Goal: Task Accomplishment & Management: Use online tool/utility

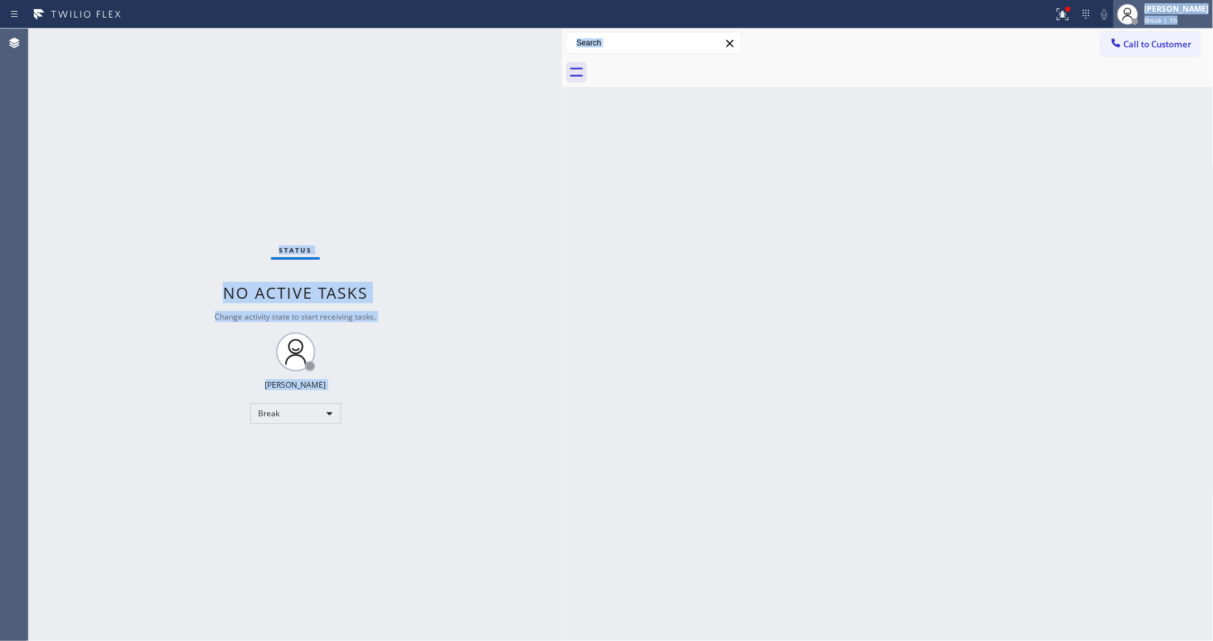
click at [1139, 19] on div "Status report Issue detected This issue could affect your workflow. Please cont…" at bounding box center [606, 320] width 1213 height 641
click at [1135, 10] on icon at bounding box center [1128, 14] width 16 height 16
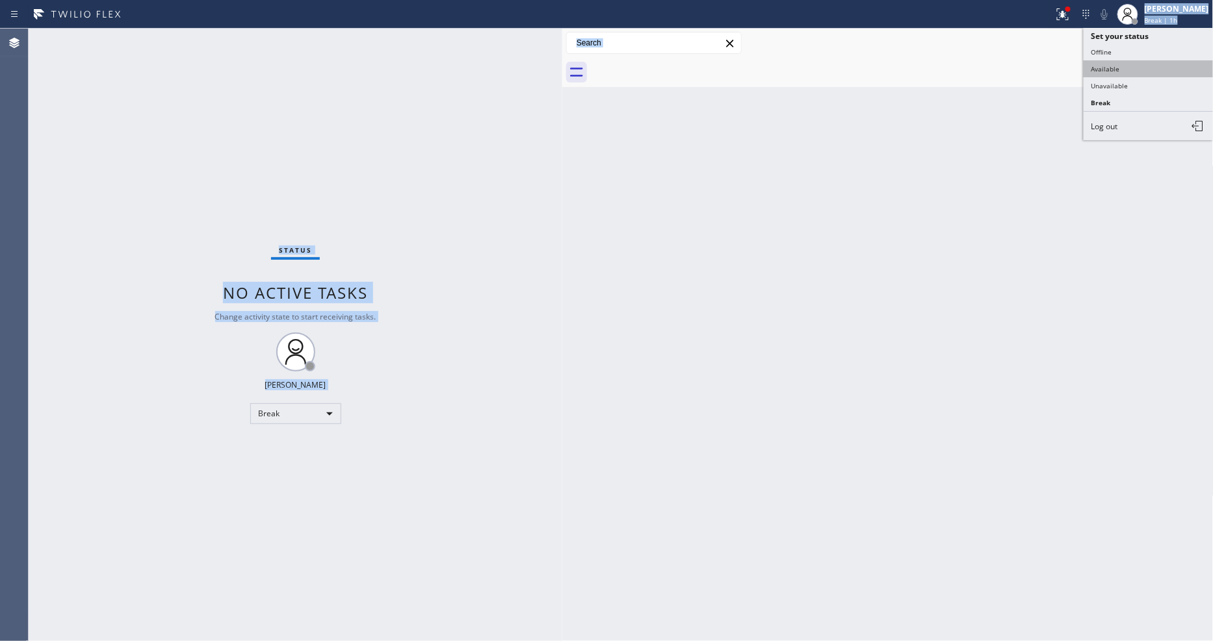
click at [1141, 64] on button "Available" at bounding box center [1148, 68] width 130 height 17
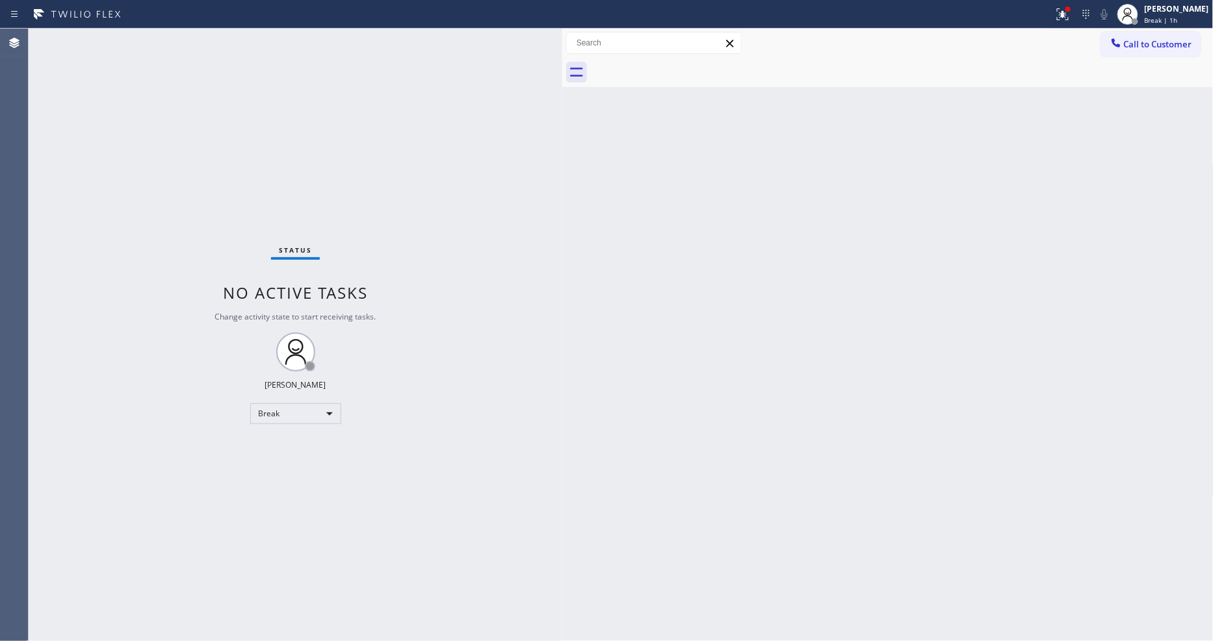
click at [589, 312] on div "Back to Dashboard Change Sender ID Customers Technicians Select a contact Outbo…" at bounding box center [887, 335] width 651 height 613
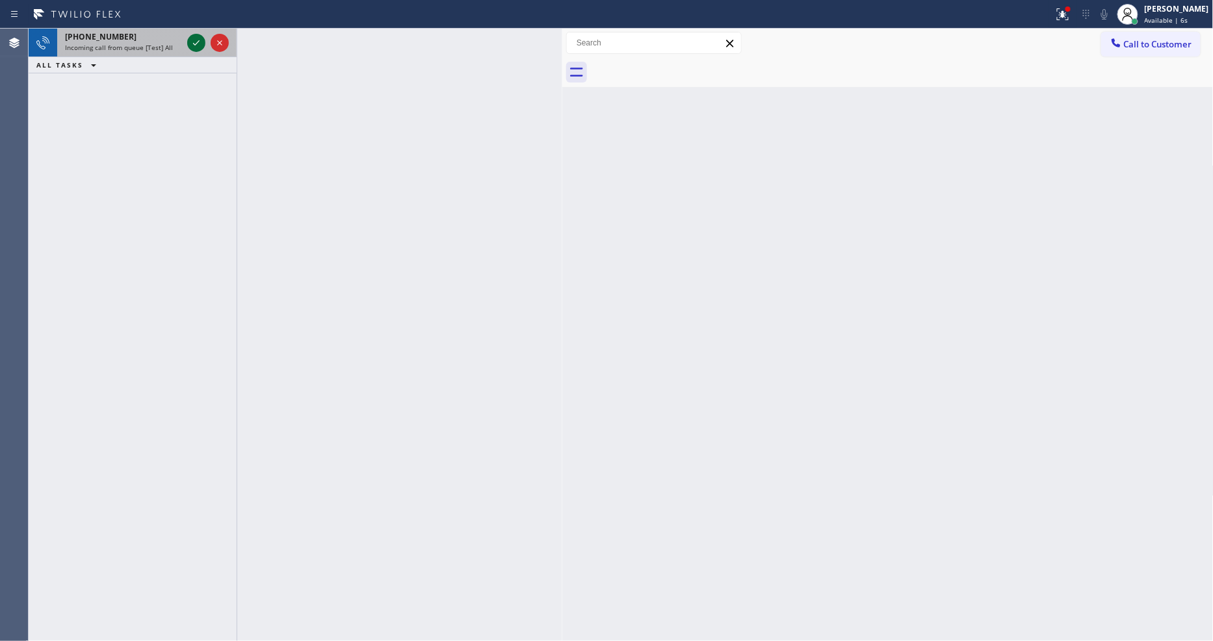
click at [174, 36] on div "[PHONE_NUMBER]" at bounding box center [123, 36] width 117 height 11
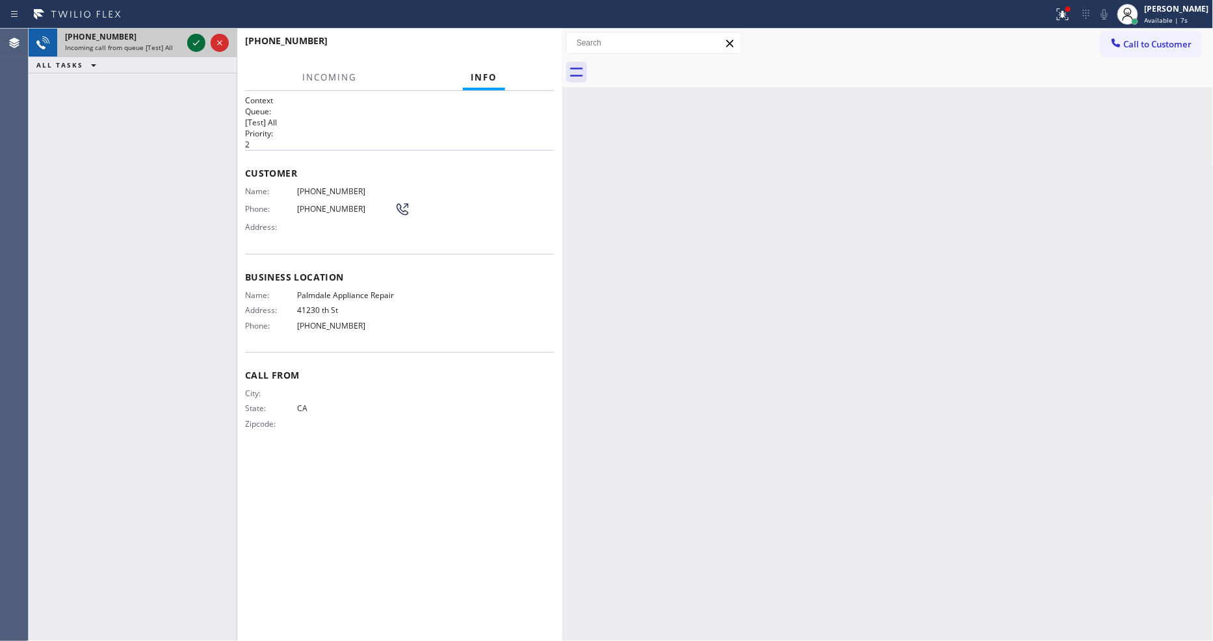
click at [194, 42] on icon at bounding box center [196, 43] width 16 height 16
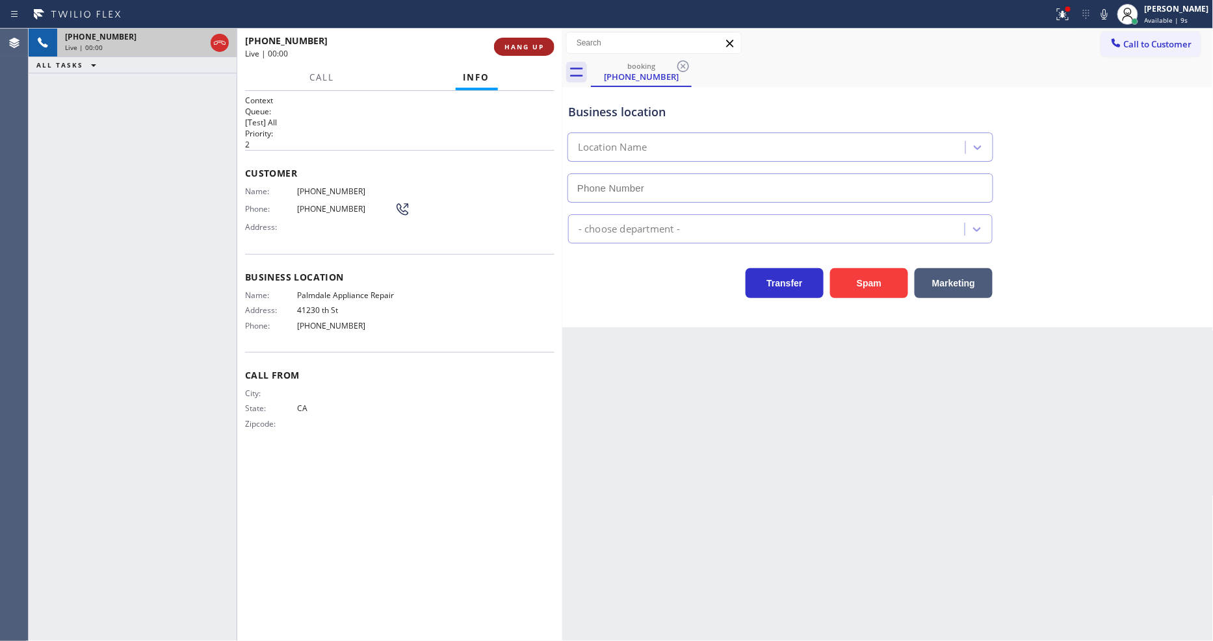
type input "[PHONE_NUMBER]"
click at [523, 50] on span "HANG UP" at bounding box center [524, 46] width 40 height 9
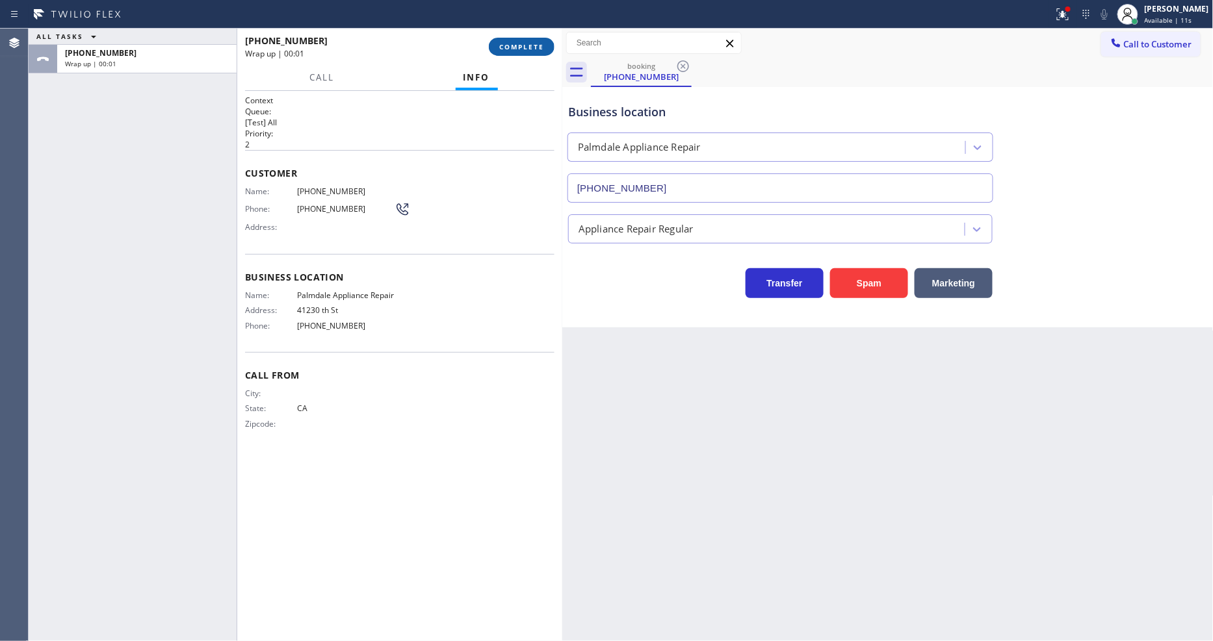
click at [546, 44] on button "COMPLETE" at bounding box center [522, 47] width 66 height 18
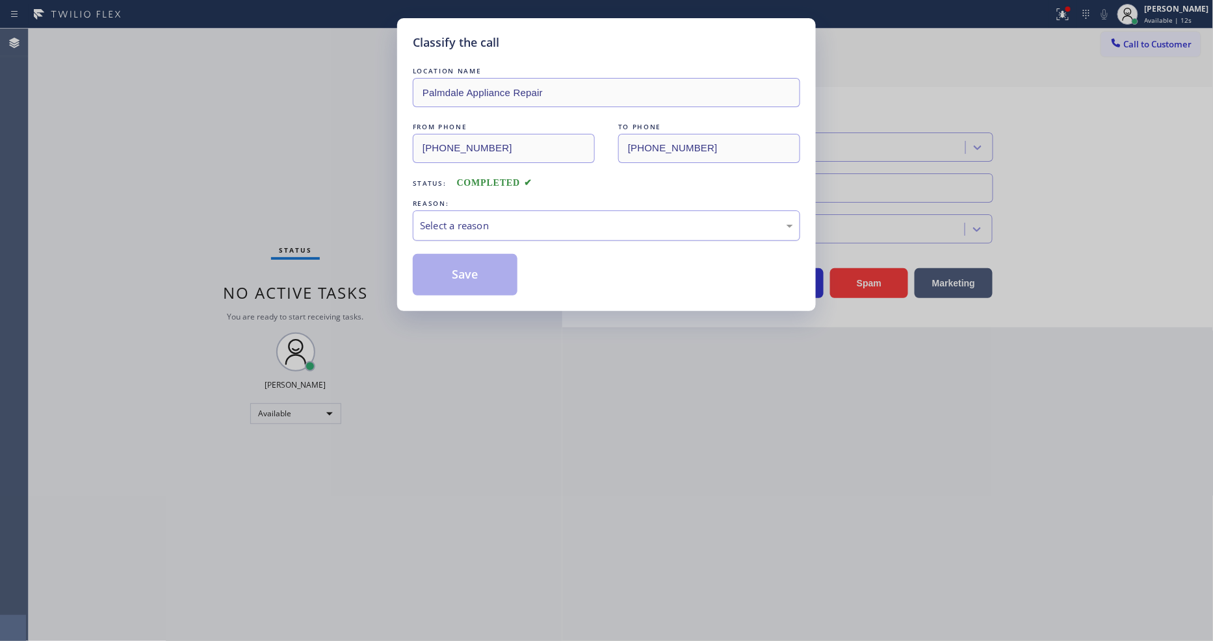
click at [487, 218] on div "Select a reason" at bounding box center [606, 225] width 373 height 15
click at [475, 268] on button "Save" at bounding box center [465, 275] width 105 height 42
drag, startPoint x: 475, startPoint y: 268, endPoint x: 403, endPoint y: 432, distance: 179.0
click at [474, 269] on button "Save" at bounding box center [465, 275] width 105 height 42
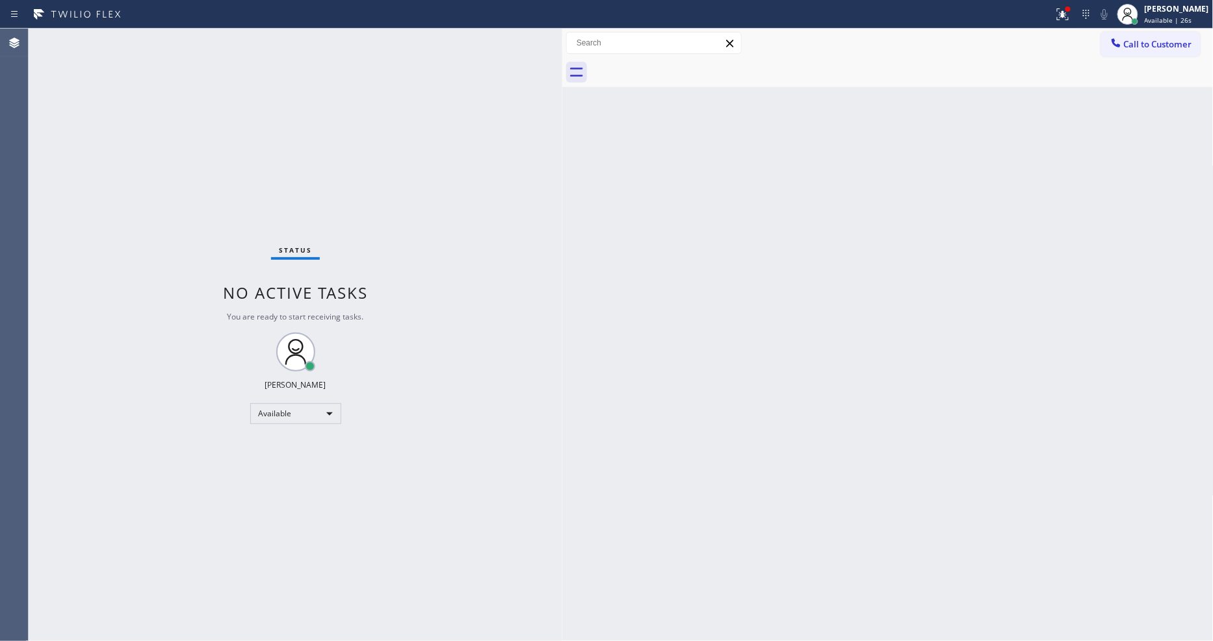
click at [160, 27] on div "Status report Issues detected These issues could affect your workflow. Please c…" at bounding box center [606, 14] width 1213 height 29
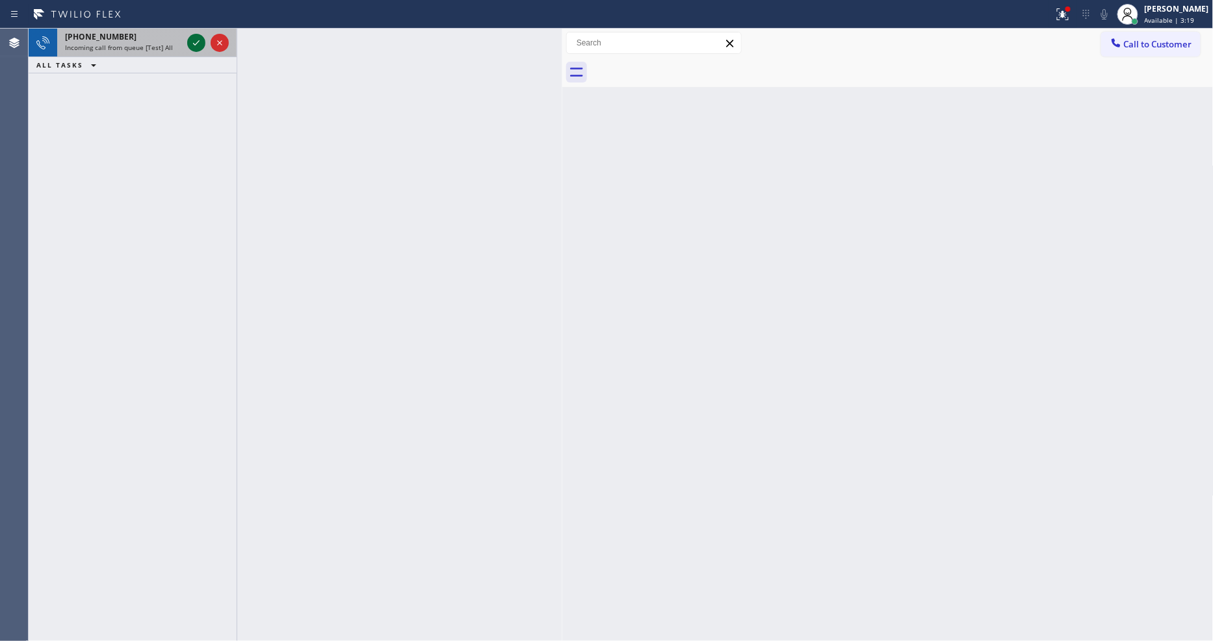
drag, startPoint x: 161, startPoint y: 44, endPoint x: 195, endPoint y: 44, distance: 33.8
click at [161, 45] on span "Incoming call from queue [Test] All" at bounding box center [119, 47] width 108 height 9
click at [162, 46] on span "Incoming call from queue [Test] All" at bounding box center [119, 47] width 108 height 9
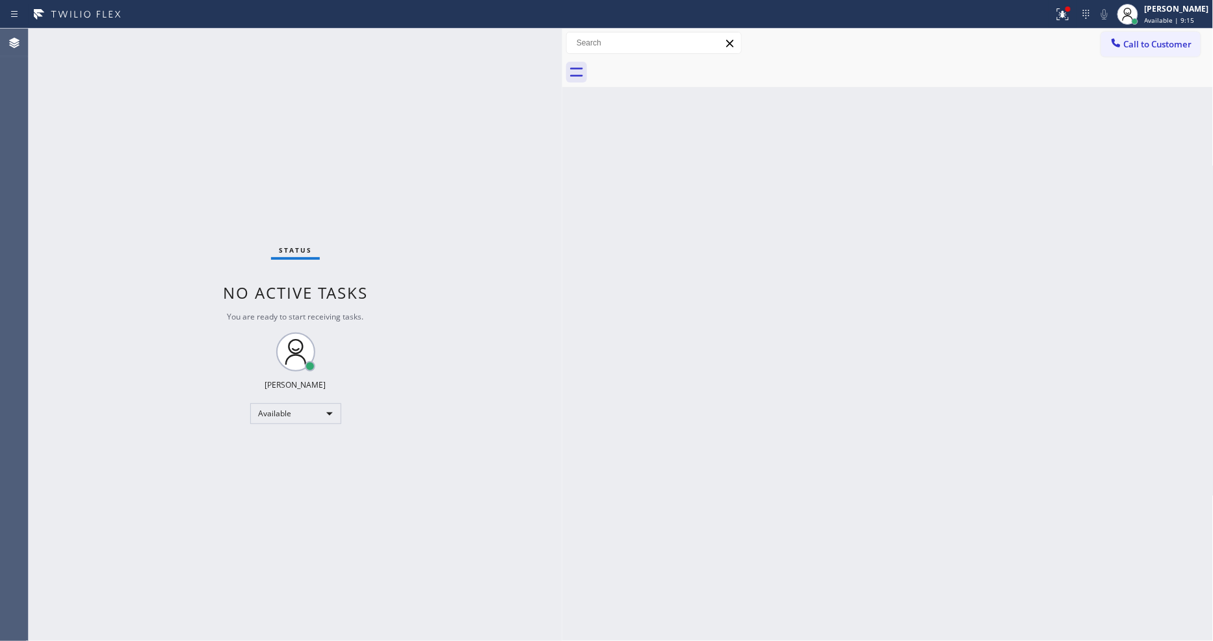
click at [161, 41] on div "Status No active tasks You are ready to start receiving tasks. [PERSON_NAME] Av…" at bounding box center [296, 335] width 534 height 613
click at [125, 43] on div "Status No active tasks You are ready to start receiving tasks. [PERSON_NAME] Av…" at bounding box center [296, 335] width 534 height 613
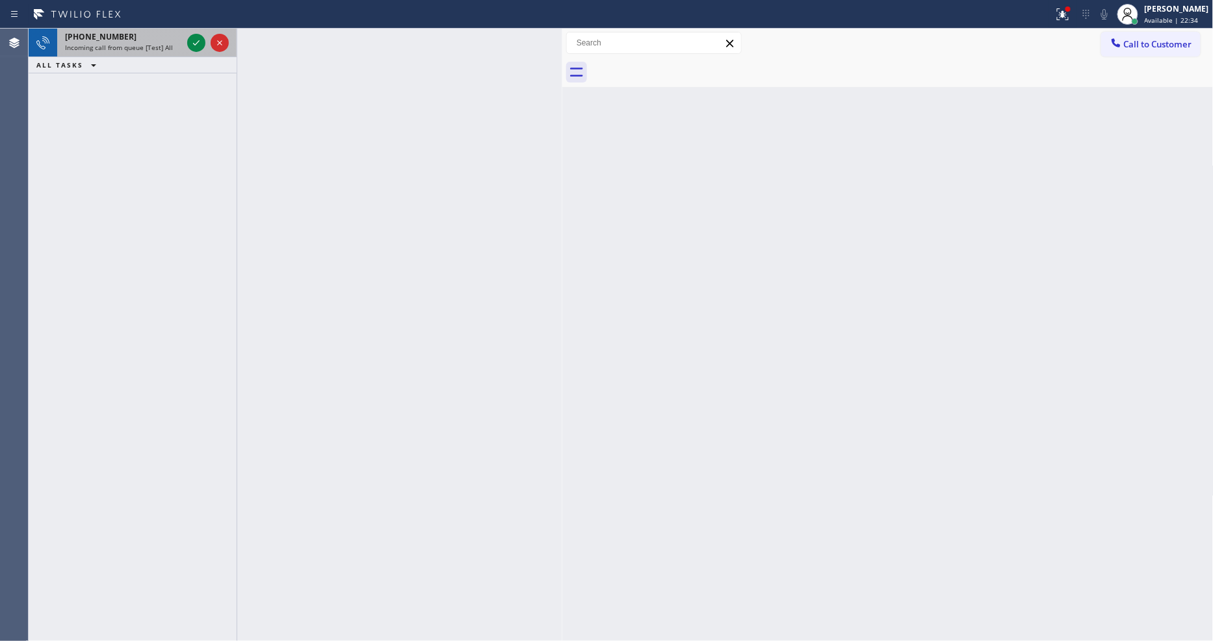
click at [154, 44] on span "Incoming call from queue [Test] All" at bounding box center [119, 47] width 108 height 9
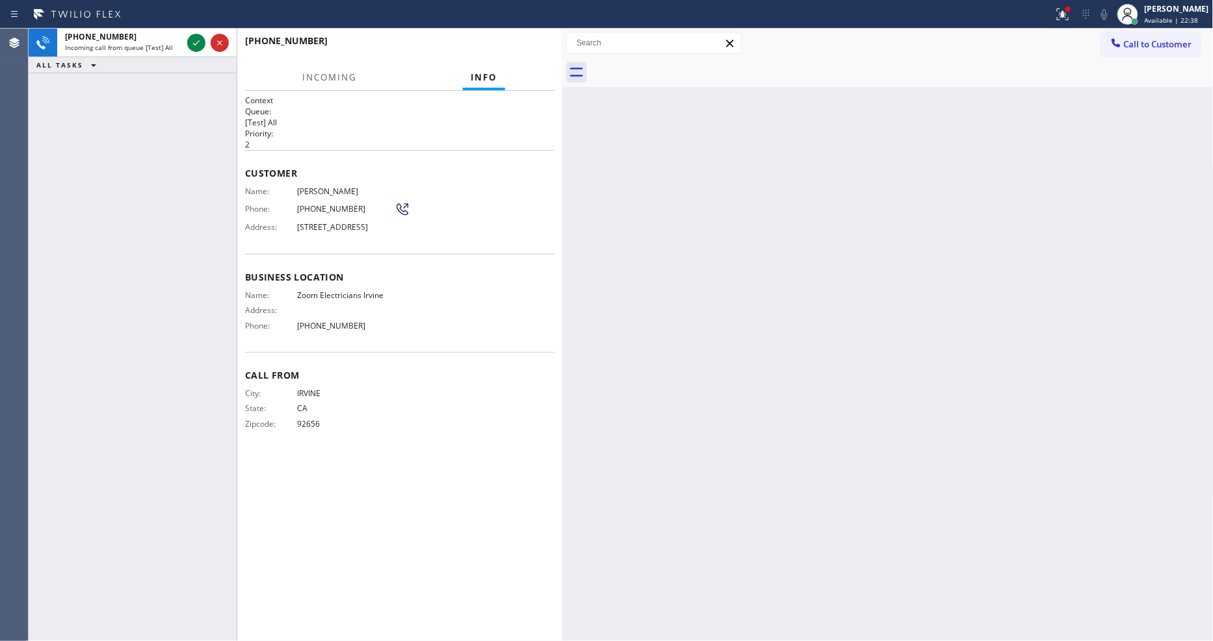
click at [49, 189] on div "[PHONE_NUMBER] Incoming call from queue [Test] All ALL TASKS ALL TASKS ACTIVE T…" at bounding box center [133, 335] width 208 height 613
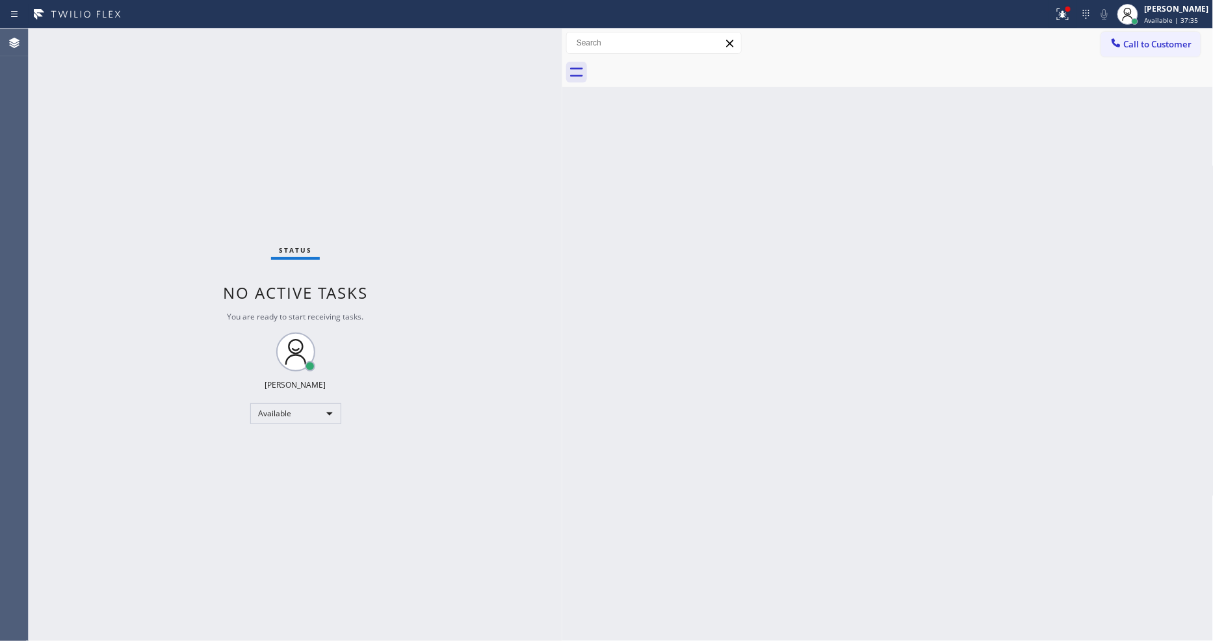
click at [133, 52] on div "Status No active tasks You are ready to start receiving tasks. [PERSON_NAME] Av…" at bounding box center [296, 335] width 534 height 613
click at [155, 38] on div "Status No active tasks You are ready to start receiving tasks. [PERSON_NAME] Av…" at bounding box center [296, 335] width 534 height 613
click at [1070, 18] on icon at bounding box center [1063, 14] width 16 height 16
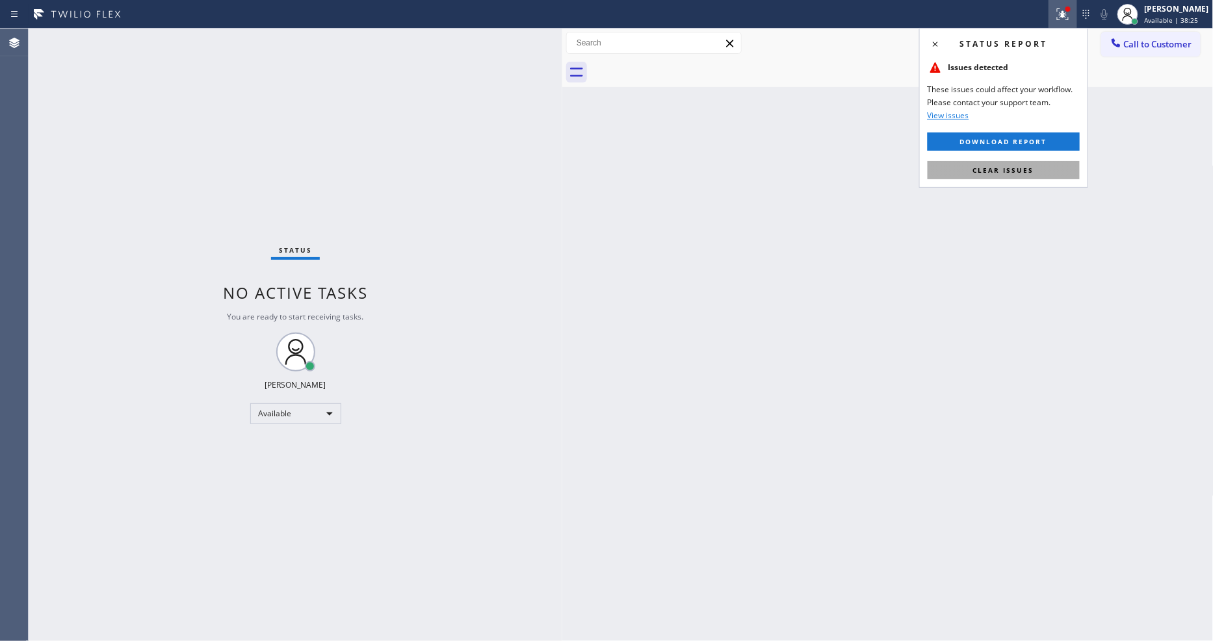
click at [1053, 175] on button "Clear issues" at bounding box center [1003, 170] width 152 height 18
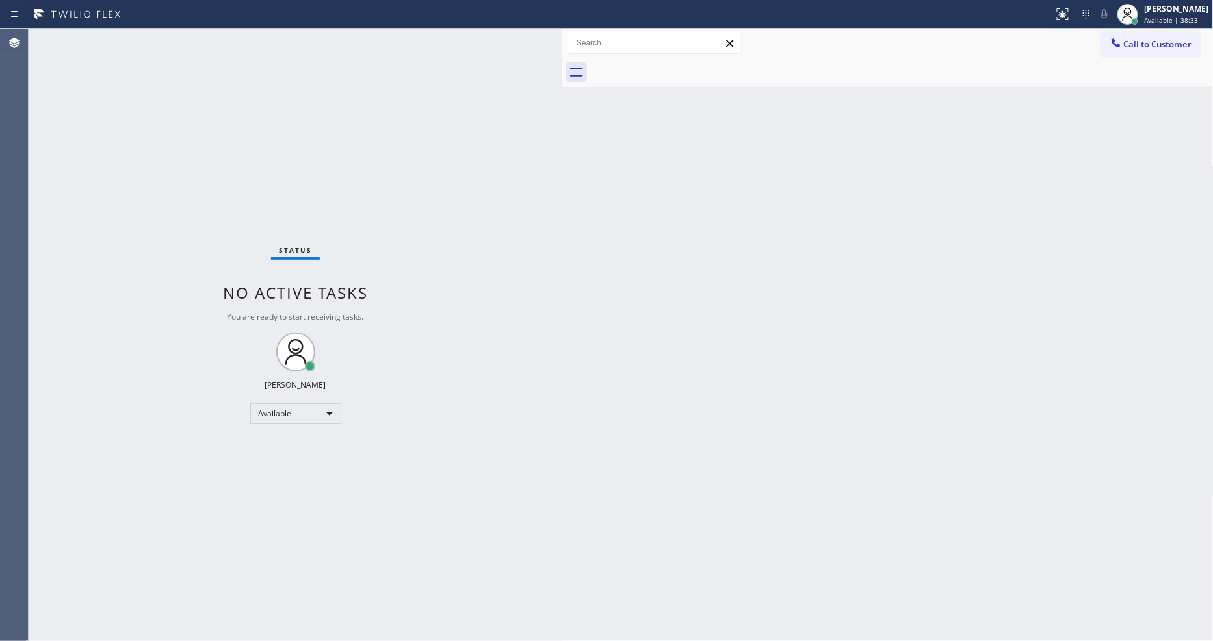
click at [153, 42] on div "Status No active tasks You are ready to start receiving tasks. [PERSON_NAME] Av…" at bounding box center [296, 335] width 534 height 613
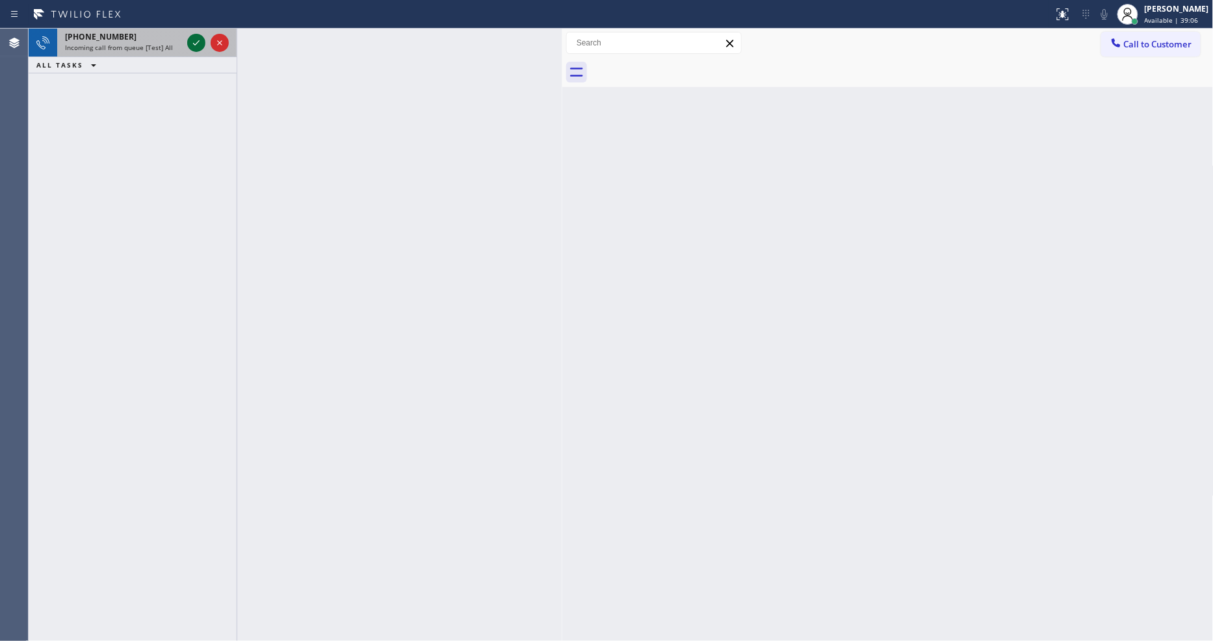
click at [192, 44] on icon at bounding box center [196, 43] width 16 height 16
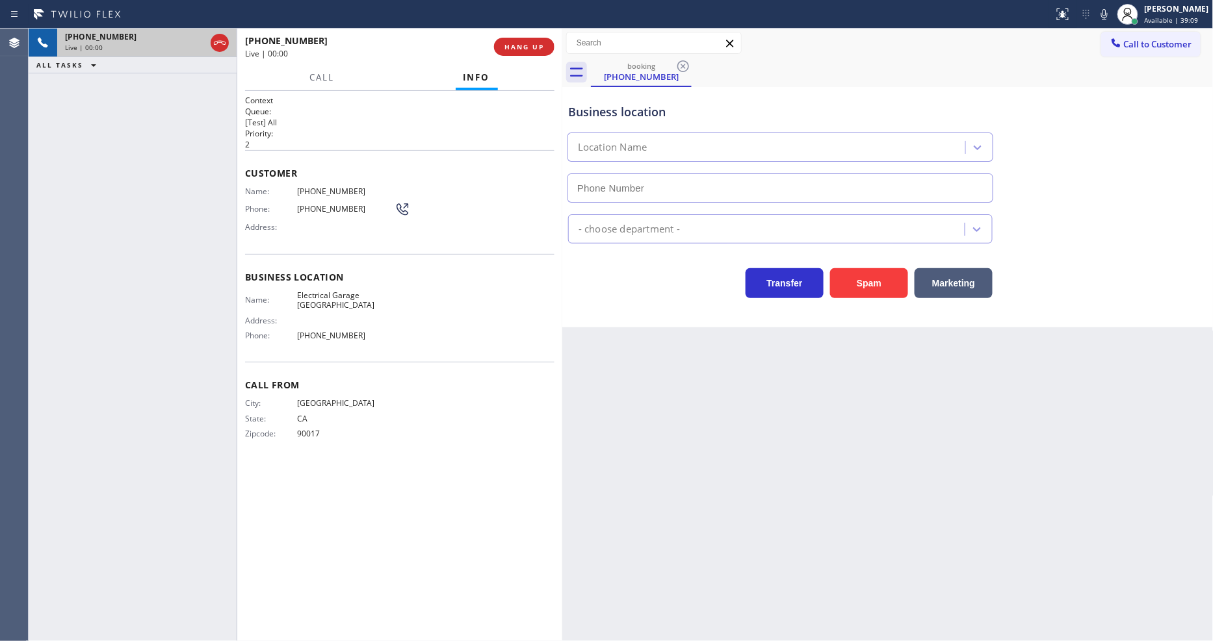
type input "[PHONE_NUMBER]"
click at [514, 49] on span "HANG UP" at bounding box center [524, 46] width 40 height 9
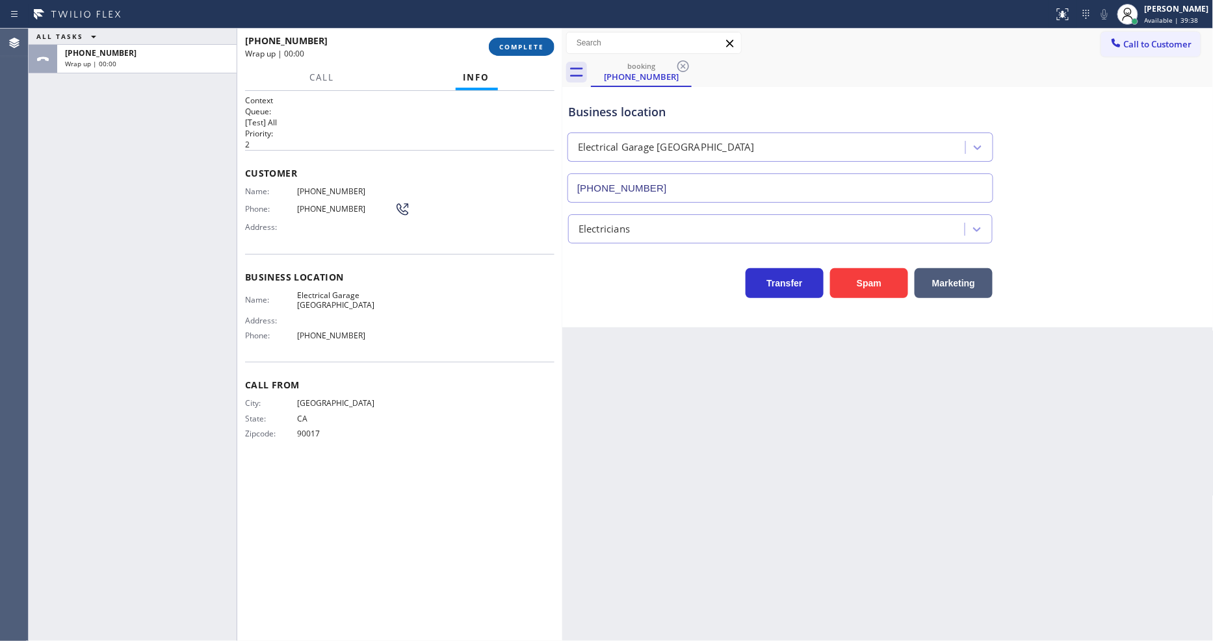
click at [514, 49] on span "COMPLETE" at bounding box center [521, 46] width 45 height 9
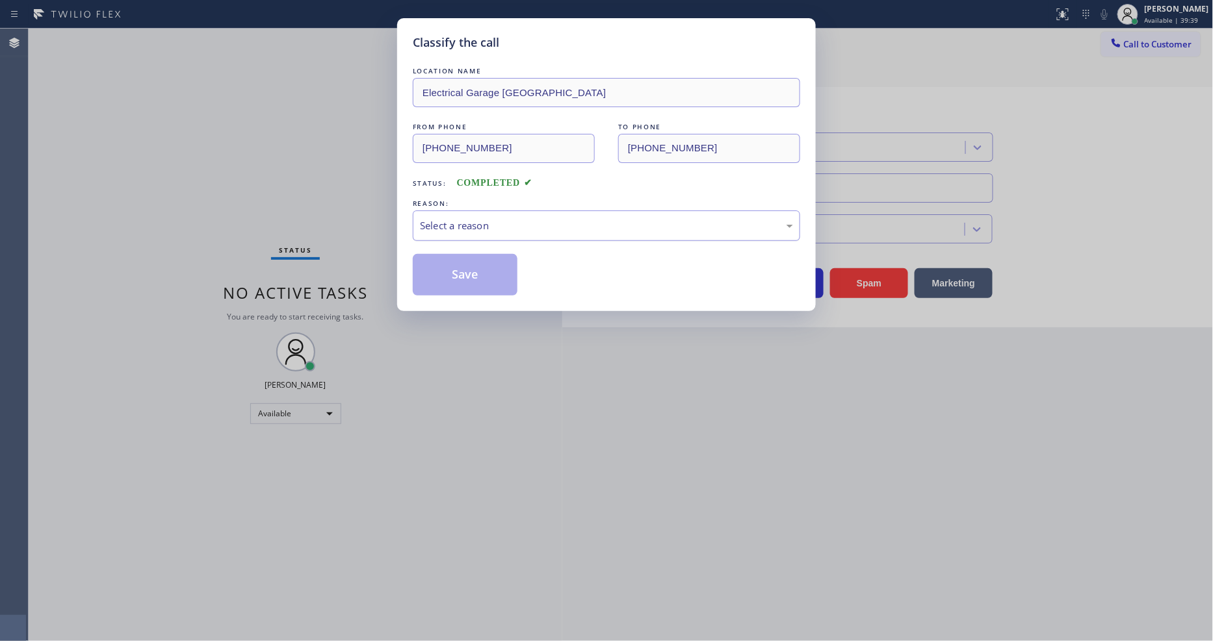
drag, startPoint x: 503, startPoint y: 208, endPoint x: 493, endPoint y: 228, distance: 22.7
click at [499, 213] on div "Select a reason" at bounding box center [606, 226] width 387 height 31
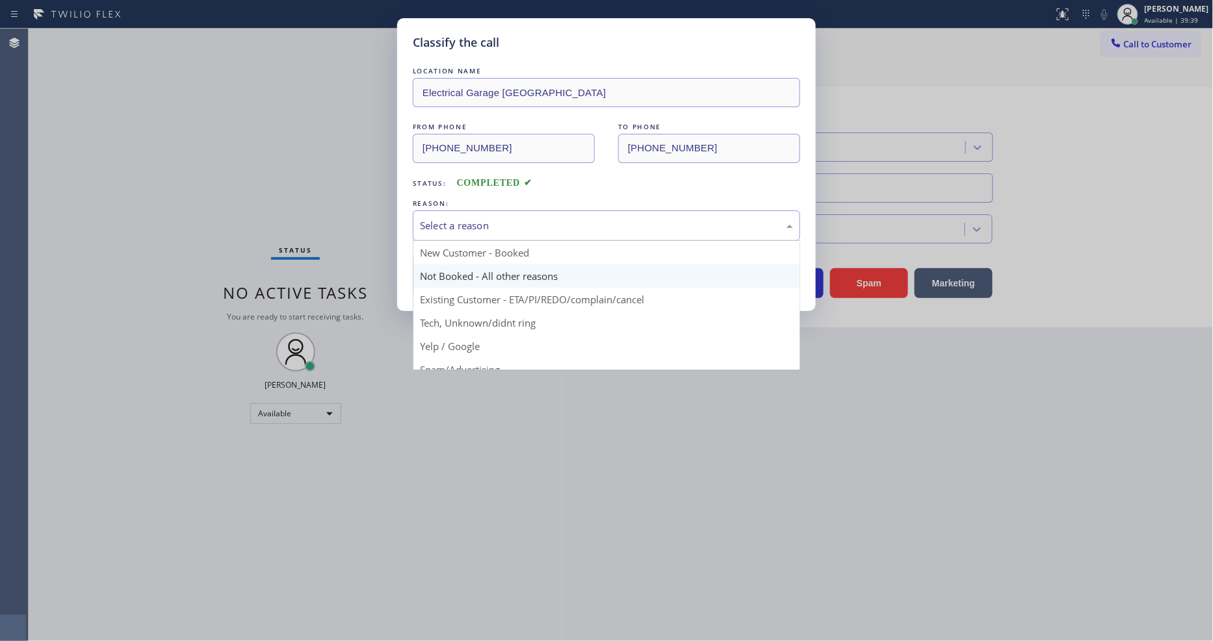
drag, startPoint x: 479, startPoint y: 236, endPoint x: 470, endPoint y: 273, distance: 38.1
click at [478, 240] on div "New Customer - Booked Not Booked - All other reasons Existing Customer - ETA/PI…" at bounding box center [606, 305] width 387 height 130
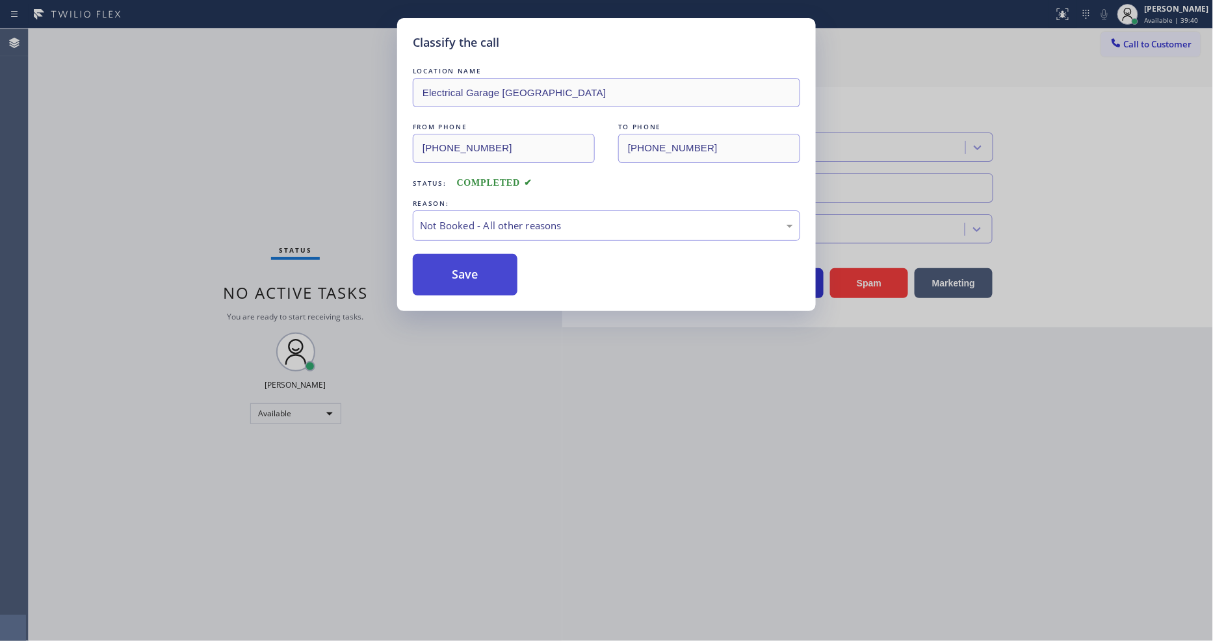
click at [459, 262] on button "Save" at bounding box center [465, 275] width 105 height 42
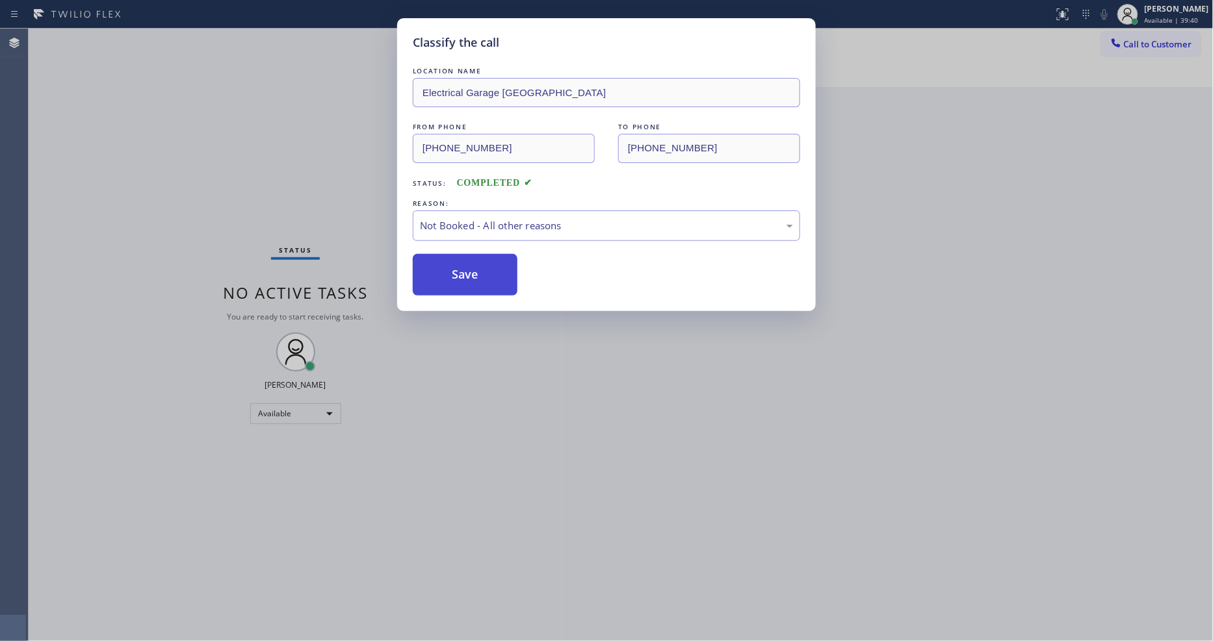
click at [459, 262] on button "Save" at bounding box center [465, 275] width 105 height 42
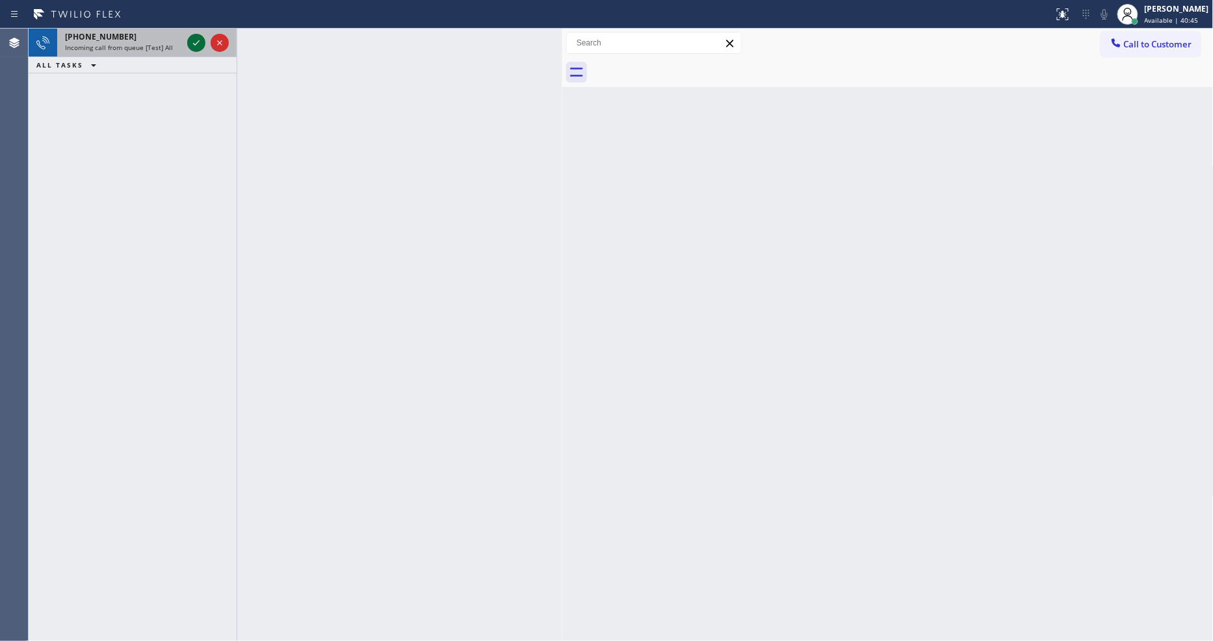
click at [196, 41] on icon at bounding box center [196, 43] width 16 height 16
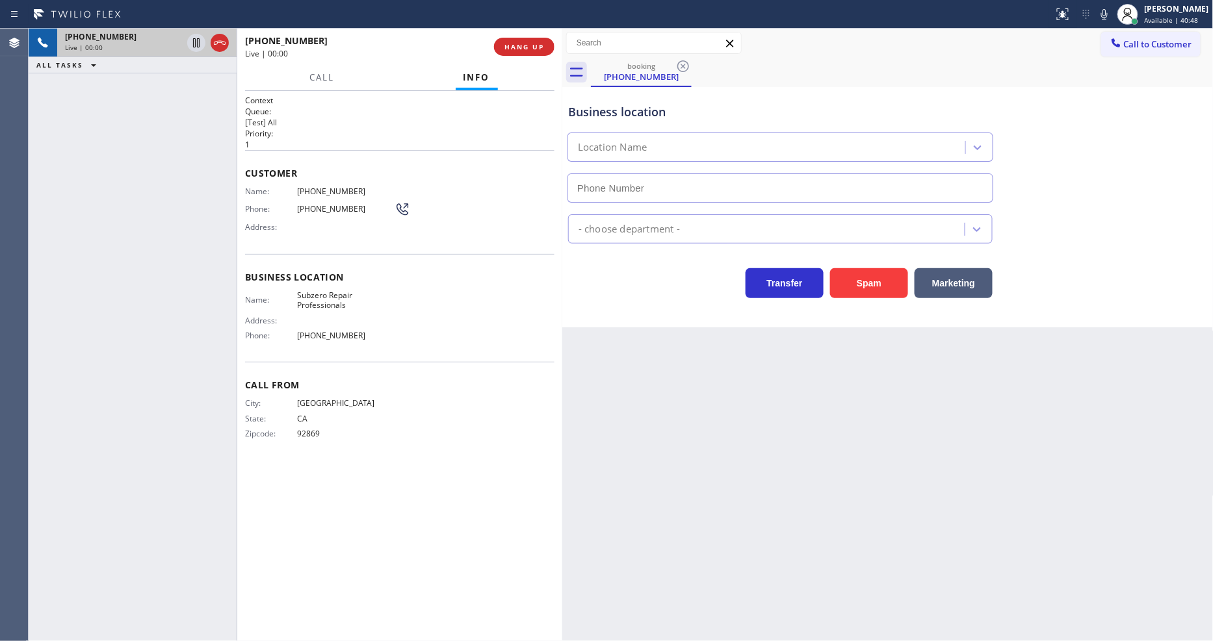
type input "[PHONE_NUMBER]"
click at [334, 299] on span "Subzero Repair Professionals" at bounding box center [345, 301] width 97 height 20
copy span "Subzero Repair Professionals"
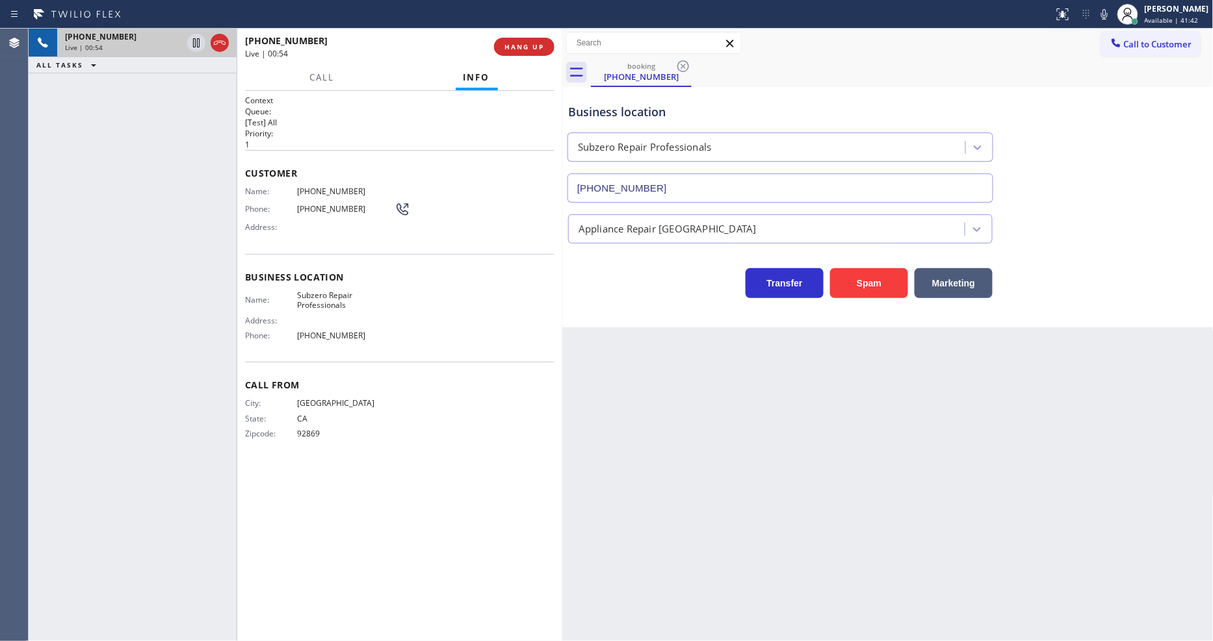
click at [340, 190] on span "[PHONE_NUMBER]" at bounding box center [345, 192] width 97 height 10
copy span "[PHONE_NUMBER]"
click at [326, 187] on span "[PHONE_NUMBER]" at bounding box center [345, 192] width 97 height 10
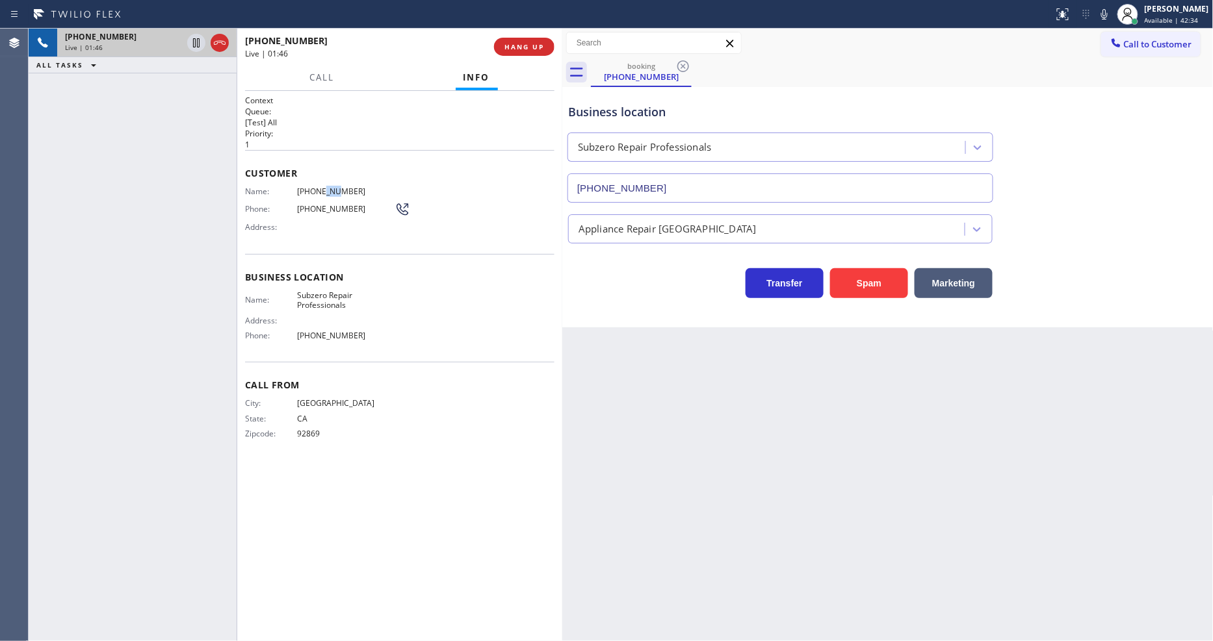
click at [326, 187] on span "[PHONE_NUMBER]" at bounding box center [345, 192] width 97 height 10
click at [313, 432] on span "92869" at bounding box center [345, 434] width 97 height 10
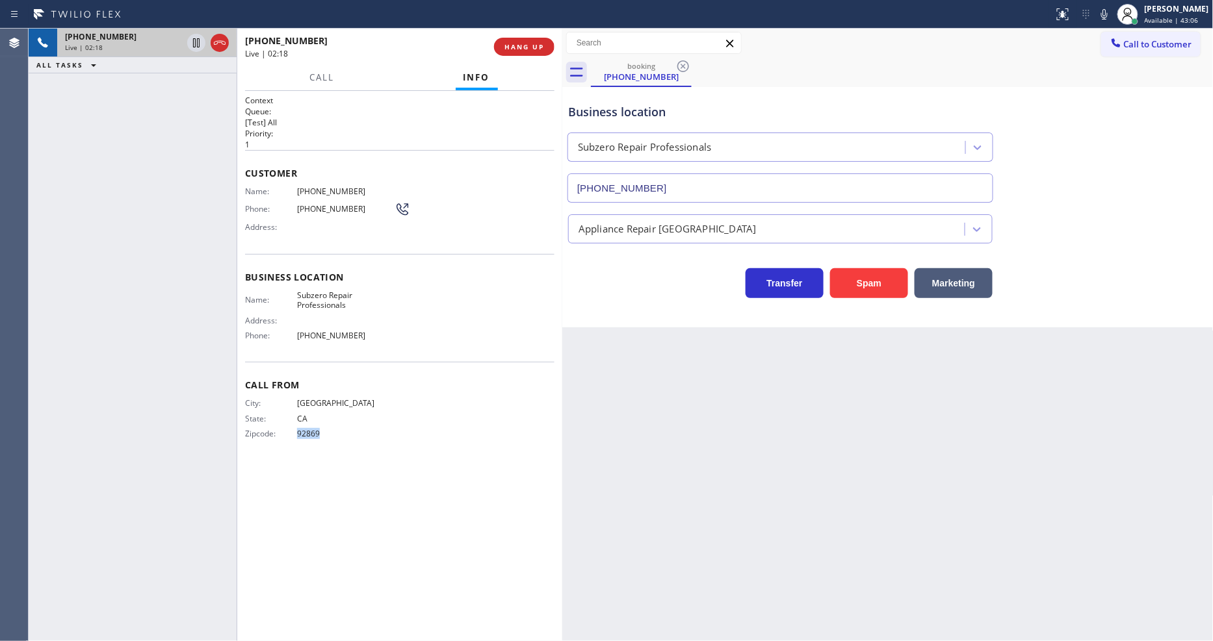
click at [313, 432] on span "92869" at bounding box center [345, 434] width 97 height 10
copy div "92869 Outbound call Location Subzero Repair Professionals Your caller id phone …"
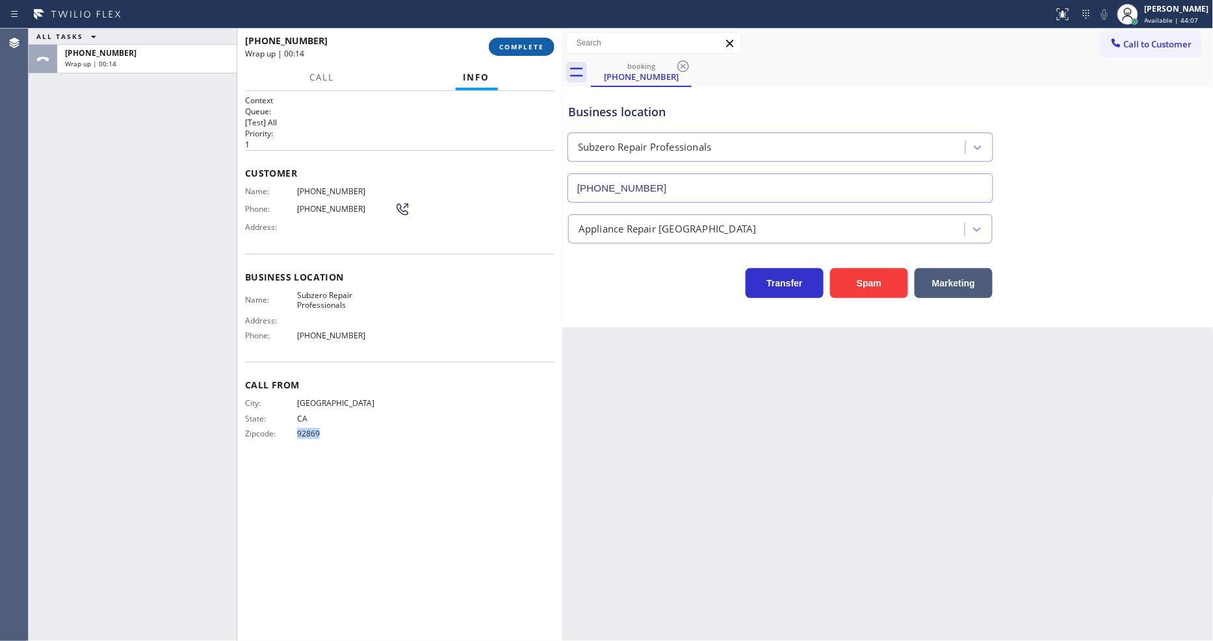
click at [524, 53] on button "COMPLETE" at bounding box center [522, 47] width 66 height 18
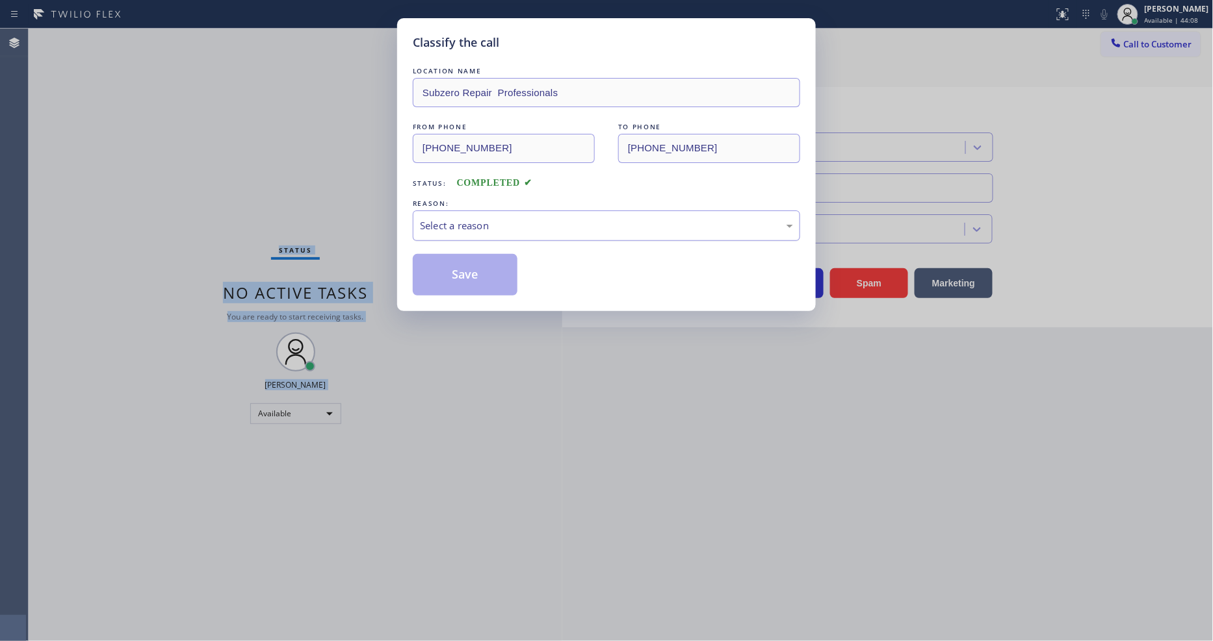
click at [441, 233] on div "Select a reason" at bounding box center [606, 226] width 387 height 31
click at [447, 223] on div "Existing Customer - ETA/PI/REDO/complain/cancel" at bounding box center [606, 225] width 373 height 15
click at [446, 223] on div "New Customer - Booked" at bounding box center [606, 225] width 373 height 15
click at [450, 222] on div "Existing Customer - ETA/PI/REDO/complain/cancel" at bounding box center [606, 225] width 373 height 15
click at [450, 270] on button "Save" at bounding box center [465, 275] width 105 height 42
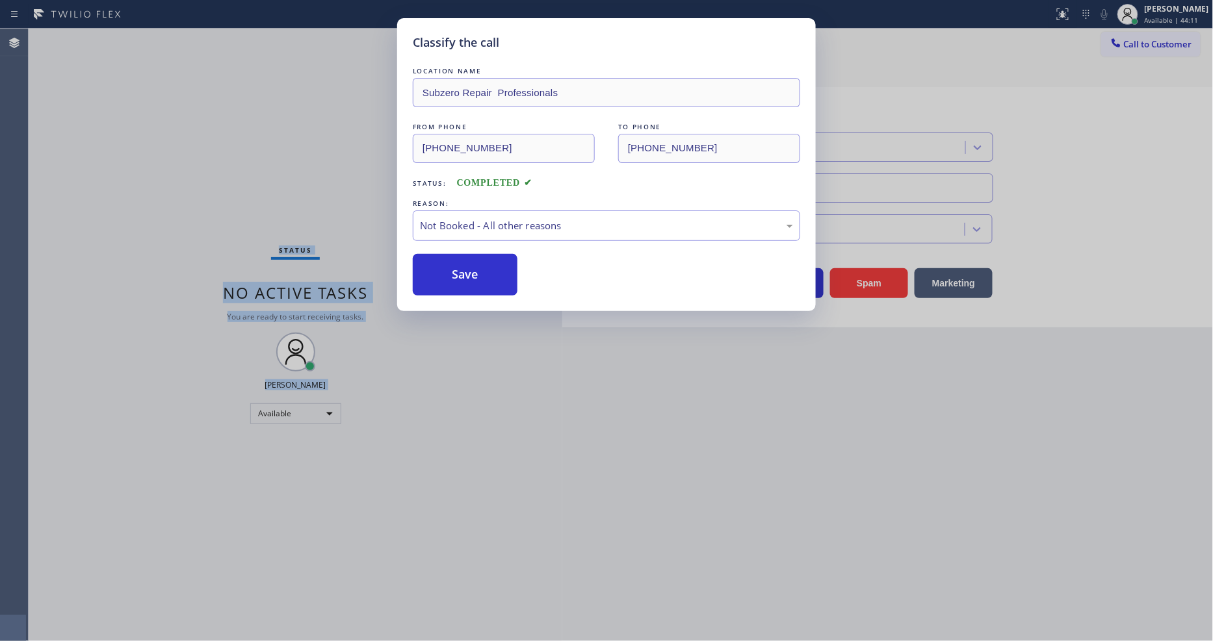
click at [450, 270] on button "Save" at bounding box center [465, 275] width 105 height 42
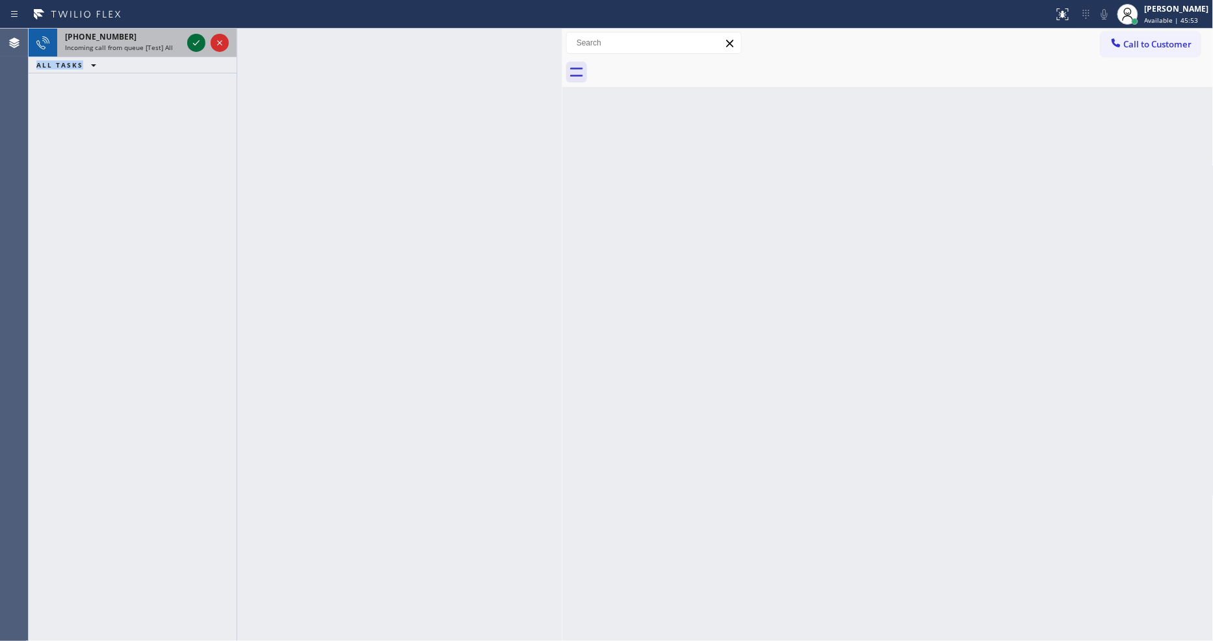
click at [199, 44] on icon at bounding box center [196, 43] width 16 height 16
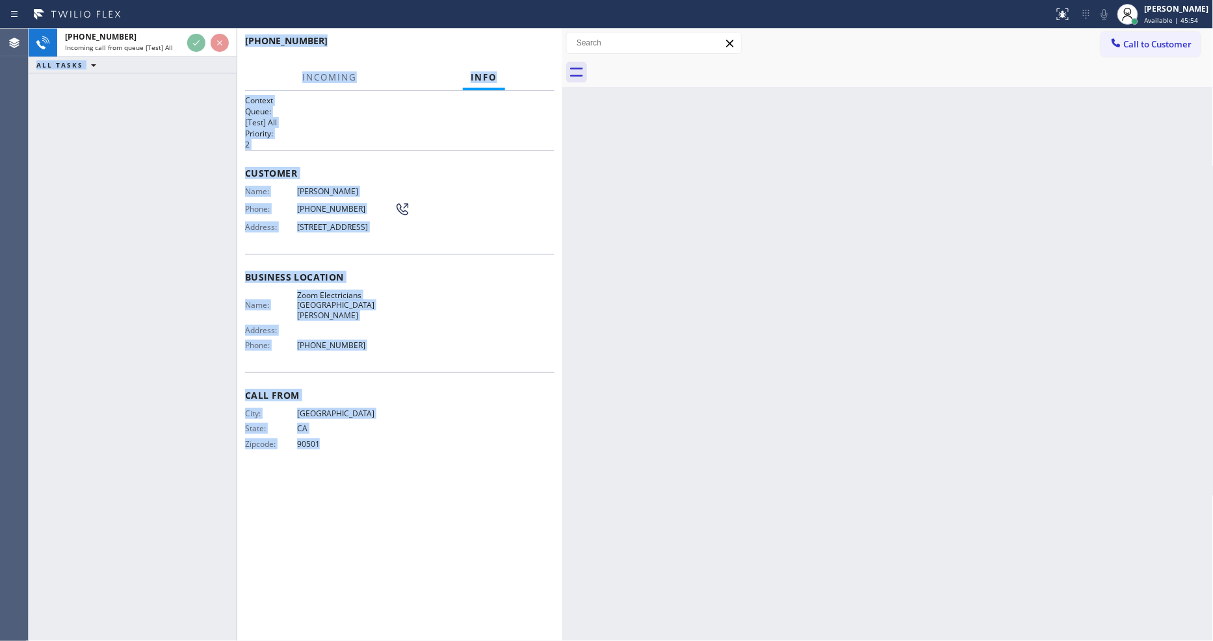
click at [173, 194] on div "[PHONE_NUMBER] Incoming call from queue [Test] All ALL TASKS ALL TASKS ACTIVE T…" at bounding box center [133, 335] width 208 height 613
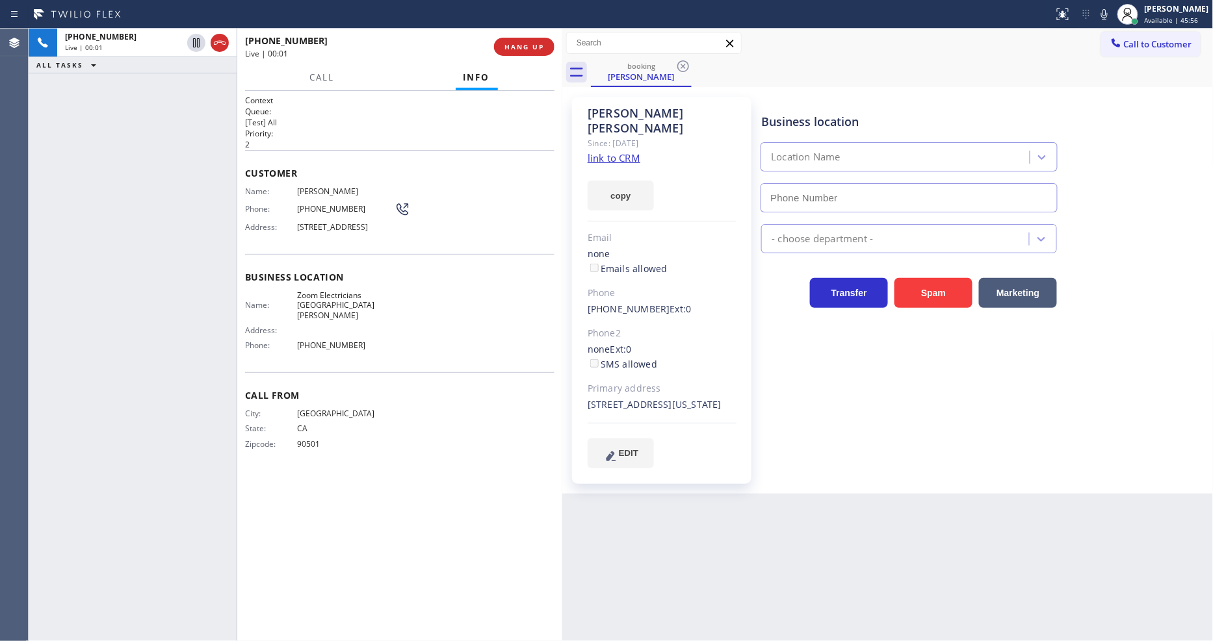
type input "[PHONE_NUMBER]"
click at [621, 151] on link "link to CRM" at bounding box center [614, 157] width 53 height 13
click at [335, 292] on div "Business location Name: Zoom Electricians [GEOGRAPHIC_DATA][PERSON_NAME] Addres…" at bounding box center [399, 313] width 309 height 118
click at [334, 304] on span "Zoom Electricians [GEOGRAPHIC_DATA][PERSON_NAME]" at bounding box center [345, 306] width 97 height 30
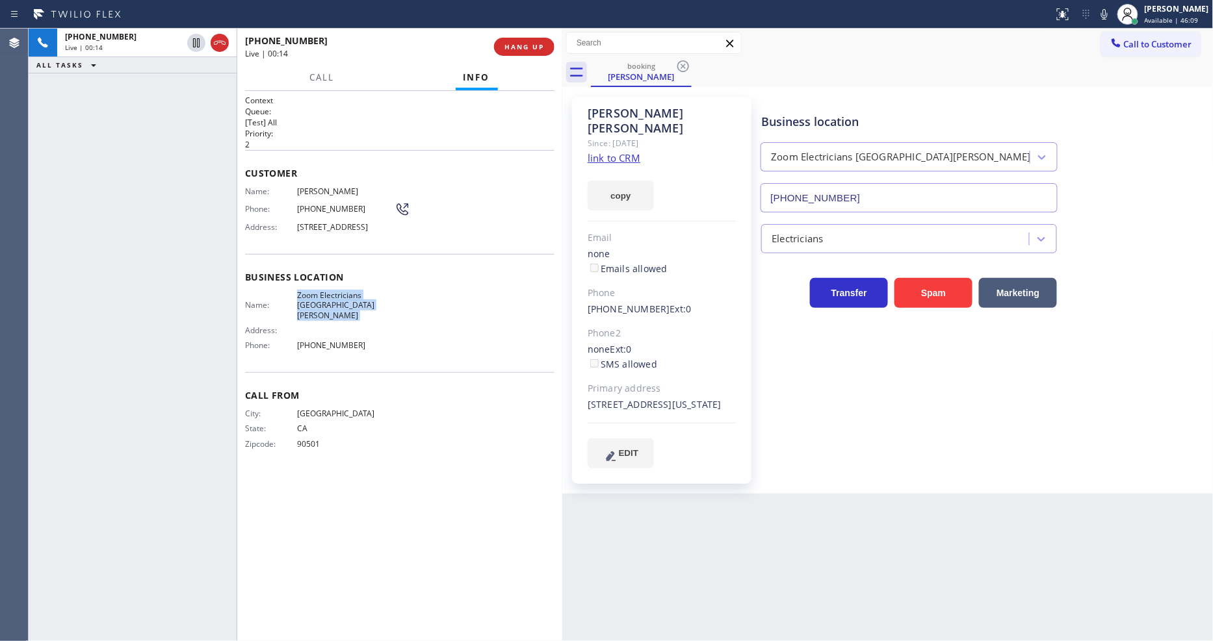
click at [334, 304] on span "Zoom Electricians [GEOGRAPHIC_DATA][PERSON_NAME]" at bounding box center [345, 306] width 97 height 30
copy span "Zoom Electricians [GEOGRAPHIC_DATA][PERSON_NAME]"
click at [1105, 499] on div "Back to Dashboard Change Sender ID Customers Technicians Select a contact Outbo…" at bounding box center [887, 335] width 651 height 613
click at [814, 402] on div "Business location Zoom Electricians [GEOGRAPHIC_DATA][PERSON_NAME] [PHONE_NUMBE…" at bounding box center [983, 282] width 451 height 365
click at [333, 229] on span "[STREET_ADDRESS]" at bounding box center [345, 227] width 97 height 10
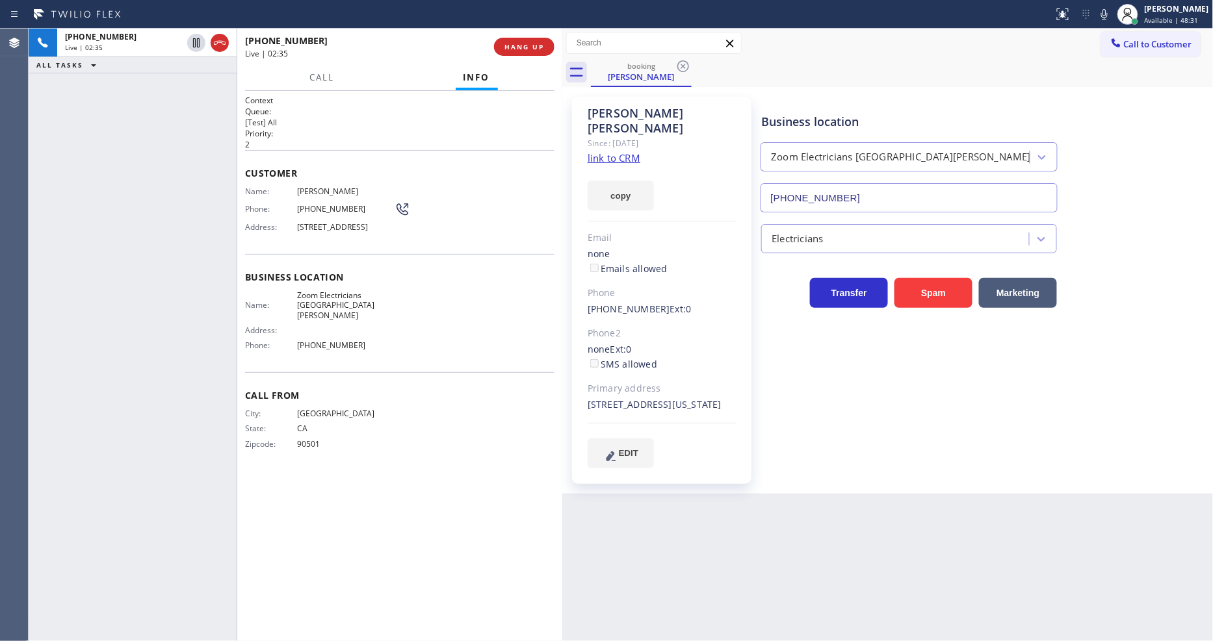
click at [333, 229] on span "[STREET_ADDRESS]" at bounding box center [345, 227] width 97 height 10
copy span "[STREET_ADDRESS]"
drag, startPoint x: 1003, startPoint y: 409, endPoint x: 794, endPoint y: 352, distance: 216.3
click at [1001, 409] on div "Business location Zoom Electricians [GEOGRAPHIC_DATA][PERSON_NAME] [PHONE_NUMBE…" at bounding box center [983, 282] width 451 height 365
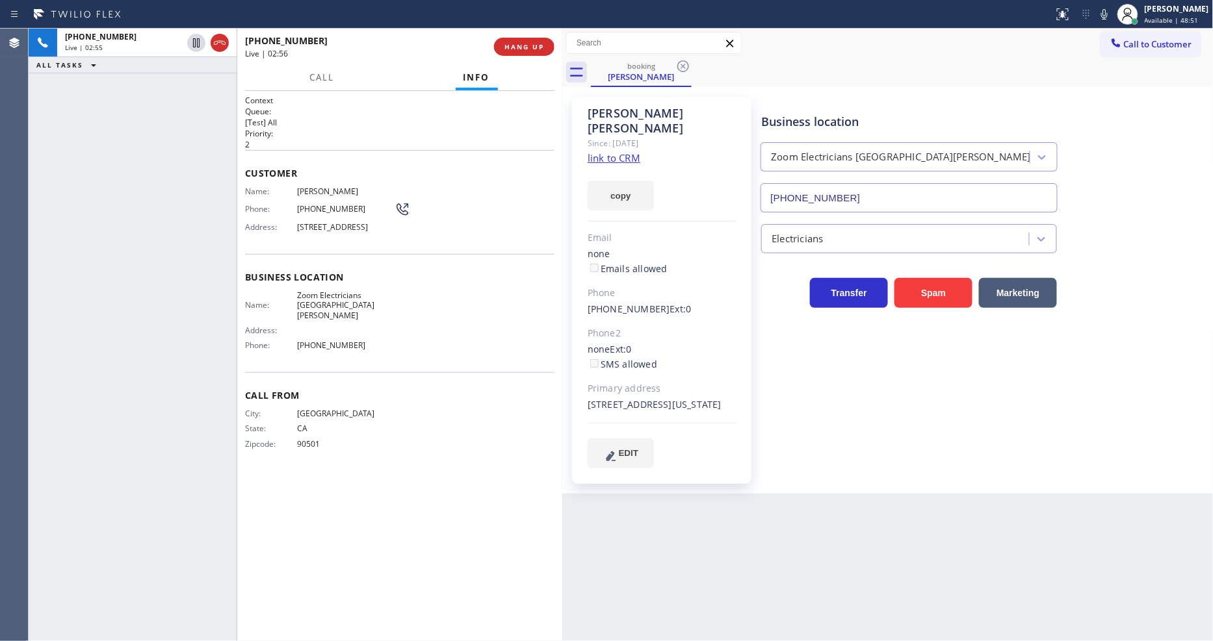
click at [319, 307] on span "Zoom Electricians [GEOGRAPHIC_DATA][PERSON_NAME]" at bounding box center [345, 306] width 97 height 30
copy span "Zoom Electricians [GEOGRAPHIC_DATA][PERSON_NAME]"
click at [528, 45] on span "HANG UP" at bounding box center [524, 46] width 40 height 9
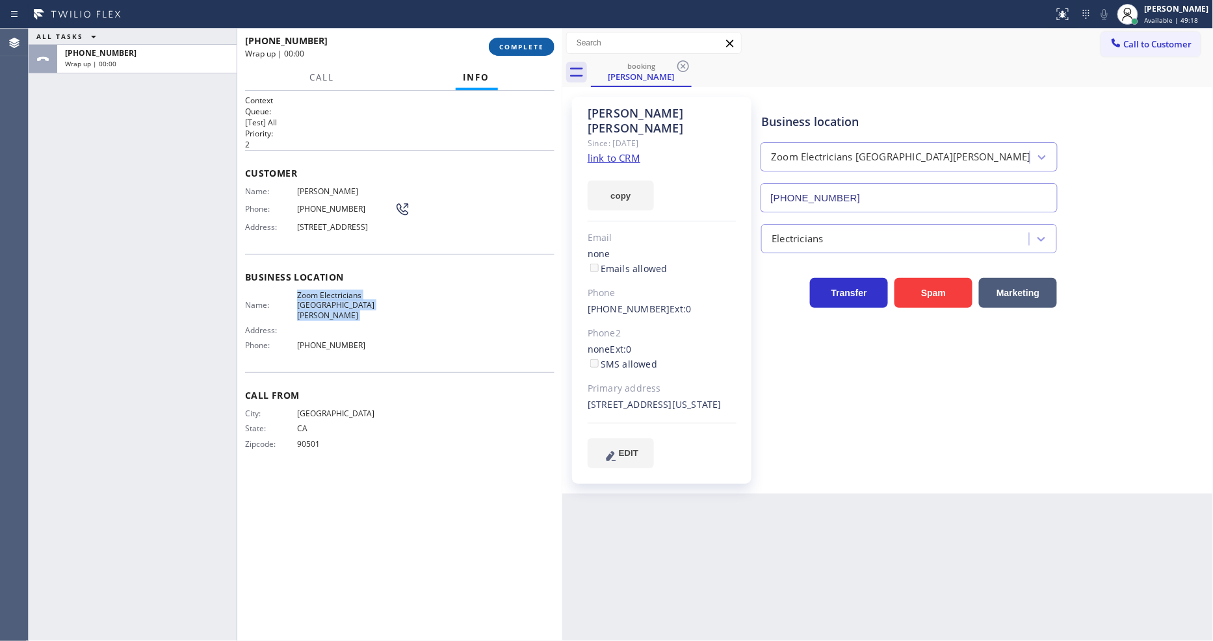
click at [528, 45] on span "COMPLETE" at bounding box center [521, 46] width 45 height 9
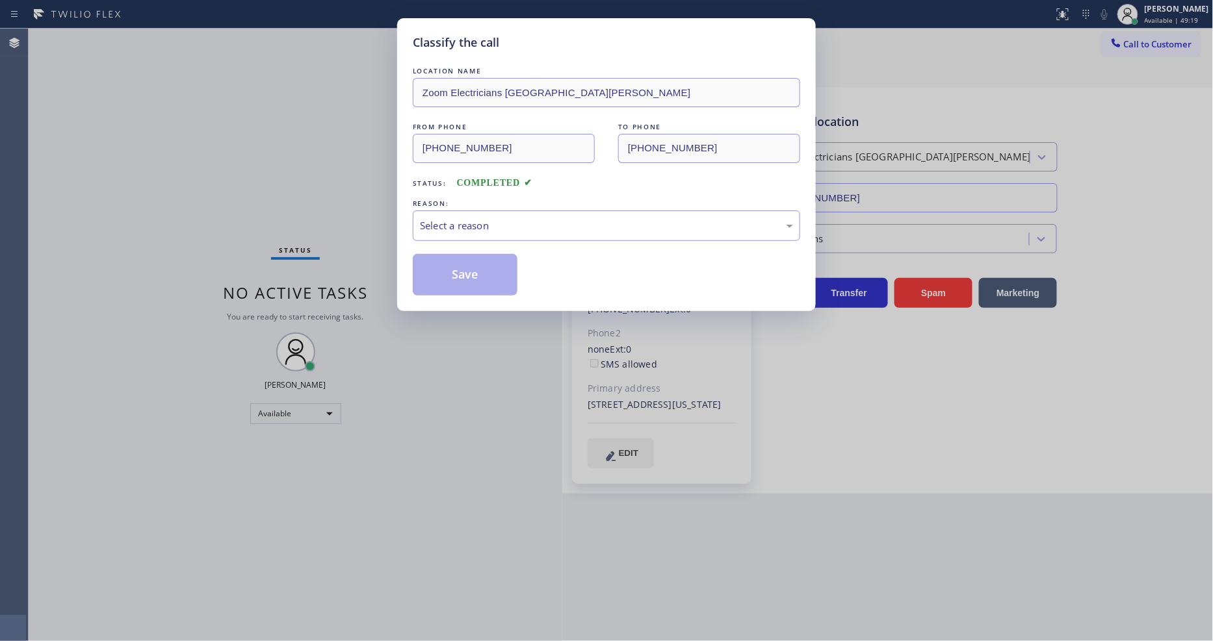
click at [458, 222] on div "Select a reason" at bounding box center [606, 225] width 373 height 15
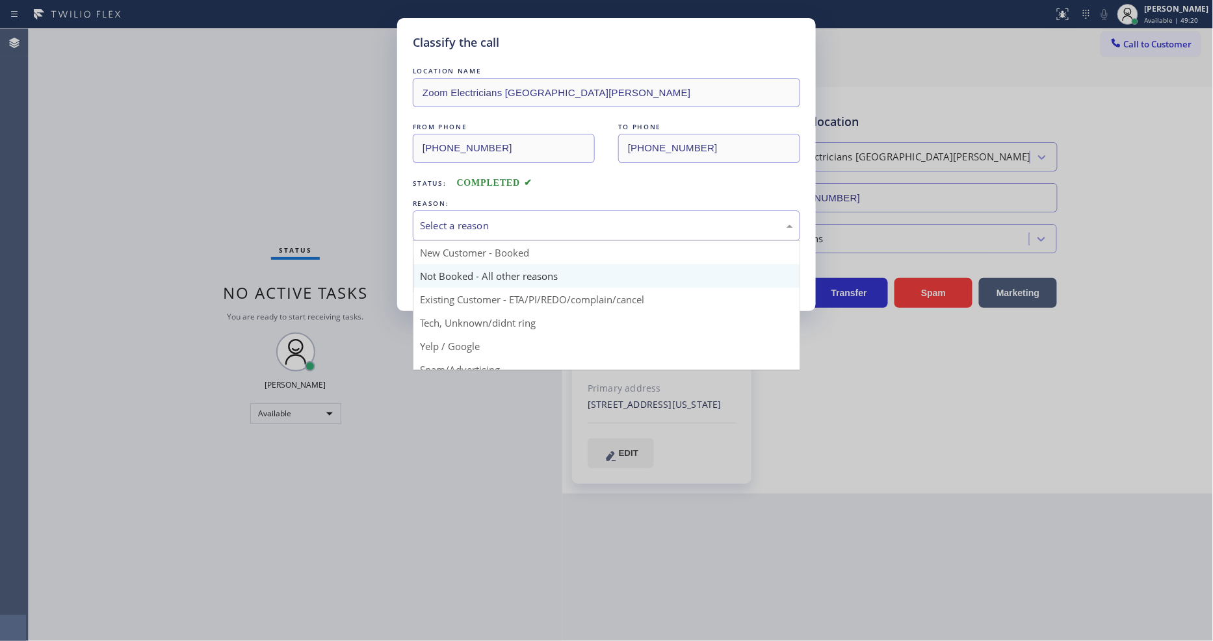
click at [453, 273] on button "Save" at bounding box center [465, 275] width 105 height 42
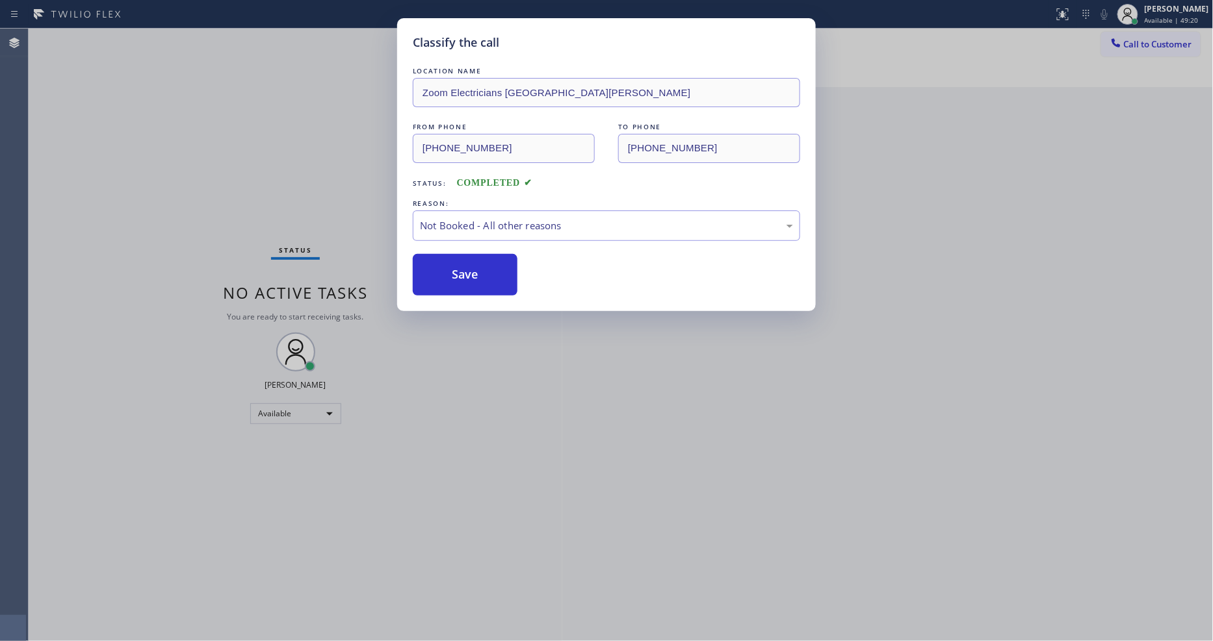
click at [453, 273] on button "Save" at bounding box center [465, 275] width 105 height 42
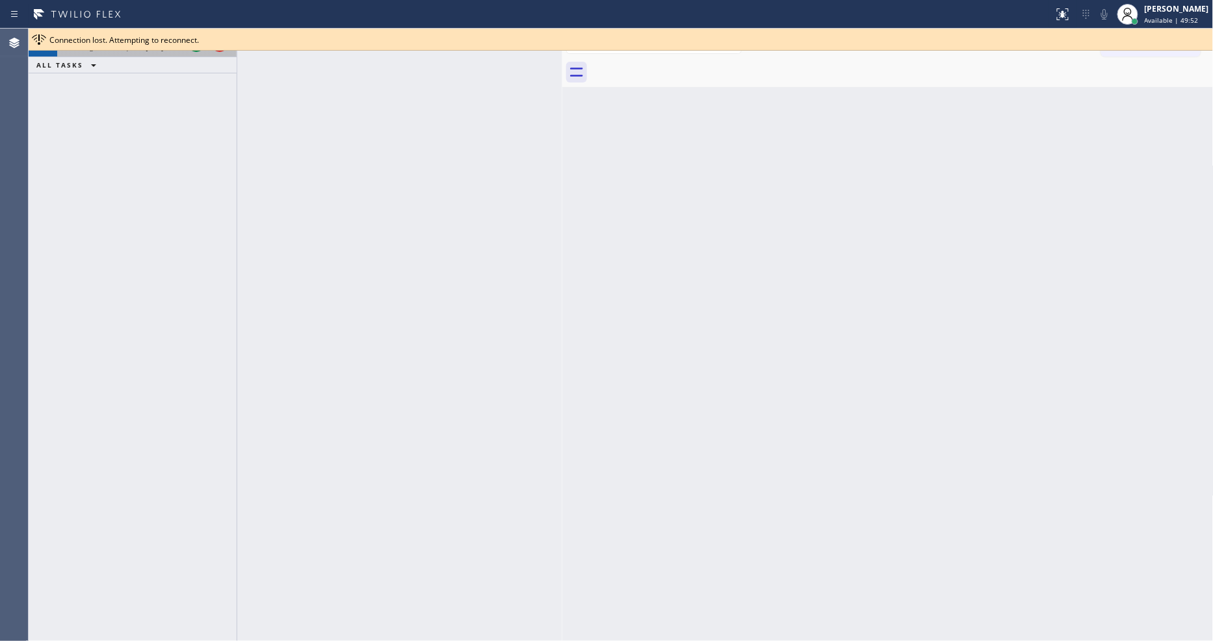
click at [194, 52] on div at bounding box center [208, 43] width 47 height 29
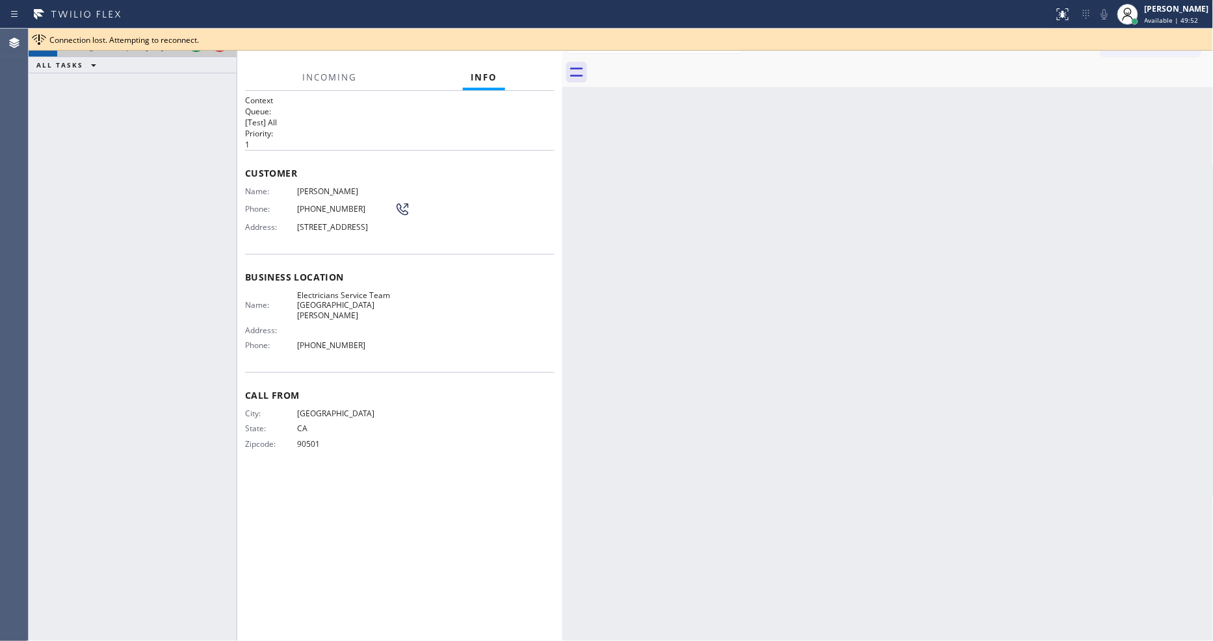
click at [194, 52] on div at bounding box center [208, 43] width 47 height 29
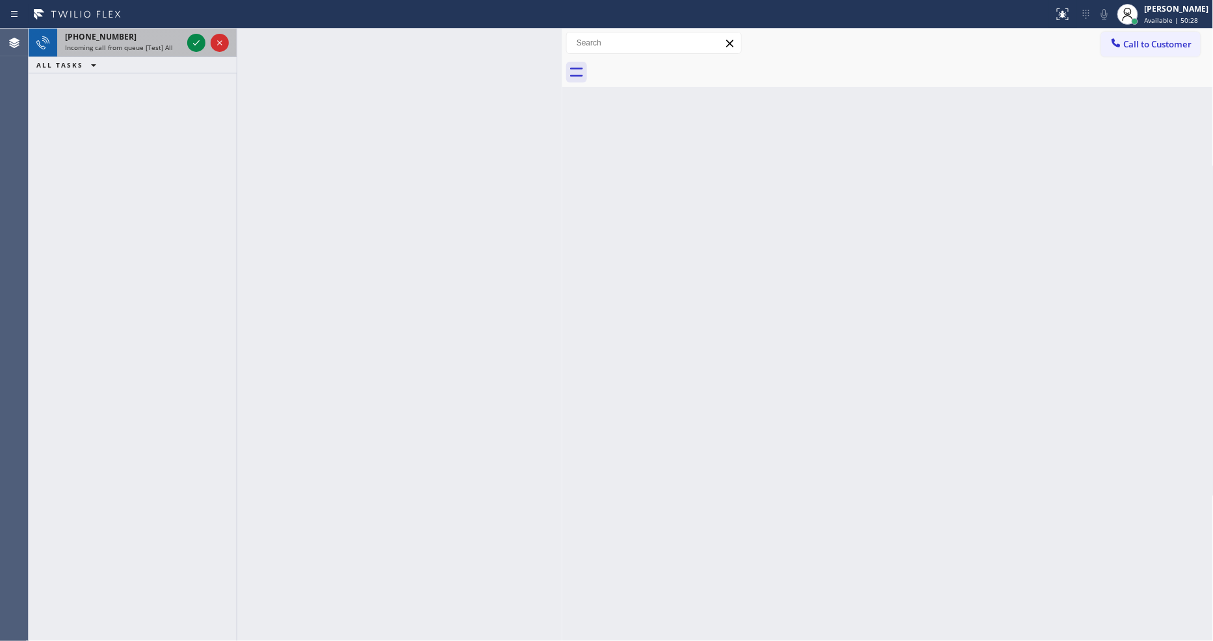
click at [196, 33] on div at bounding box center [208, 43] width 47 height 29
click at [190, 43] on icon at bounding box center [196, 43] width 16 height 16
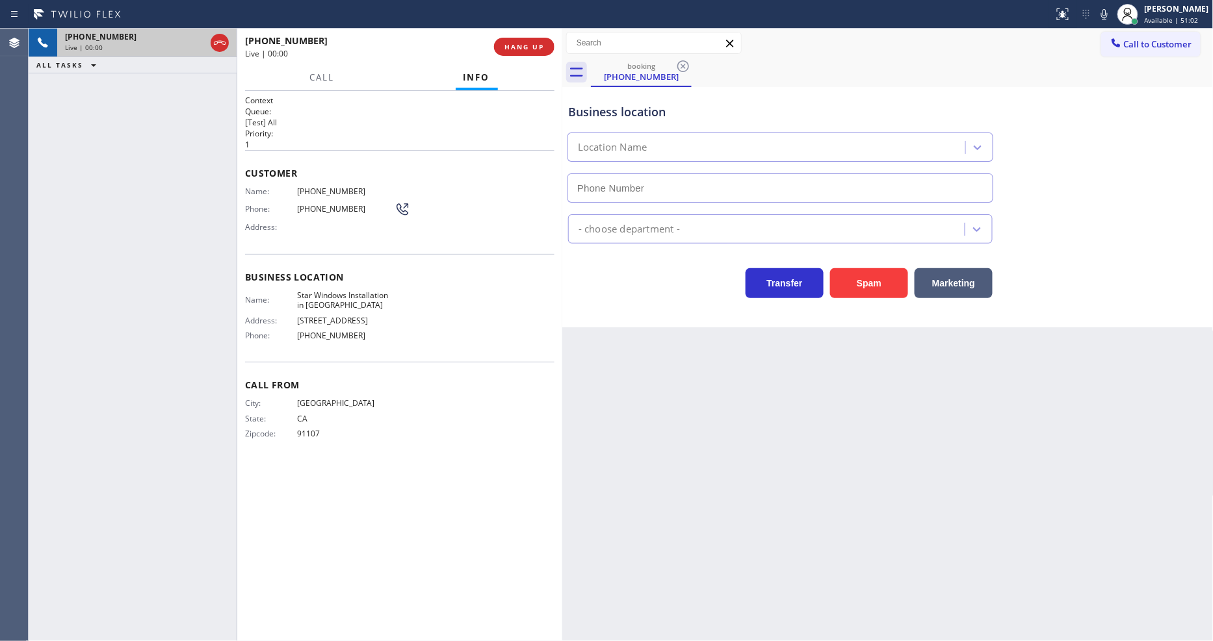
type input "[PHONE_NUMBER]"
click at [529, 46] on span "HANG UP" at bounding box center [524, 46] width 40 height 9
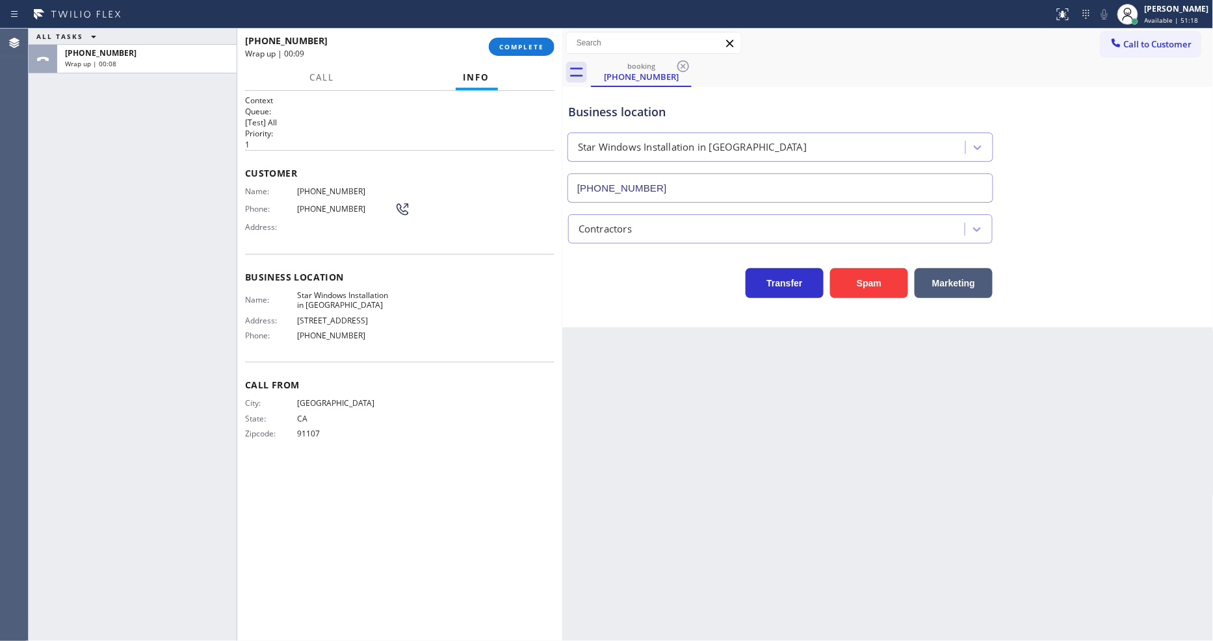
click at [840, 464] on div "Back to Dashboard Change Sender ID Customers Technicians Select a contact Outbo…" at bounding box center [887, 335] width 651 height 613
drag, startPoint x: 40, startPoint y: 224, endPoint x: 259, endPoint y: 179, distance: 222.9
click at [40, 224] on div "ALL TASKS ALL TASKS ACTIVE TASKS TASKS IN WRAP UP [PHONE_NUMBER] Wrap up | 00:17" at bounding box center [133, 335] width 208 height 613
click at [512, 29] on div "[PHONE_NUMBER] Wrap up | 00:18 COMPLETE" at bounding box center [399, 47] width 325 height 36
click at [512, 48] on span "COMPLETE" at bounding box center [521, 46] width 45 height 9
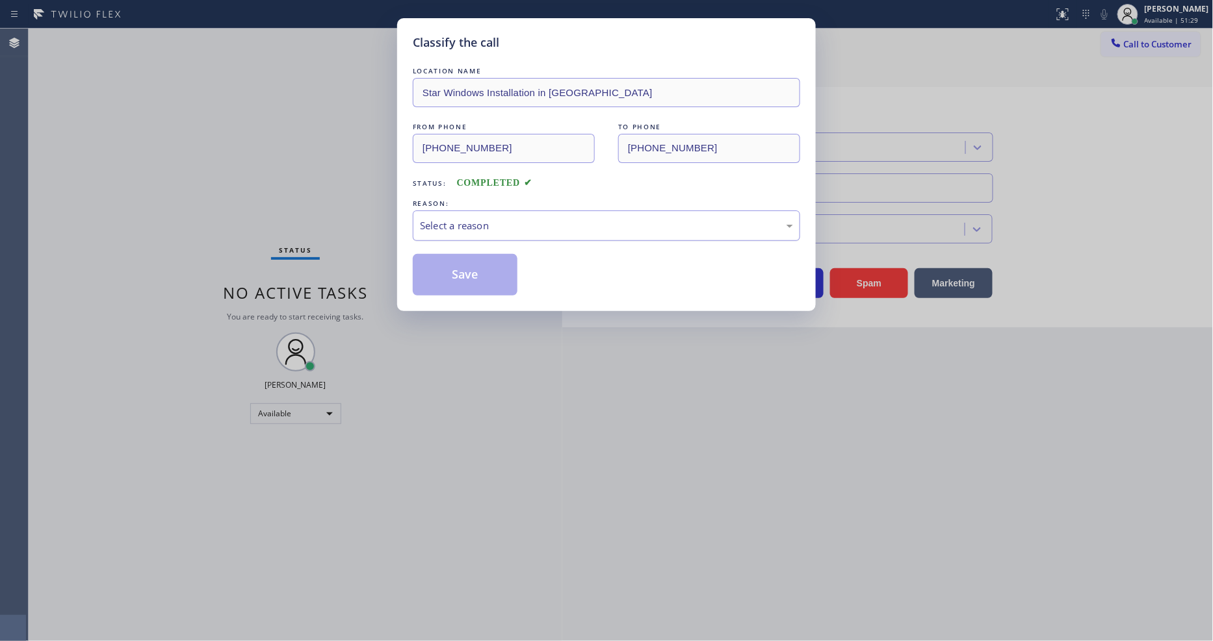
click at [476, 222] on div "Select a reason" at bounding box center [606, 225] width 373 height 15
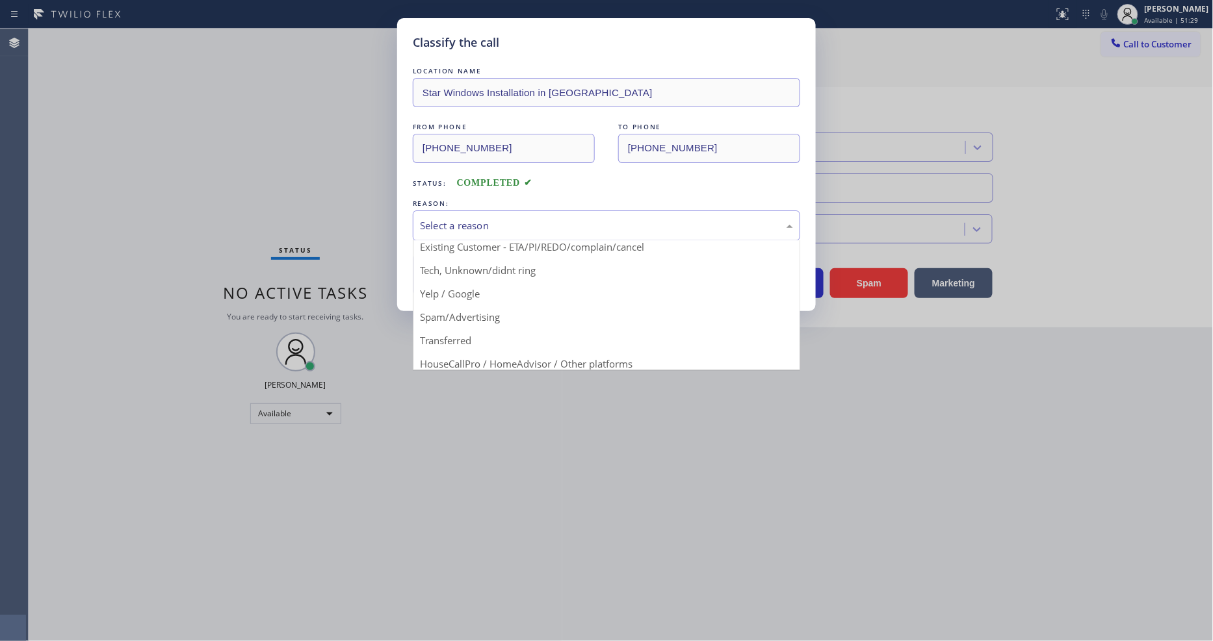
scroll to position [81, 0]
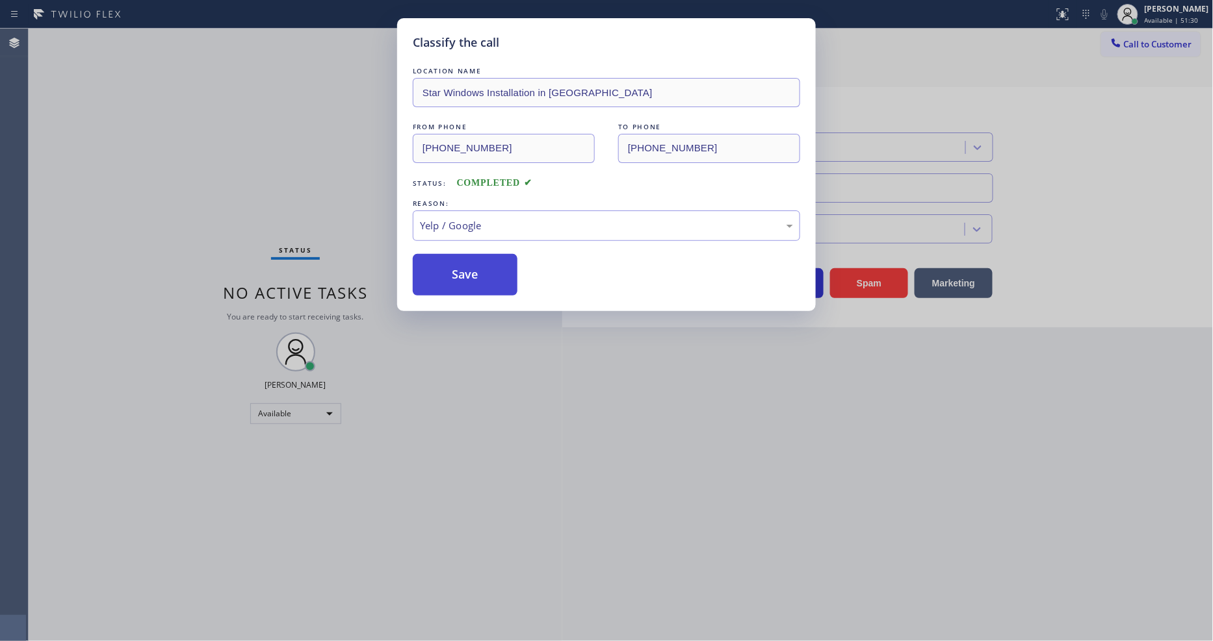
click at [473, 271] on button "Save" at bounding box center [465, 275] width 105 height 42
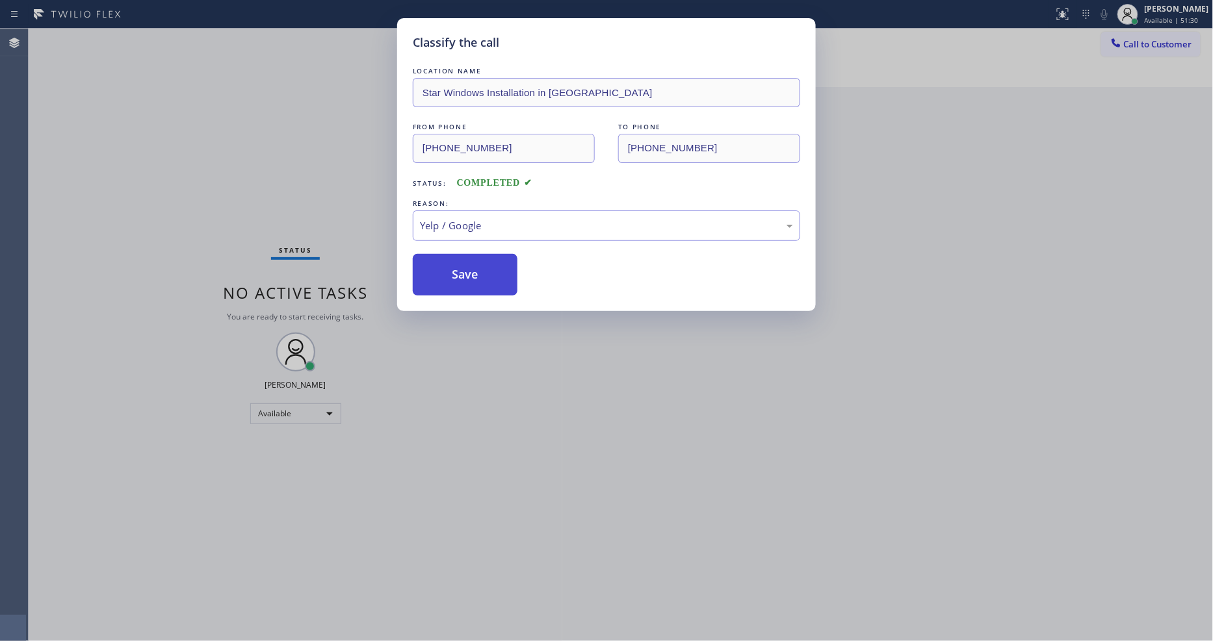
click at [473, 271] on button "Save" at bounding box center [465, 275] width 105 height 42
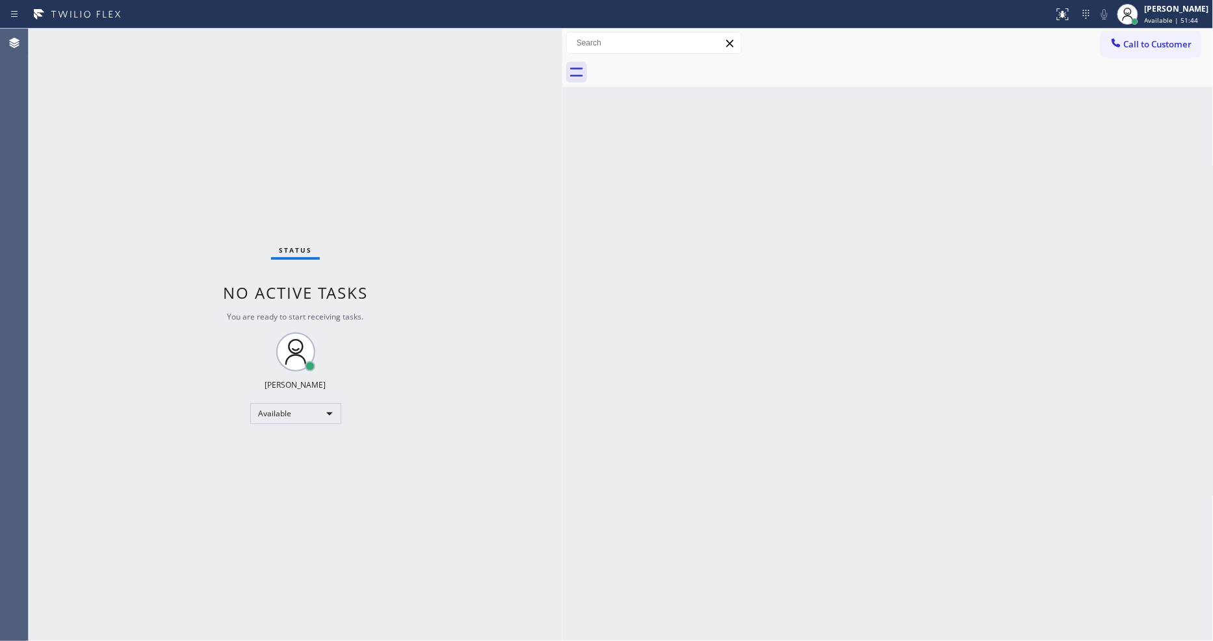
click at [156, 40] on div "Status No active tasks You are ready to start receiving tasks. [PERSON_NAME] Av…" at bounding box center [296, 335] width 534 height 613
click at [252, 217] on div "Status No active tasks You are ready to start receiving tasks. [PERSON_NAME] Av…" at bounding box center [296, 335] width 534 height 613
click at [164, 25] on div "Status report No issues detected If you experience an issue, please download th…" at bounding box center [606, 14] width 1213 height 29
click at [170, 36] on div "Status No active tasks You are ready to start receiving tasks. [PERSON_NAME] Av…" at bounding box center [296, 335] width 534 height 613
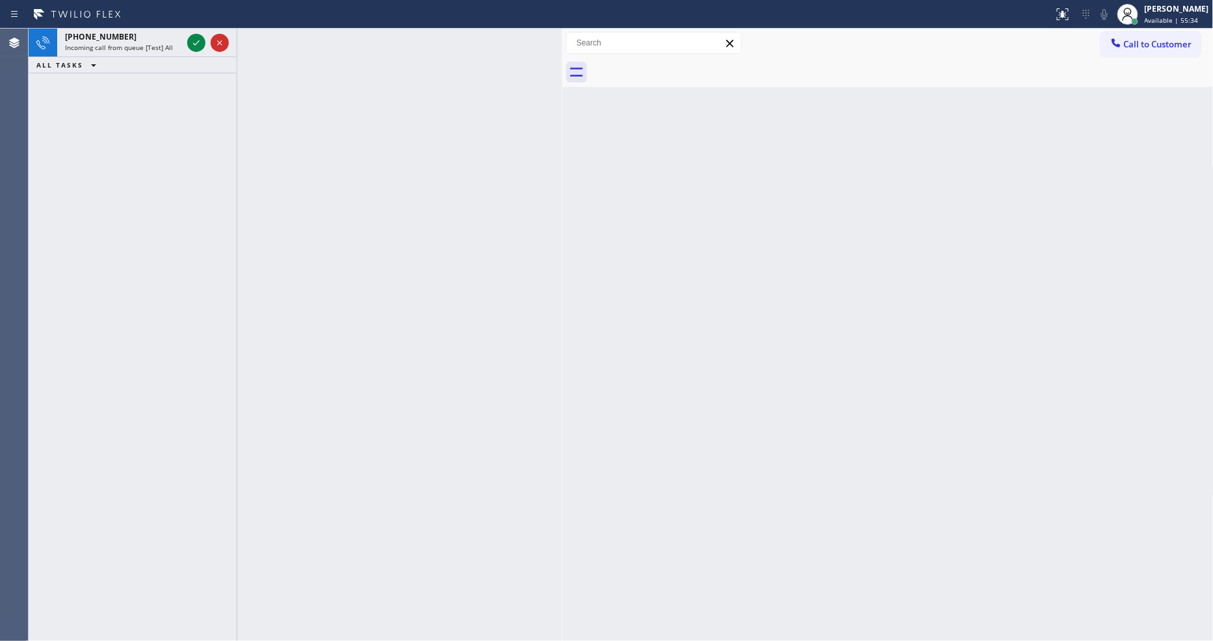
click at [170, 36] on div "[PHONE_NUMBER]" at bounding box center [123, 36] width 117 height 11
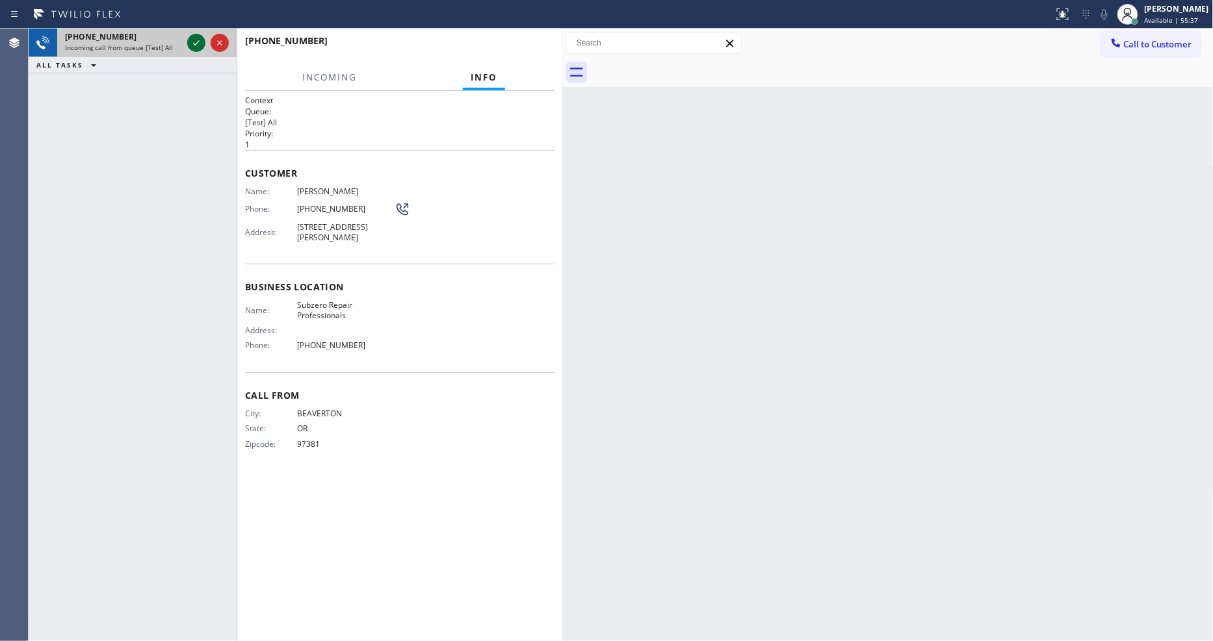
click at [192, 41] on icon at bounding box center [196, 43] width 16 height 16
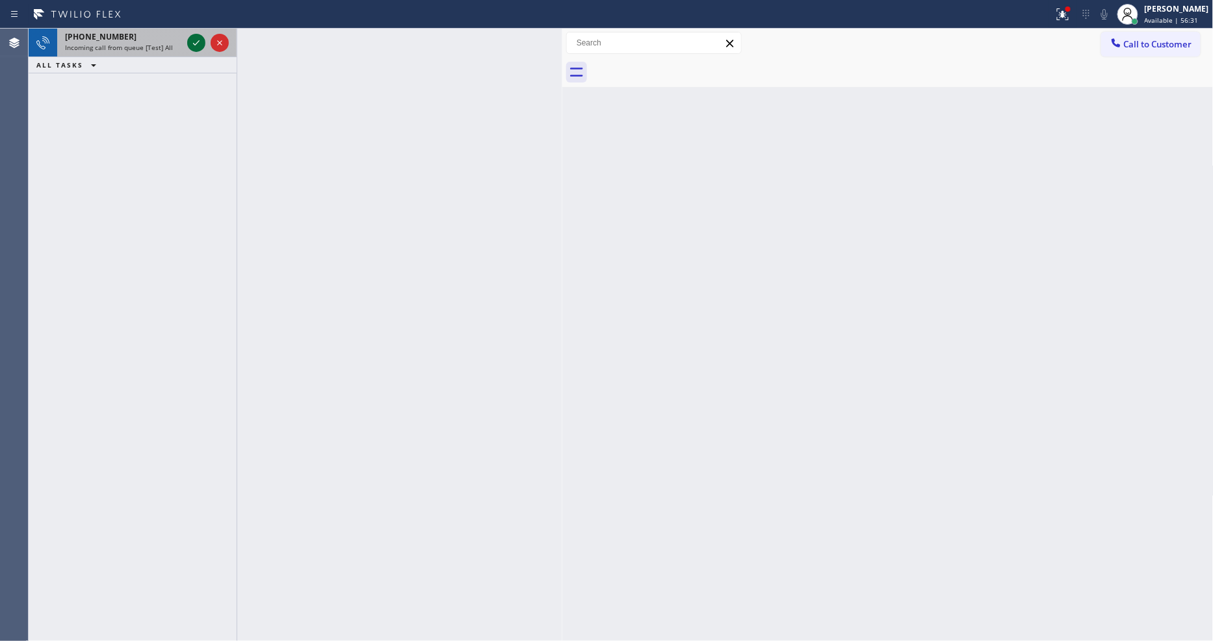
click at [190, 43] on icon at bounding box center [196, 43] width 16 height 16
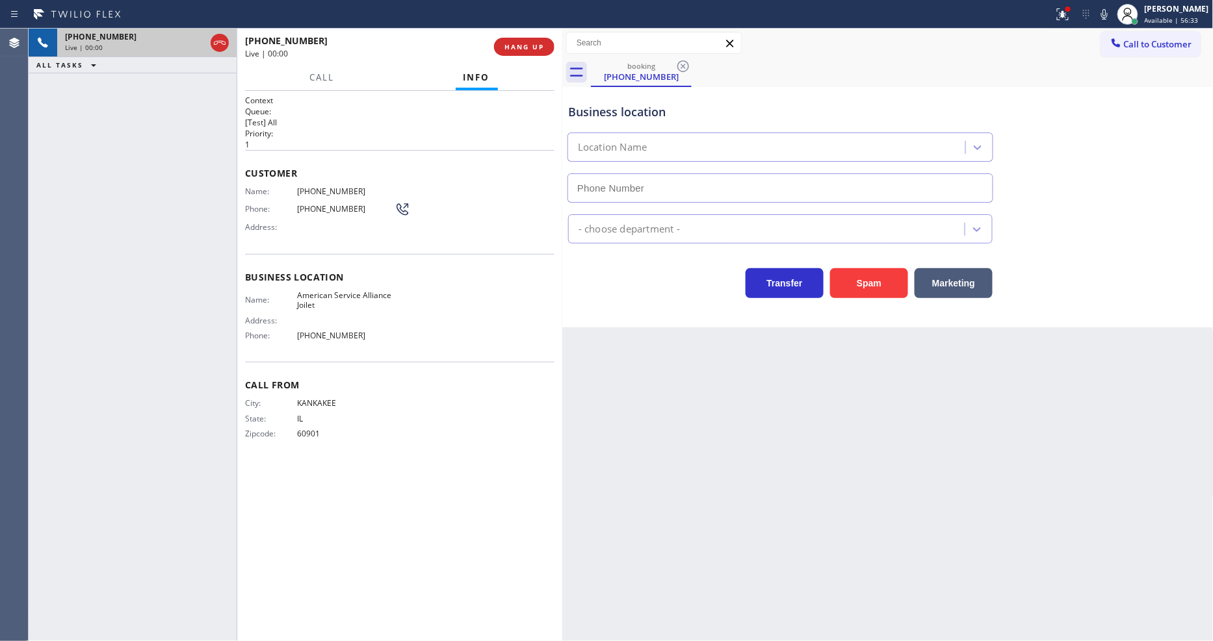
type input "[PHONE_NUMBER]"
click at [365, 291] on span "American Service Alliance Joilet" at bounding box center [345, 301] width 97 height 20
copy span "American Service Alliance Joilet"
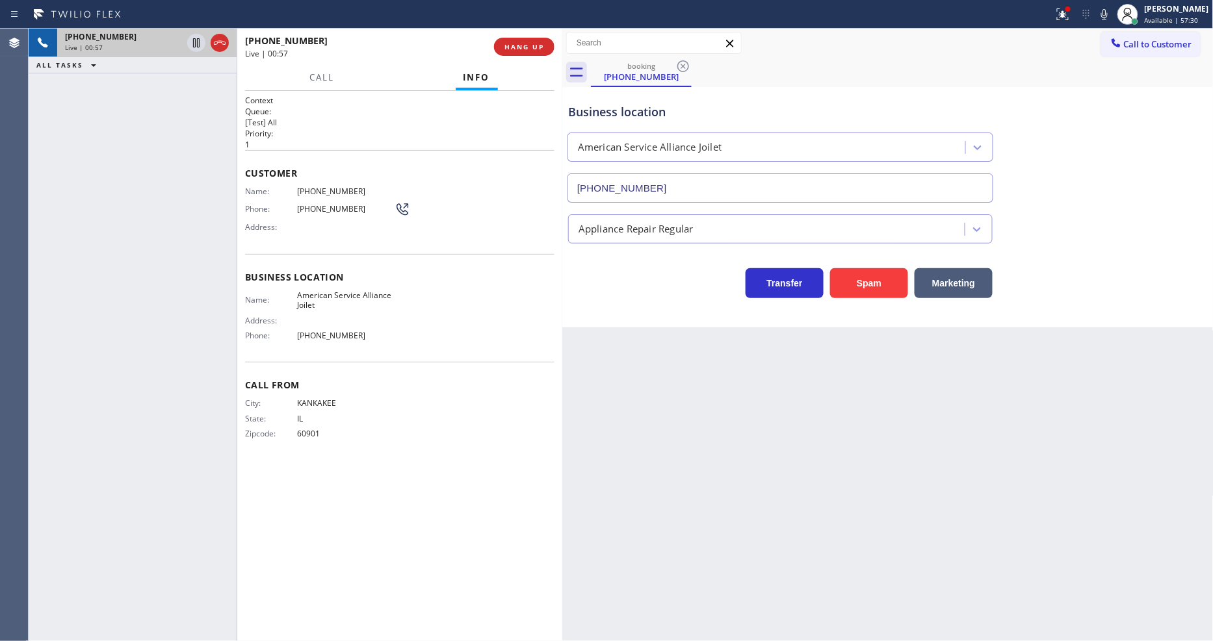
click at [338, 187] on span "[PHONE_NUMBER]" at bounding box center [345, 192] width 97 height 10
copy span "[PHONE_NUMBER]"
drag, startPoint x: 198, startPoint y: 42, endPoint x: 979, endPoint y: 12, distance: 782.4
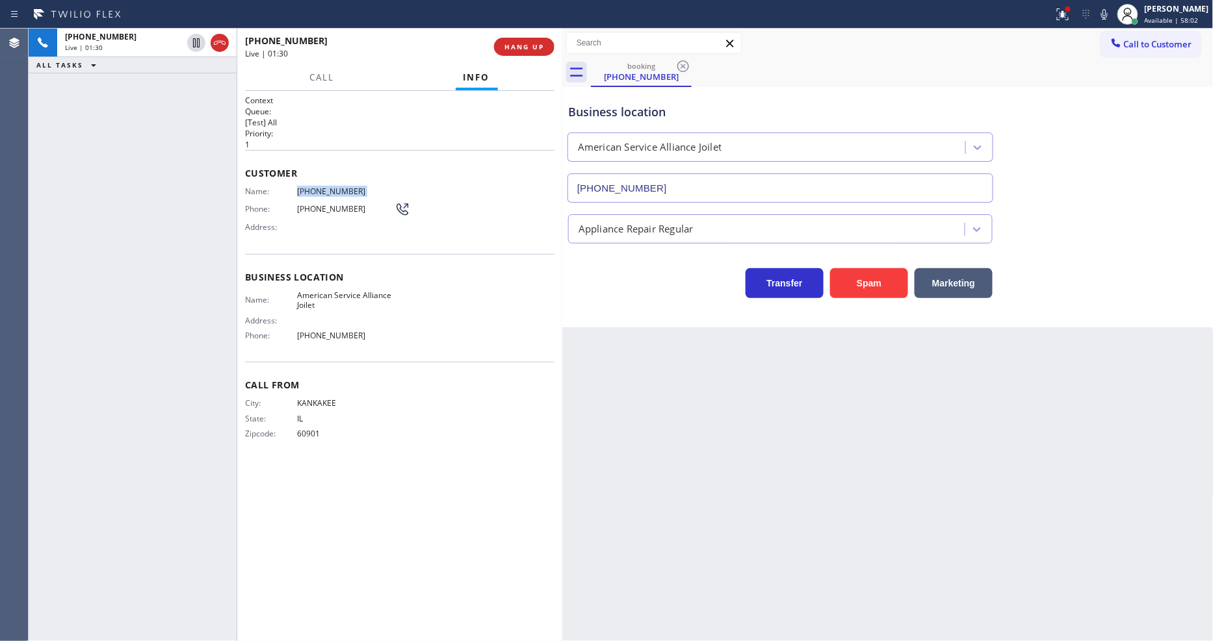
click at [198, 42] on icon at bounding box center [196, 43] width 16 height 16
click at [1112, 10] on icon at bounding box center [1104, 14] width 16 height 16
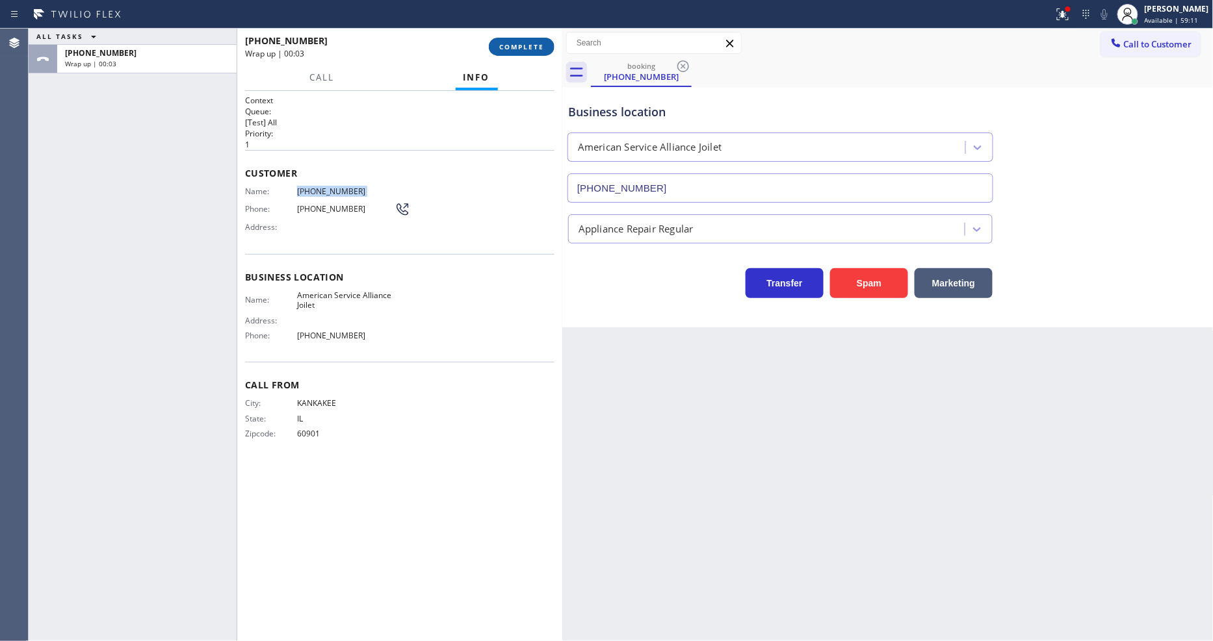
click at [527, 46] on span "COMPLETE" at bounding box center [521, 46] width 45 height 9
click at [459, 225] on div "Name: [PHONE_NUMBER] Phone: [PHONE_NUMBER] Address:" at bounding box center [399, 212] width 309 height 51
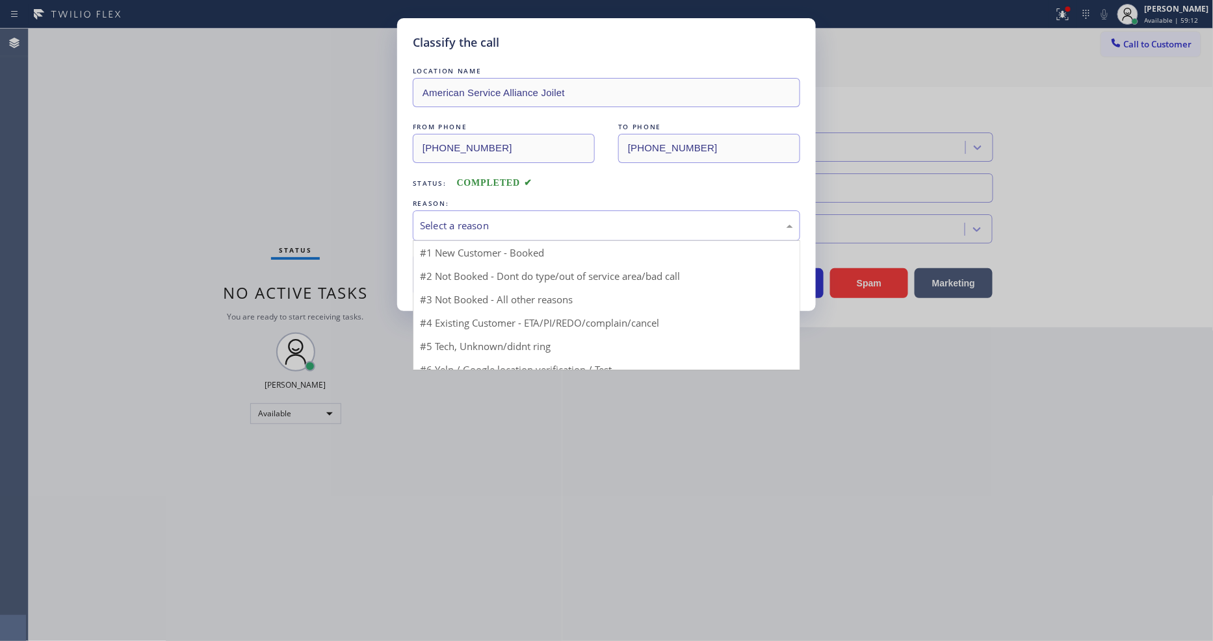
click at [459, 225] on div "Select a reason" at bounding box center [606, 225] width 373 height 15
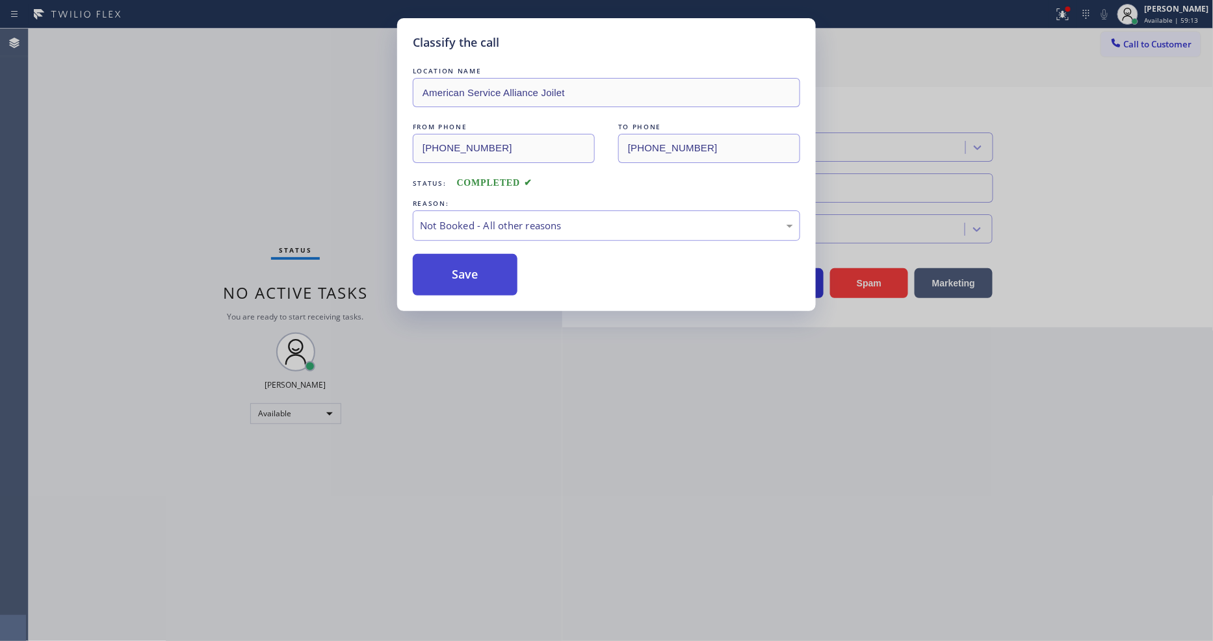
click at [458, 278] on button "Save" at bounding box center [465, 275] width 105 height 42
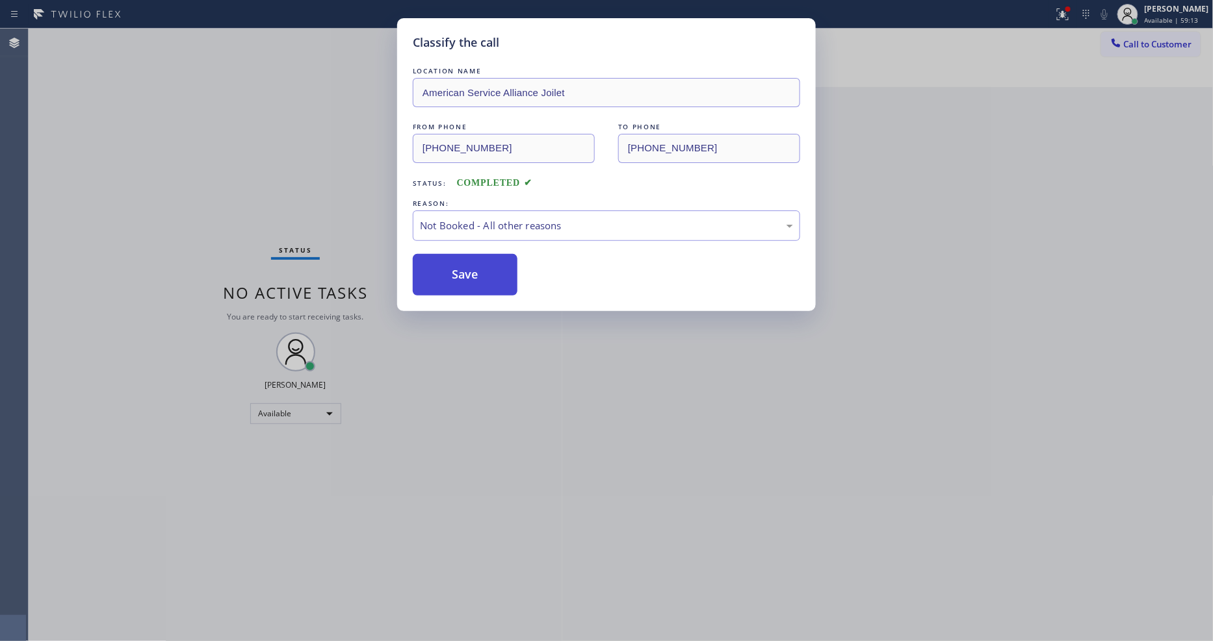
click at [458, 278] on button "Save" at bounding box center [465, 275] width 105 height 42
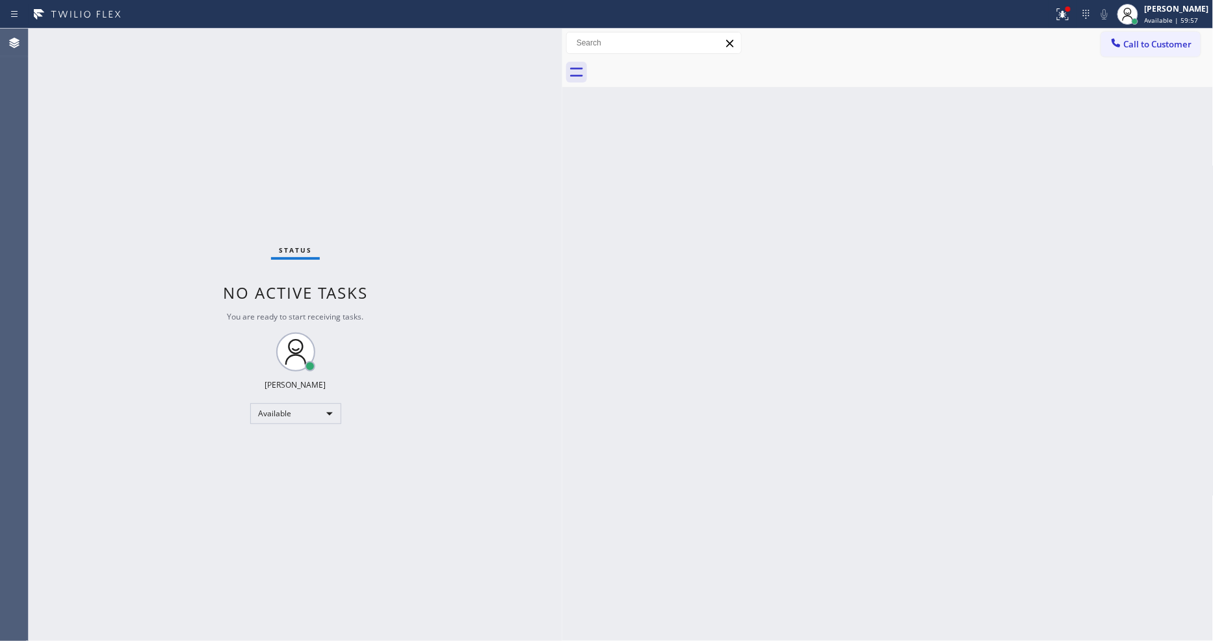
click at [161, 42] on div "Status No active tasks You are ready to start receiving tasks. [PERSON_NAME] Av…" at bounding box center [296, 335] width 534 height 613
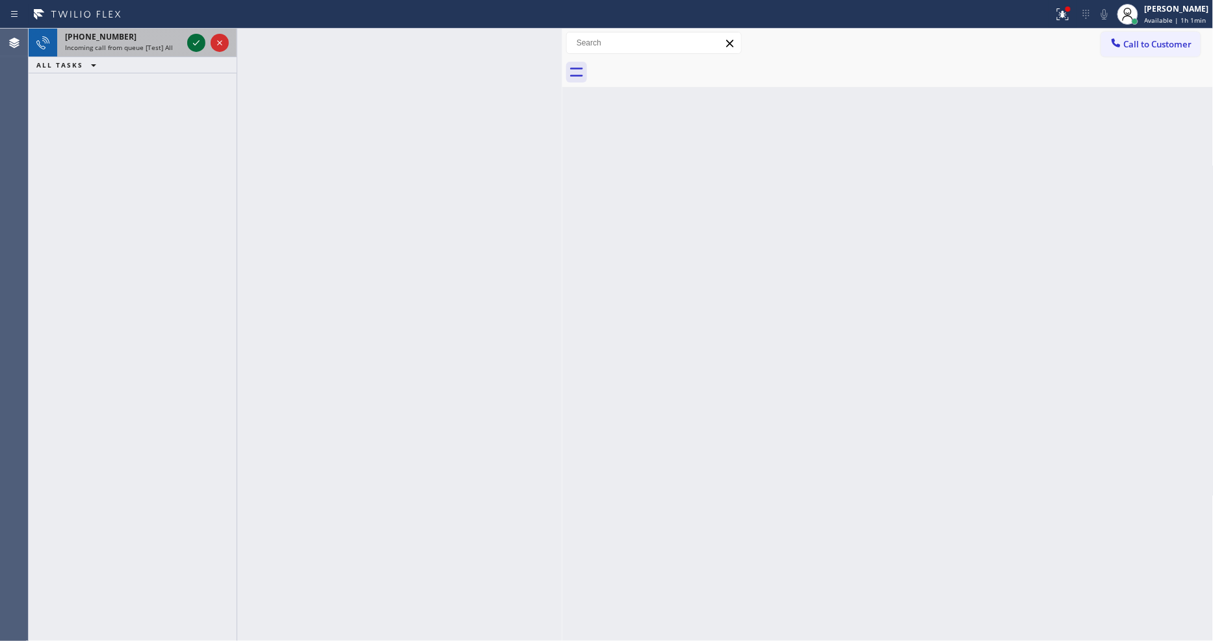
click at [194, 38] on icon at bounding box center [196, 43] width 16 height 16
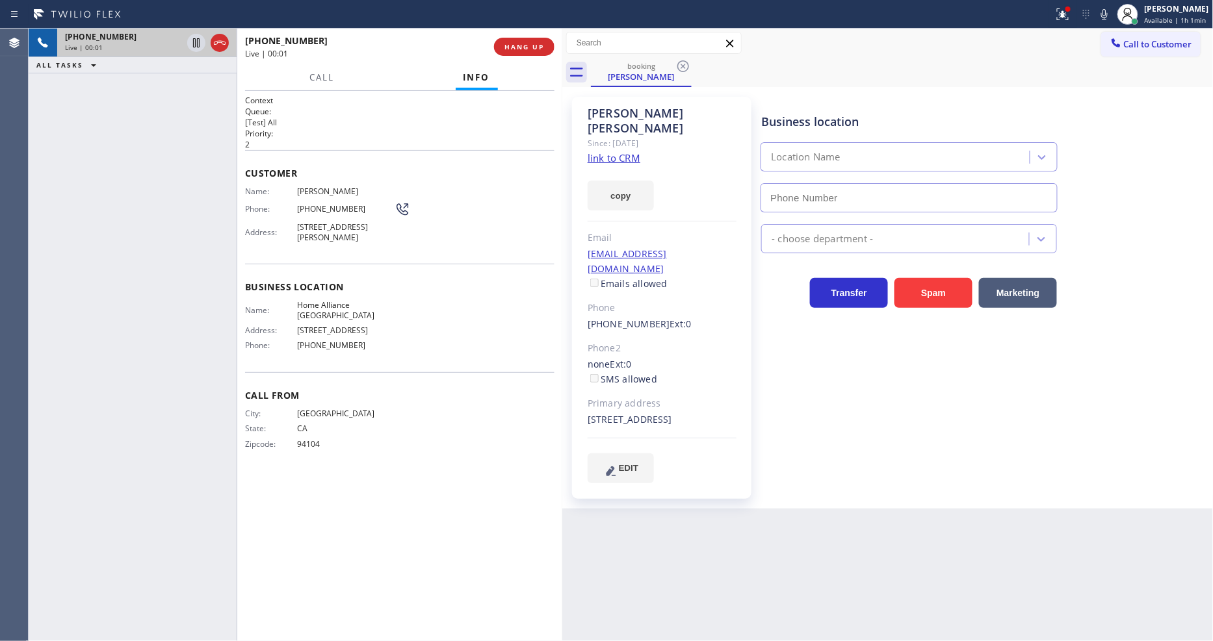
type input "[PHONE_NUMBER]"
click at [598, 151] on link "link to CRM" at bounding box center [614, 157] width 53 height 13
click at [511, 53] on button "HANG UP" at bounding box center [524, 47] width 60 height 18
click at [515, 48] on span "HANG UP" at bounding box center [524, 46] width 40 height 9
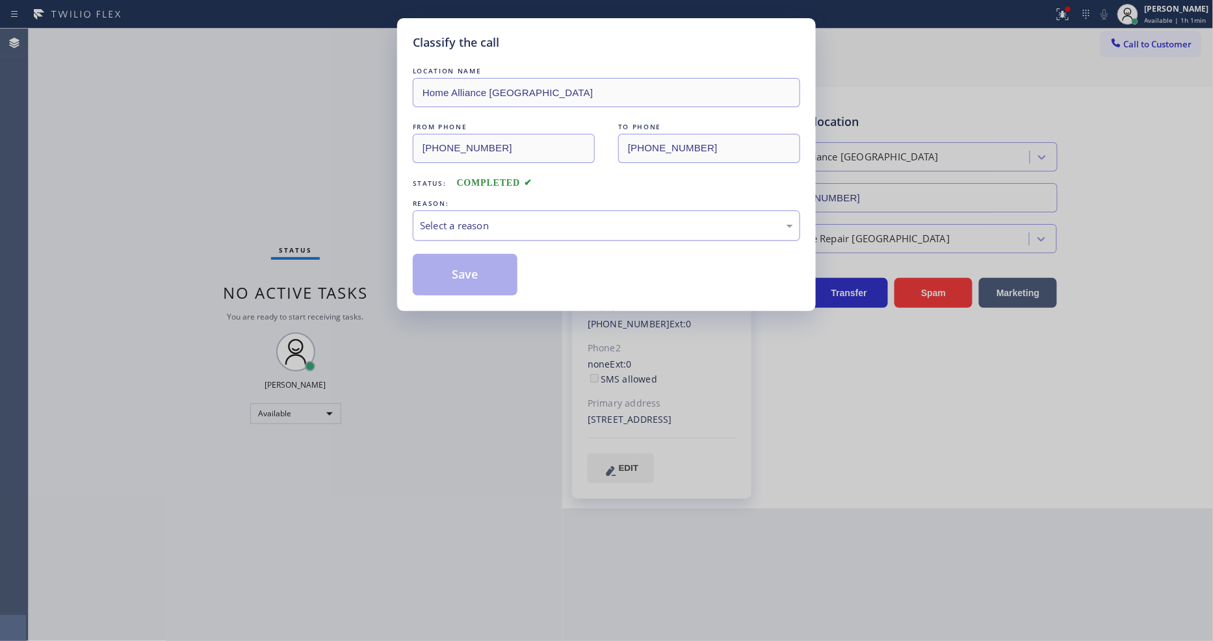
click at [435, 231] on div "Select a reason" at bounding box center [606, 226] width 387 height 31
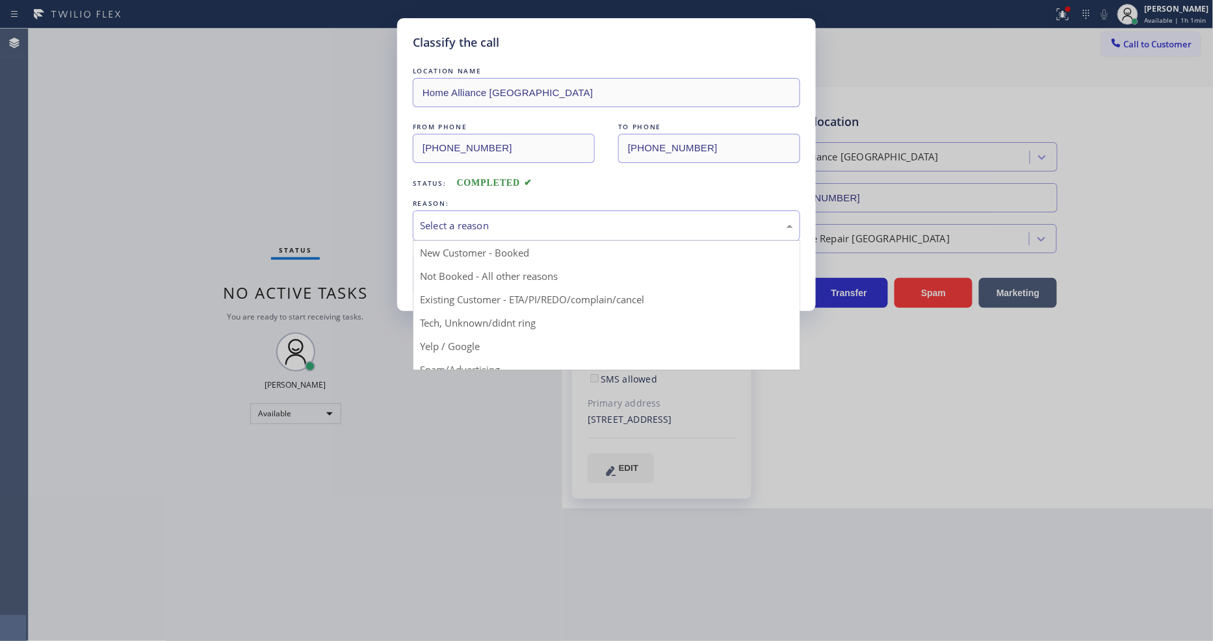
drag, startPoint x: 438, startPoint y: 298, endPoint x: 437, endPoint y: 266, distance: 31.2
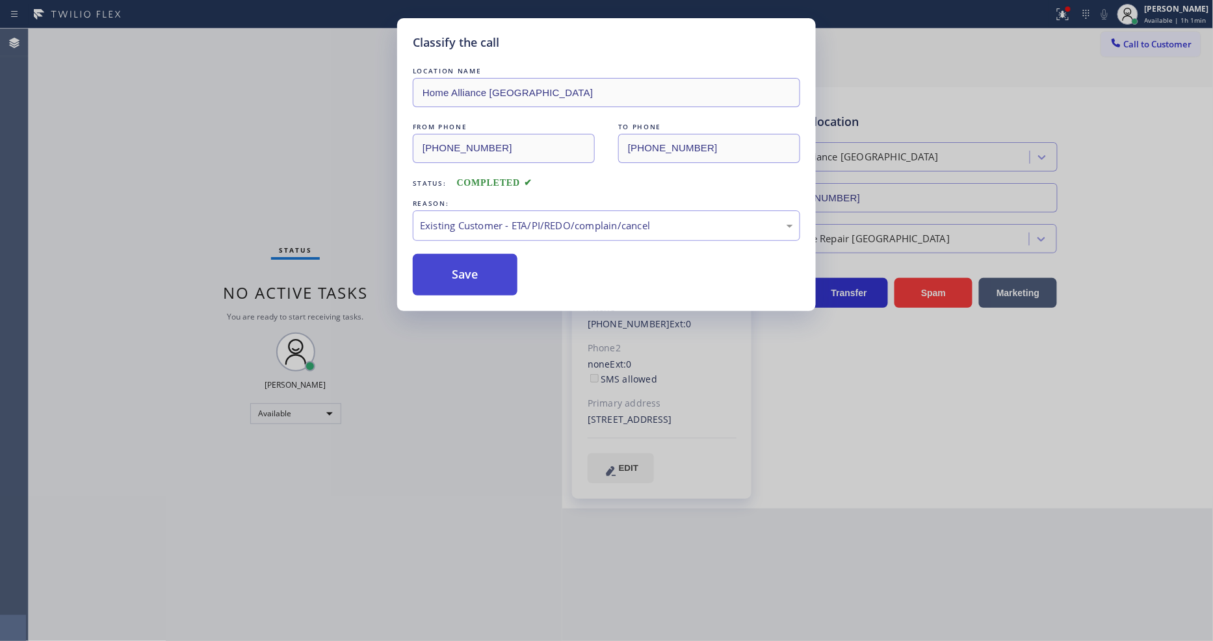
click at [437, 266] on button "Save" at bounding box center [465, 275] width 105 height 42
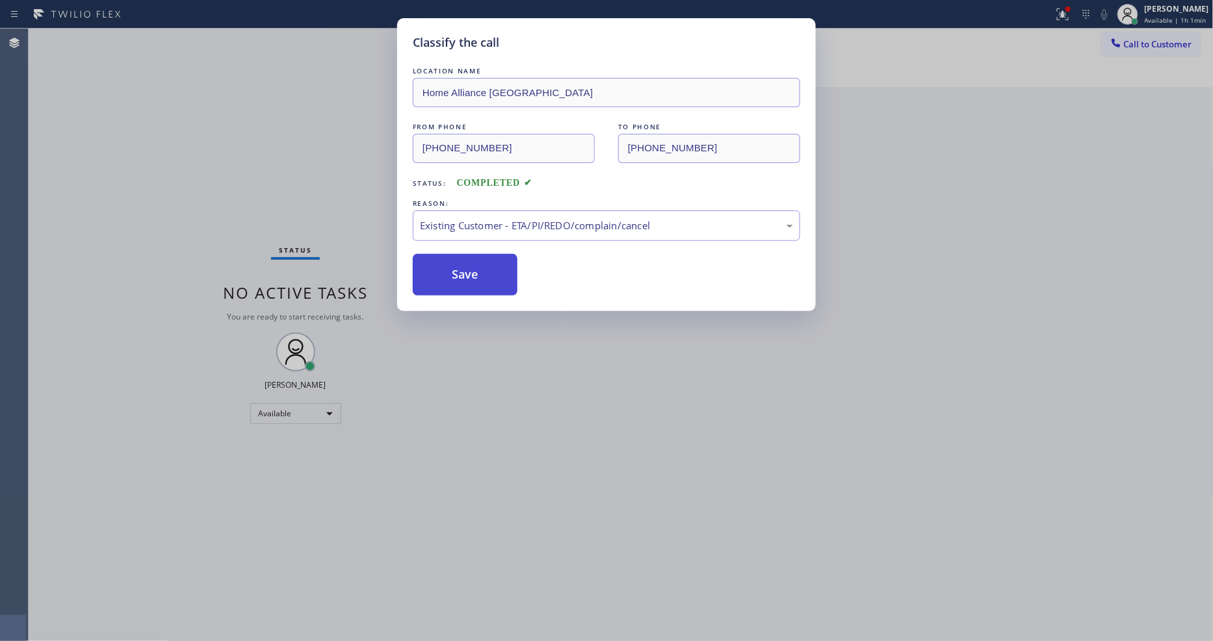
click at [437, 266] on button "Save" at bounding box center [465, 275] width 105 height 42
click at [164, 38] on div "Status No active tasks You are ready to start receiving tasks. [PERSON_NAME] Av…" at bounding box center [296, 335] width 534 height 613
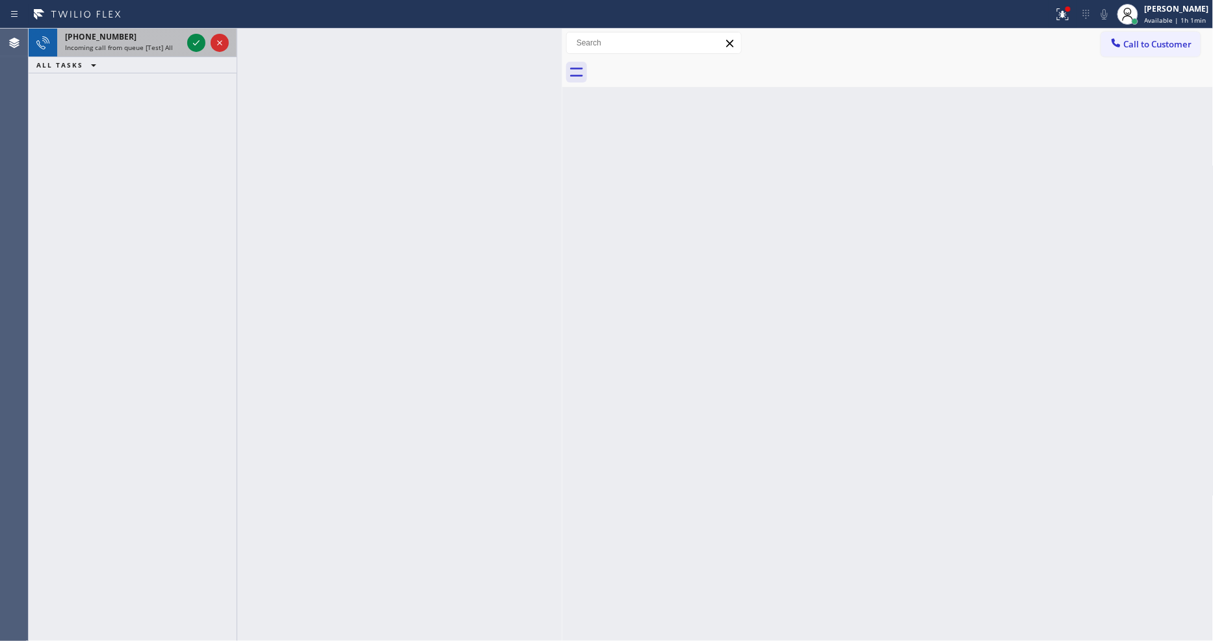
click at [160, 32] on div "[PHONE_NUMBER]" at bounding box center [123, 36] width 117 height 11
click at [195, 38] on icon at bounding box center [196, 43] width 16 height 16
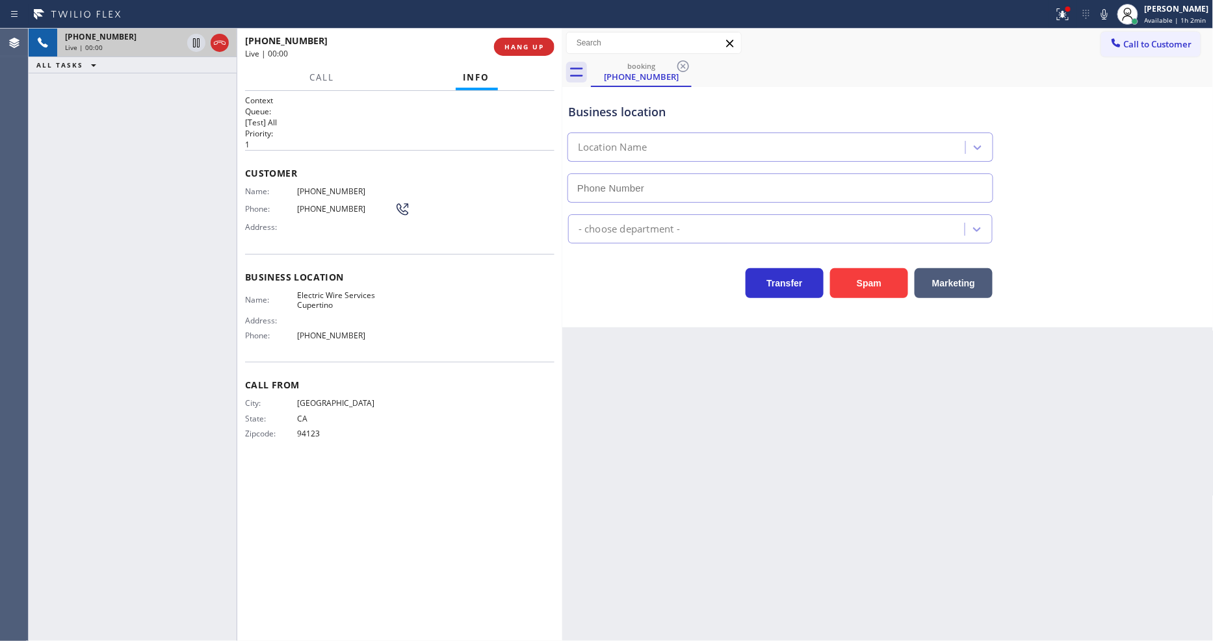
type input "[PHONE_NUMBER]"
click at [323, 294] on span "Electric Wire Services Cupertino" at bounding box center [345, 301] width 97 height 20
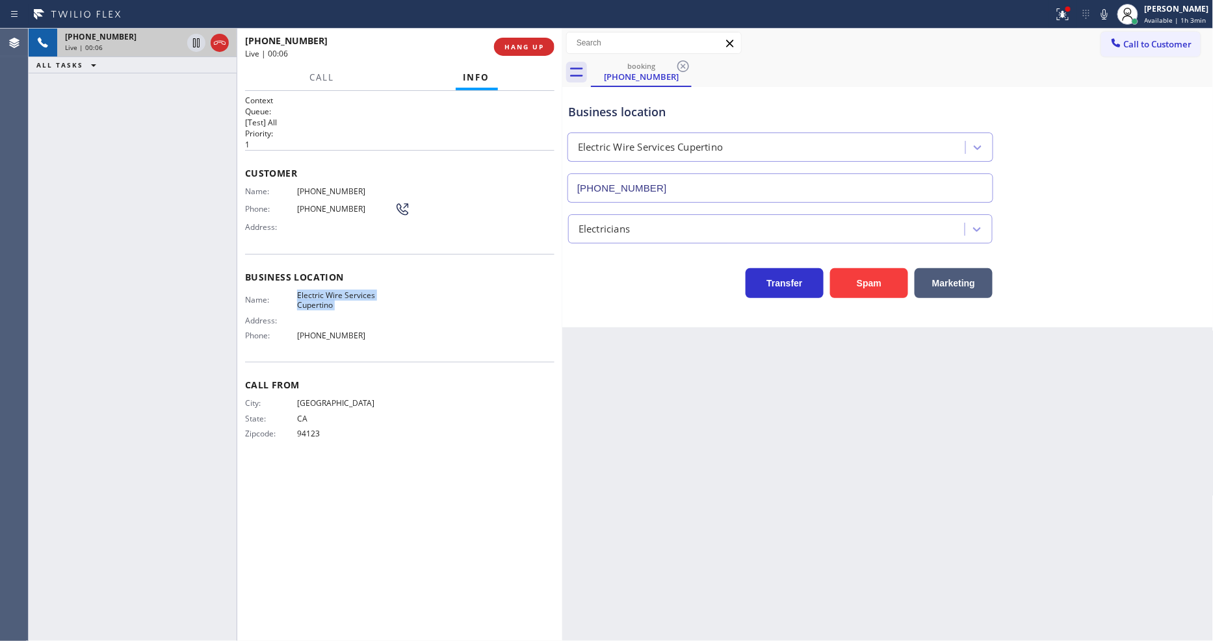
copy span "Electric Wire Services Cupertino"
click at [341, 187] on span "[PHONE_NUMBER]" at bounding box center [345, 192] width 97 height 10
copy span "[PHONE_NUMBER]"
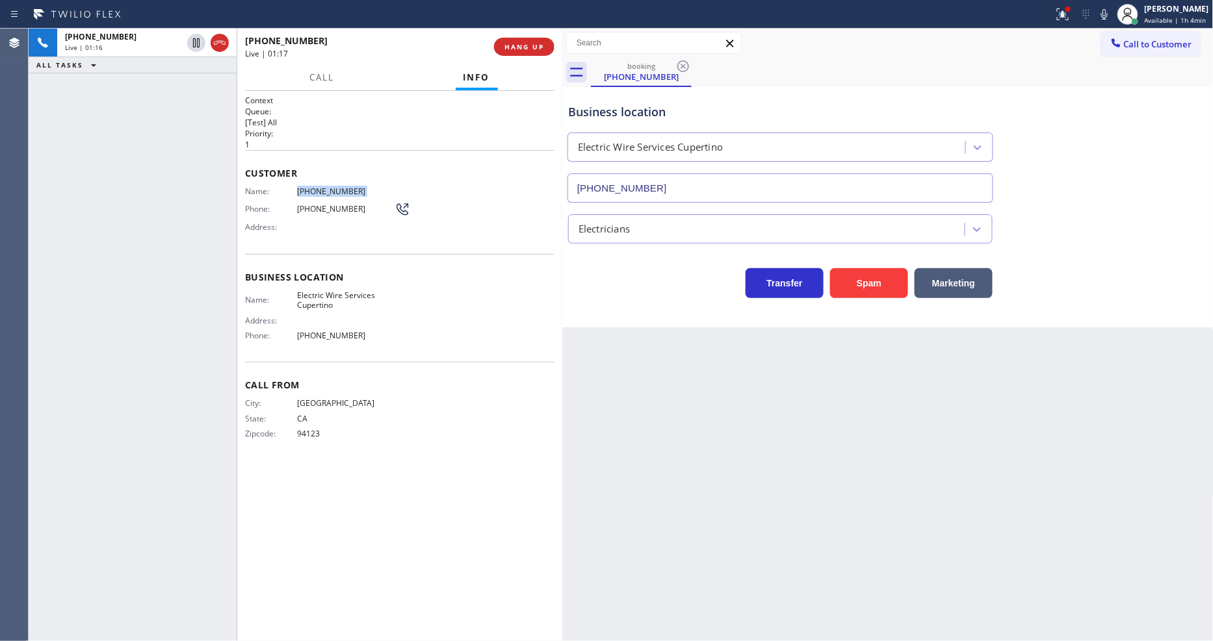
drag, startPoint x: 194, startPoint y: 42, endPoint x: 364, endPoint y: 42, distance: 170.3
click at [196, 42] on icon at bounding box center [196, 43] width 16 height 16
click at [1106, 18] on icon at bounding box center [1104, 14] width 16 height 16
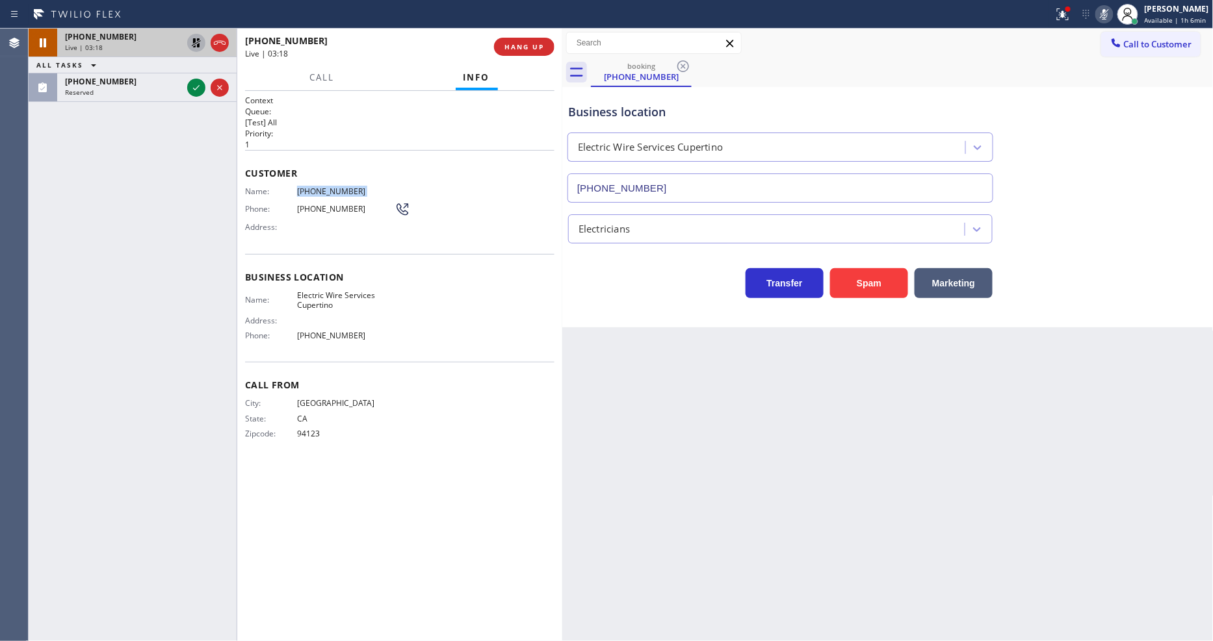
click at [198, 41] on icon at bounding box center [196, 43] width 16 height 16
click at [1107, 12] on icon at bounding box center [1104, 14] width 6 height 10
click at [1070, 19] on icon at bounding box center [1063, 14] width 16 height 16
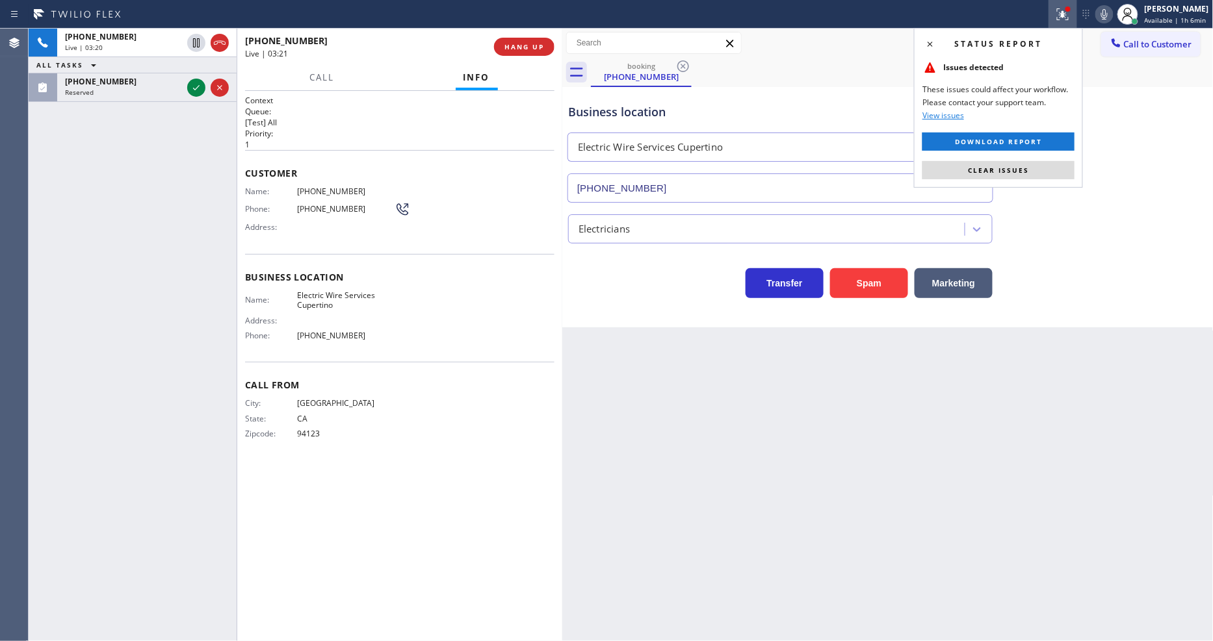
click at [1028, 160] on div "Status report Issues detected These issues could affect your workflow. Please c…" at bounding box center [998, 108] width 169 height 160
click at [1061, 168] on button "Clear issues" at bounding box center [998, 170] width 152 height 18
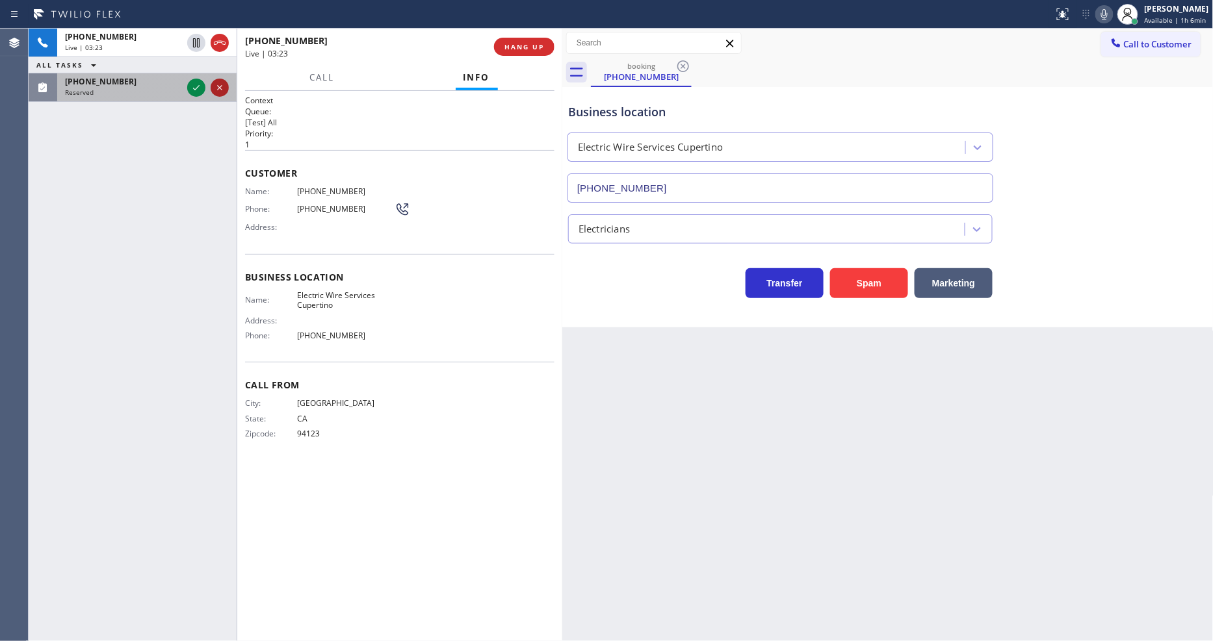
click at [199, 88] on icon at bounding box center [196, 88] width 16 height 16
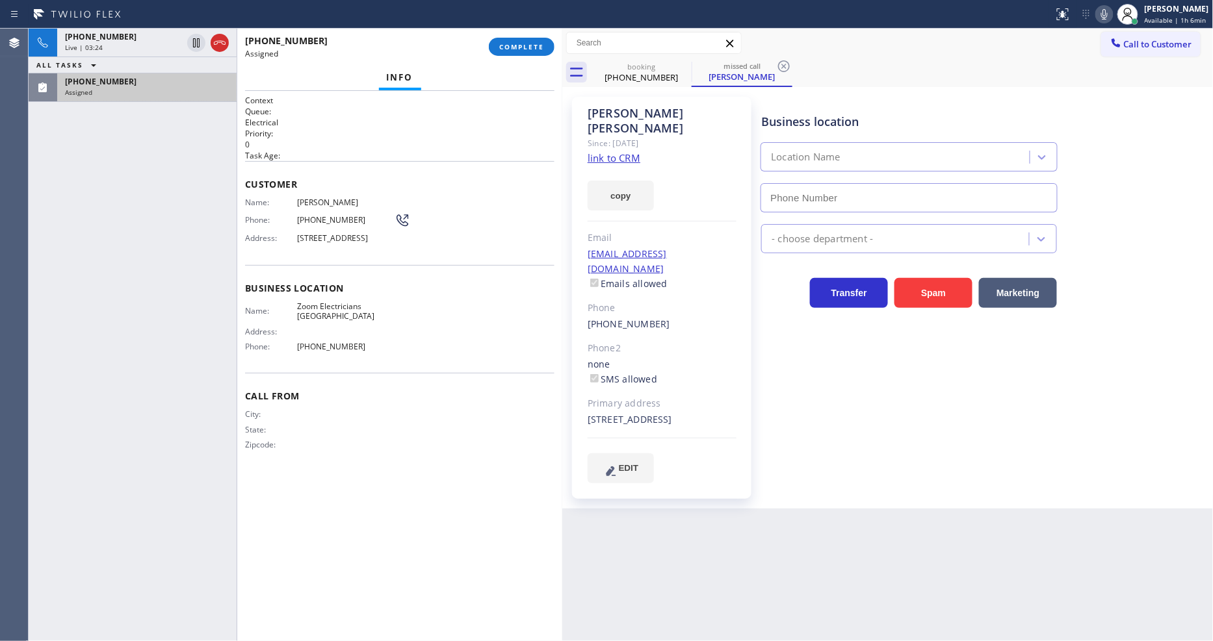
type input "[PHONE_NUMBER]"
drag, startPoint x: 855, startPoint y: 452, endPoint x: 878, endPoint y: 418, distance: 40.7
click at [855, 452] on div "Business location Zoom Electricians [GEOGRAPHIC_DATA] [PHONE_NUMBER] Electricia…" at bounding box center [983, 290] width 451 height 380
click at [606, 151] on link "link to CRM" at bounding box center [614, 157] width 53 height 13
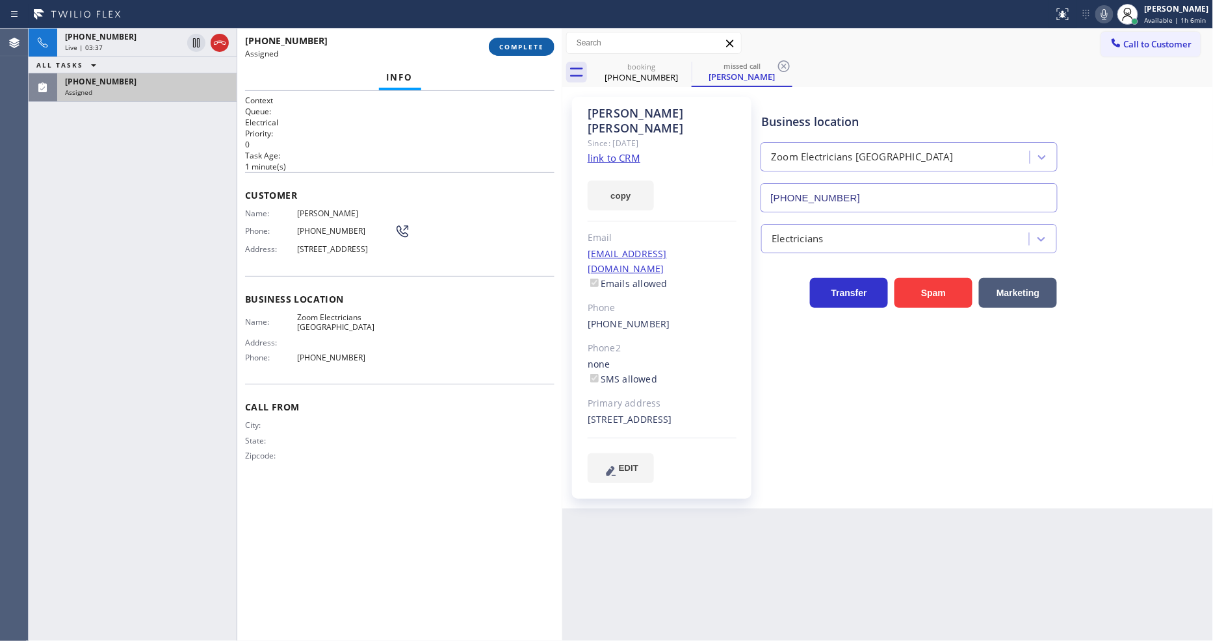
click at [530, 49] on span "COMPLETE" at bounding box center [521, 46] width 45 height 9
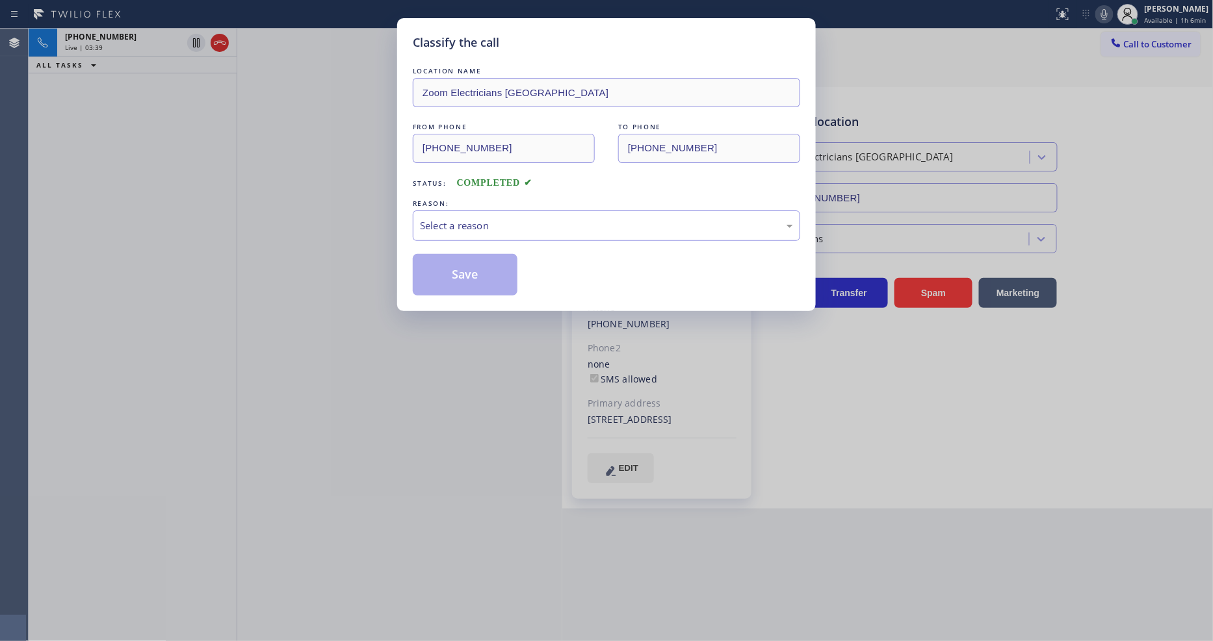
click at [465, 224] on div "Select a reason" at bounding box center [606, 225] width 373 height 15
click at [458, 265] on button "Save" at bounding box center [465, 275] width 105 height 42
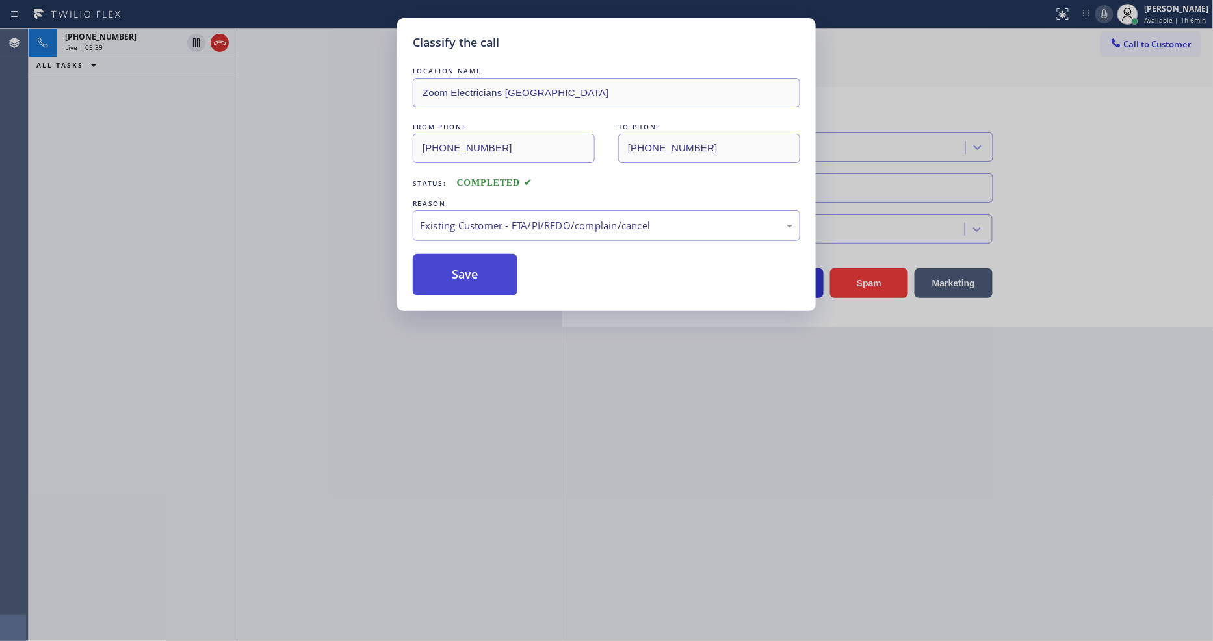
click at [458, 265] on button "Save" at bounding box center [465, 275] width 105 height 42
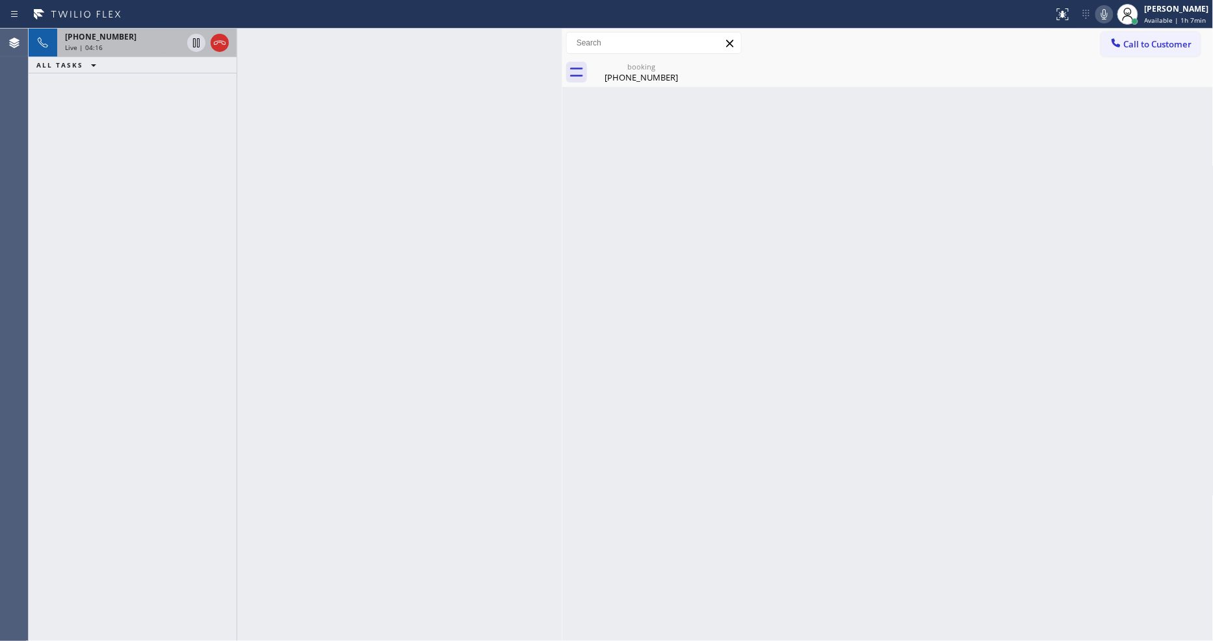
click at [151, 43] on div "Live | 04:16" at bounding box center [123, 47] width 117 height 9
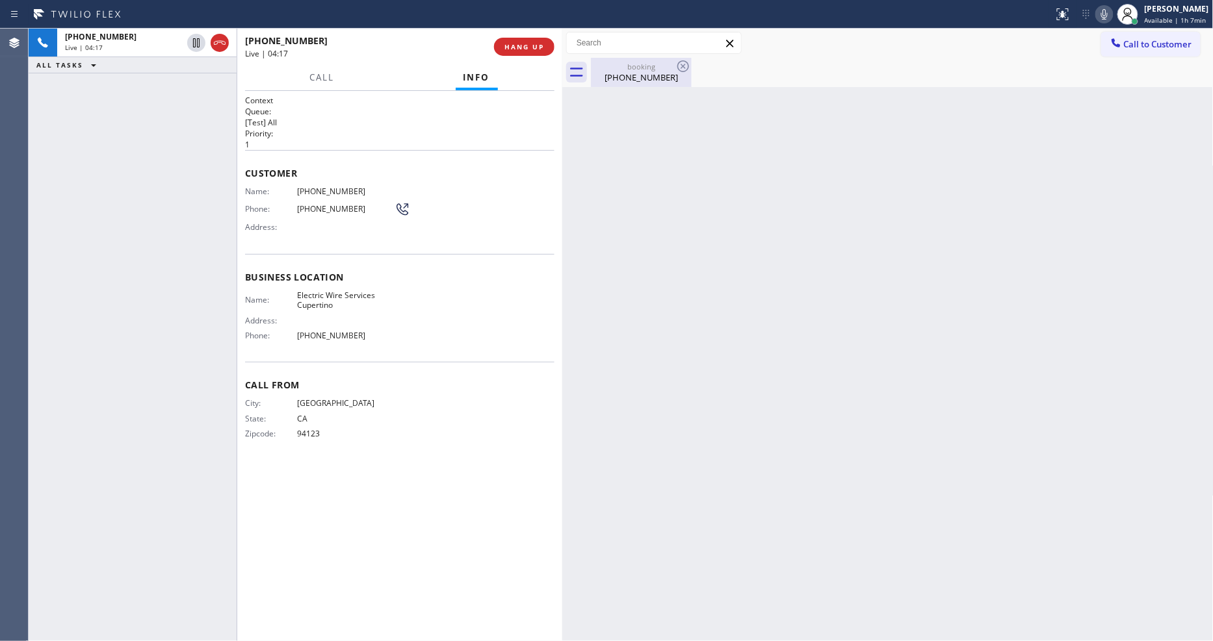
click at [622, 66] on div "booking" at bounding box center [641, 67] width 98 height 10
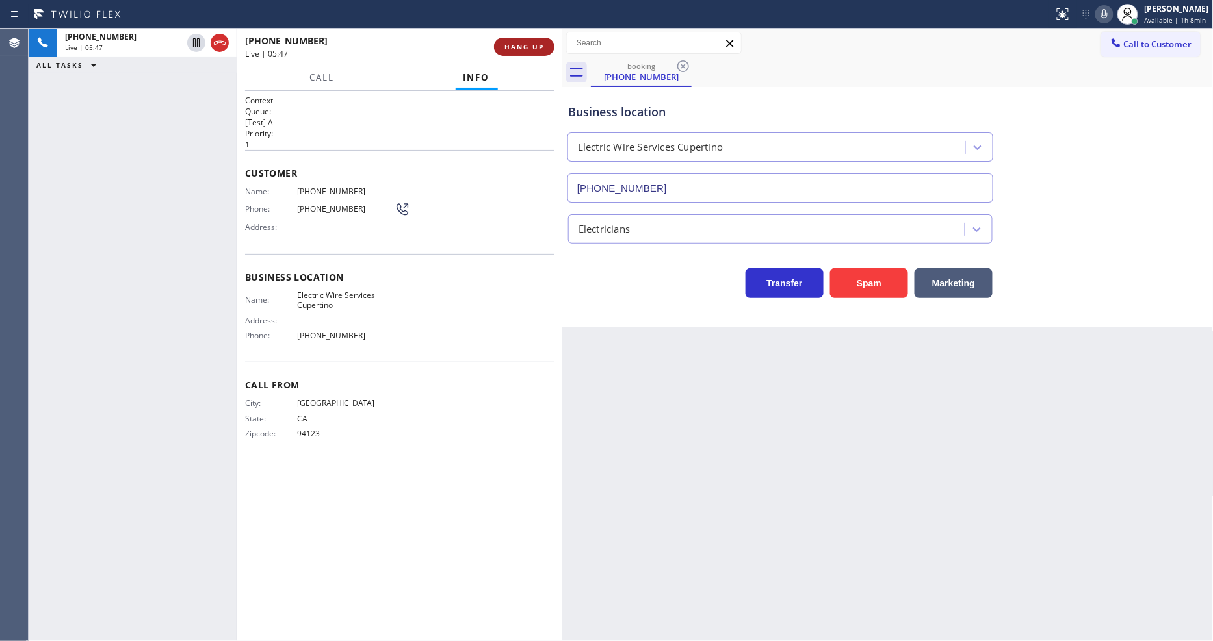
click at [523, 46] on span "HANG UP" at bounding box center [524, 46] width 40 height 9
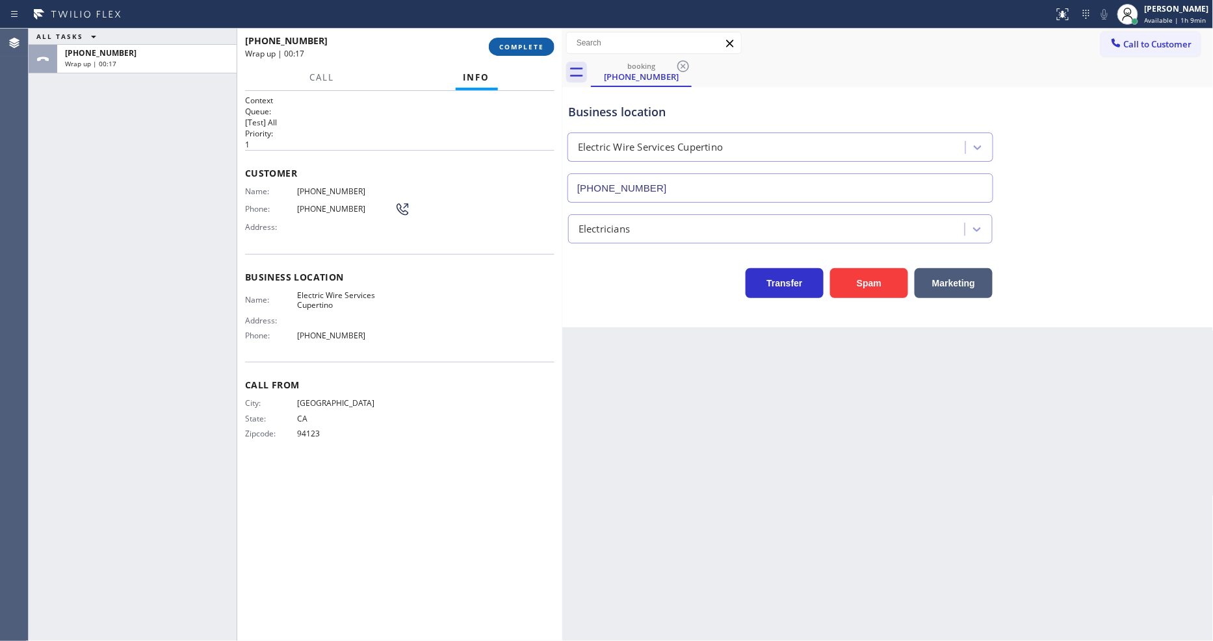
click at [489, 46] on button "COMPLETE" at bounding box center [522, 47] width 66 height 18
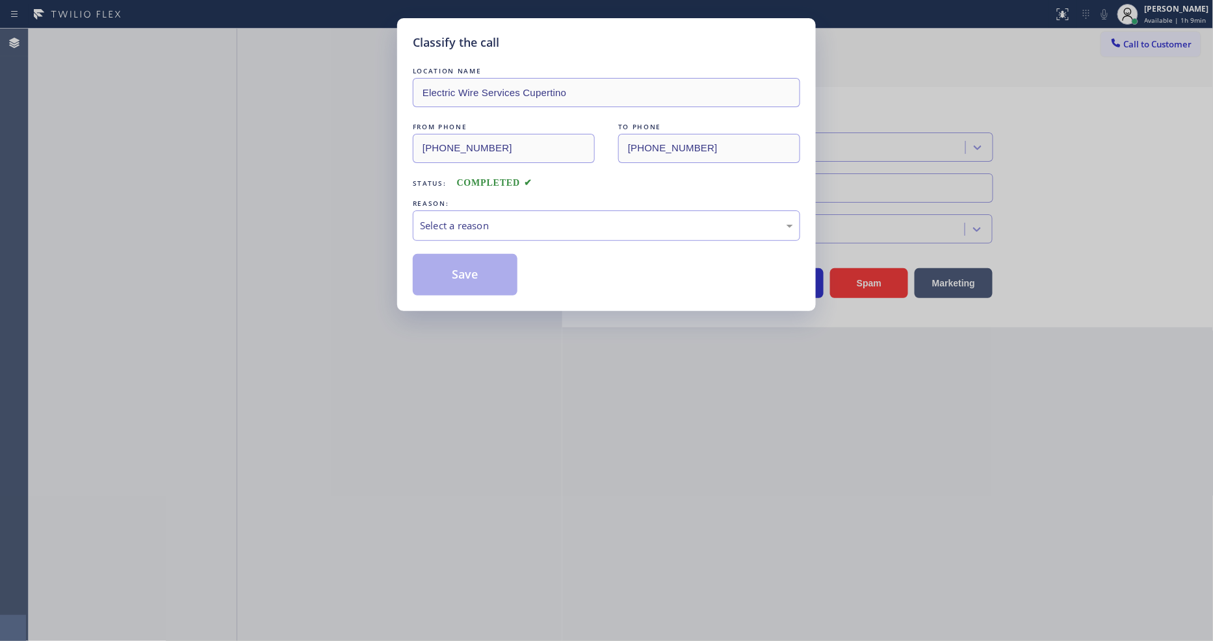
click at [470, 228] on div "Select a reason" at bounding box center [606, 225] width 373 height 15
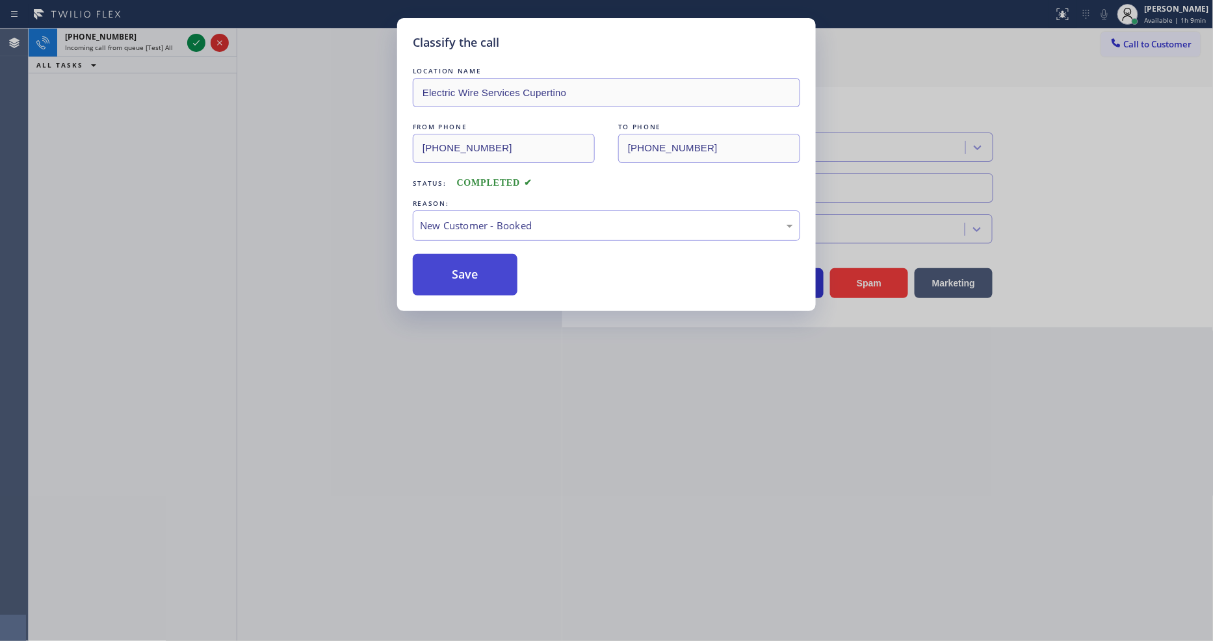
click at [462, 272] on button "Save" at bounding box center [465, 275] width 105 height 42
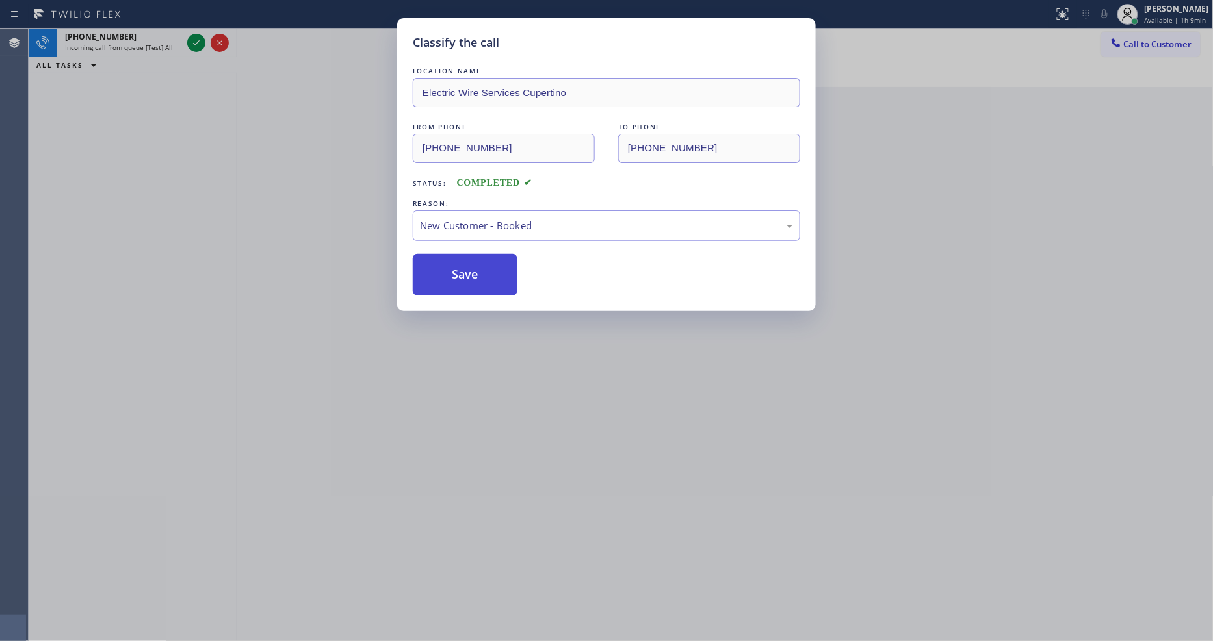
click at [462, 272] on button "Save" at bounding box center [465, 275] width 105 height 42
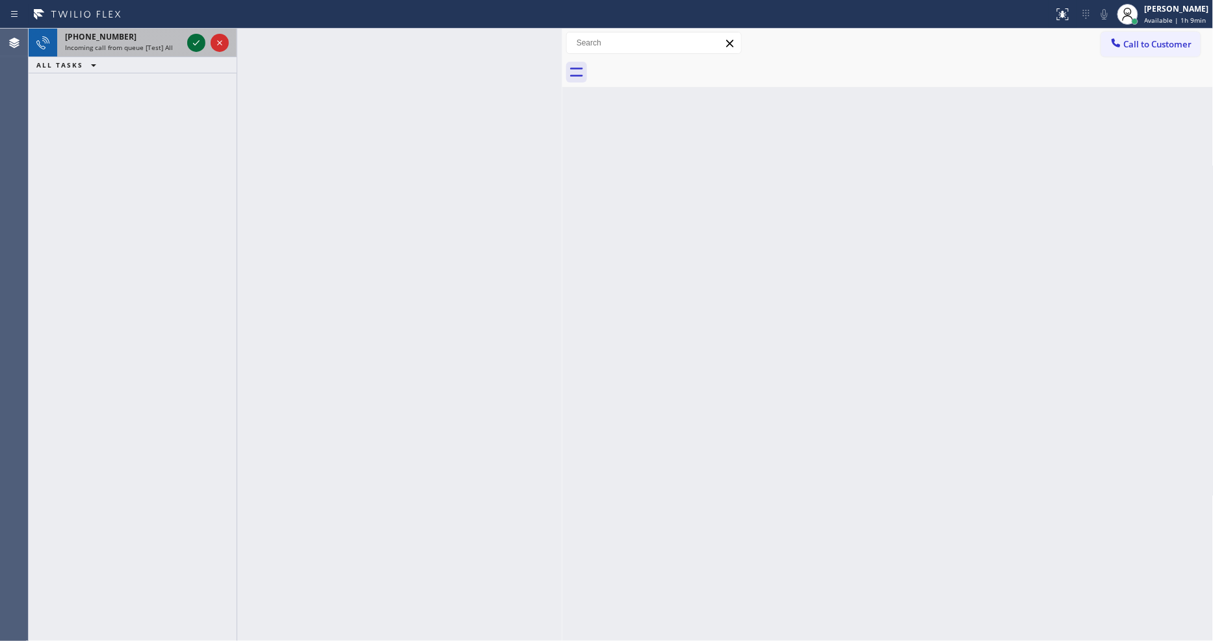
click at [188, 45] on icon at bounding box center [196, 43] width 16 height 16
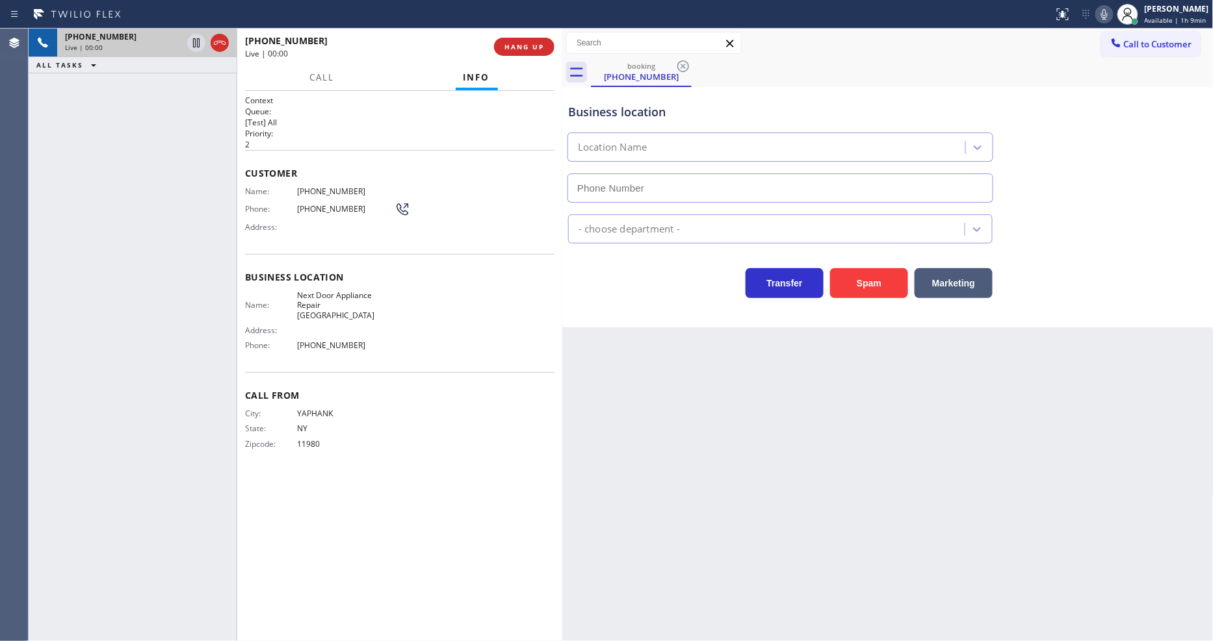
type input "[PHONE_NUMBER]"
click at [348, 443] on div "Call From City: YAPHANK State: [US_STATE] Zipcode: 11980" at bounding box center [399, 421] width 309 height 98
click at [321, 283] on div "Business location Name: Next Door Appliance Repair [GEOGRAPHIC_DATA] Address: P…" at bounding box center [399, 313] width 309 height 118
click at [321, 284] on div "Business location Name: Next Door Appliance Repair [GEOGRAPHIC_DATA] Address: P…" at bounding box center [399, 313] width 309 height 118
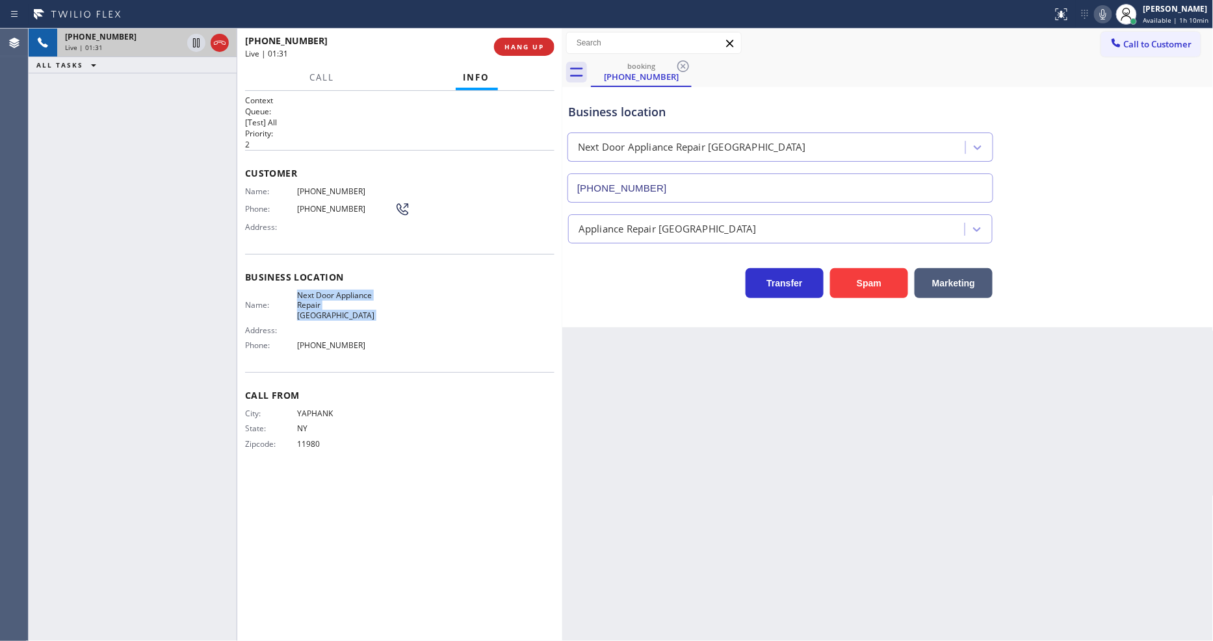
click at [319, 300] on span "Next Door Appliance Repair [GEOGRAPHIC_DATA]" at bounding box center [345, 306] width 97 height 30
drag, startPoint x: 319, startPoint y: 300, endPoint x: 362, endPoint y: 437, distance: 144.3
click at [319, 299] on span "Next Door Appliance Repair [GEOGRAPHIC_DATA]" at bounding box center [345, 306] width 97 height 30
click at [329, 187] on span "[PHONE_NUMBER]" at bounding box center [345, 192] width 97 height 10
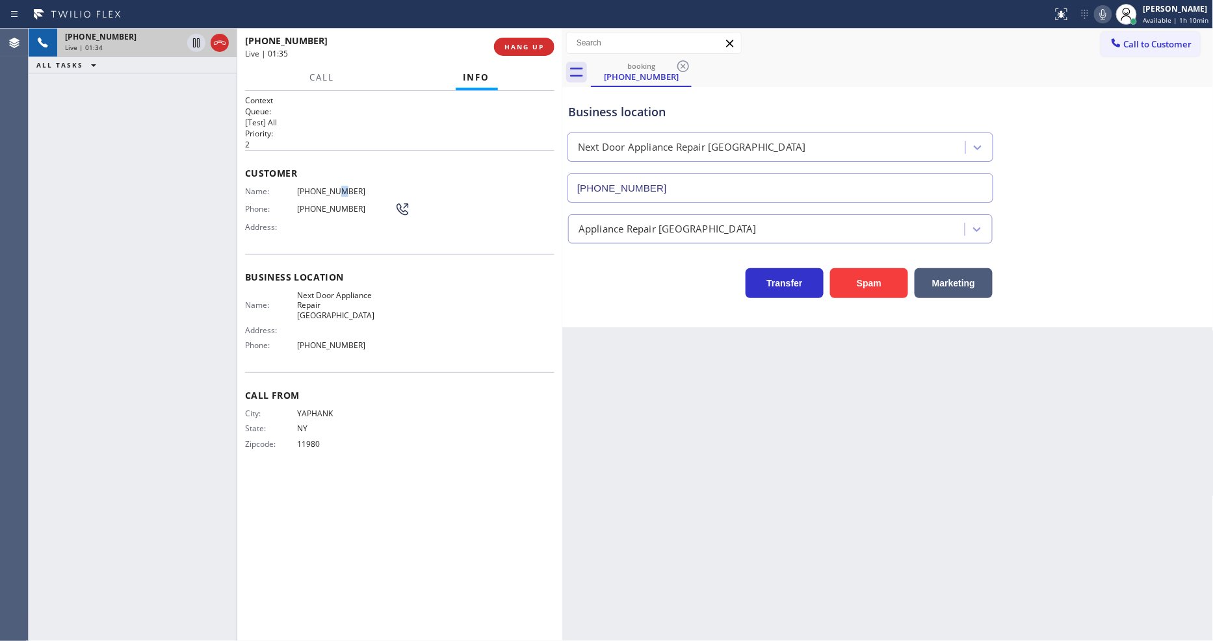
click at [329, 187] on span "[PHONE_NUMBER]" at bounding box center [345, 192] width 97 height 10
drag, startPoint x: 329, startPoint y: 182, endPoint x: 341, endPoint y: 219, distance: 38.8
click at [329, 187] on span "[PHONE_NUMBER]" at bounding box center [345, 192] width 97 height 10
click at [843, 438] on div "Back to Dashboard Change Sender ID Customers Technicians Select a contact Outbo…" at bounding box center [887, 335] width 651 height 613
click at [195, 40] on icon at bounding box center [196, 43] width 16 height 16
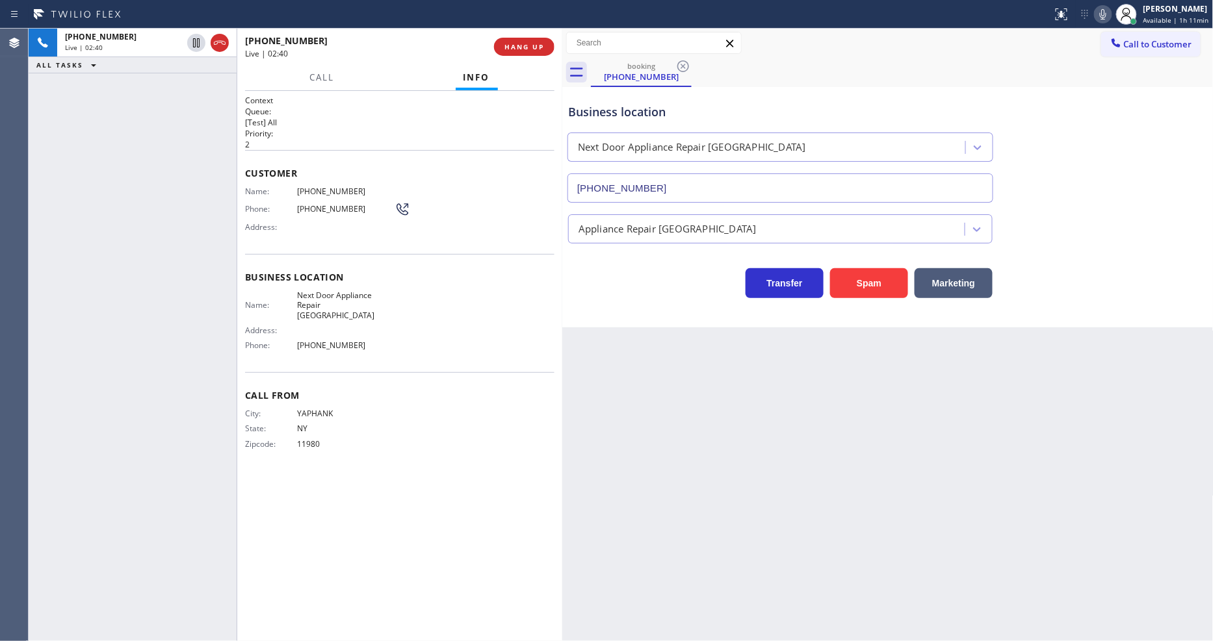
click at [1100, 14] on icon at bounding box center [1103, 14] width 16 height 16
click at [193, 42] on icon at bounding box center [196, 42] width 9 height 9
click at [1108, 15] on icon at bounding box center [1103, 14] width 16 height 16
click at [906, 353] on div "Back to Dashboard Change Sender ID Customers Technicians Select a contact Outbo…" at bounding box center [887, 335] width 651 height 613
click at [1110, 382] on div "Back to Dashboard Change Sender ID Customers Technicians Select a contact Outbo…" at bounding box center [887, 335] width 651 height 613
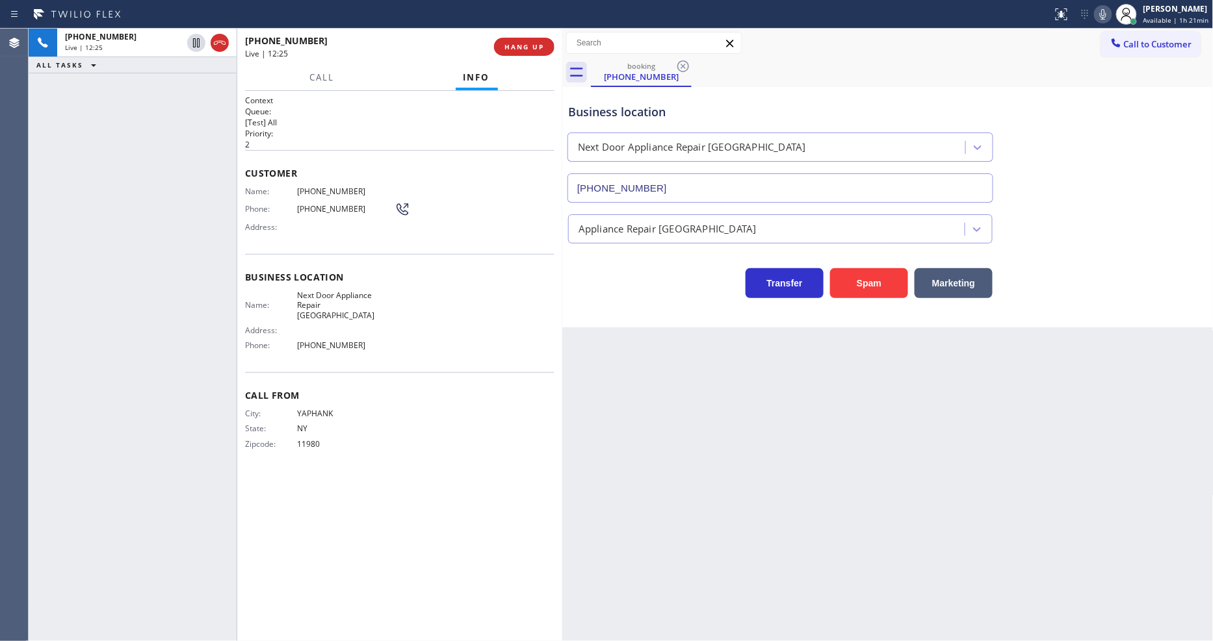
drag, startPoint x: 196, startPoint y: 44, endPoint x: 638, endPoint y: 42, distance: 441.9
click at [196, 44] on icon at bounding box center [196, 43] width 16 height 16
click at [1100, 10] on icon at bounding box center [1103, 14] width 16 height 16
click at [192, 42] on icon at bounding box center [196, 43] width 16 height 16
click at [1107, 13] on icon at bounding box center [1103, 14] width 16 height 16
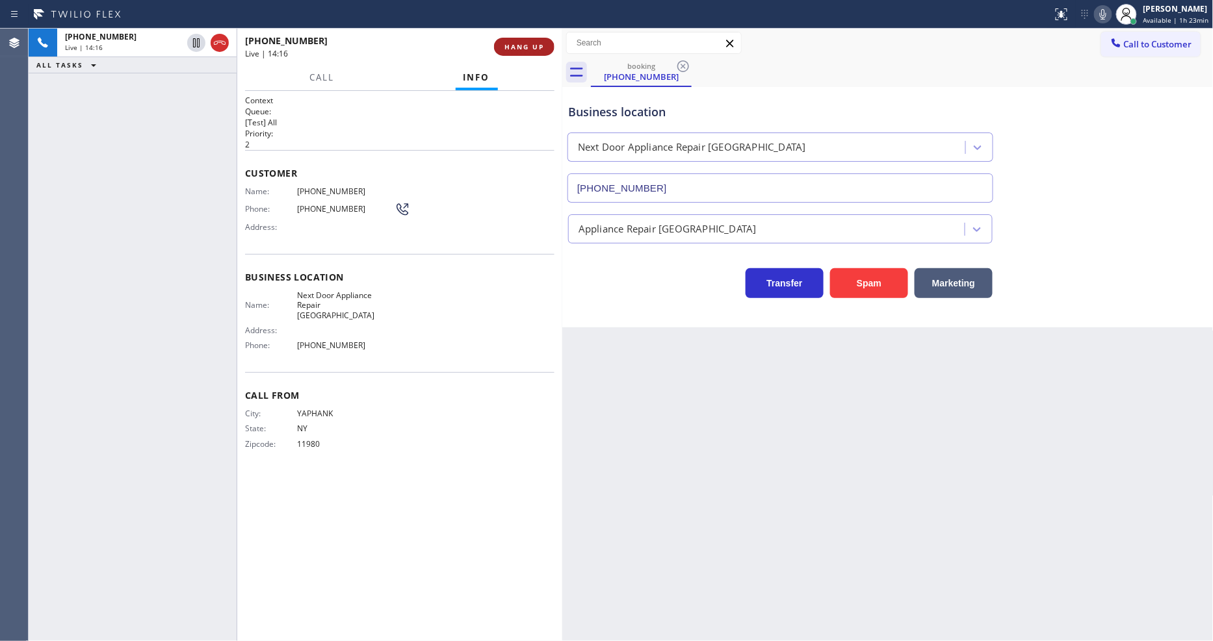
click at [531, 43] on span "HANG UP" at bounding box center [524, 46] width 40 height 9
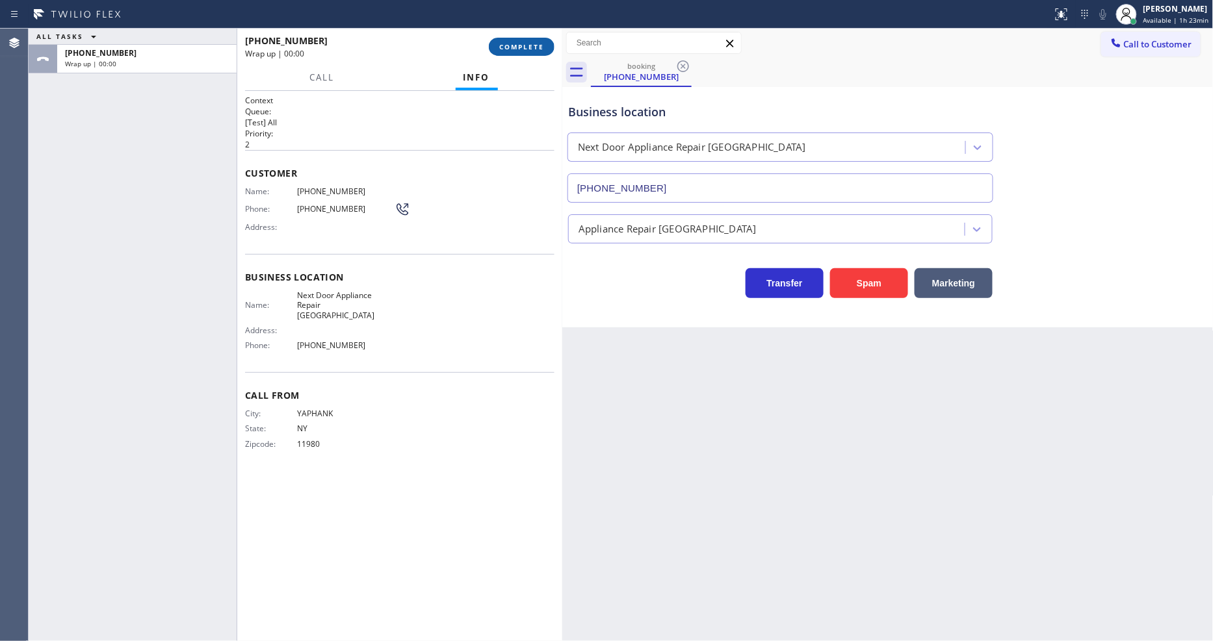
click at [530, 42] on span "COMPLETE" at bounding box center [521, 46] width 45 height 9
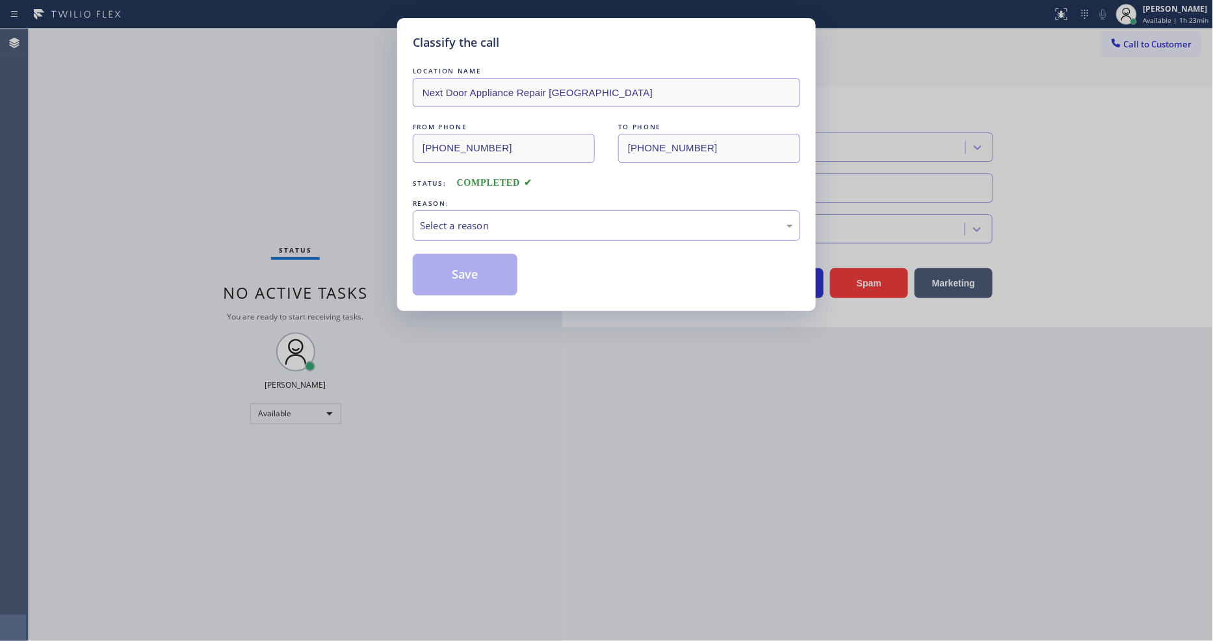
click at [464, 218] on div "Select a reason" at bounding box center [606, 225] width 373 height 15
click at [456, 273] on button "Save" at bounding box center [465, 275] width 105 height 42
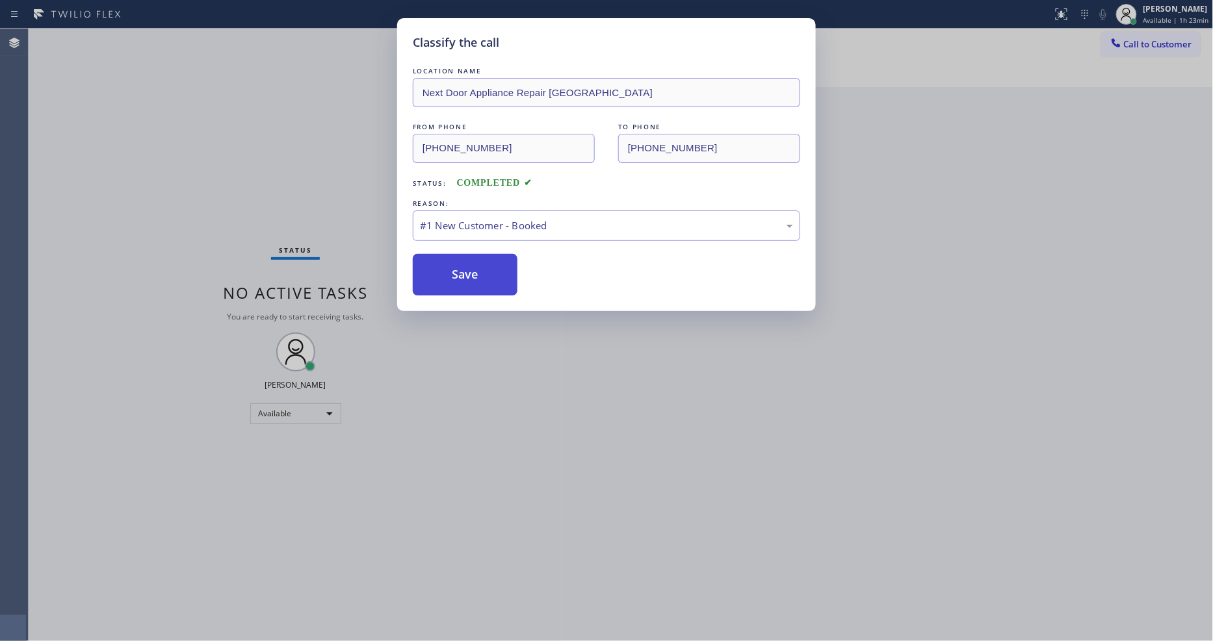
click at [456, 273] on button "Save" at bounding box center [465, 275] width 105 height 42
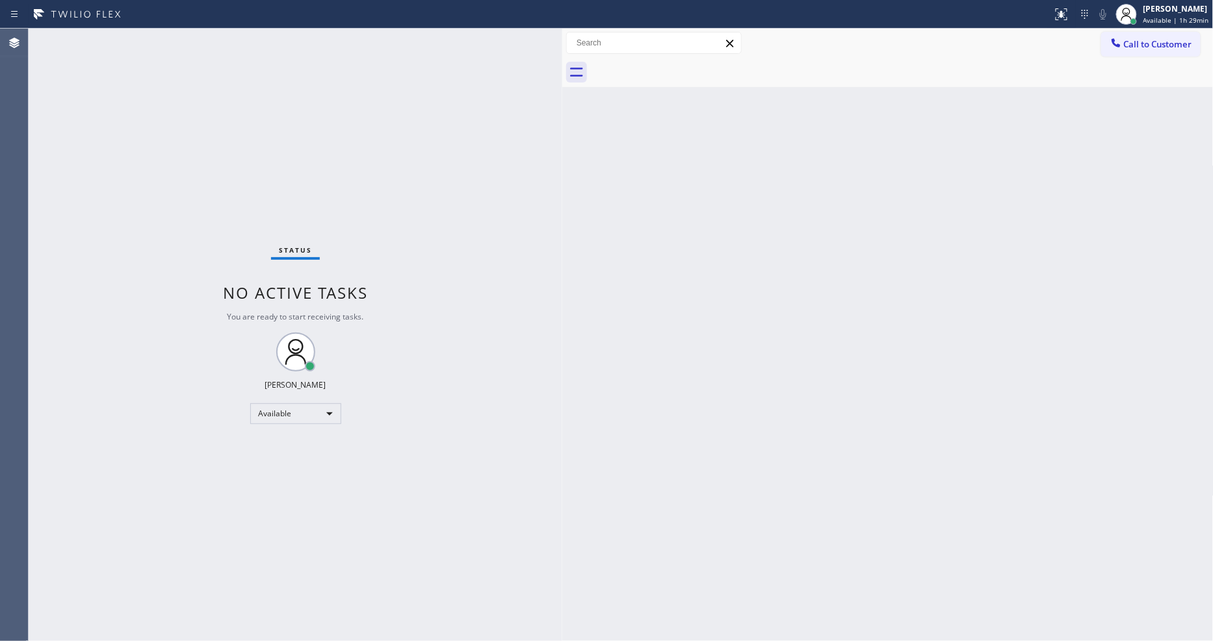
drag, startPoint x: 1017, startPoint y: 315, endPoint x: 1014, endPoint y: 289, distance: 26.2
click at [1017, 315] on div "Back to Dashboard Change Sender ID Customers Technicians Select a contact Outbo…" at bounding box center [887, 335] width 651 height 613
click at [1136, 44] on span "Call to Customer" at bounding box center [1158, 44] width 68 height 12
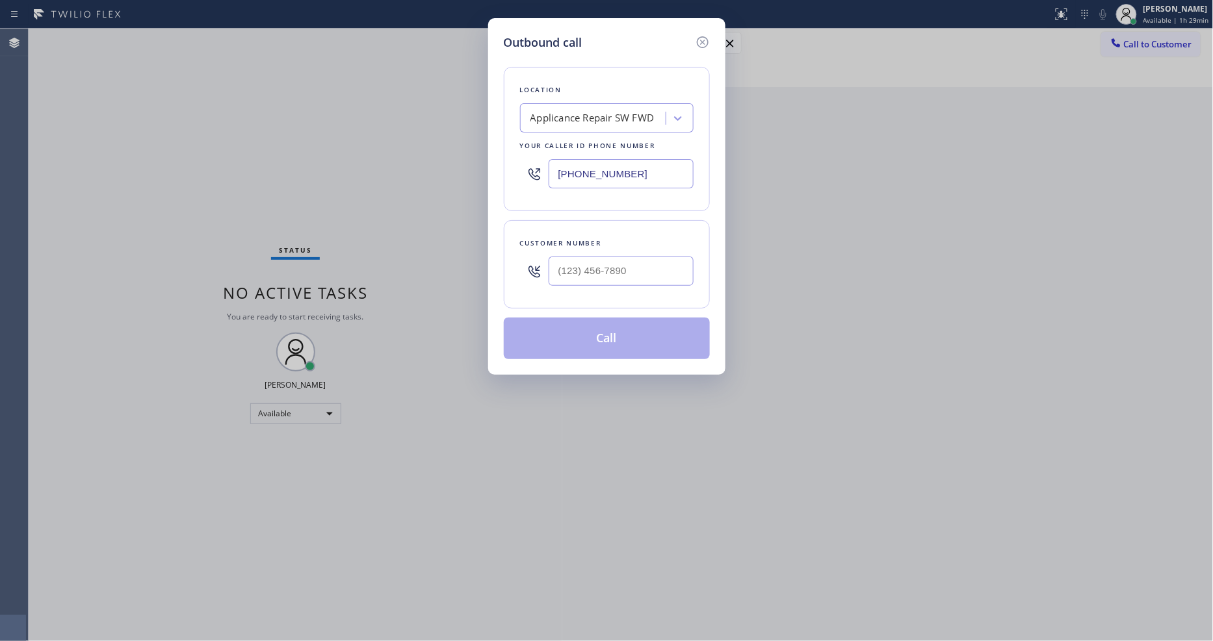
click at [566, 117] on div "Applicance Repair SW FWD" at bounding box center [592, 118] width 124 height 15
paste input "5 Star Appliance Repair"
type input "5 Star Appliance Repair"
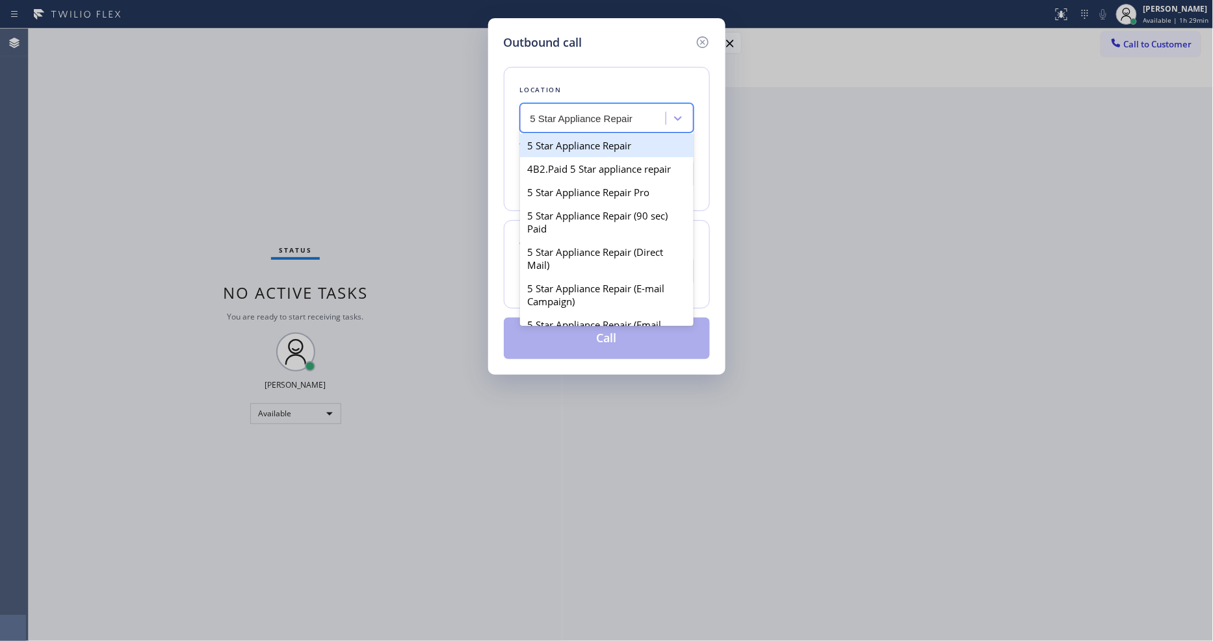
drag, startPoint x: 564, startPoint y: 142, endPoint x: 457, endPoint y: 4, distance: 174.6
click at [563, 142] on div "5 Star Appliance Repair" at bounding box center [607, 145] width 174 height 23
type input "[PHONE_NUMBER]"
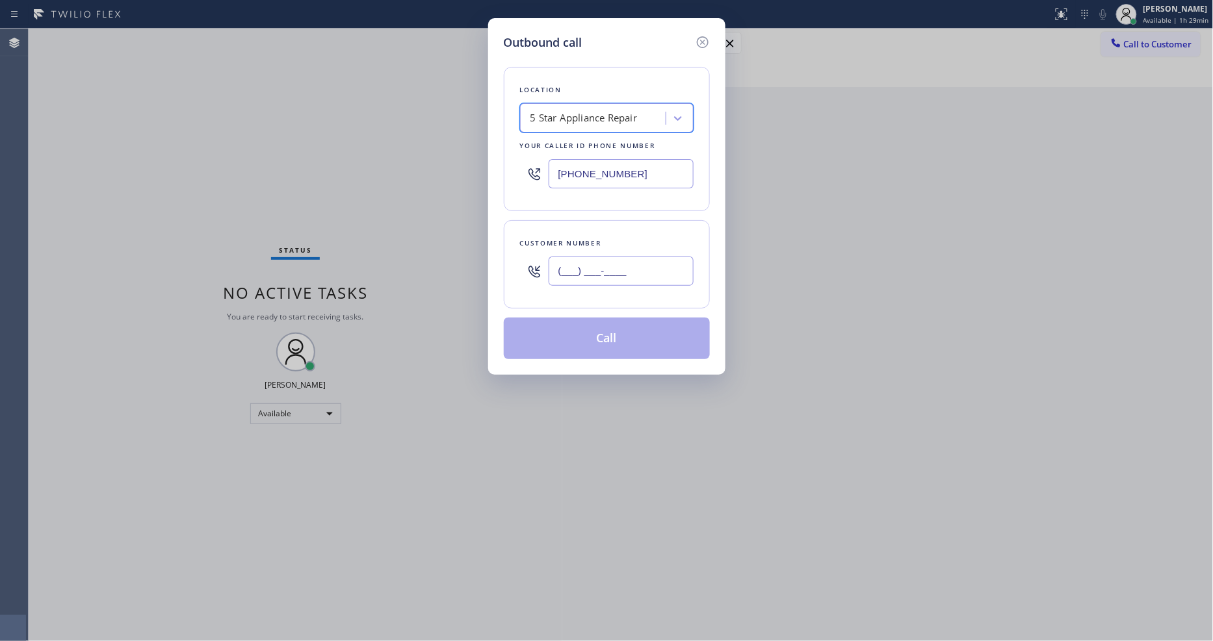
click at [554, 268] on input "(___) ___-____" at bounding box center [621, 271] width 145 height 29
paste input "626) 776-8308"
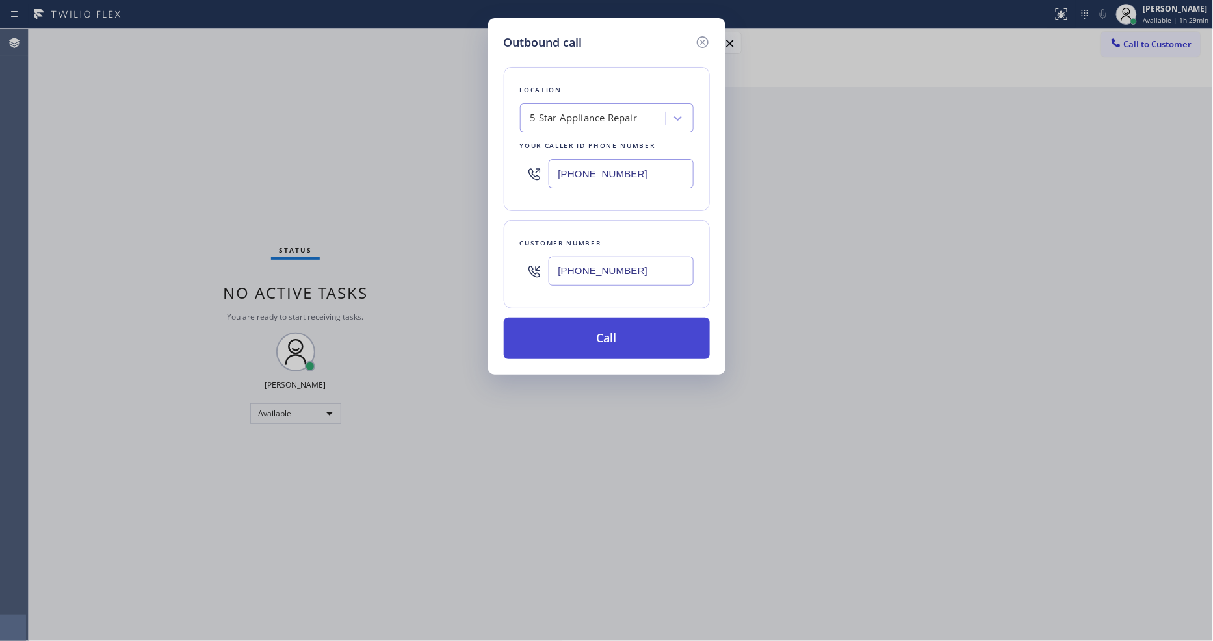
type input "[PHONE_NUMBER]"
click at [556, 324] on button "Call" at bounding box center [607, 339] width 206 height 42
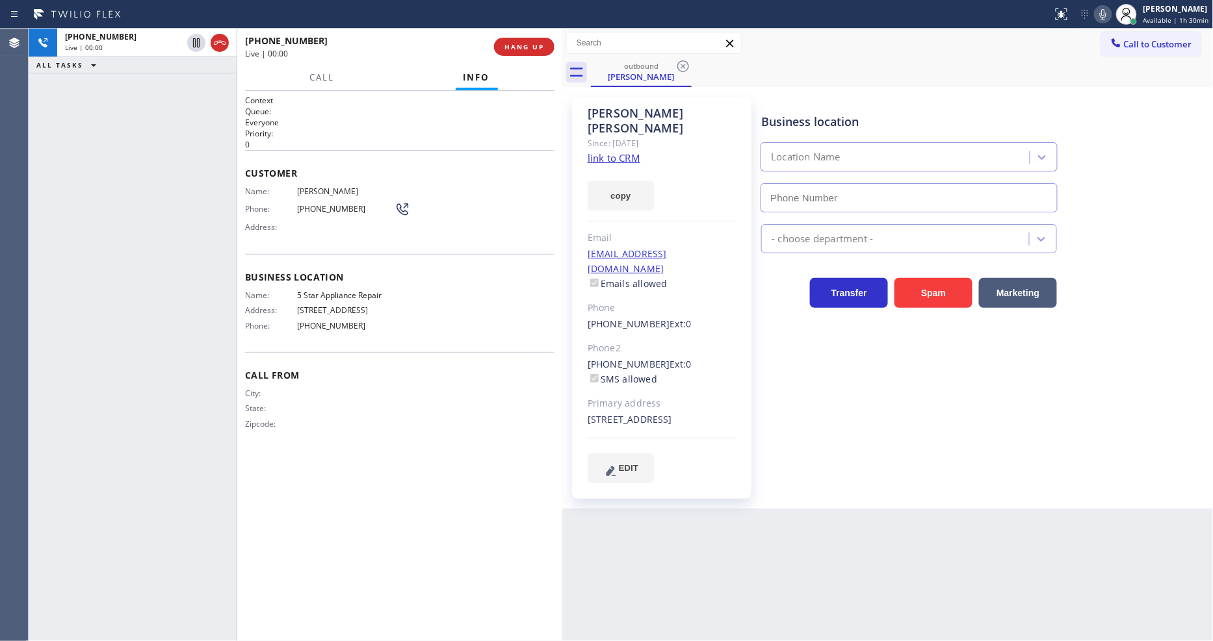
type input "[PHONE_NUMBER]"
click at [517, 47] on span "HANG UP" at bounding box center [524, 46] width 40 height 9
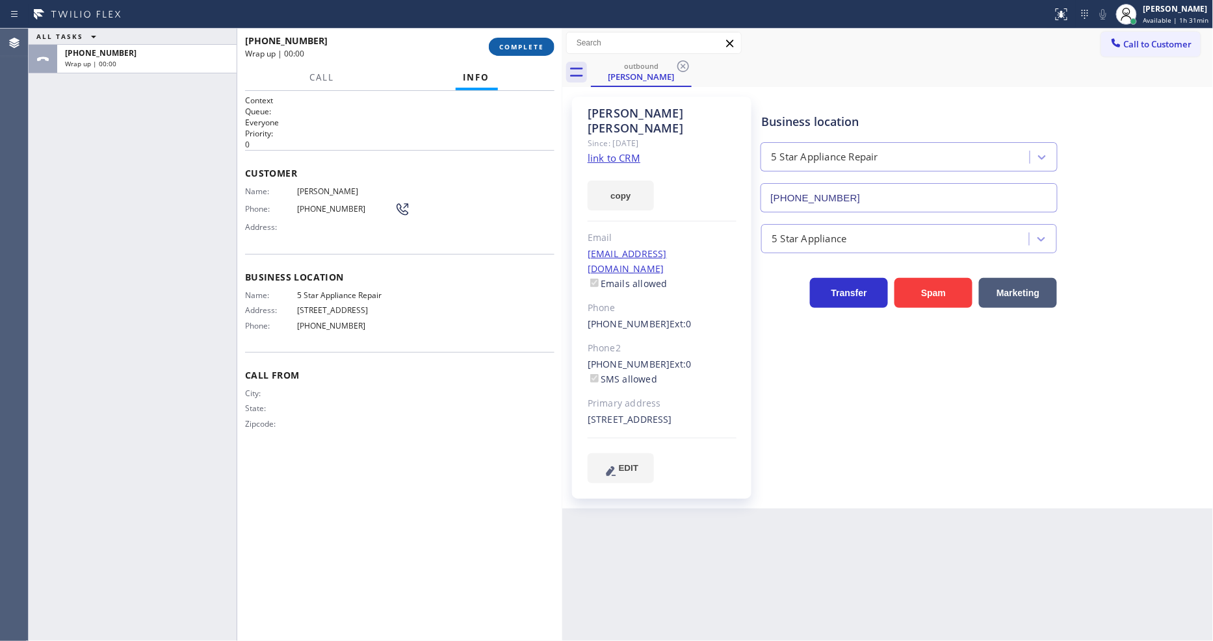
click at [517, 47] on span "COMPLETE" at bounding box center [521, 46] width 45 height 9
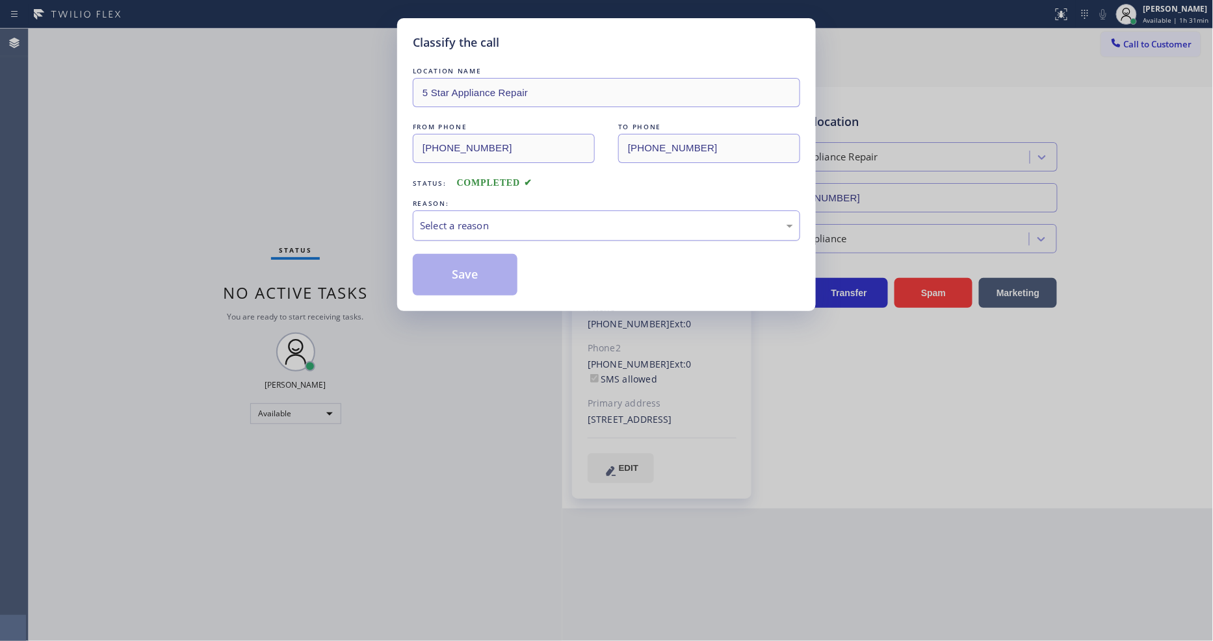
click at [466, 221] on div "Select a reason" at bounding box center [606, 225] width 373 height 15
click at [455, 265] on button "Save" at bounding box center [465, 275] width 105 height 42
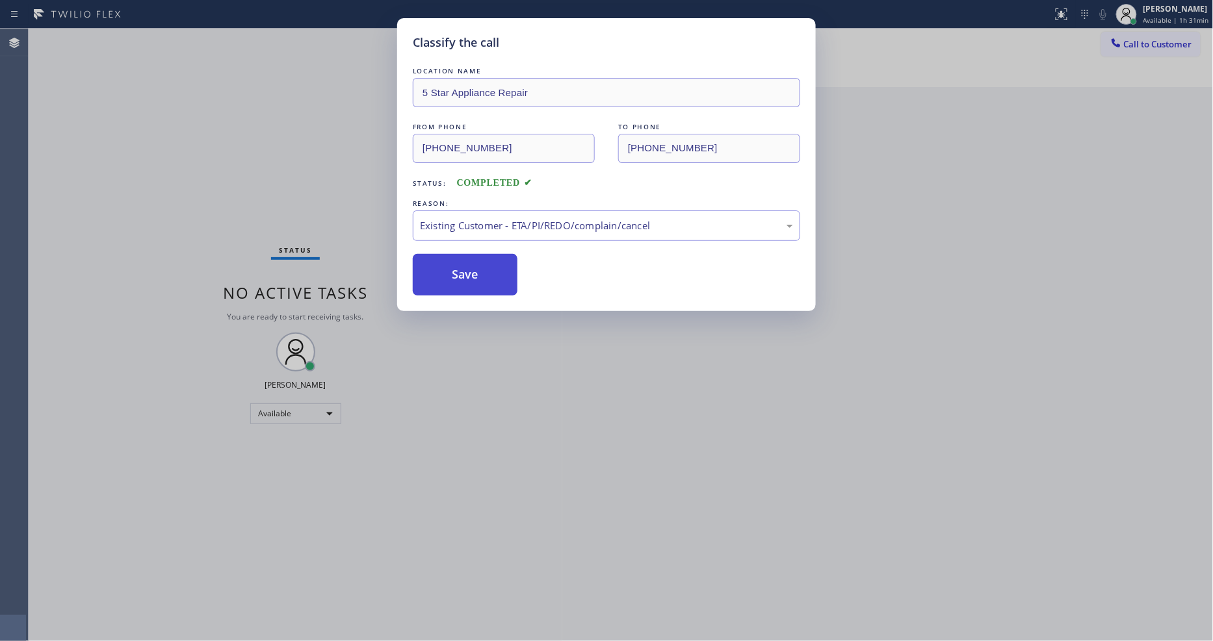
click at [455, 265] on button "Save" at bounding box center [465, 275] width 105 height 42
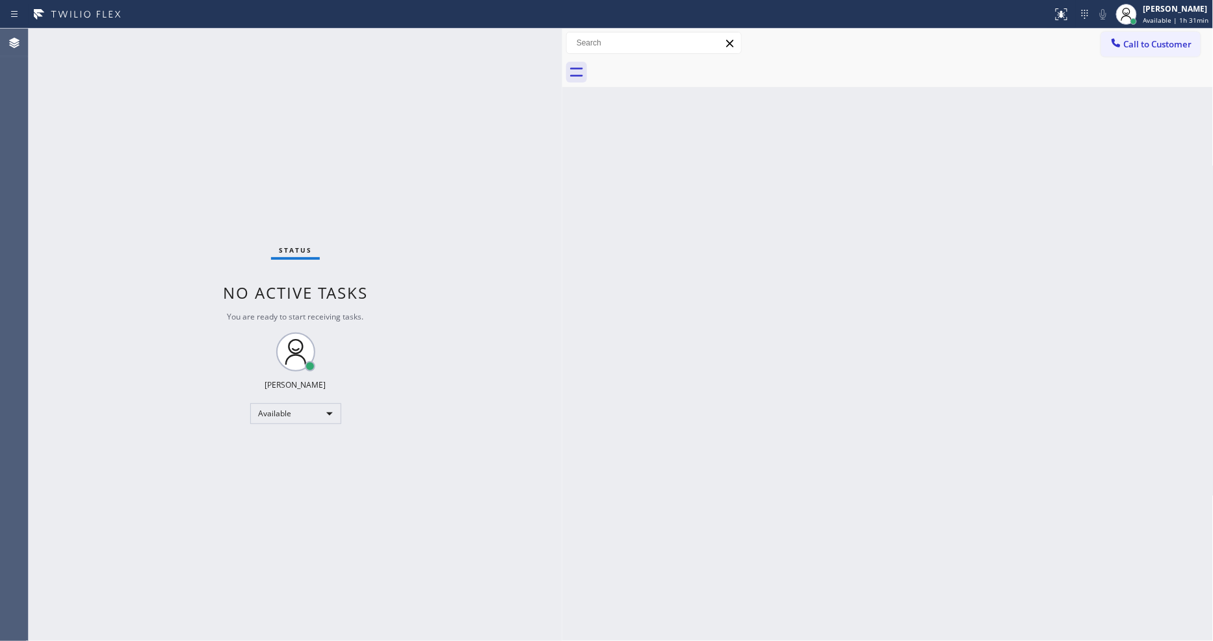
drag, startPoint x: 94, startPoint y: 352, endPoint x: 215, endPoint y: 542, distance: 225.0
click at [95, 352] on div "Status No active tasks You are ready to start receiving tasks. [PERSON_NAME] Av…" at bounding box center [296, 335] width 534 height 613
click at [155, 31] on div "Status No active tasks You are ready to start receiving tasks. [PERSON_NAME] Av…" at bounding box center [296, 335] width 534 height 613
click at [192, 40] on div "Status No active tasks You are ready to start receiving tasks. [PERSON_NAME] Av…" at bounding box center [296, 335] width 534 height 613
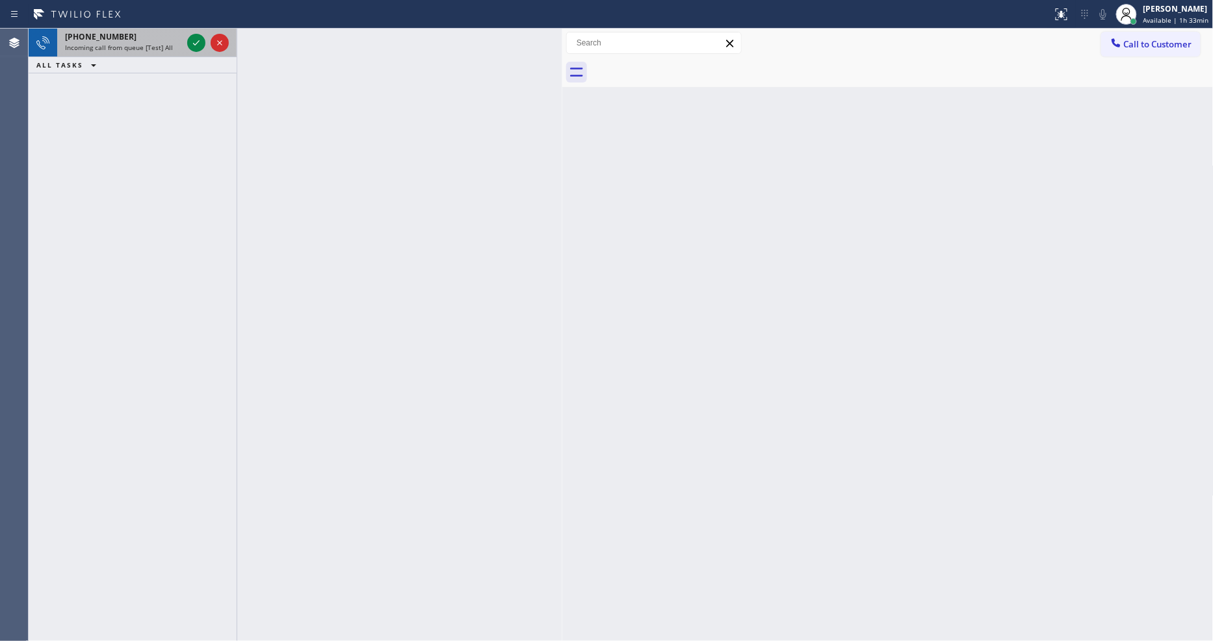
click at [111, 31] on span "[PHONE_NUMBER]" at bounding box center [100, 36] width 71 height 11
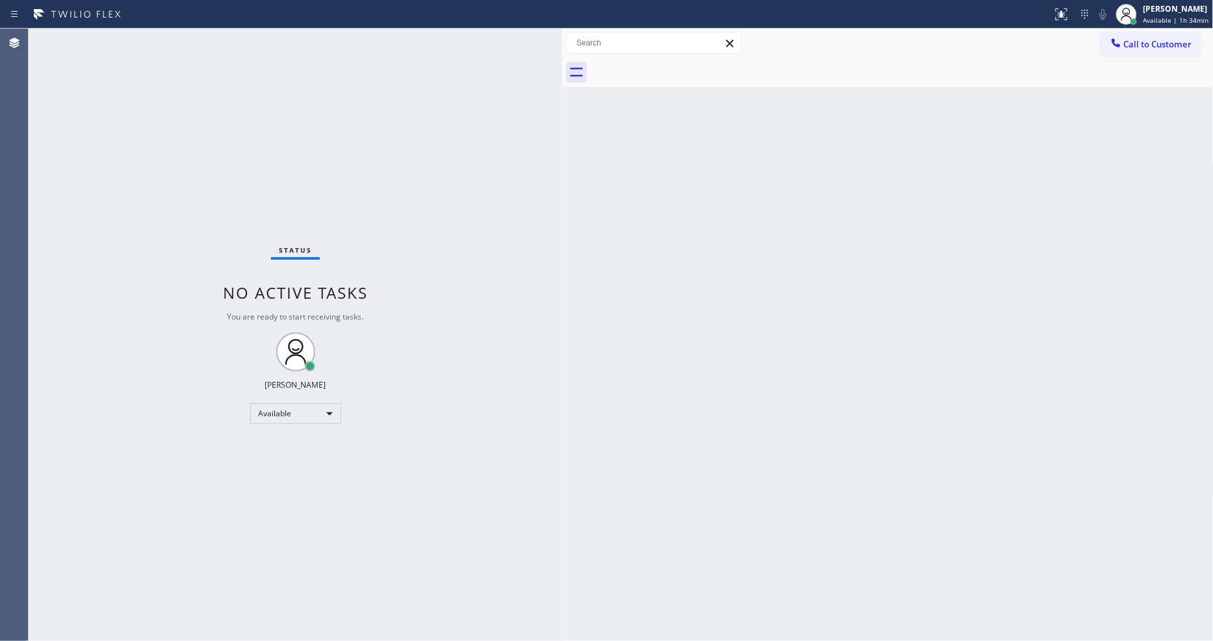
click at [151, 34] on div "Status No active tasks You are ready to start receiving tasks. [PERSON_NAME] Av…" at bounding box center [296, 335] width 534 height 613
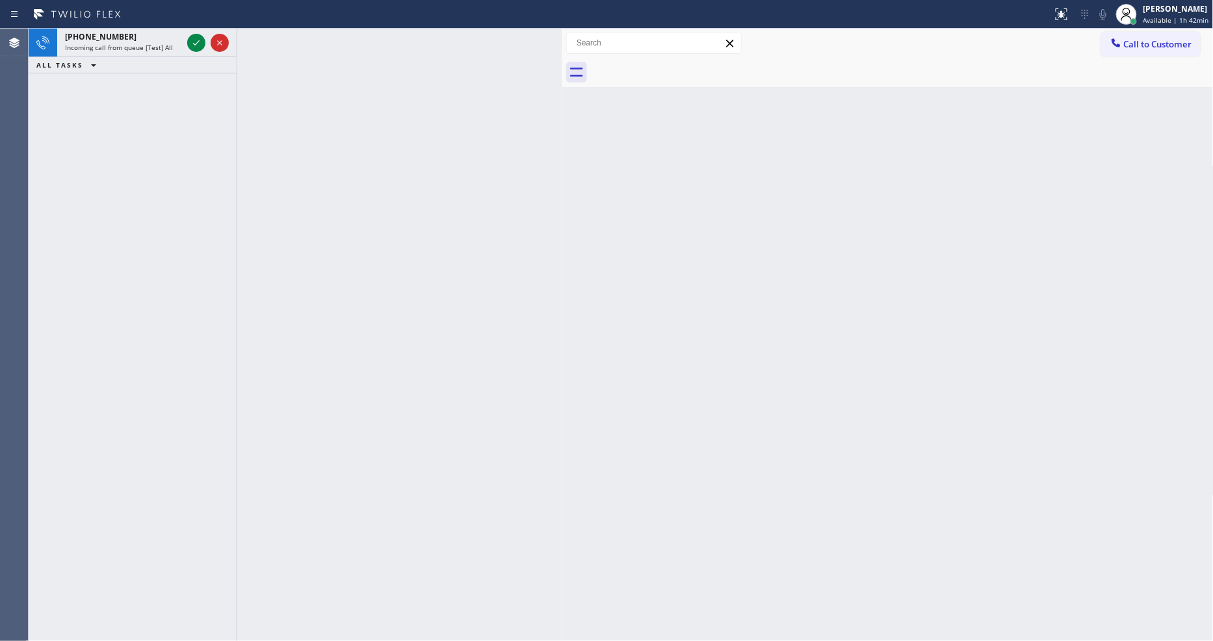
click at [151, 34] on div "[PHONE_NUMBER]" at bounding box center [123, 36] width 117 height 11
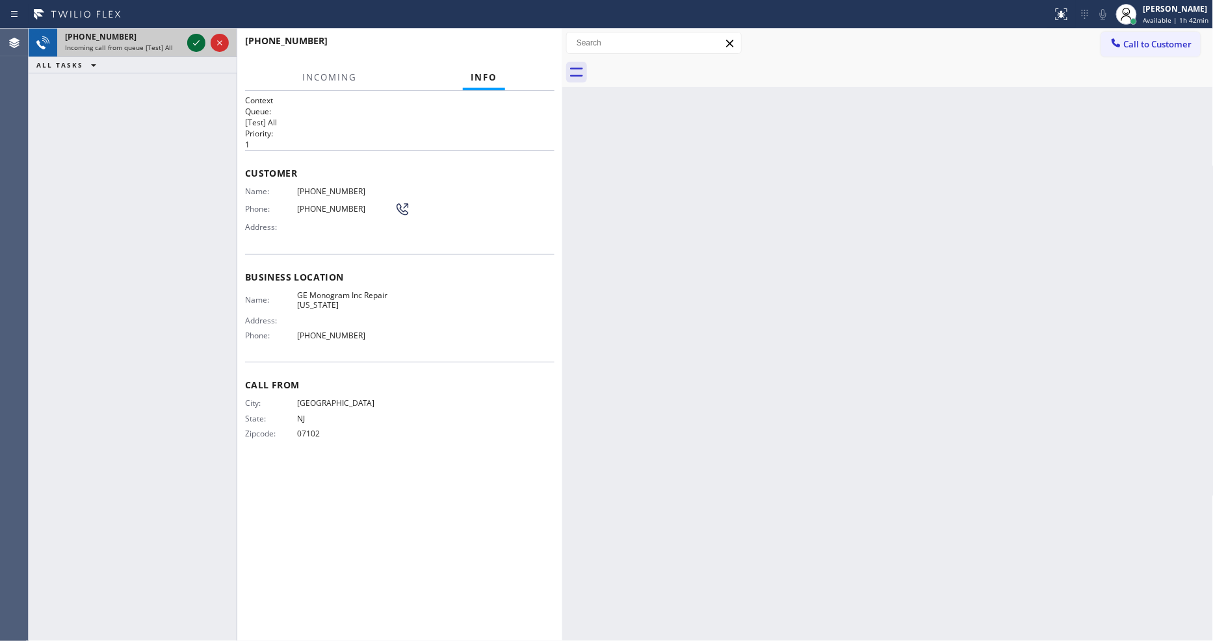
click at [192, 44] on icon at bounding box center [196, 43] width 16 height 16
click at [776, 255] on div "Back to Dashboard Change Sender ID Customers Technicians Select a contact Outbo…" at bounding box center [887, 335] width 651 height 613
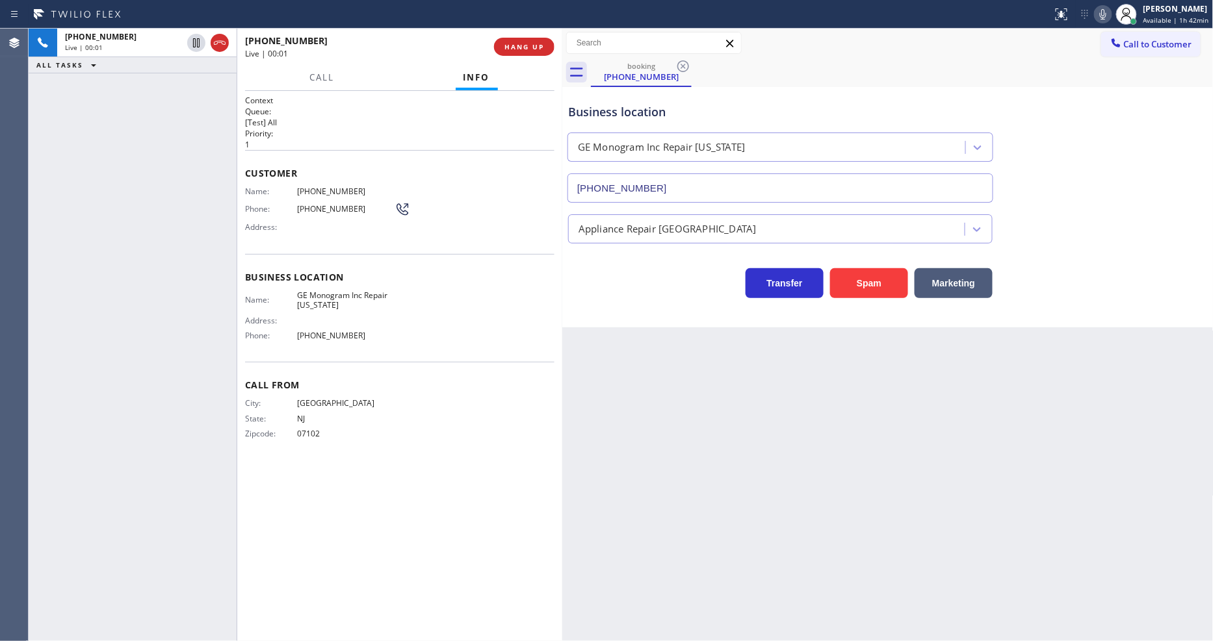
type input "[PHONE_NUMBER]"
click at [798, 432] on div "Back to Dashboard Change Sender ID Customers Technicians Select a contact Outbo…" at bounding box center [887, 335] width 651 height 613
click at [305, 294] on span "GE Monogram Inc Repair [US_STATE]" at bounding box center [345, 301] width 97 height 20
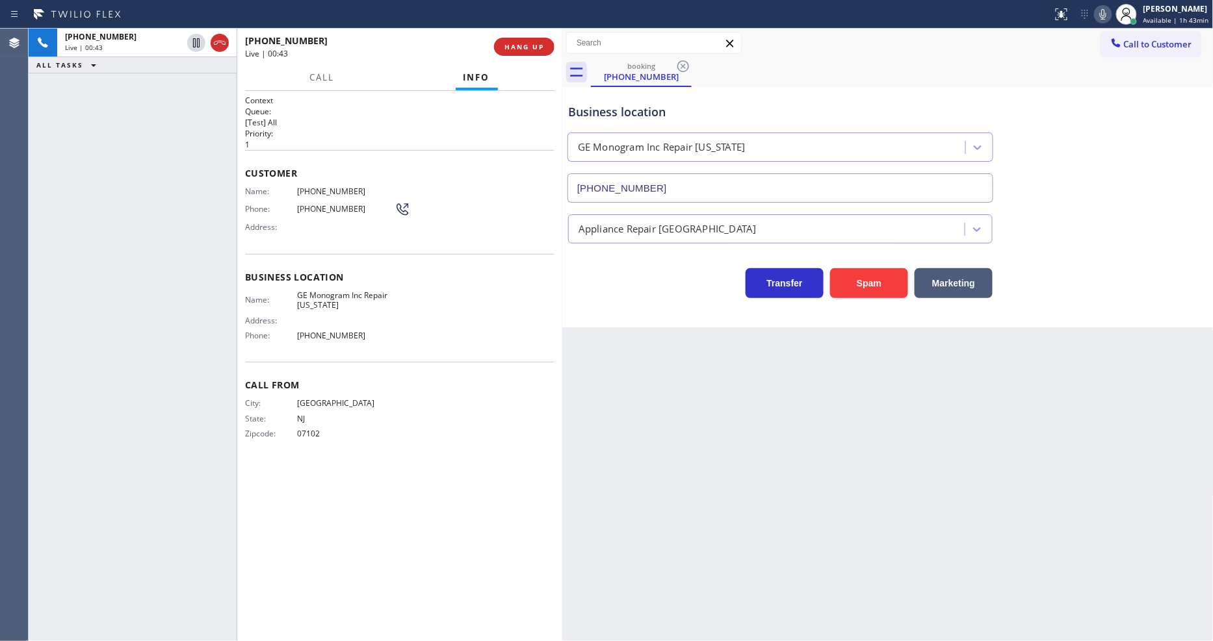
click at [318, 187] on span "[PHONE_NUMBER]" at bounding box center [345, 192] width 97 height 10
click at [312, 187] on span "[PHONE_NUMBER]" at bounding box center [345, 192] width 97 height 10
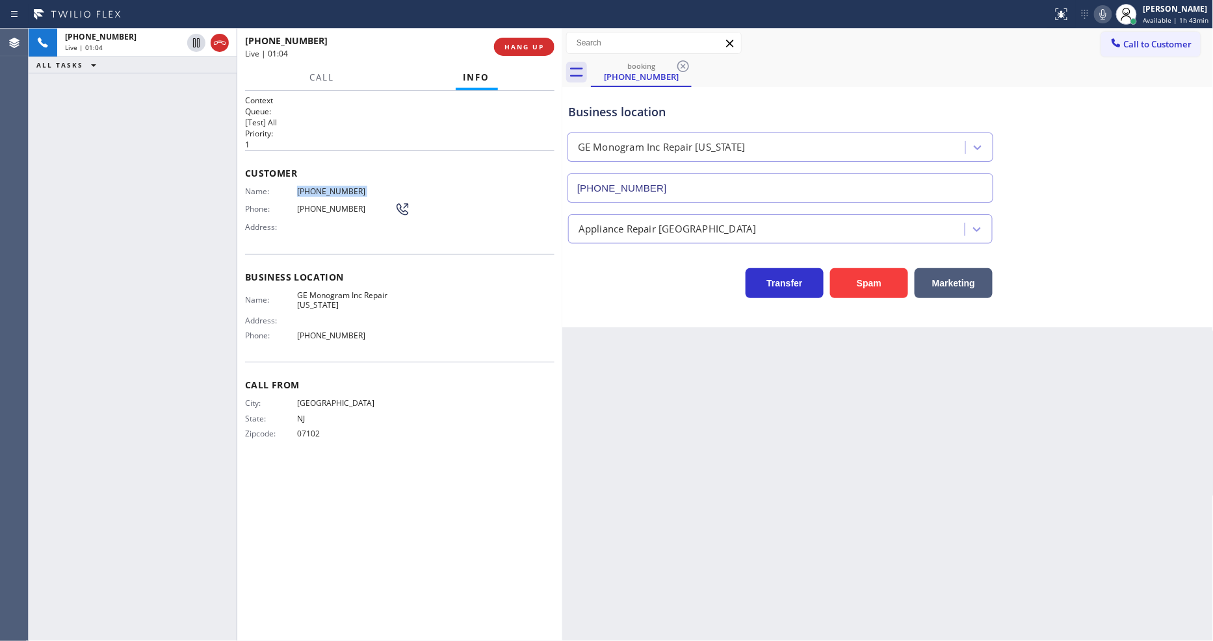
click at [312, 187] on span "[PHONE_NUMBER]" at bounding box center [345, 192] width 97 height 10
click at [302, 429] on span "07102" at bounding box center [345, 434] width 97 height 10
click at [530, 38] on button "HANG UP" at bounding box center [524, 47] width 60 height 18
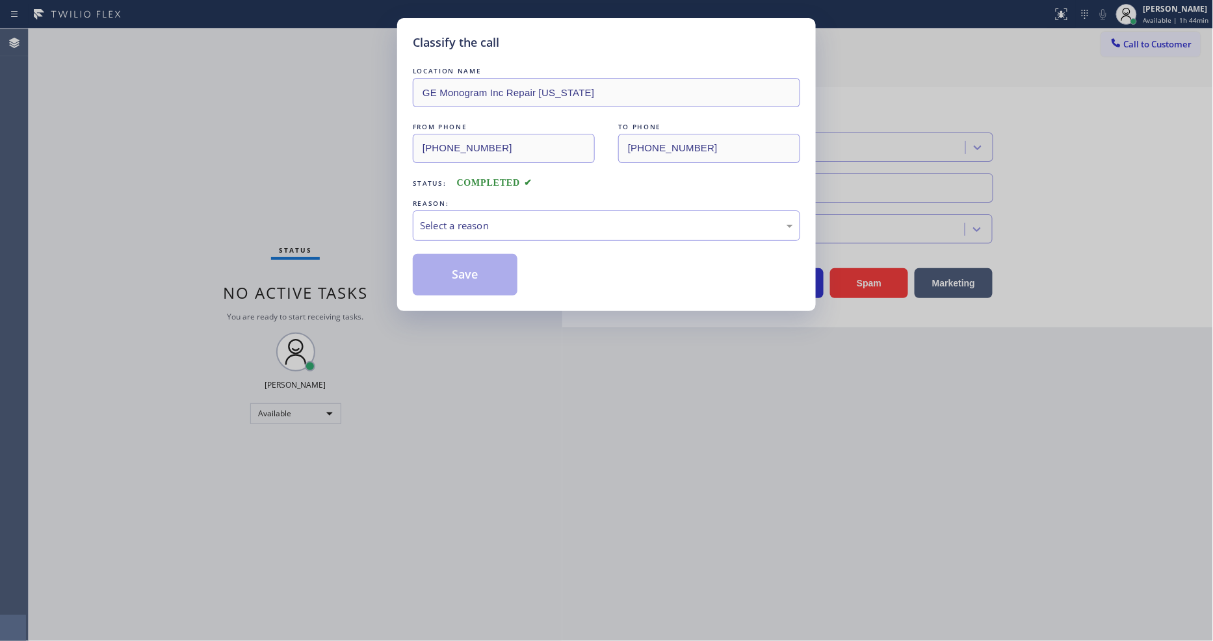
click at [424, 218] on div "Select a reason" at bounding box center [606, 225] width 373 height 15
click at [428, 273] on button "Save" at bounding box center [465, 275] width 105 height 42
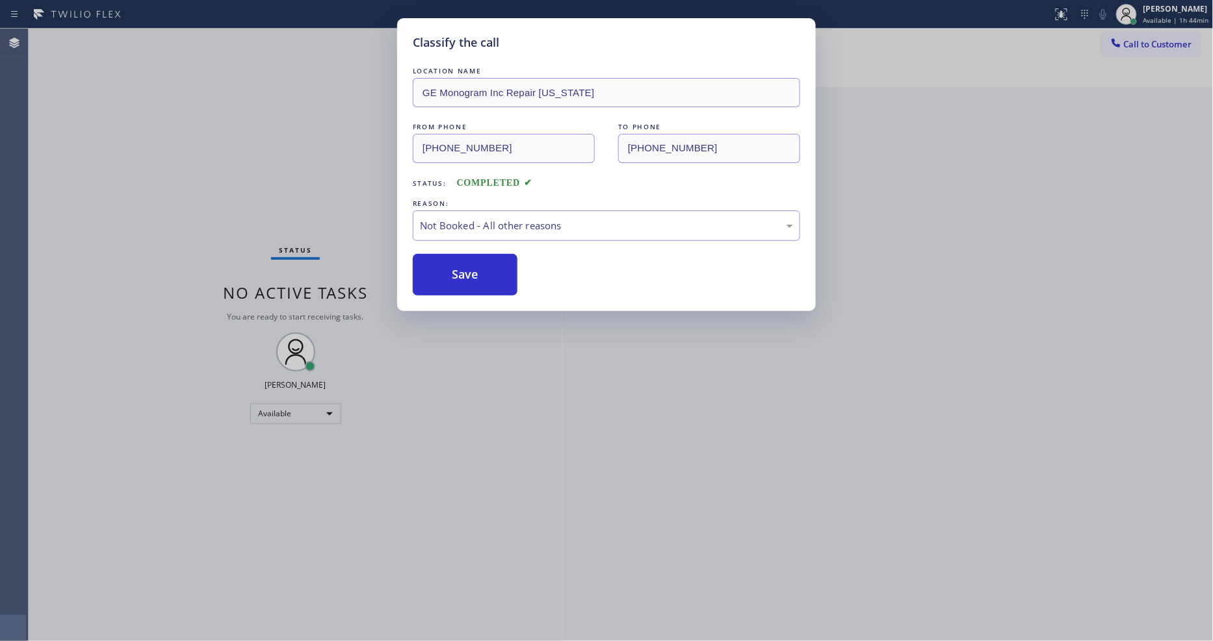
click at [428, 273] on button "Save" at bounding box center [465, 275] width 105 height 42
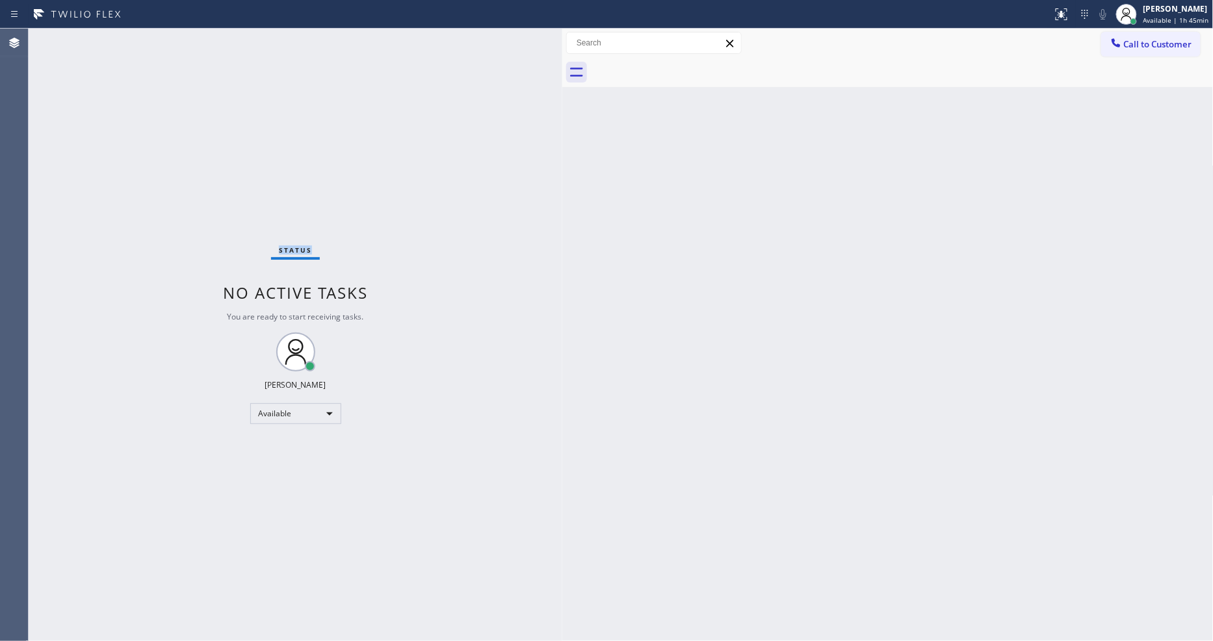
click at [138, 39] on div "Status No active tasks You are ready to start receiving tasks. [PERSON_NAME] Av…" at bounding box center [296, 335] width 534 height 613
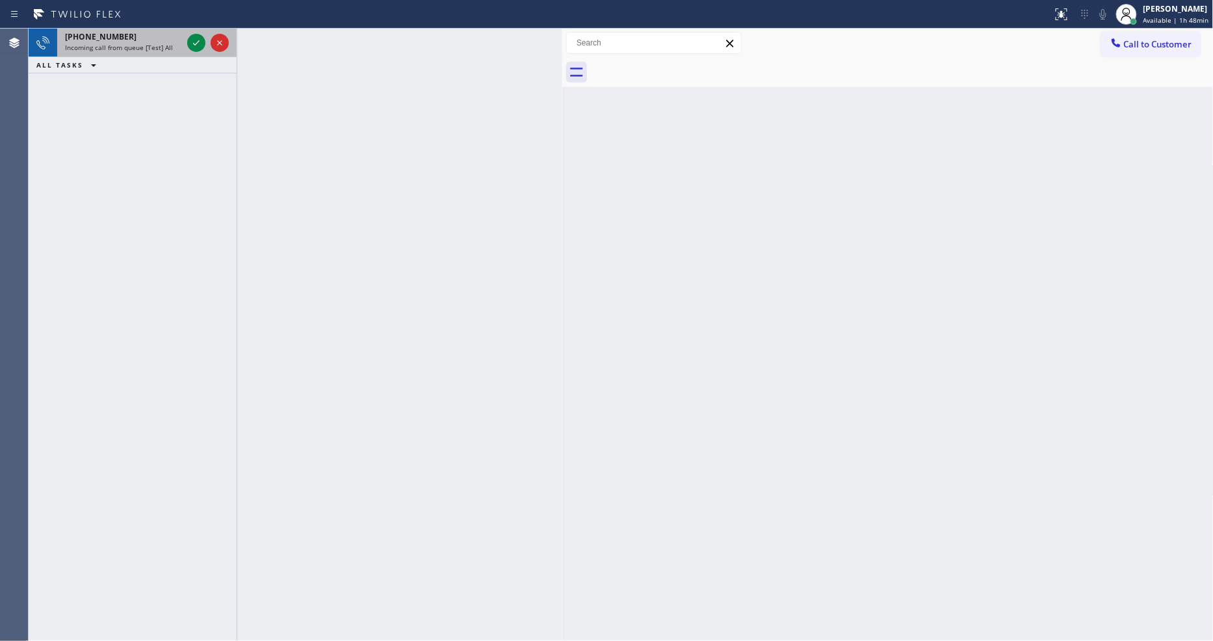
click at [143, 43] on span "Incoming call from queue [Test] All" at bounding box center [119, 47] width 108 height 9
click at [172, 44] on span "Incoming call from queue [PaidCalls] HVAC" at bounding box center [130, 47] width 131 height 9
click at [157, 36] on div "[PHONE_NUMBER]" at bounding box center [123, 36] width 117 height 11
click at [136, 36] on div "[PHONE_NUMBER]" at bounding box center [123, 36] width 117 height 11
click at [179, 44] on div "Incoming call from queue [Test] All" at bounding box center [123, 47] width 117 height 9
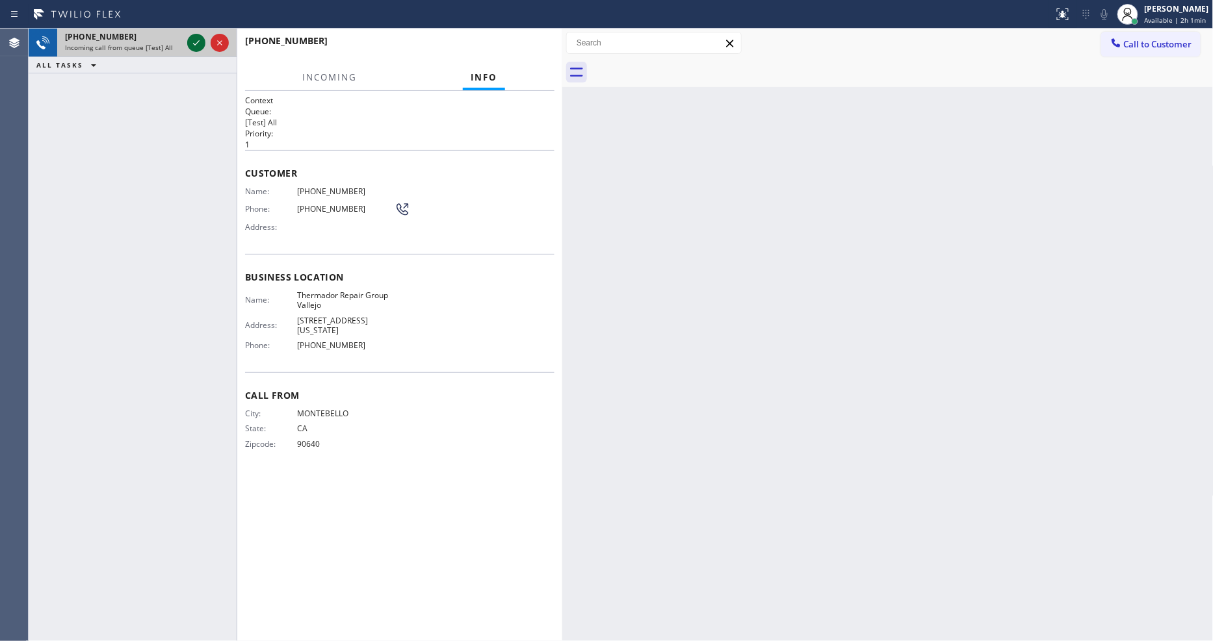
click at [190, 42] on icon at bounding box center [196, 43] width 16 height 16
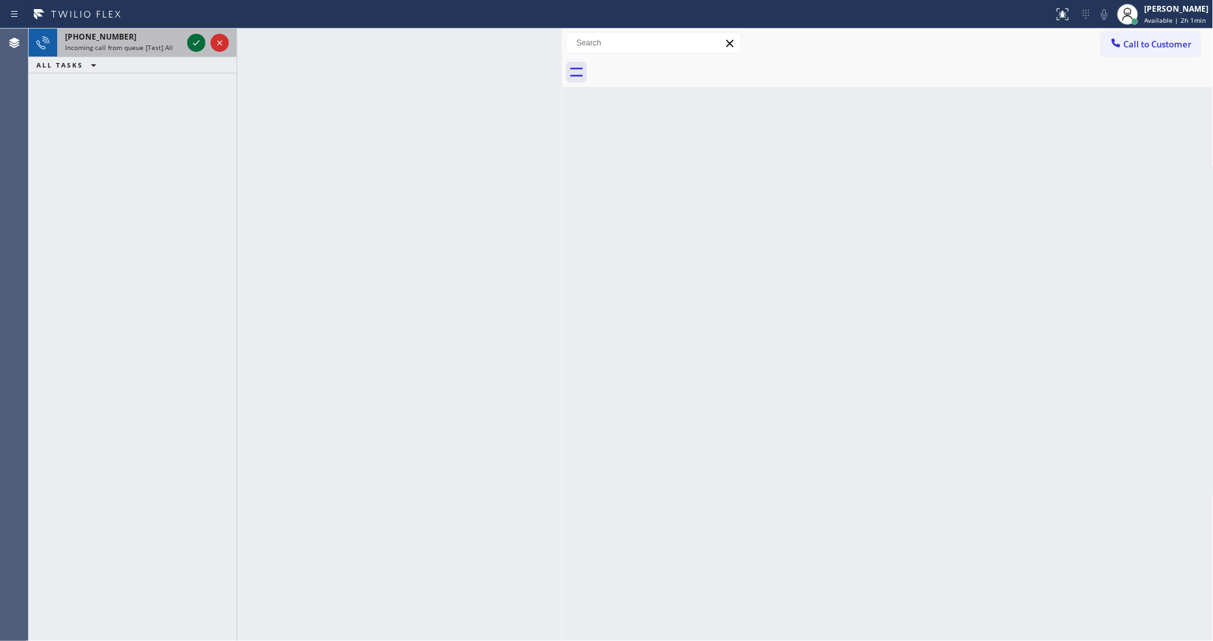
click at [190, 42] on icon at bounding box center [196, 43] width 16 height 16
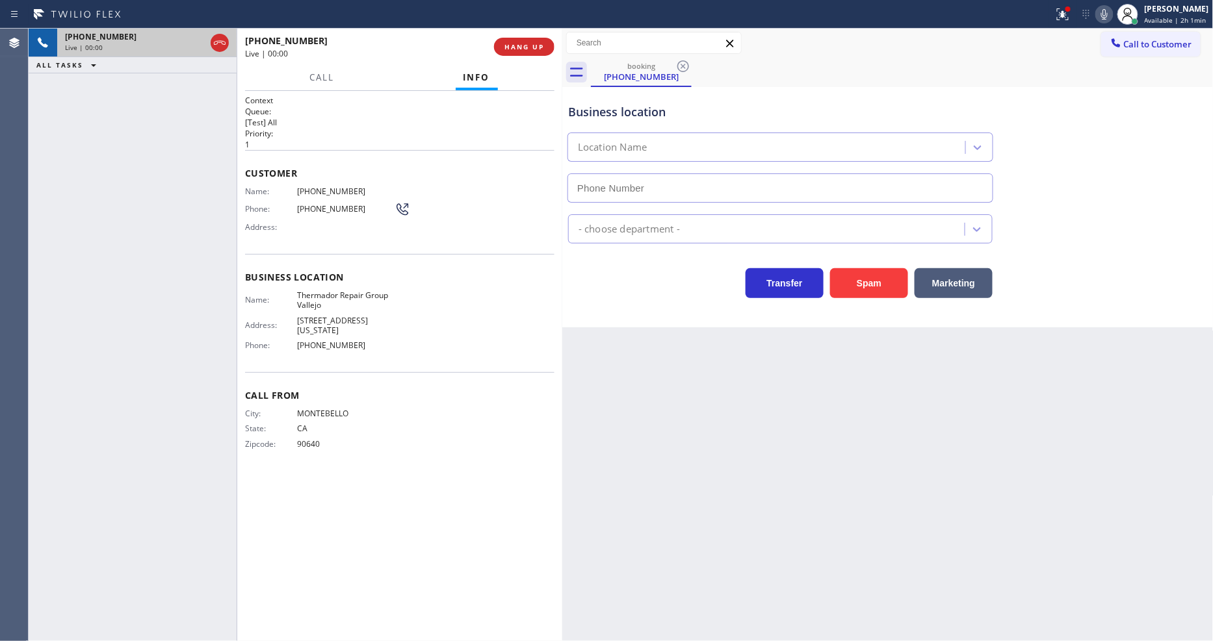
type input "[PHONE_NUMBER]"
click at [310, 298] on span "Thermador Repair Group Vallejo" at bounding box center [345, 301] width 97 height 20
click at [310, 297] on span "Thermador Repair Group Vallejo" at bounding box center [345, 301] width 97 height 20
click at [533, 50] on span "HANG UP" at bounding box center [524, 46] width 40 height 9
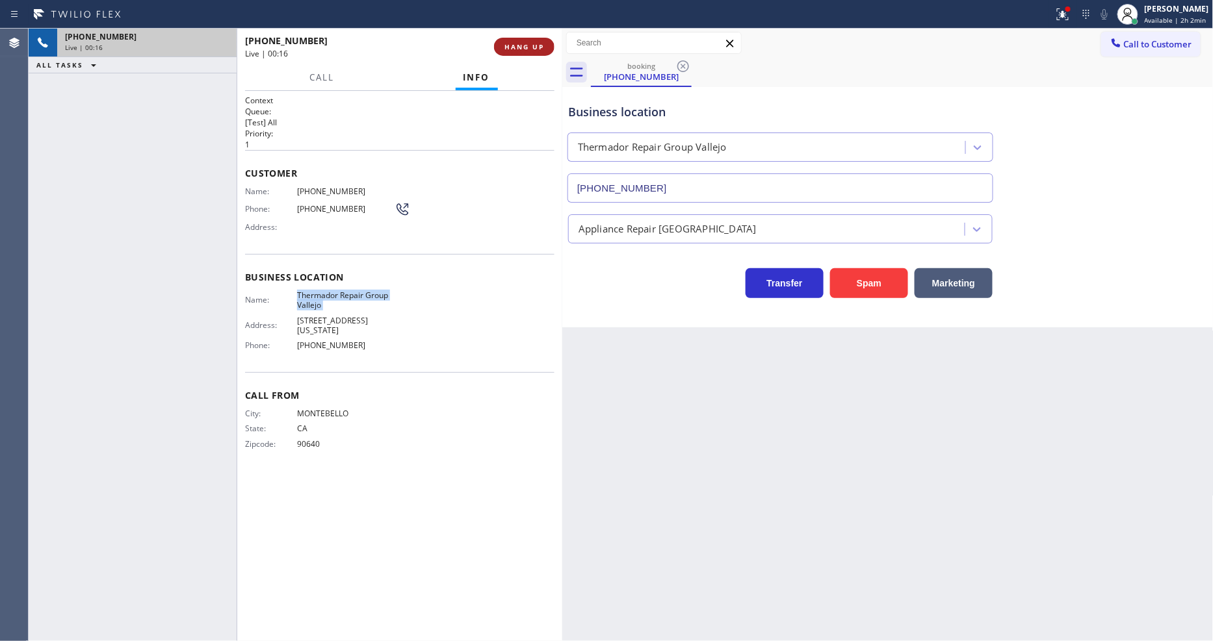
click at [532, 52] on button "HANG UP" at bounding box center [524, 47] width 60 height 18
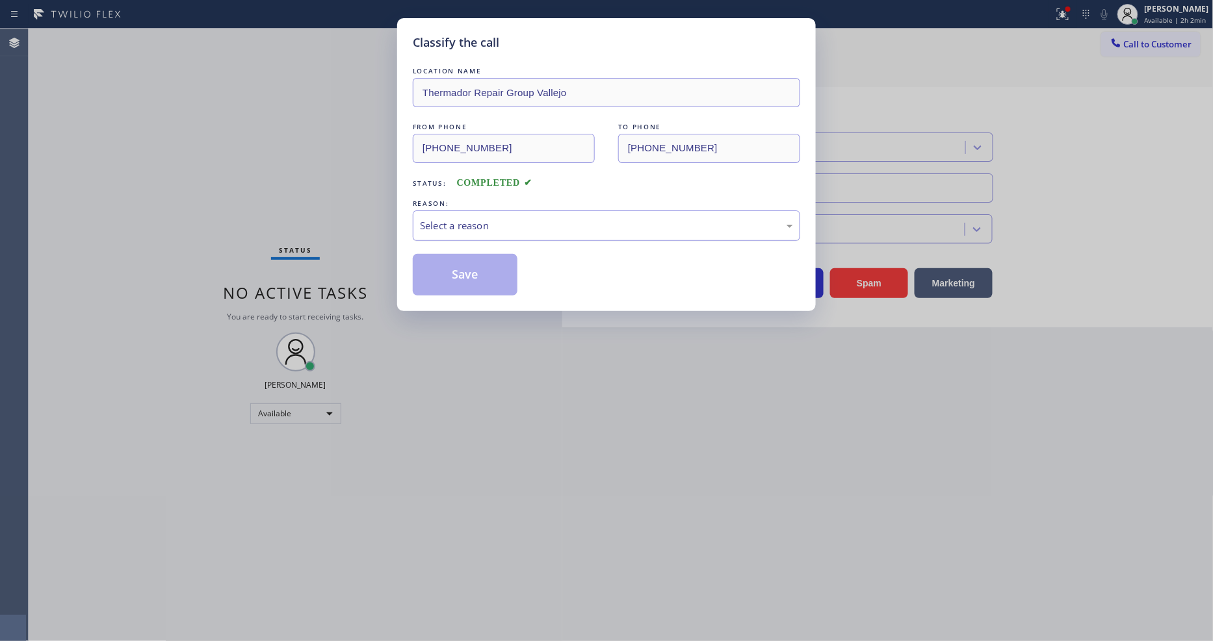
drag, startPoint x: 501, startPoint y: 227, endPoint x: 491, endPoint y: 232, distance: 11.3
click at [499, 227] on div "Select a reason" at bounding box center [606, 225] width 373 height 15
drag, startPoint x: 474, startPoint y: 273, endPoint x: 463, endPoint y: 265, distance: 13.5
click at [462, 265] on button "Save" at bounding box center [465, 275] width 105 height 42
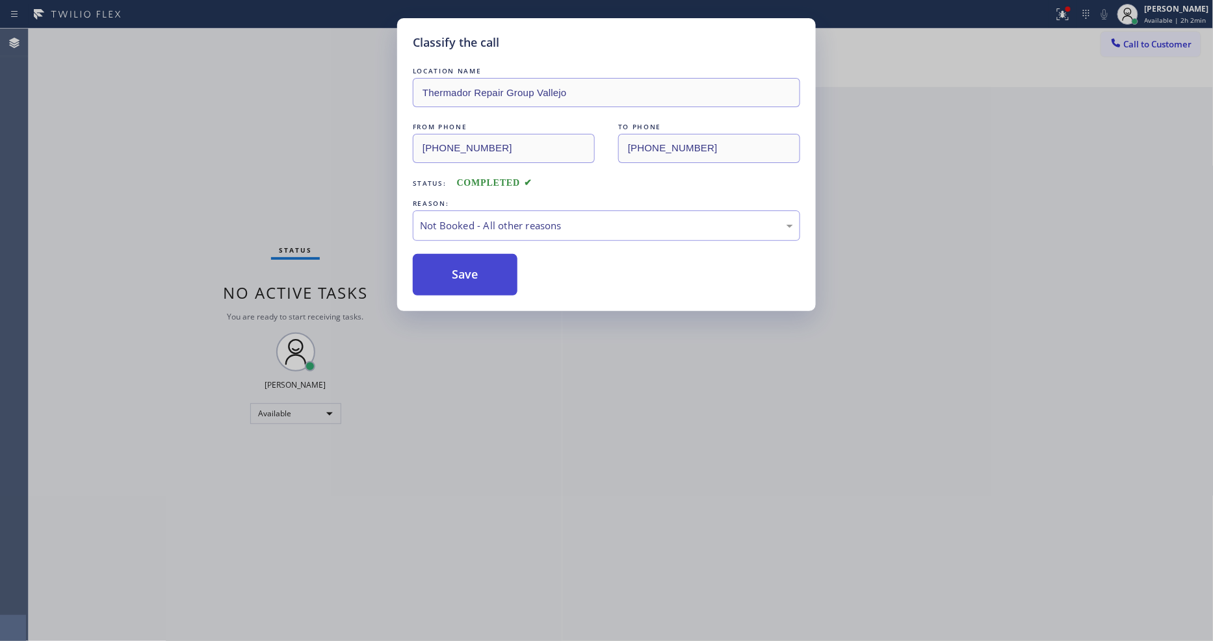
click at [462, 265] on button "Save" at bounding box center [465, 275] width 105 height 42
click at [155, 36] on div "Classify the call LOCATION NAME [PERSON_NAME] Dacor Appliance Repair FROM PHONE…" at bounding box center [621, 335] width 1184 height 613
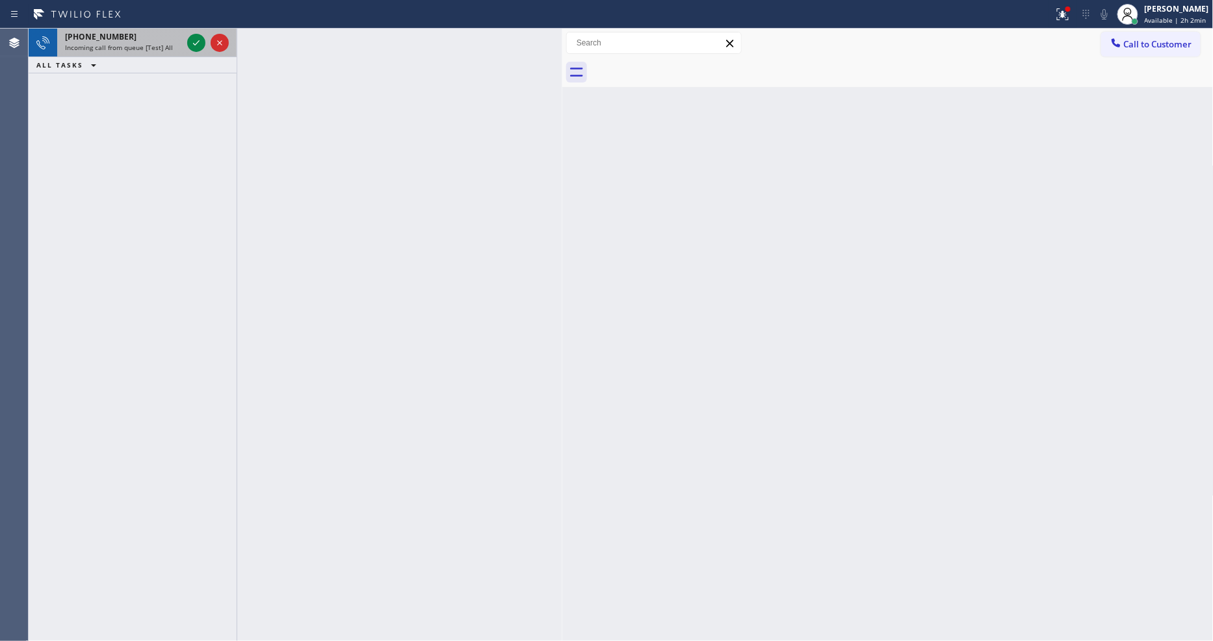
click at [125, 41] on div "[PHONE_NUMBER]" at bounding box center [123, 36] width 117 height 11
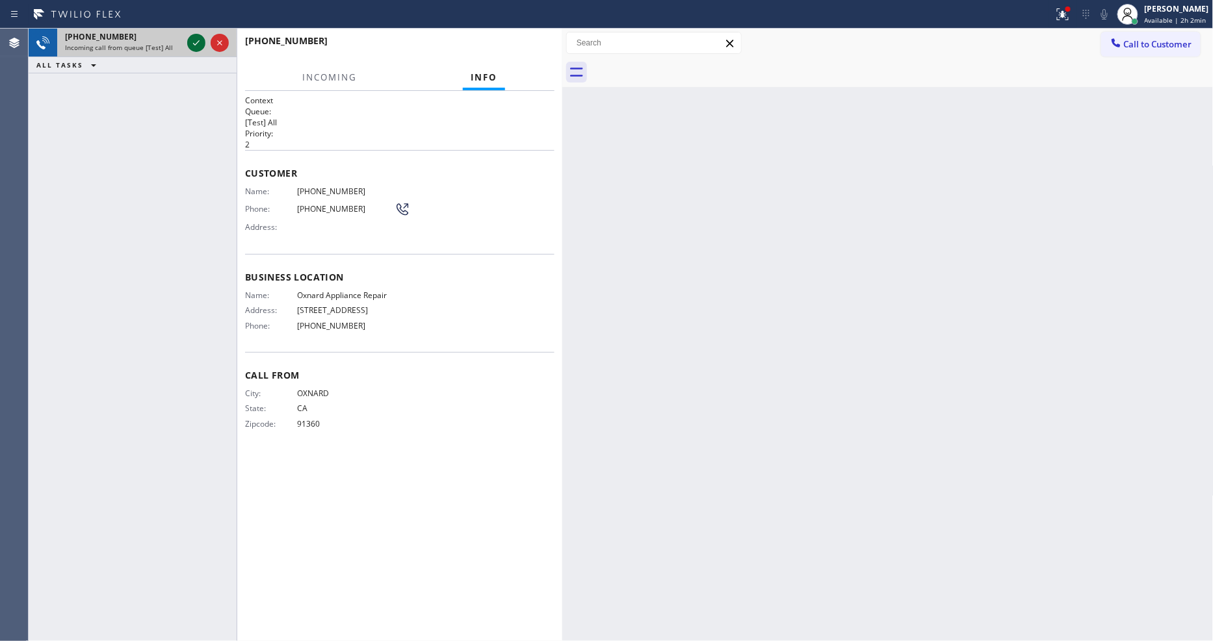
click at [198, 44] on icon at bounding box center [196, 43] width 16 height 16
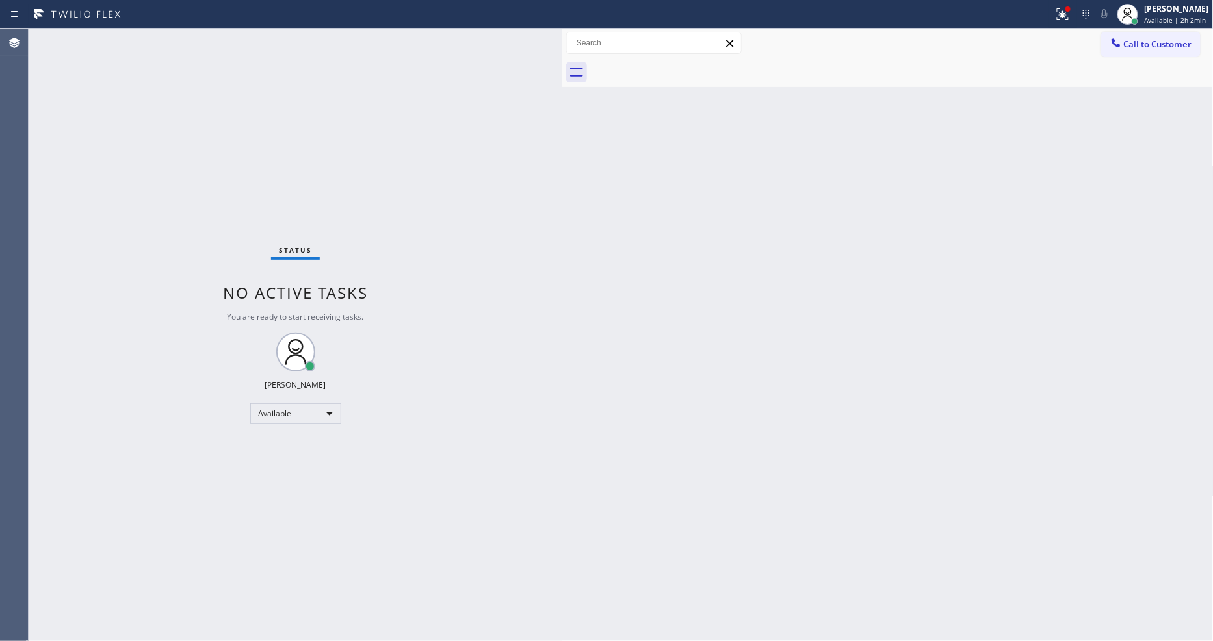
click at [144, 37] on div "Status No active tasks You are ready to start receiving tasks. [PERSON_NAME] Av…" at bounding box center [296, 335] width 534 height 613
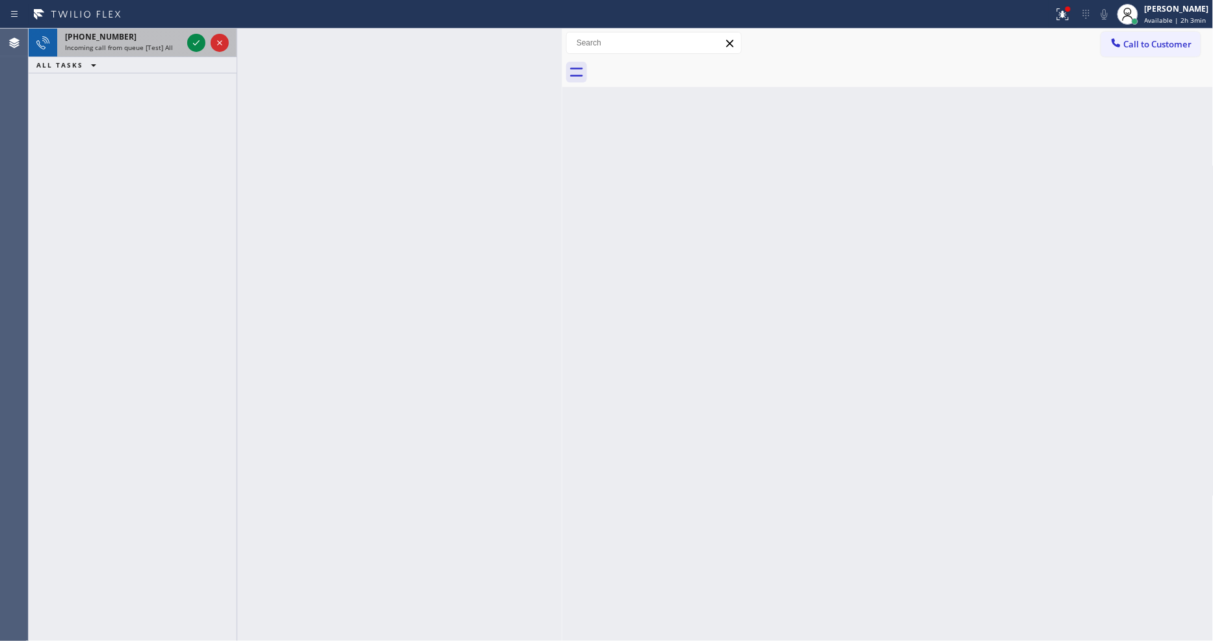
click at [170, 40] on div "[PHONE_NUMBER]" at bounding box center [123, 36] width 117 height 11
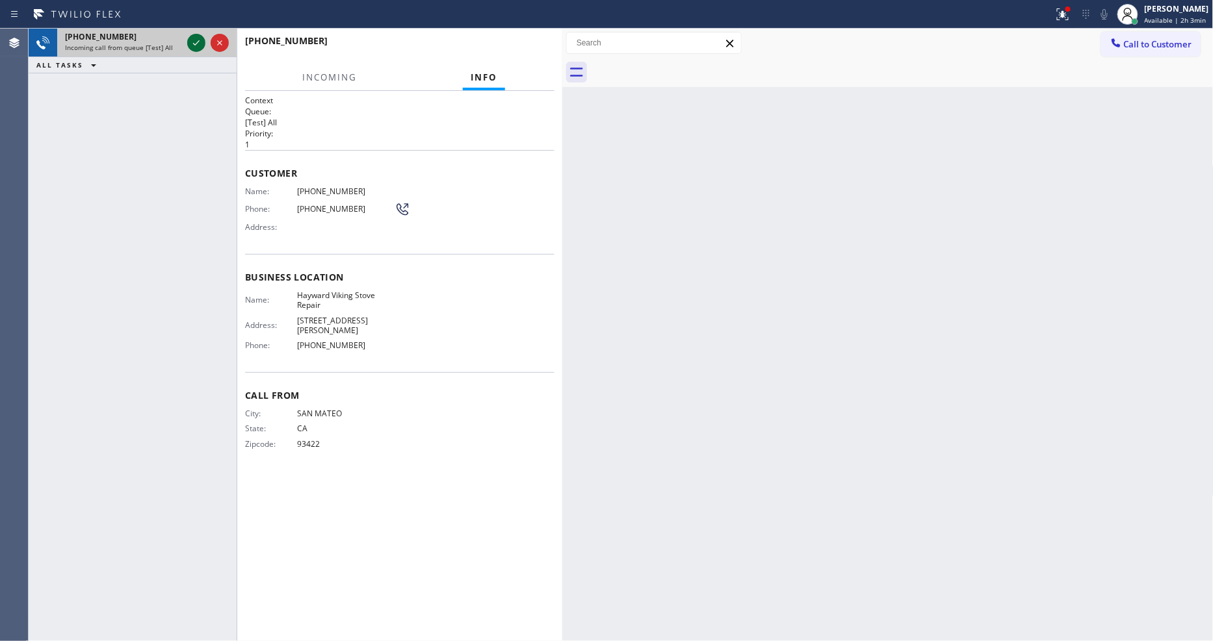
click at [194, 42] on icon at bounding box center [196, 43] width 16 height 16
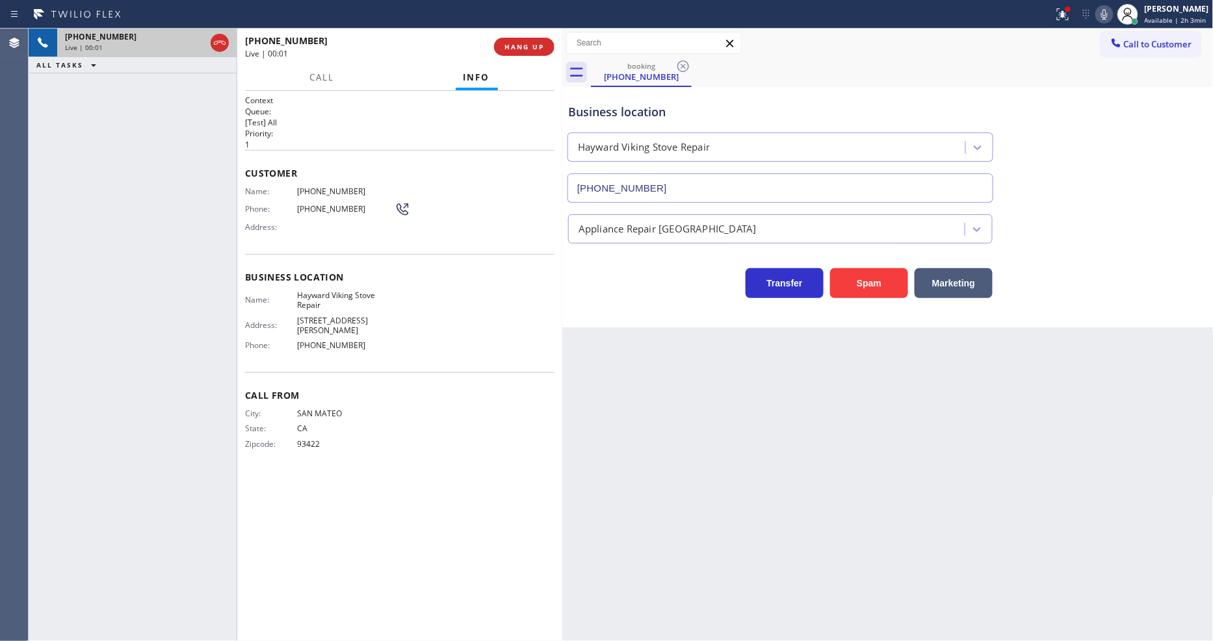
type input "[PHONE_NUMBER]"
drag, startPoint x: 878, startPoint y: 370, endPoint x: 639, endPoint y: 63, distance: 389.5
click at [877, 369] on div "Back to Dashboard Change Sender ID Customers Technicians Select a contact Outbo…" at bounding box center [887, 335] width 651 height 613
click at [537, 43] on span "HANG UP" at bounding box center [524, 46] width 40 height 9
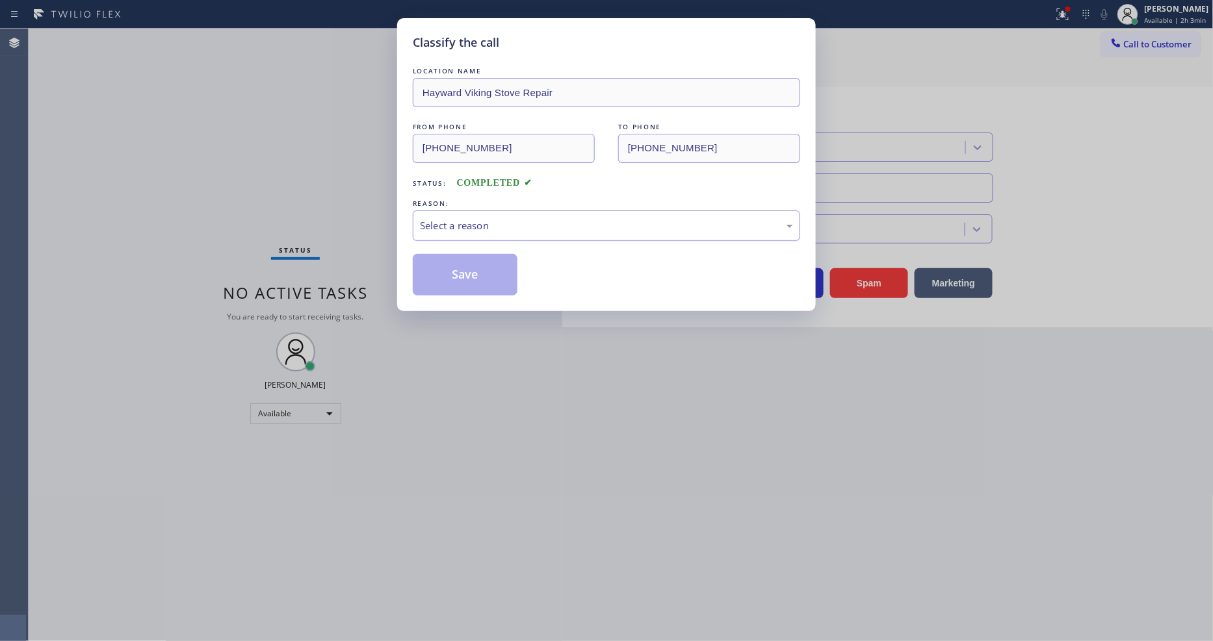
click at [498, 222] on div "Select a reason" at bounding box center [606, 225] width 373 height 15
click at [484, 266] on button "Save" at bounding box center [465, 275] width 105 height 42
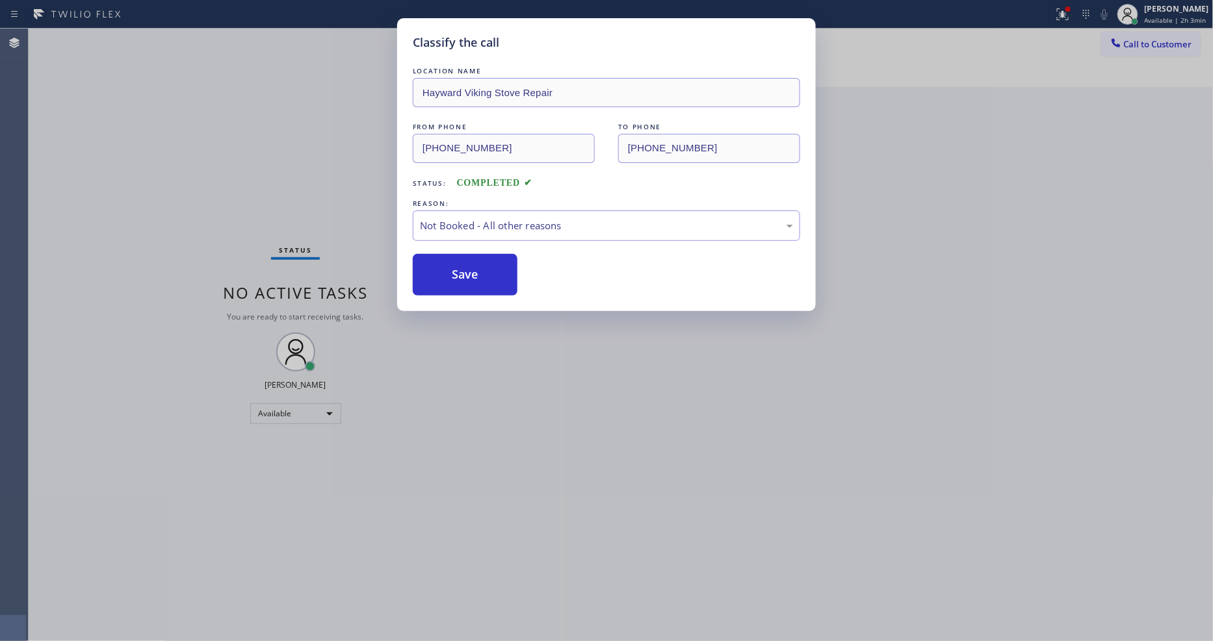
click at [484, 266] on button "Save" at bounding box center [465, 275] width 105 height 42
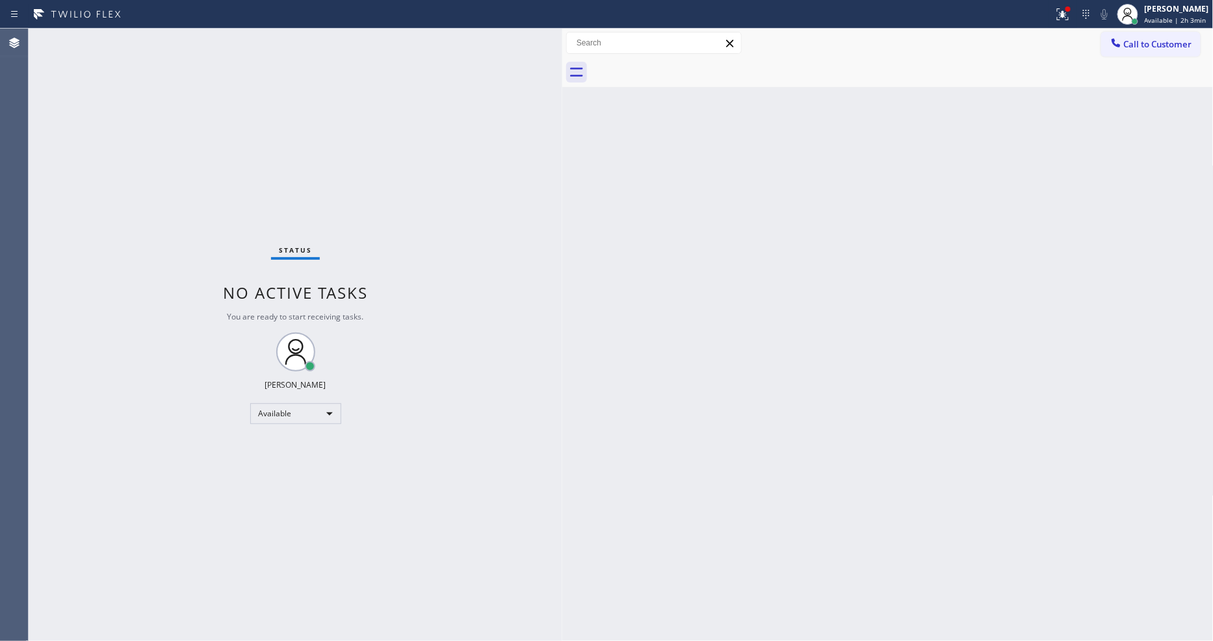
click at [173, 32] on div "Status No active tasks You are ready to start receiving tasks. [PERSON_NAME] Av…" at bounding box center [296, 335] width 534 height 613
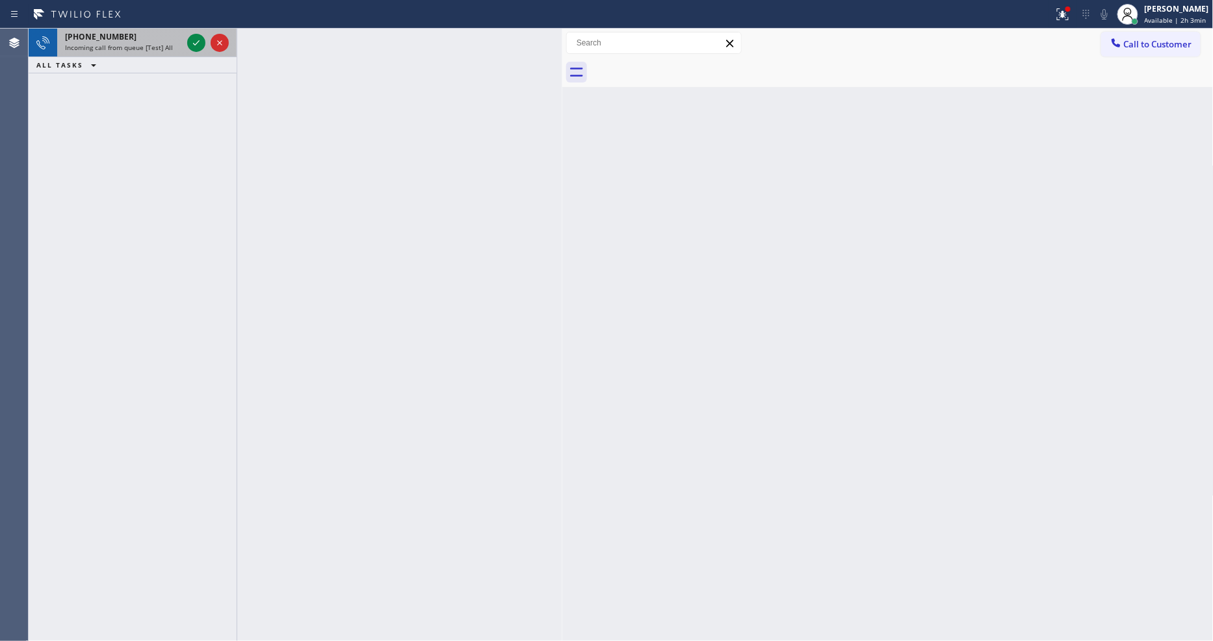
drag, startPoint x: 168, startPoint y: 40, endPoint x: 184, endPoint y: 42, distance: 16.3
click at [166, 42] on div "[PHONE_NUMBER] Incoming call from queue [Test] All" at bounding box center [120, 43] width 127 height 29
click at [193, 40] on icon at bounding box center [196, 43] width 16 height 16
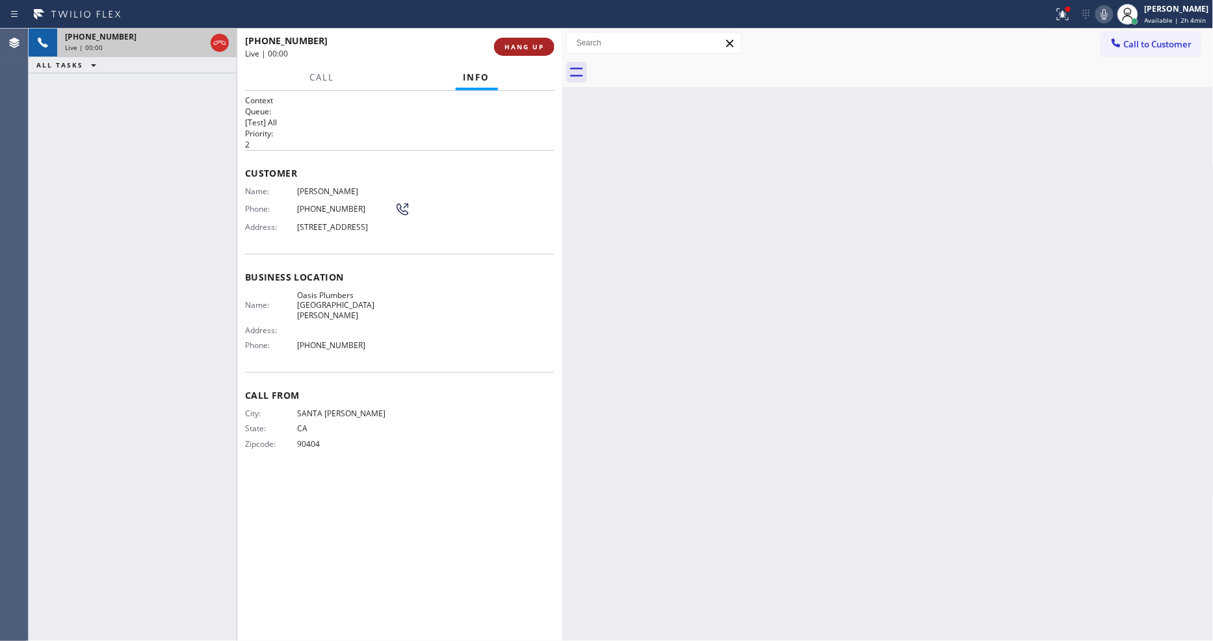
click at [506, 50] on span "HANG UP" at bounding box center [524, 46] width 40 height 9
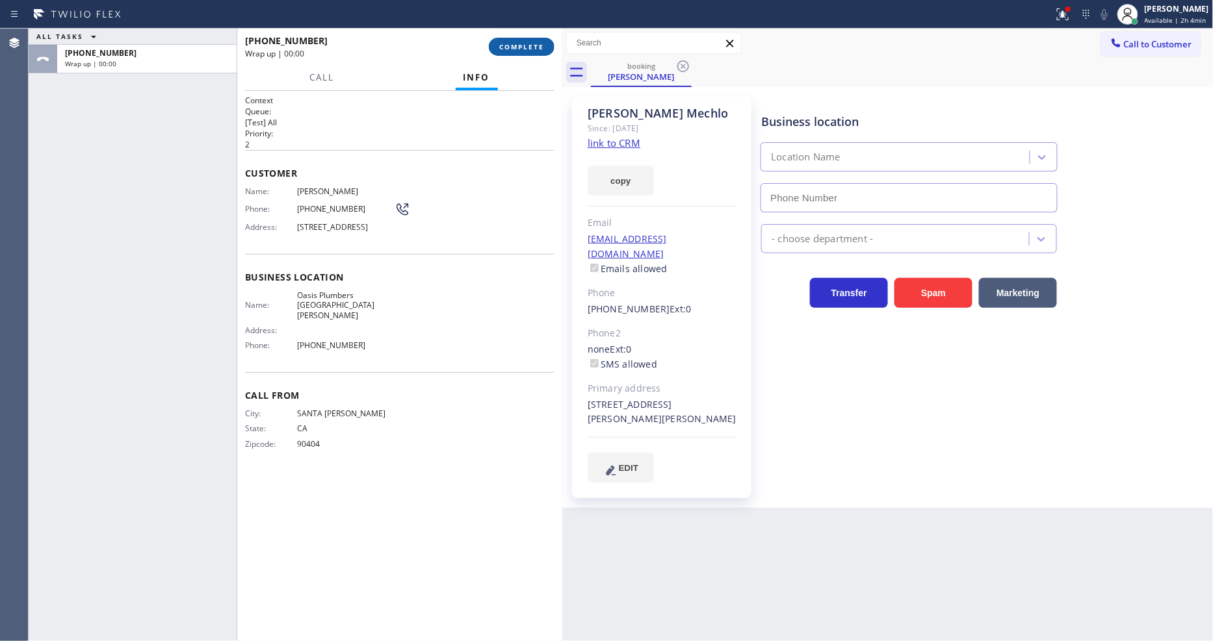
type input "[PHONE_NUMBER]"
click at [524, 48] on span "COMPLETE" at bounding box center [521, 46] width 45 height 9
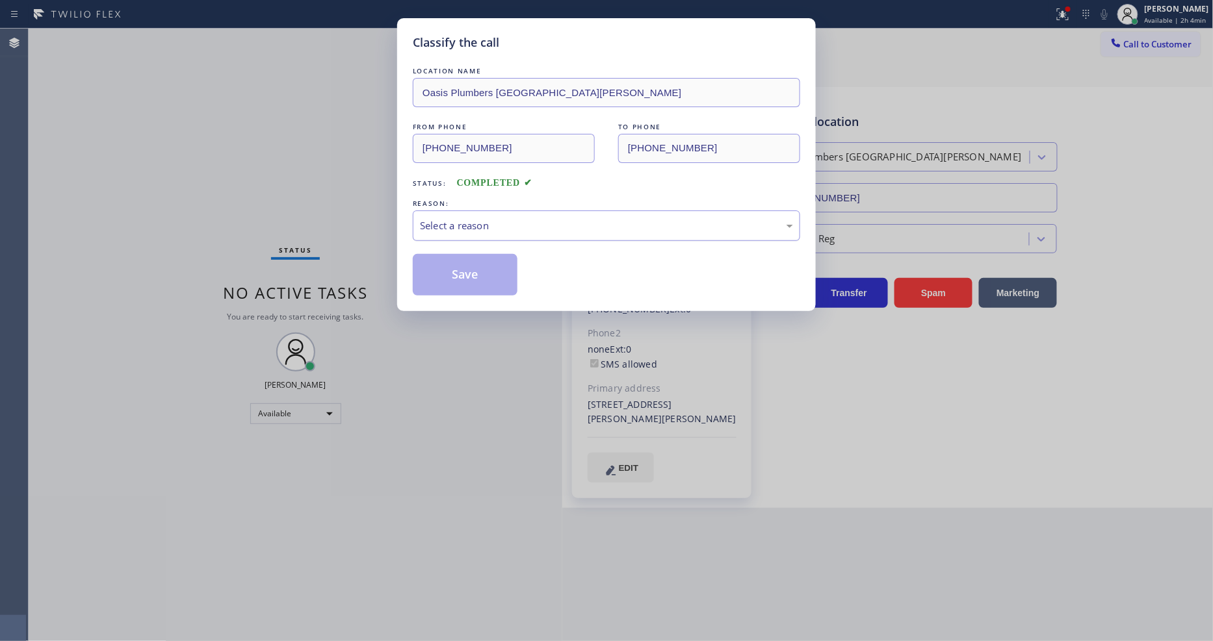
click at [440, 225] on div "Select a reason" at bounding box center [606, 225] width 373 height 15
click at [458, 256] on button "Save" at bounding box center [465, 275] width 105 height 42
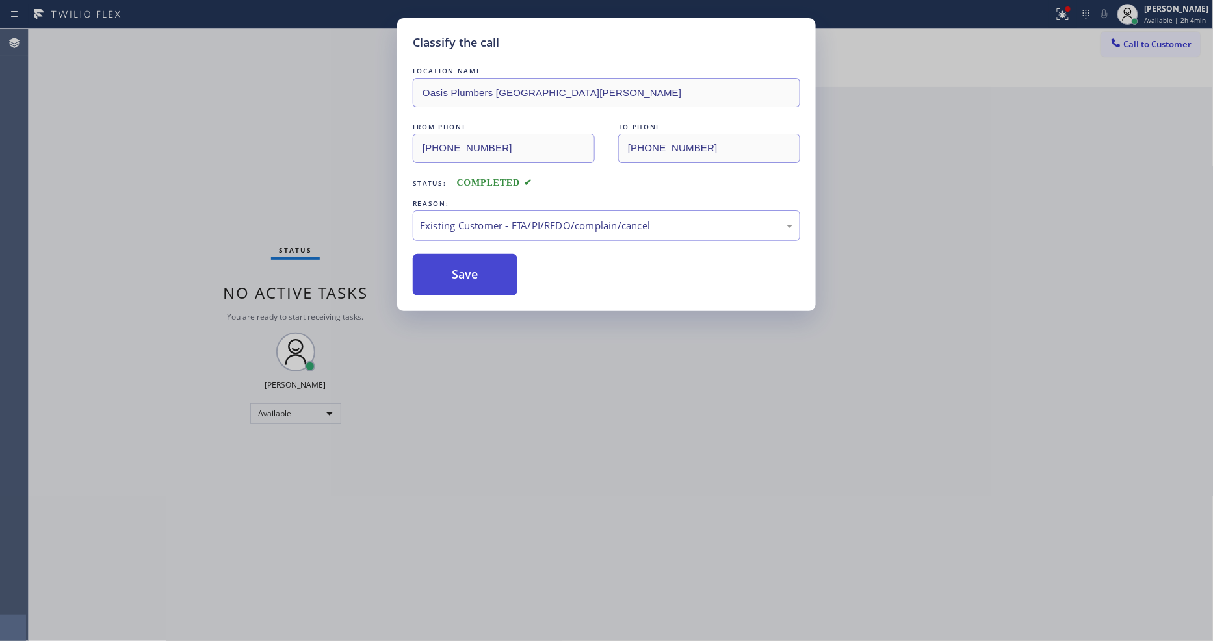
click at [457, 259] on button "Save" at bounding box center [465, 275] width 105 height 42
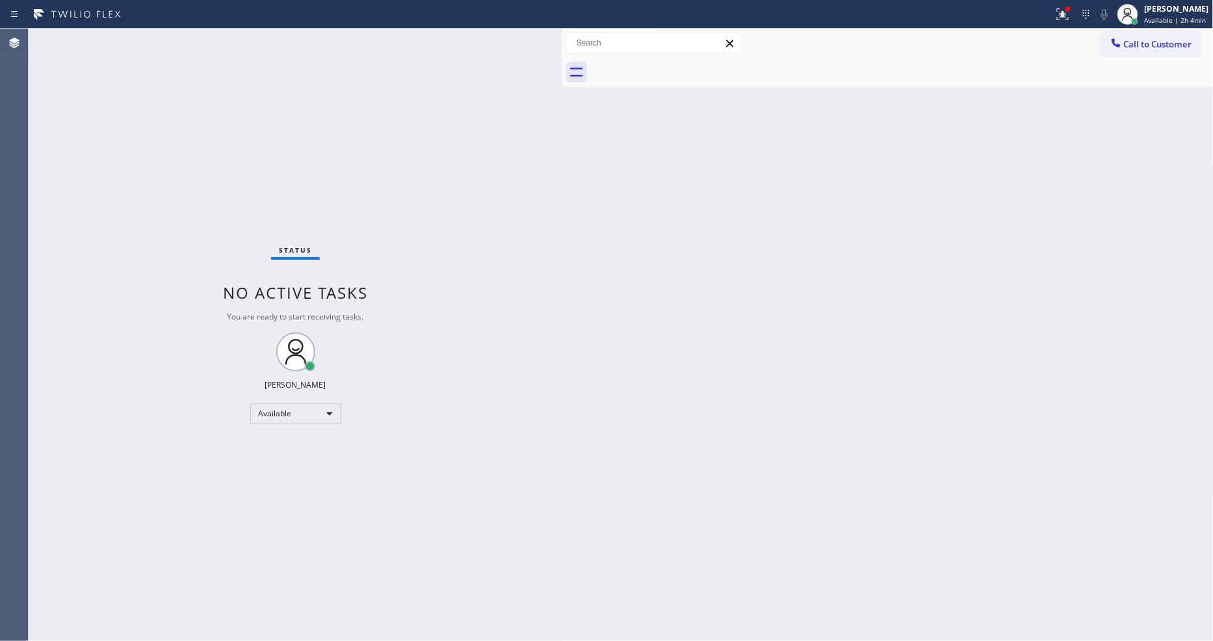
click at [195, 39] on div "Status No active tasks You are ready to start receiving tasks. [PERSON_NAME] Av…" at bounding box center [296, 335] width 534 height 613
click at [166, 36] on div "Status No active tasks You are ready to start receiving tasks. [PERSON_NAME] Av…" at bounding box center [296, 335] width 534 height 613
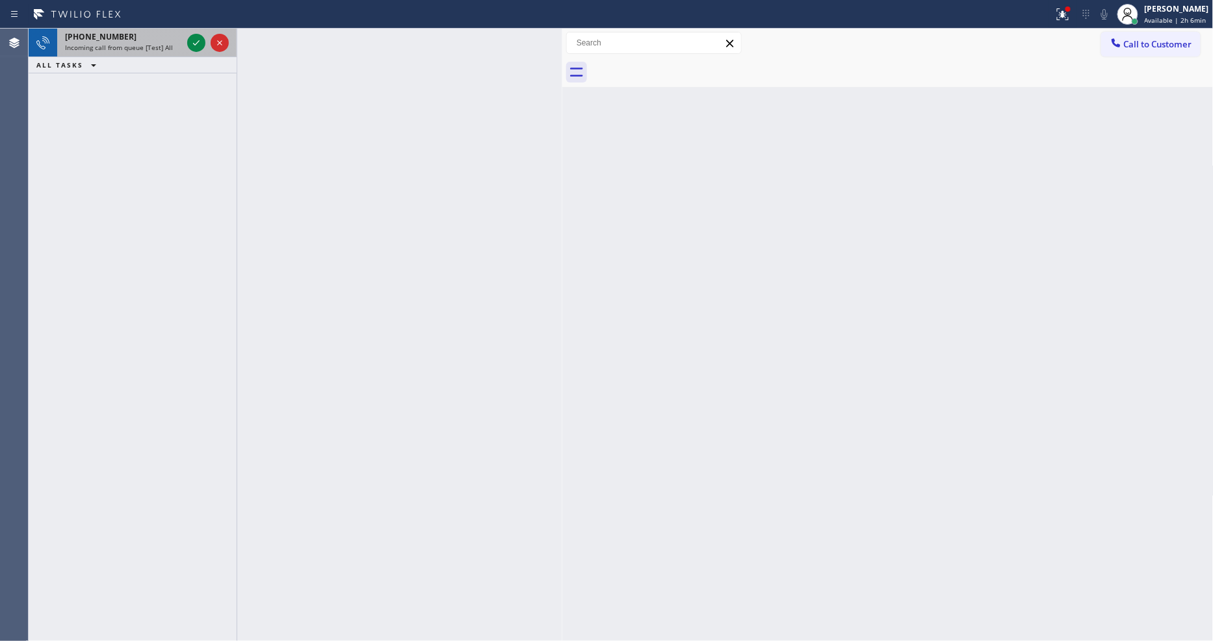
click at [164, 36] on div "[PHONE_NUMBER]" at bounding box center [123, 36] width 117 height 11
click at [196, 41] on icon at bounding box center [196, 43] width 16 height 16
click at [126, 41] on div "[PHONE_NUMBER]" at bounding box center [123, 36] width 117 height 11
click at [198, 46] on icon at bounding box center [196, 43] width 16 height 16
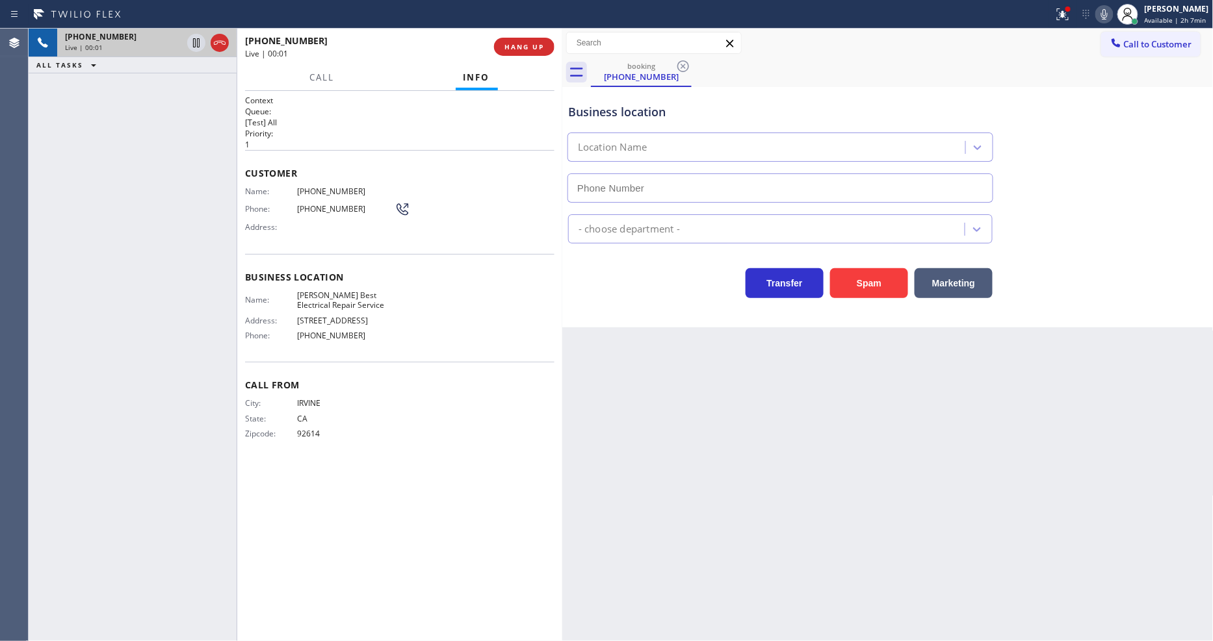
type input "[PHONE_NUMBER]"
click at [783, 380] on div "Back to Dashboard Change Sender ID Customers Technicians Select a contact Outbo…" at bounding box center [887, 335] width 651 height 613
click at [345, 296] on span "[PERSON_NAME] Best Electrical Repair Service" at bounding box center [345, 301] width 97 height 20
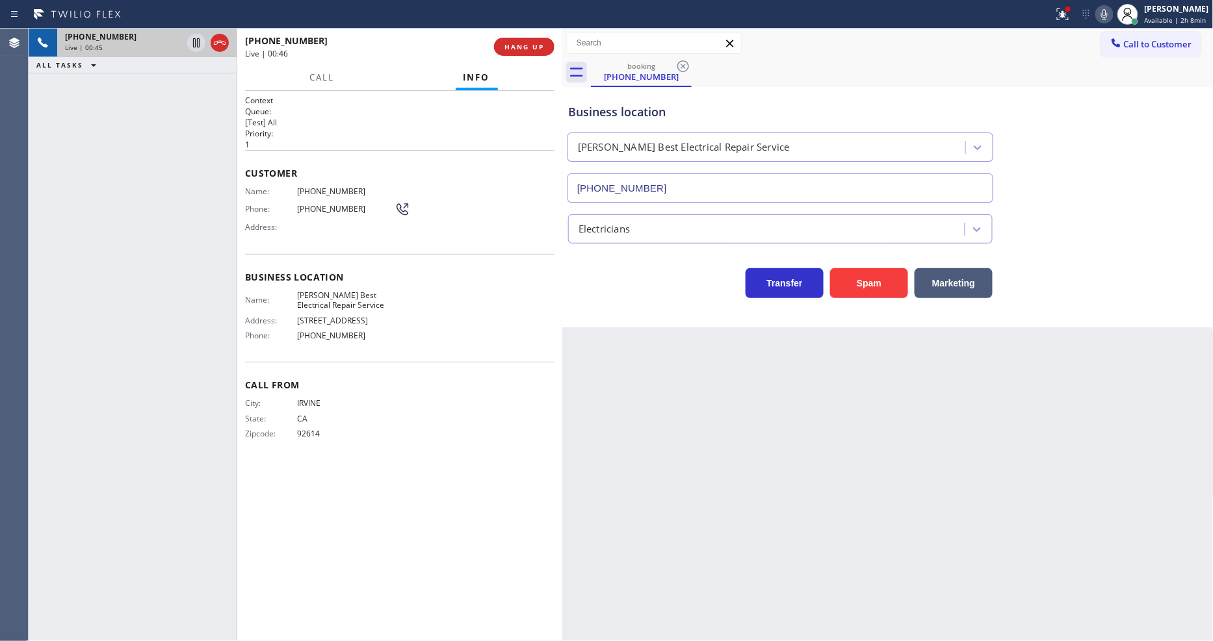
click at [322, 190] on span "[PHONE_NUMBER]" at bounding box center [345, 192] width 97 height 10
drag, startPoint x: 198, startPoint y: 42, endPoint x: 931, endPoint y: 1, distance: 734.3
click at [198, 42] on icon at bounding box center [196, 43] width 16 height 16
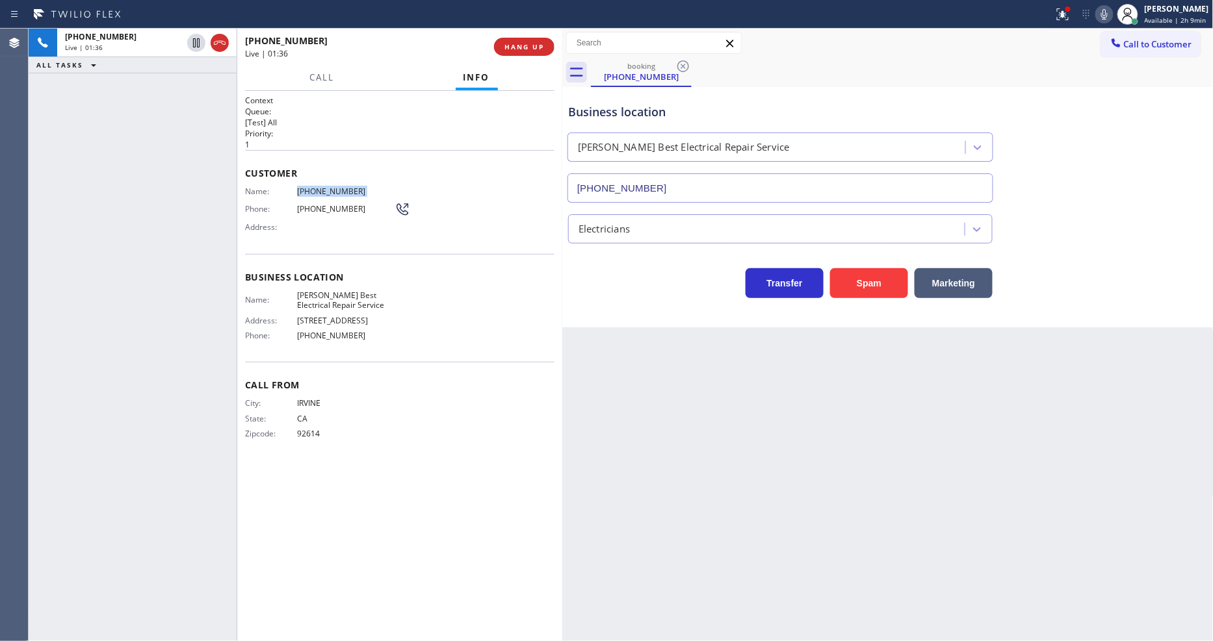
click at [1110, 10] on icon at bounding box center [1104, 14] width 16 height 16
click at [430, 641] on html "Status report Issues detected These issues could affect your workflow. Please c…" at bounding box center [606, 320] width 1213 height 641
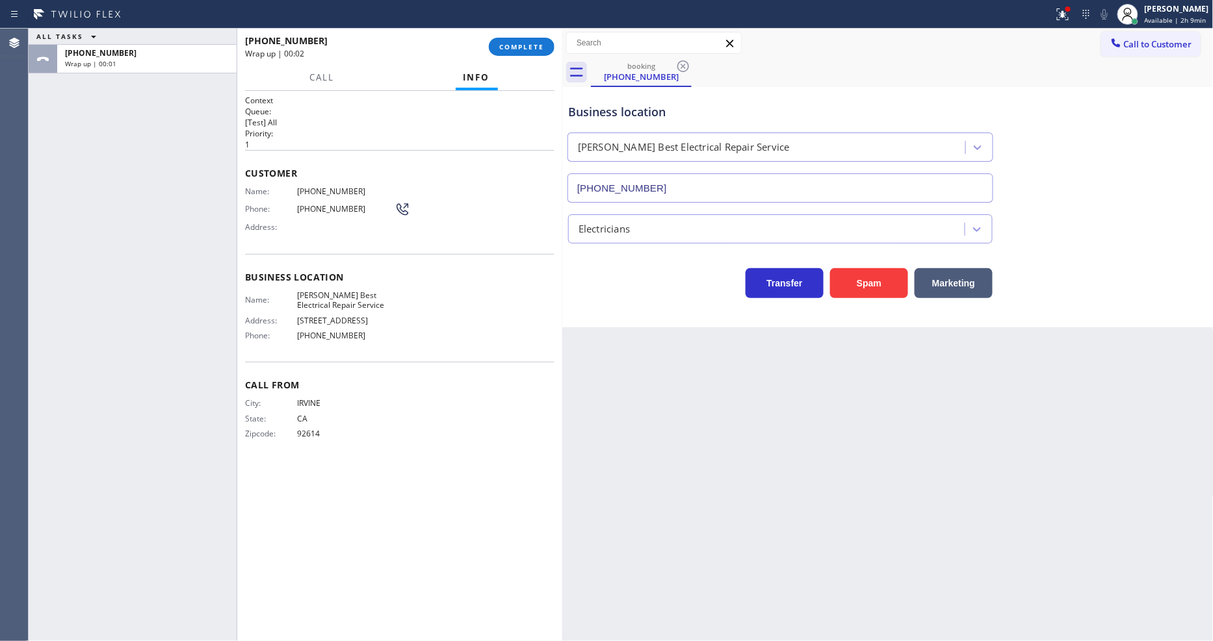
click at [325, 536] on div "Context Queue: [Test] All Priority: 1 Customer Name: [PHONE_NUMBER] Phone: [PHO…" at bounding box center [399, 366] width 309 height 543
click at [321, 192] on div "Name: [PHONE_NUMBER] Phone: [PHONE_NUMBER] Address:" at bounding box center [327, 212] width 165 height 51
click at [543, 44] on span "COMPLETE" at bounding box center [521, 46] width 45 height 9
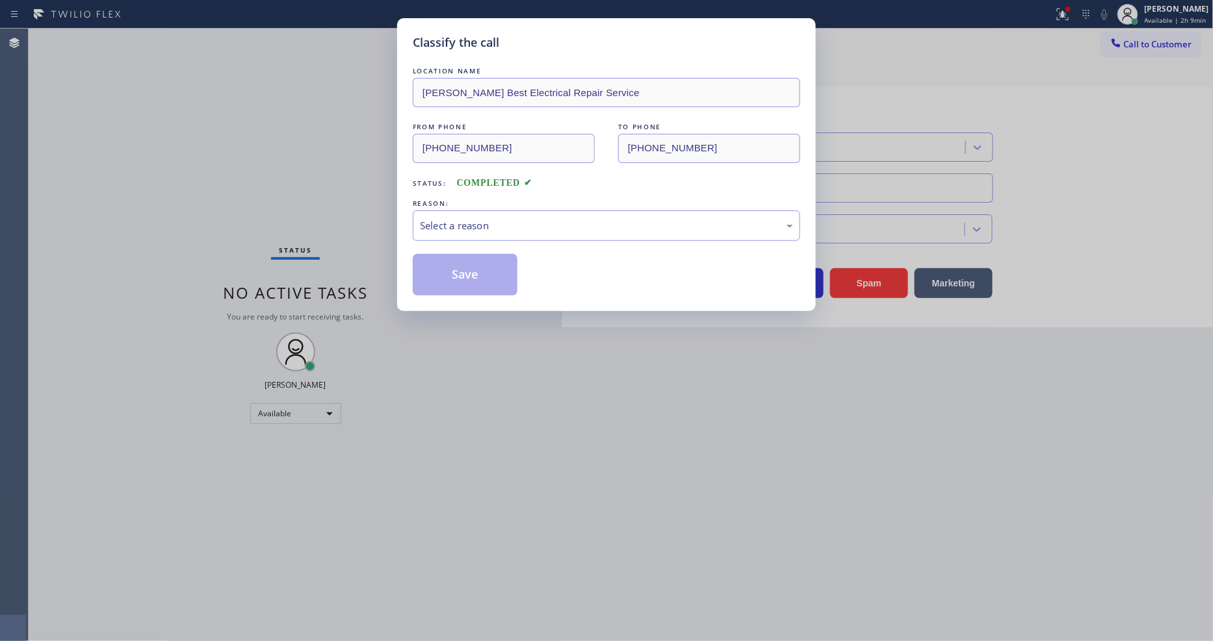
click at [445, 232] on div "Select a reason" at bounding box center [606, 226] width 387 height 31
click at [439, 264] on button "Save" at bounding box center [465, 275] width 105 height 42
drag, startPoint x: 439, startPoint y: 264, endPoint x: 433, endPoint y: 257, distance: 9.2
click at [437, 264] on button "Save" at bounding box center [465, 275] width 105 height 42
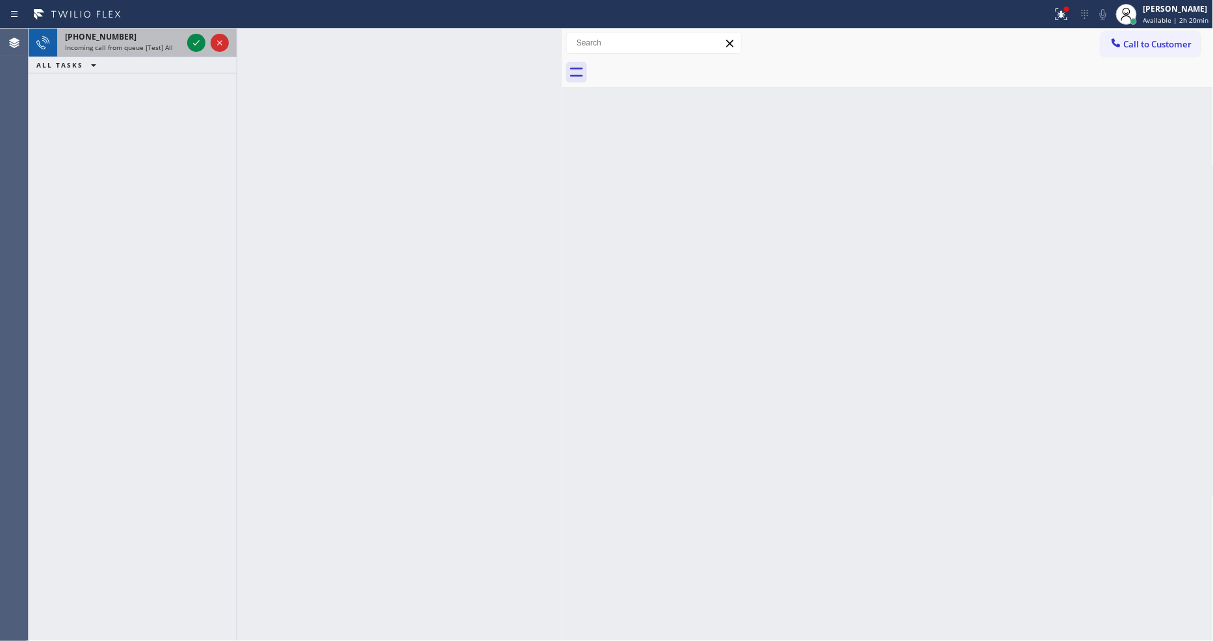
drag, startPoint x: 155, startPoint y: 38, endPoint x: 178, endPoint y: 44, distance: 24.3
click at [155, 38] on div "[PHONE_NUMBER]" at bounding box center [123, 36] width 117 height 11
click at [169, 44] on span "Incoming call from queue [Test] All" at bounding box center [119, 47] width 108 height 9
click at [179, 54] on div "[PHONE_NUMBER] Incoming call from queue [Test] All" at bounding box center [120, 43] width 127 height 29
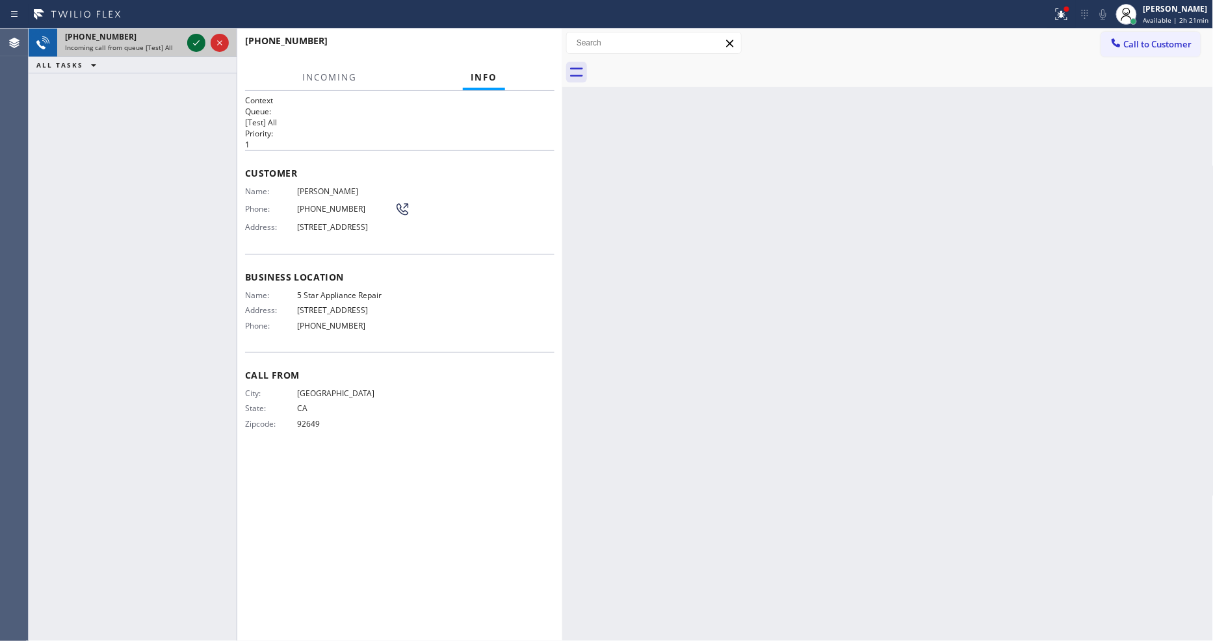
click at [192, 41] on icon at bounding box center [196, 43] width 16 height 16
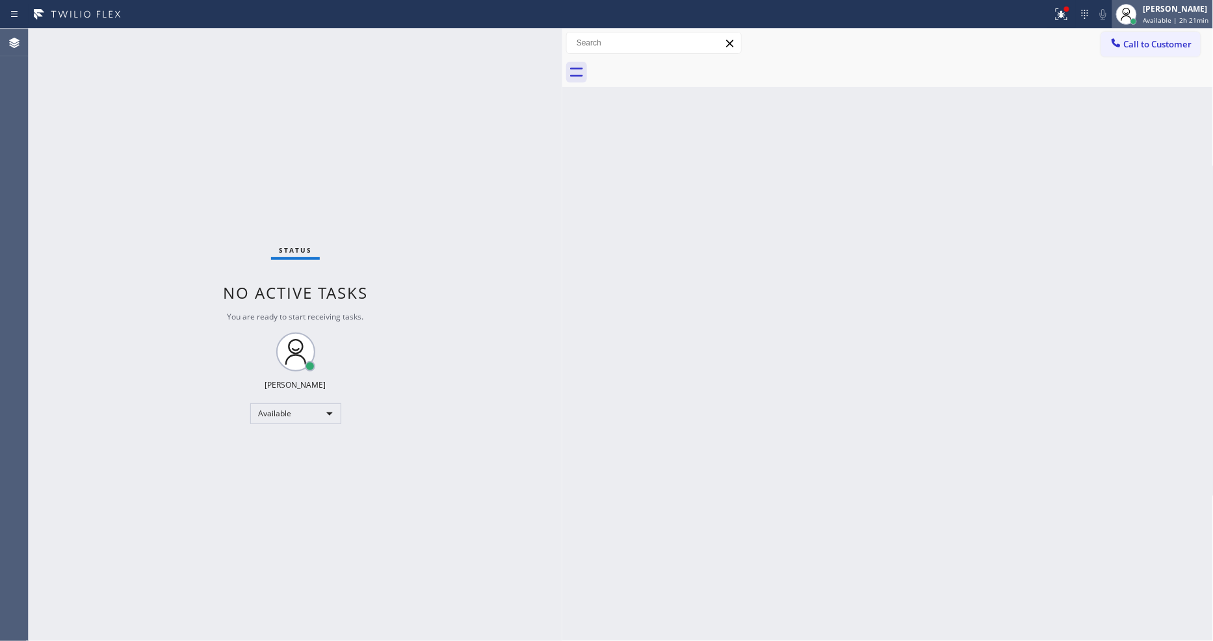
click at [1146, 16] on span "Available | 2h 21min" at bounding box center [1176, 20] width 66 height 9
click at [164, 35] on div "Status No active tasks You are ready to start receiving tasks. [PERSON_NAME] Av…" at bounding box center [296, 335] width 534 height 613
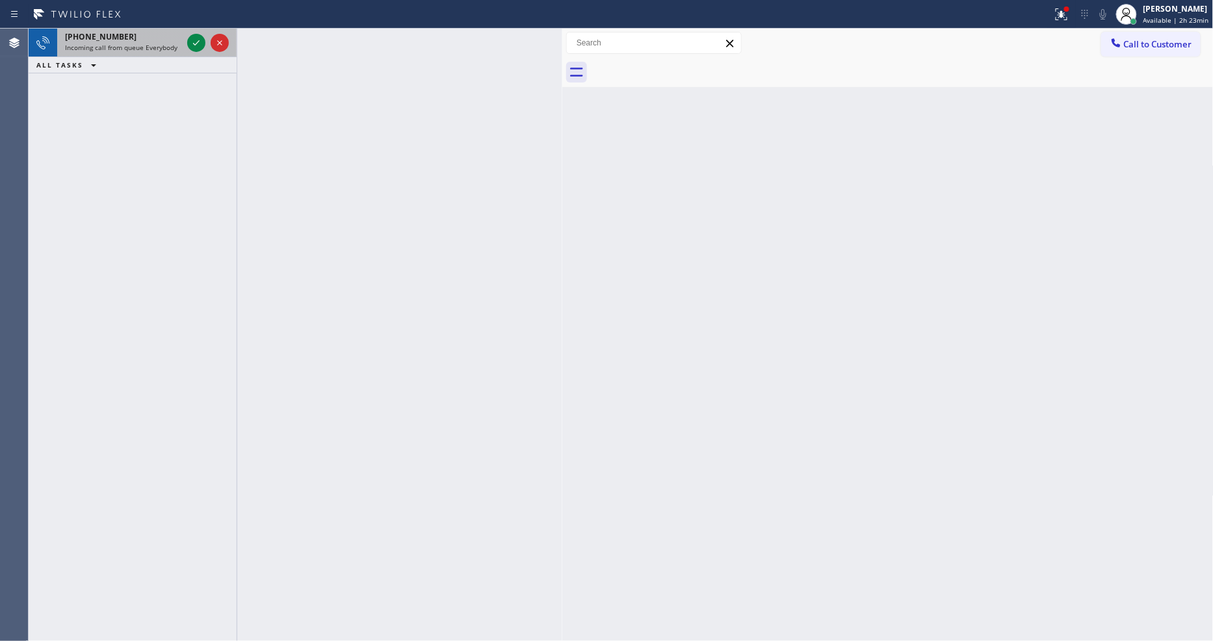
click at [162, 37] on div "[PHONE_NUMBER]" at bounding box center [123, 36] width 117 height 11
click at [169, 32] on div "[PHONE_NUMBER]" at bounding box center [123, 36] width 117 height 11
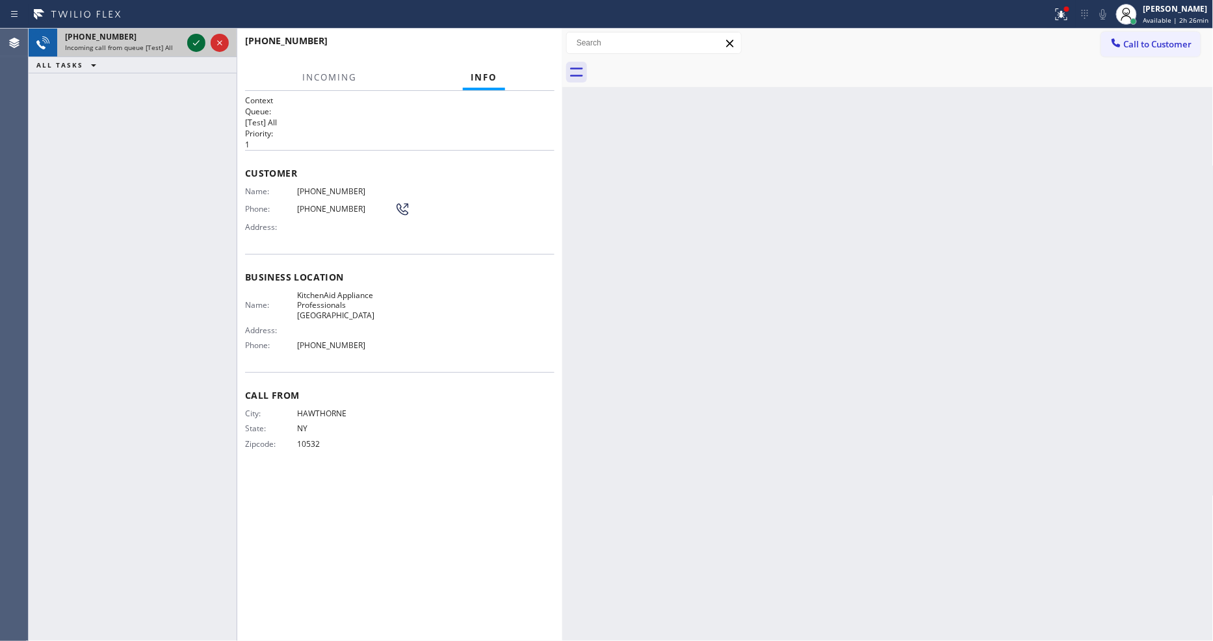
click at [193, 40] on icon at bounding box center [196, 43] width 16 height 16
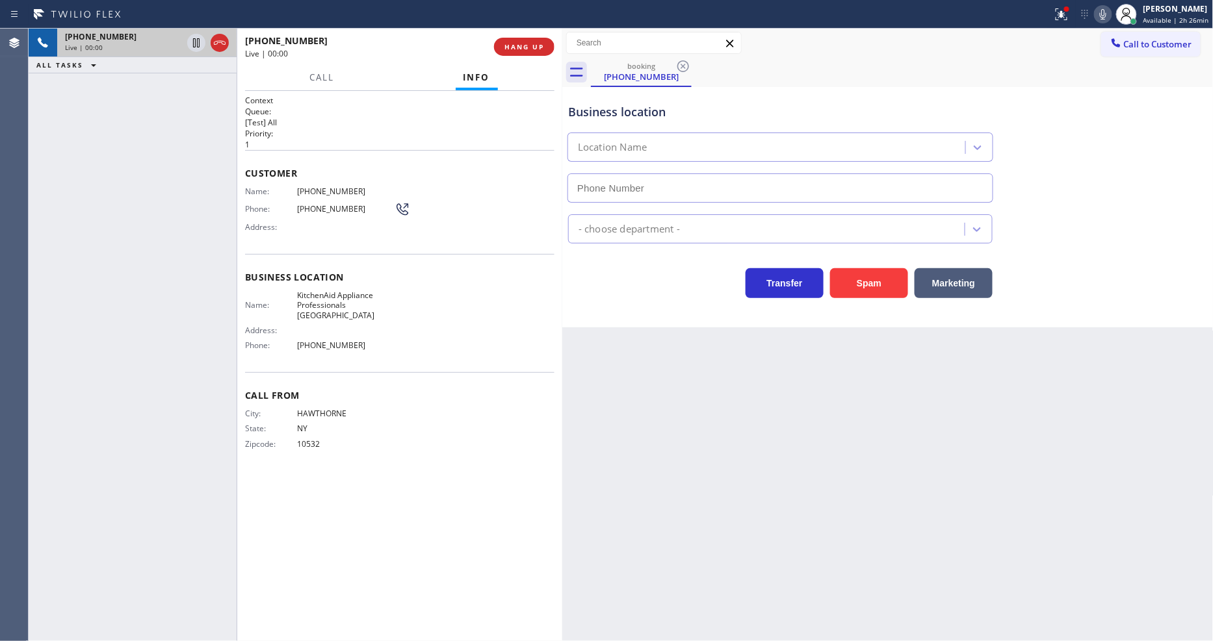
type input "[PHONE_NUMBER]"
click at [931, 388] on div "Back to Dashboard Change Sender ID Customers Technicians Select a contact Outbo…" at bounding box center [887, 335] width 651 height 613
click at [1069, 7] on div at bounding box center [1066, 8] width 5 height 5
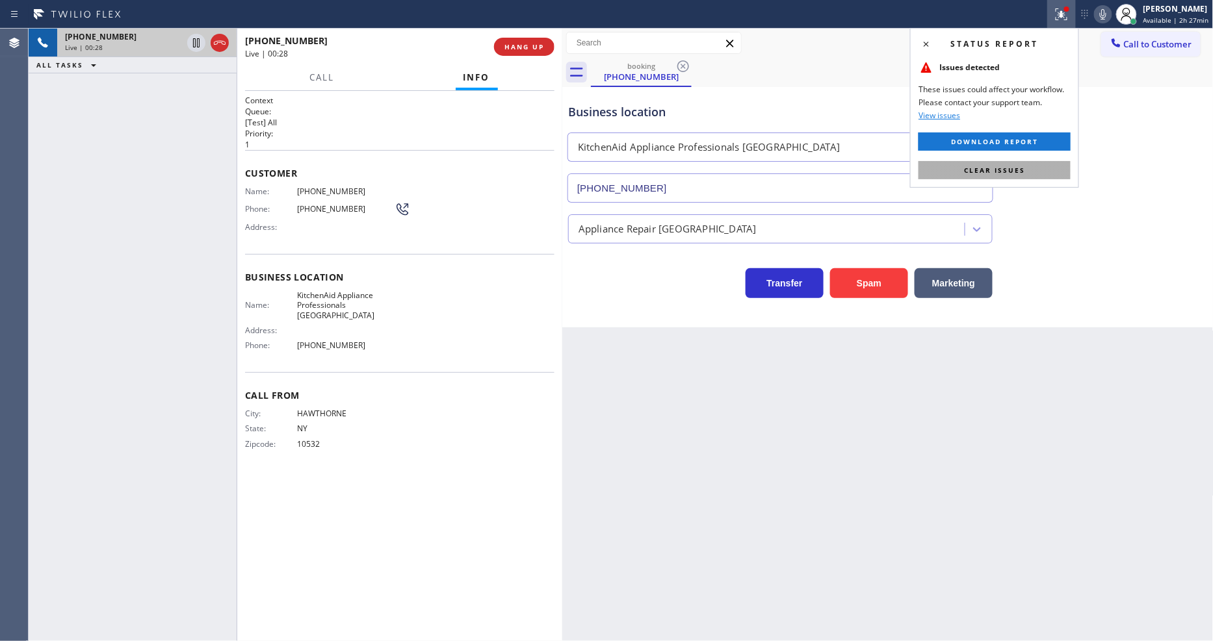
click at [1047, 168] on button "Clear issues" at bounding box center [994, 170] width 152 height 18
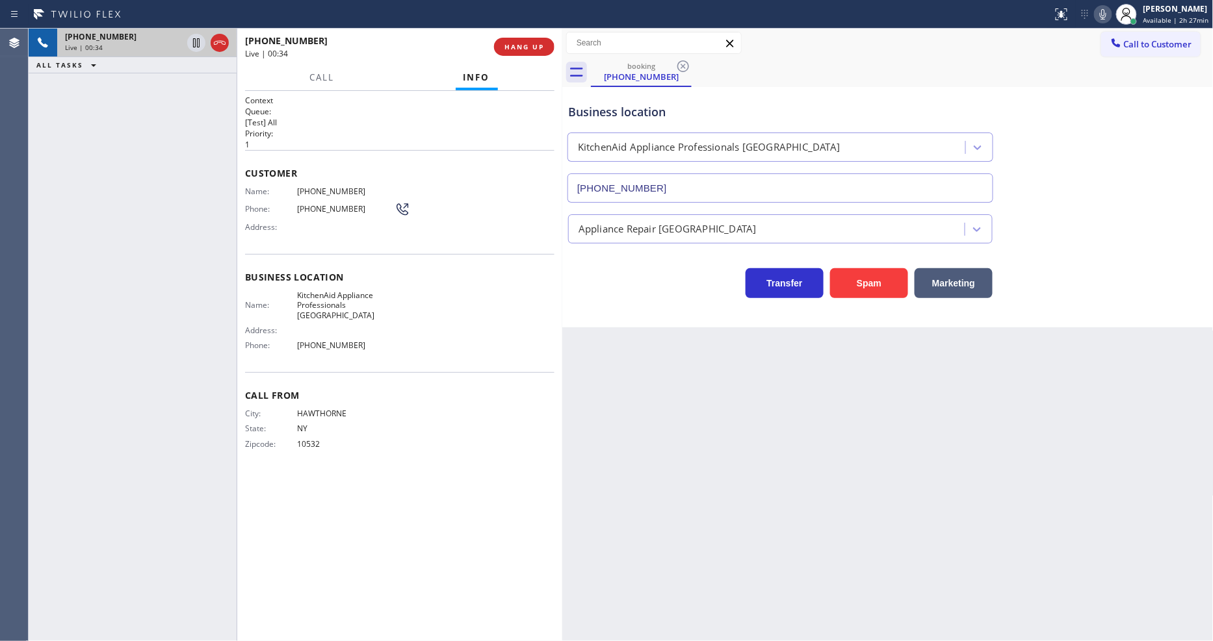
click at [328, 300] on span "KitchenAid Appliance Professionals [GEOGRAPHIC_DATA]" at bounding box center [345, 306] width 97 height 30
click at [322, 192] on div "Name: [PHONE_NUMBER] Phone: [PHONE_NUMBER] Address:" at bounding box center [327, 212] width 165 height 51
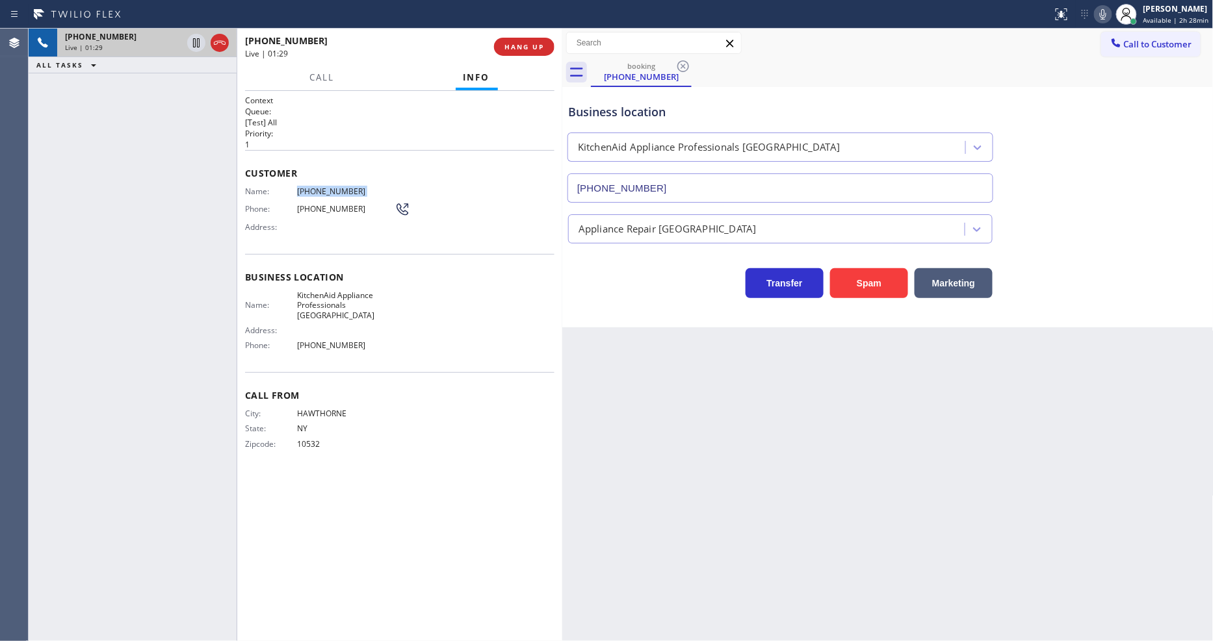
click at [322, 192] on div "Name: [PHONE_NUMBER] Phone: [PHONE_NUMBER] Address:" at bounding box center [327, 212] width 165 height 51
click at [1082, 422] on div "Back to Dashboard Change Sender ID Customers Technicians Select a contact Outbo…" at bounding box center [887, 335] width 651 height 613
click at [1107, 8] on icon at bounding box center [1103, 14] width 16 height 16
click at [1108, 10] on icon at bounding box center [1103, 14] width 16 height 16
click at [1106, 16] on icon at bounding box center [1103, 14] width 16 height 16
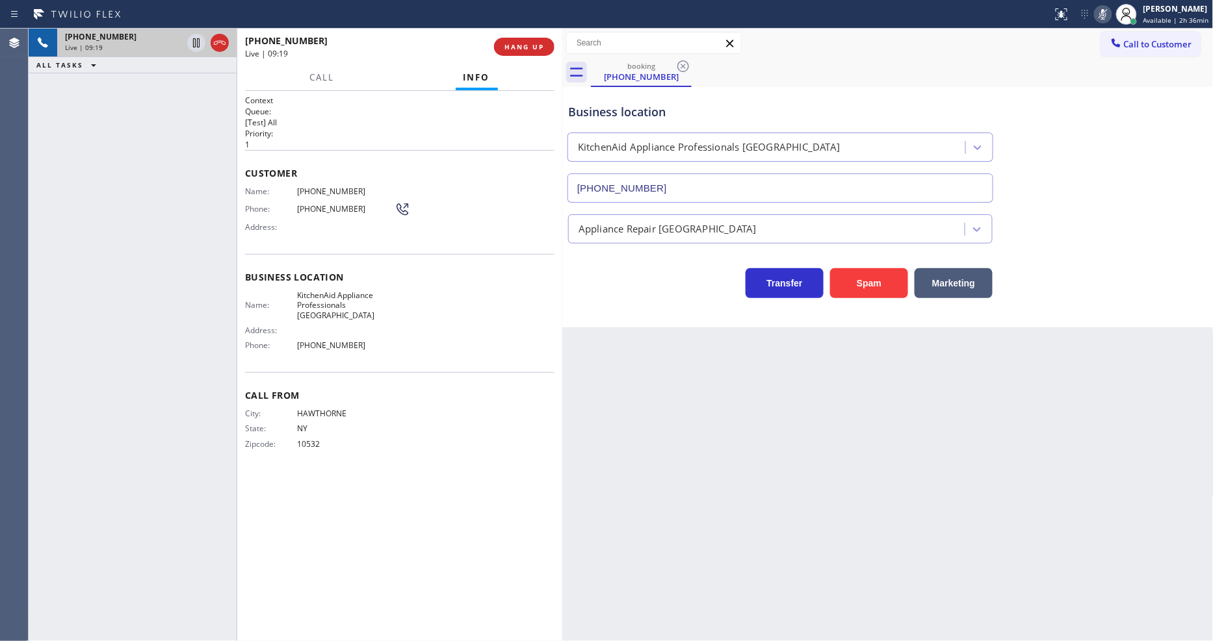
click at [1106, 16] on icon at bounding box center [1103, 14] width 16 height 16
click at [1027, 400] on div "Back to Dashboard Change Sender ID Customers Technicians Select a contact Outbo…" at bounding box center [887, 335] width 651 height 613
click at [1101, 16] on icon at bounding box center [1103, 14] width 16 height 16
click at [1102, 16] on icon at bounding box center [1103, 14] width 16 height 16
drag, startPoint x: 1109, startPoint y: 17, endPoint x: 1105, endPoint y: 23, distance: 7.6
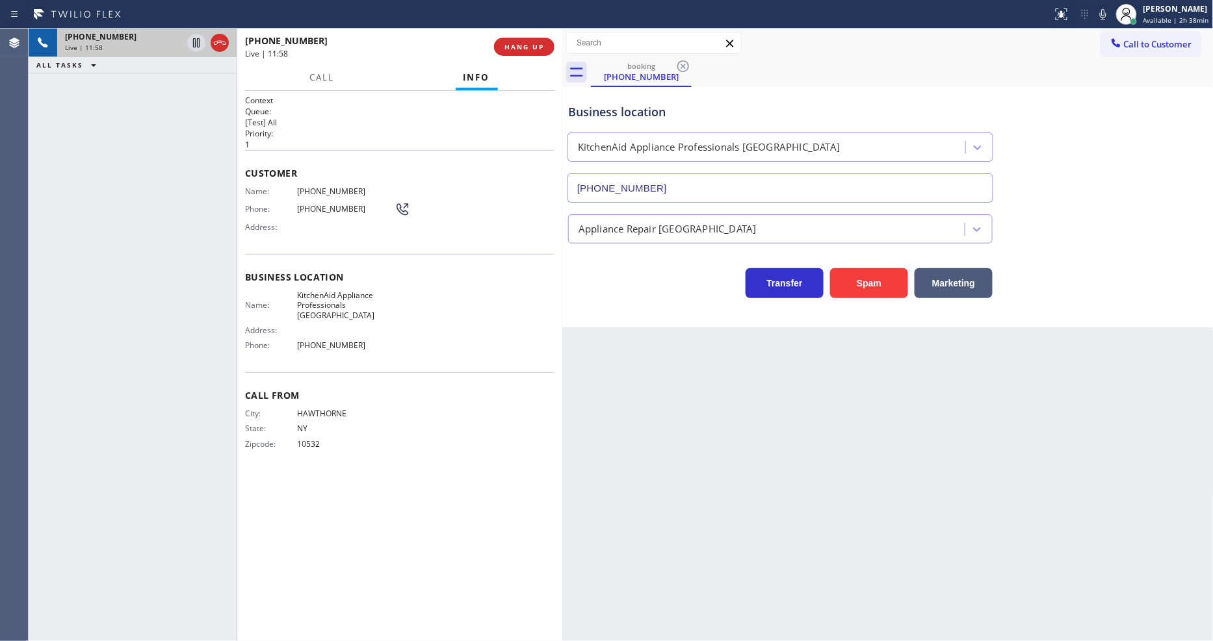
click at [1109, 17] on icon at bounding box center [1103, 14] width 16 height 16
click at [1104, 14] on icon at bounding box center [1103, 14] width 16 height 16
click at [1110, 14] on icon at bounding box center [1103, 14] width 16 height 16
click at [214, 235] on div "[PHONE_NUMBER] Live | 12:23 ALL TASKS ALL TASKS ACTIVE TASKS TASKS IN WRAP UP" at bounding box center [133, 335] width 208 height 613
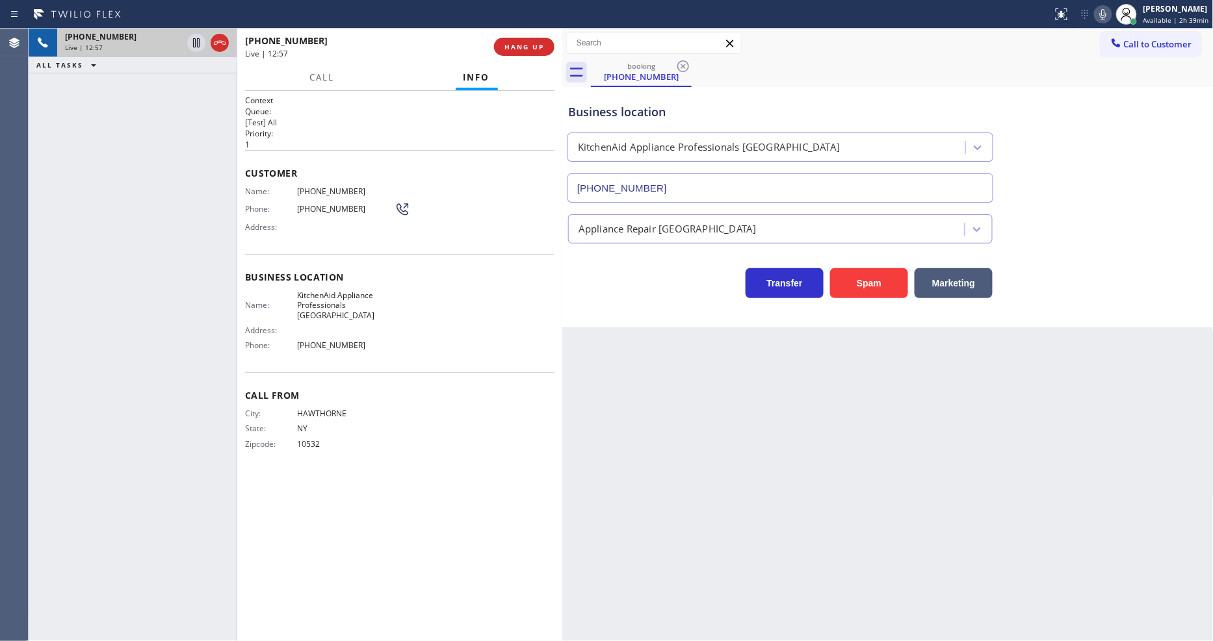
click at [323, 187] on span "[PHONE_NUMBER]" at bounding box center [345, 192] width 97 height 10
click at [1105, 14] on icon at bounding box center [1103, 14] width 6 height 10
click at [1105, 14] on icon at bounding box center [1103, 14] width 16 height 16
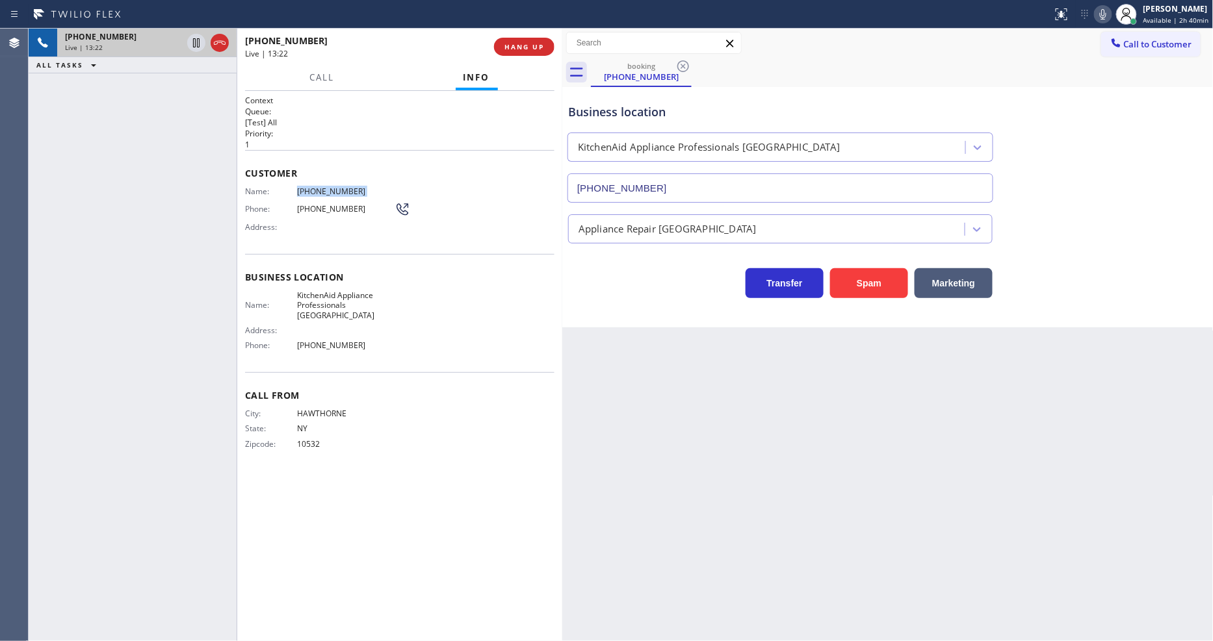
click at [1107, 16] on icon at bounding box center [1103, 14] width 16 height 16
click at [1105, 16] on icon at bounding box center [1103, 14] width 16 height 16
drag, startPoint x: 881, startPoint y: 366, endPoint x: 788, endPoint y: 229, distance: 166.0
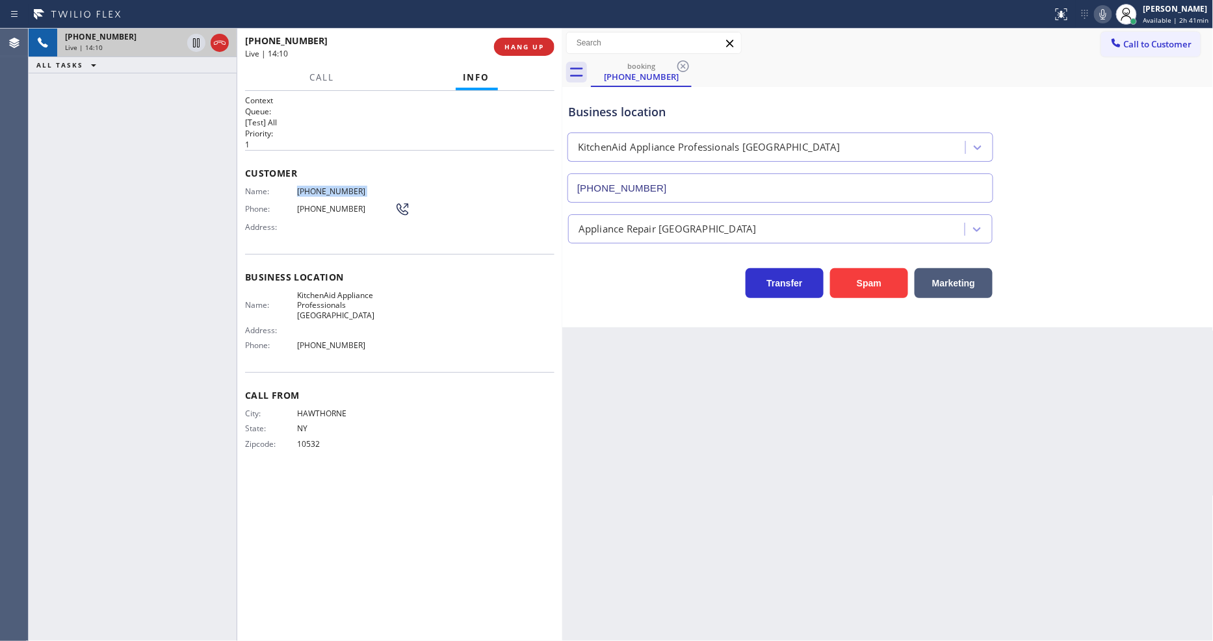
click at [881, 366] on div "Back to Dashboard Change Sender ID Customers Technicians Select a contact Outbo…" at bounding box center [887, 335] width 651 height 613
click at [1104, 15] on icon at bounding box center [1103, 14] width 16 height 16
click at [525, 44] on span "HANG UP" at bounding box center [524, 46] width 40 height 9
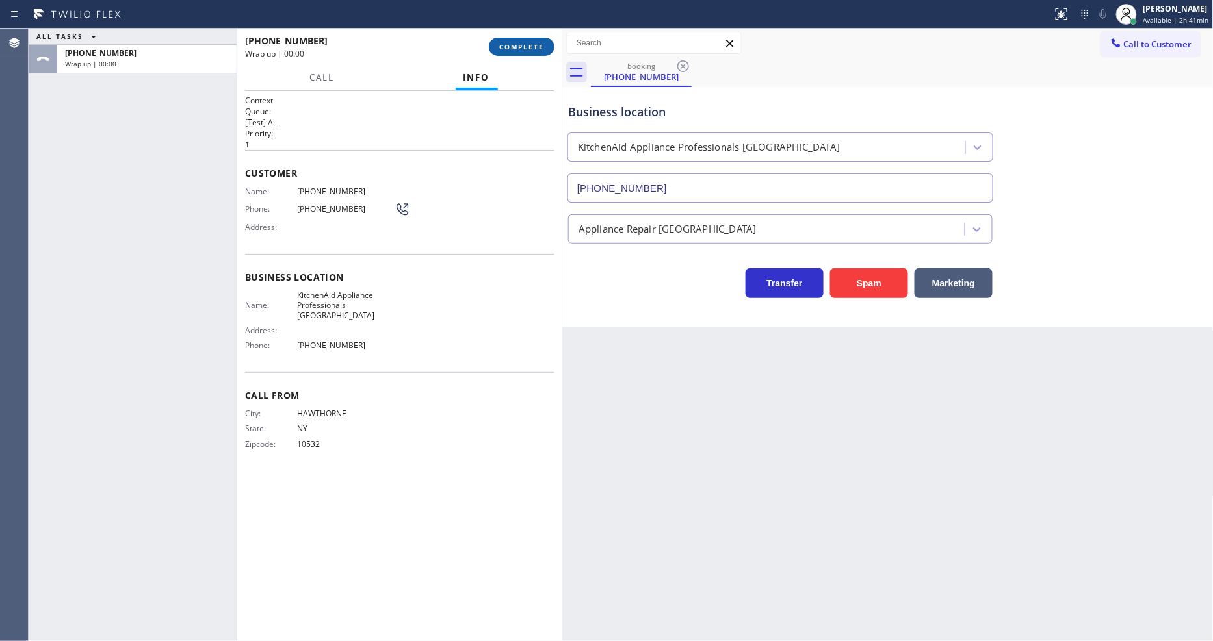
click at [525, 44] on span "COMPLETE" at bounding box center [521, 46] width 45 height 9
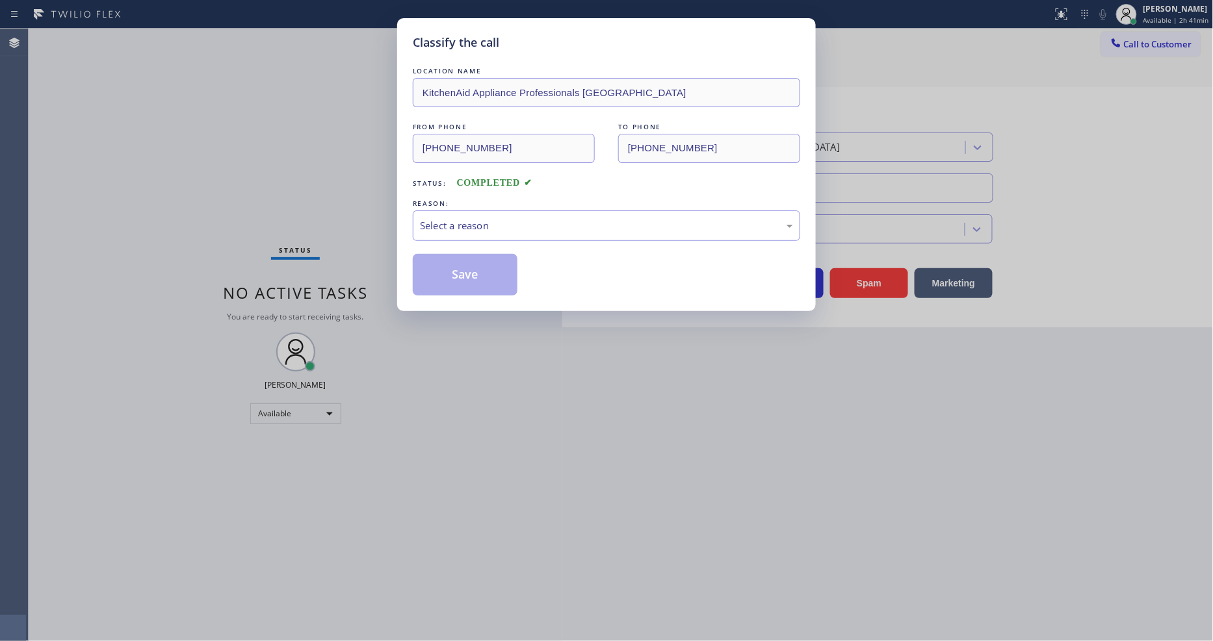
click at [467, 221] on div "Select a reason" at bounding box center [606, 225] width 373 height 15
click at [458, 264] on button "Save" at bounding box center [465, 275] width 105 height 42
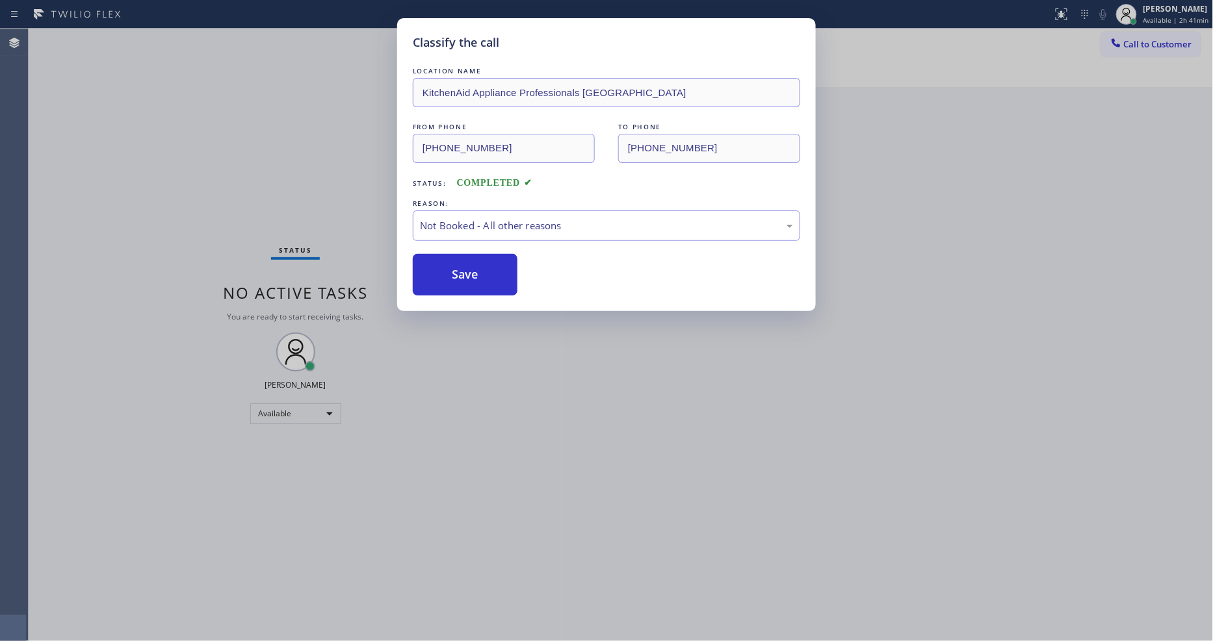
click at [458, 264] on button "Save" at bounding box center [465, 275] width 105 height 42
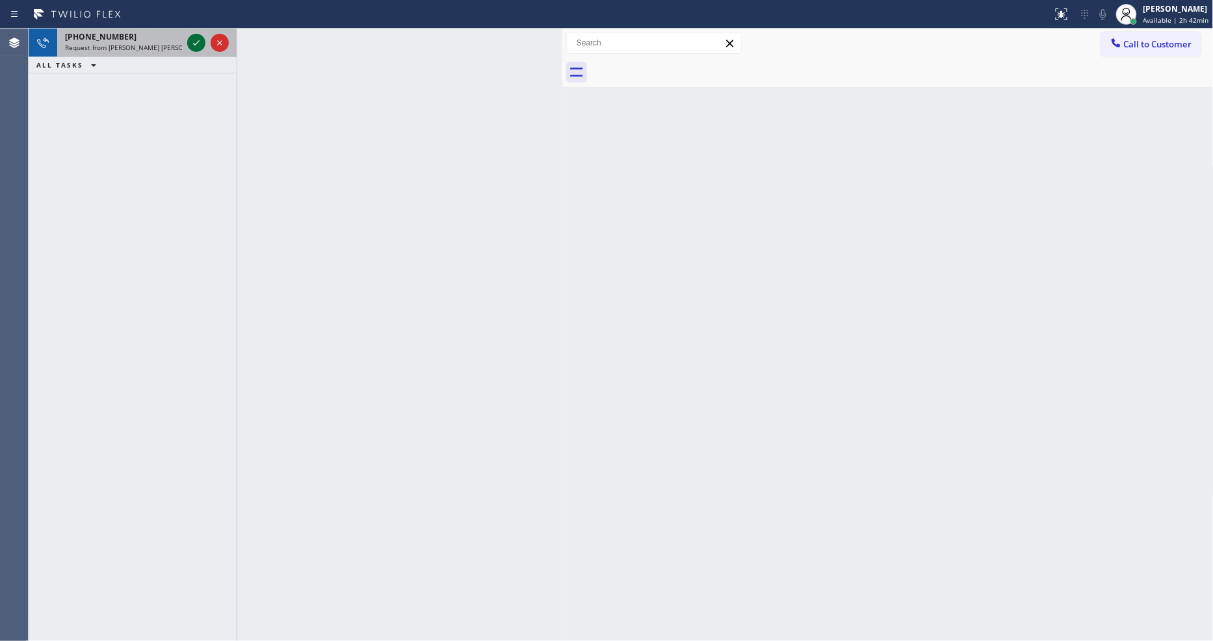
click at [193, 42] on icon at bounding box center [196, 43] width 16 height 16
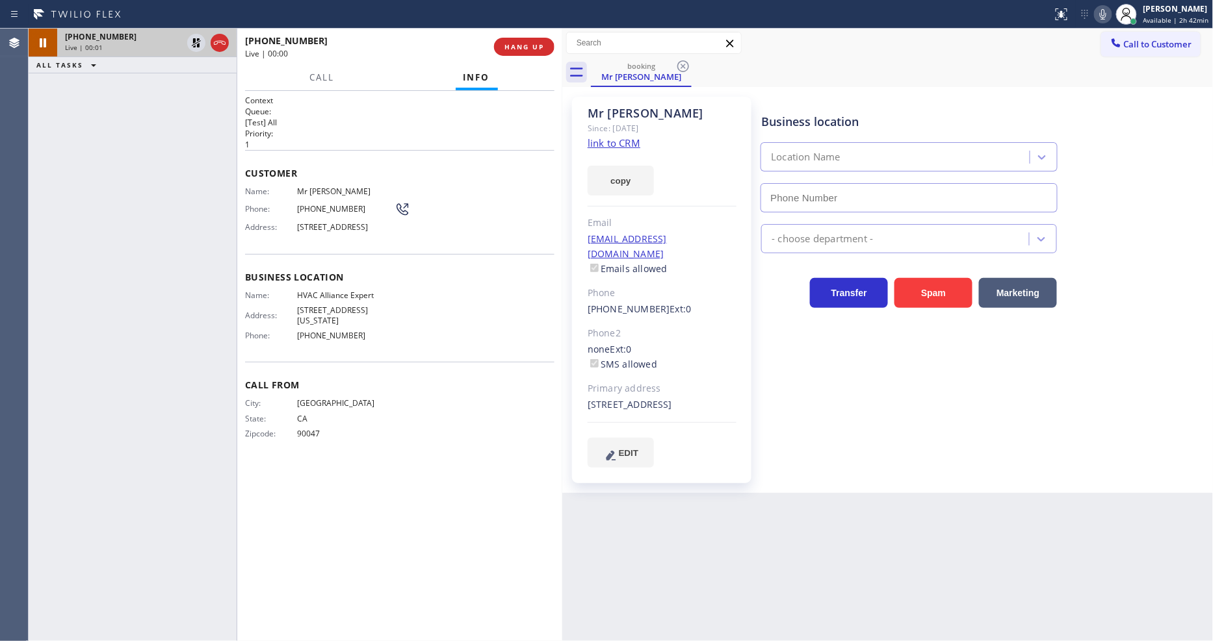
type input "[PHONE_NUMBER]"
click at [602, 146] on link "link to CRM" at bounding box center [614, 142] width 53 height 13
click at [1105, 15] on icon at bounding box center [1103, 14] width 16 height 16
click at [1105, 15] on rect at bounding box center [1102, 12] width 9 height 9
click at [1106, 14] on icon at bounding box center [1103, 14] width 16 height 16
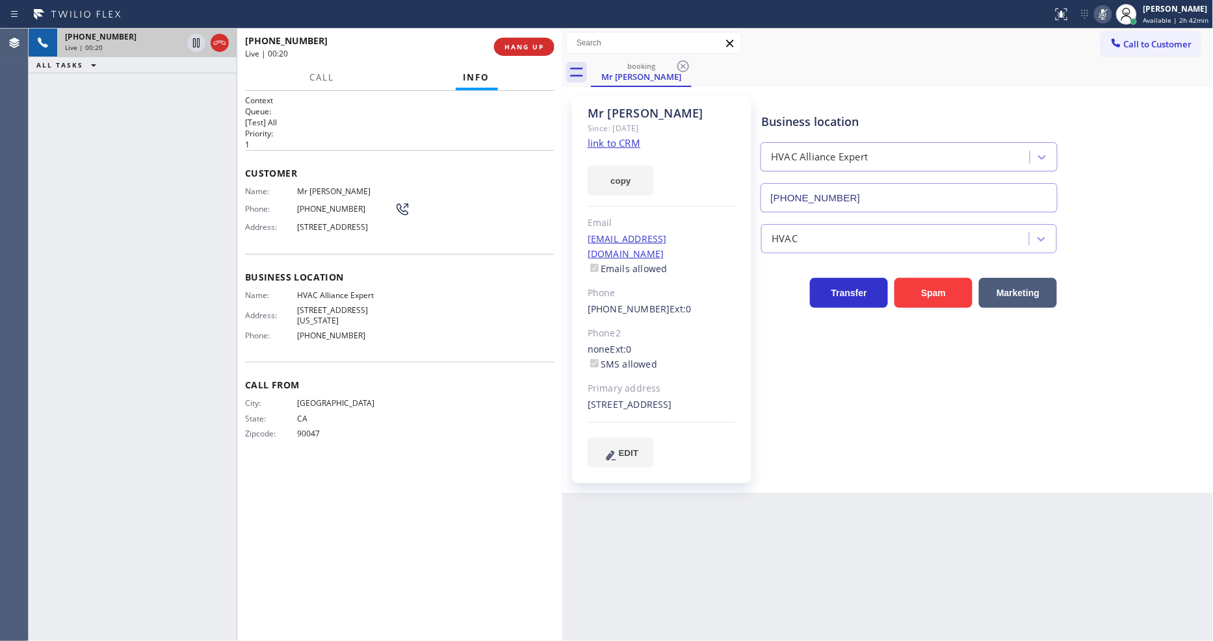
click at [1106, 14] on icon at bounding box center [1103, 14] width 16 height 16
drag, startPoint x: 858, startPoint y: 477, endPoint x: 953, endPoint y: 378, distance: 137.4
click at [858, 477] on div "Business location HVAC Alliance Expert [PHONE_NUMBER] HVAC Transfer Spam Market…" at bounding box center [983, 295] width 451 height 390
click at [1109, 11] on icon at bounding box center [1103, 14] width 16 height 16
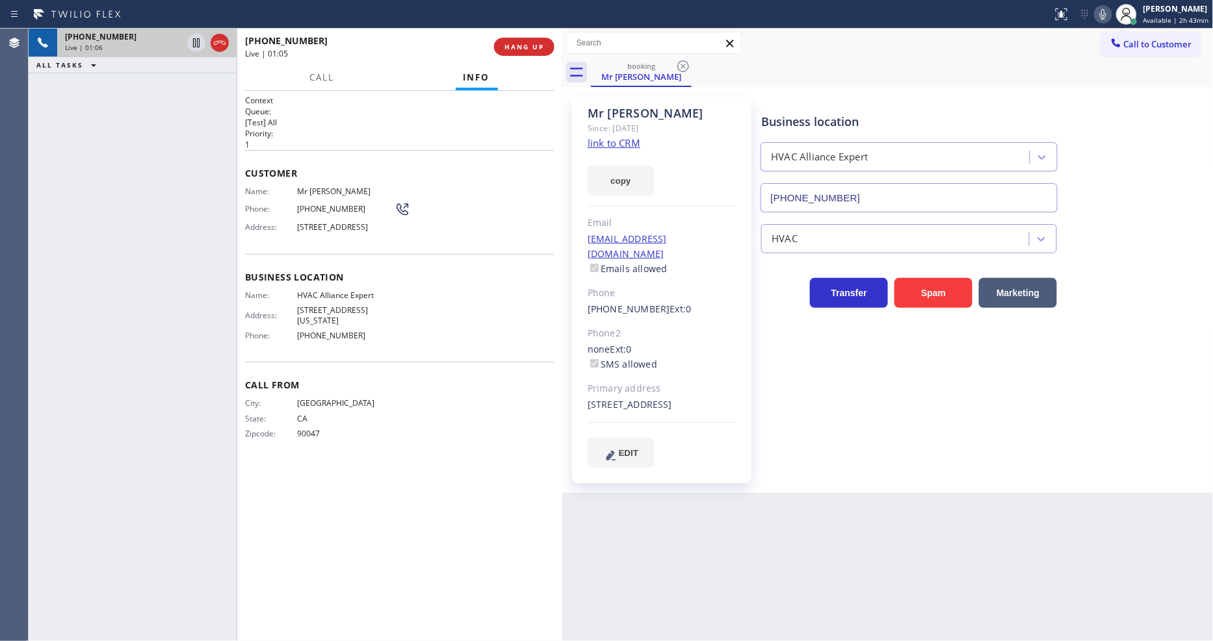
click at [1106, 14] on icon at bounding box center [1103, 14] width 6 height 10
drag, startPoint x: 1081, startPoint y: 381, endPoint x: 1088, endPoint y: 364, distance: 18.9
click at [1080, 385] on div "Business location HVAC Alliance Expert [PHONE_NUMBER] HVAC Transfer Spam Market…" at bounding box center [983, 282] width 451 height 364
click at [1109, 18] on icon at bounding box center [1103, 14] width 16 height 16
click at [1106, 14] on icon at bounding box center [1103, 14] width 6 height 10
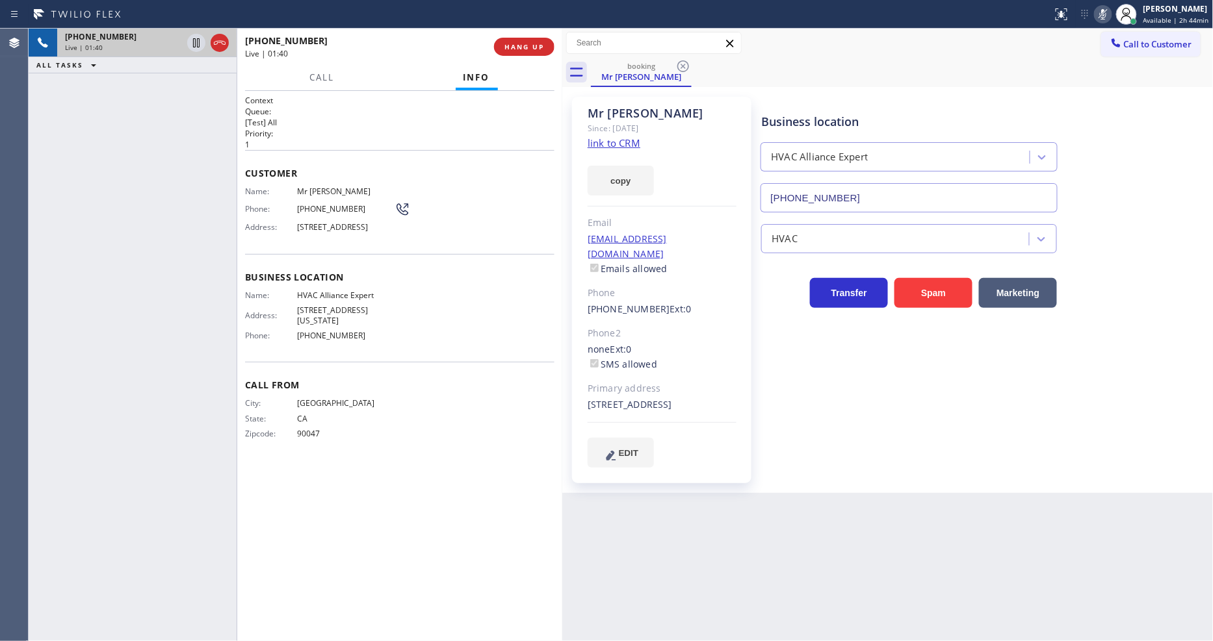
click at [1106, 14] on icon at bounding box center [1103, 14] width 6 height 10
drag, startPoint x: 157, startPoint y: 127, endPoint x: 178, endPoint y: 115, distance: 23.9
click at [157, 125] on div "[PHONE_NUMBER] Live | 02:23 ALL TASKS ALL TASKS ACTIVE TASKS TASKS IN WRAP UP" at bounding box center [133, 335] width 208 height 613
click at [511, 40] on button "HANG UP" at bounding box center [524, 47] width 60 height 18
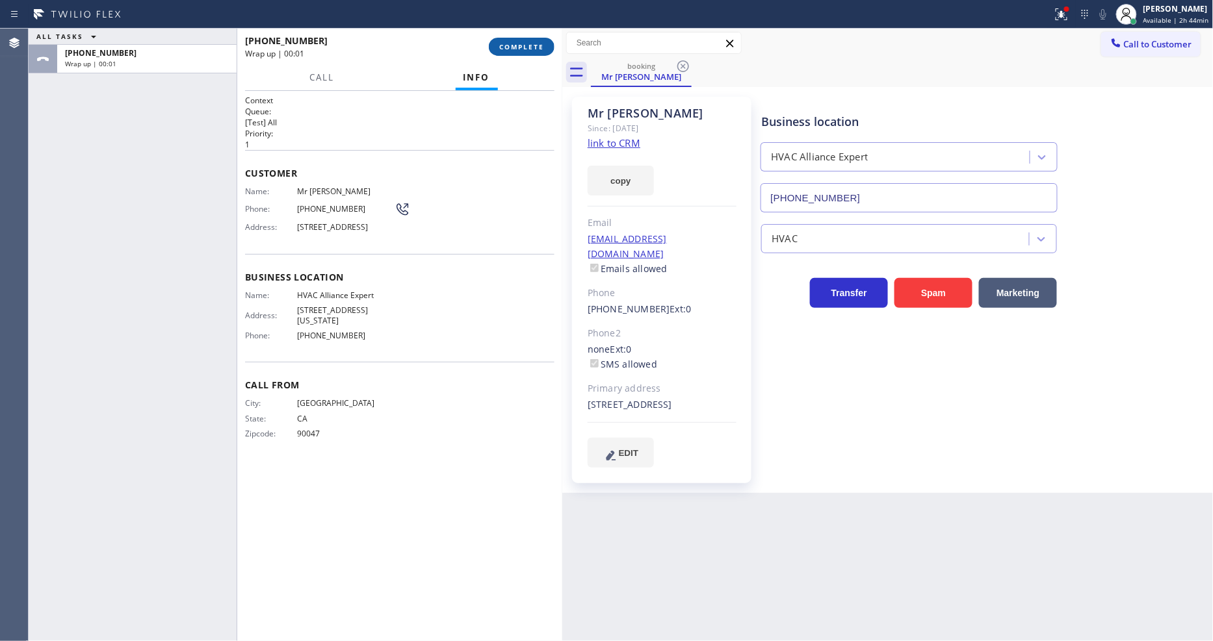
click at [515, 48] on span "COMPLETE" at bounding box center [521, 46] width 45 height 9
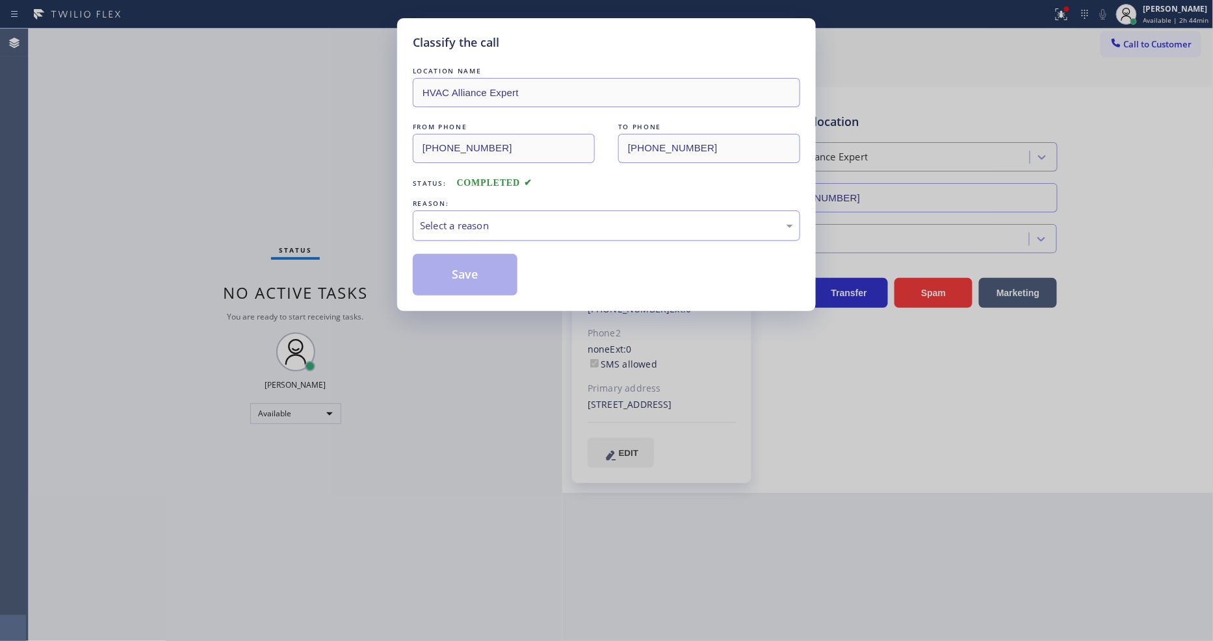
click at [461, 222] on div "Select a reason" at bounding box center [606, 225] width 373 height 15
click at [459, 273] on button "Save" at bounding box center [465, 275] width 105 height 42
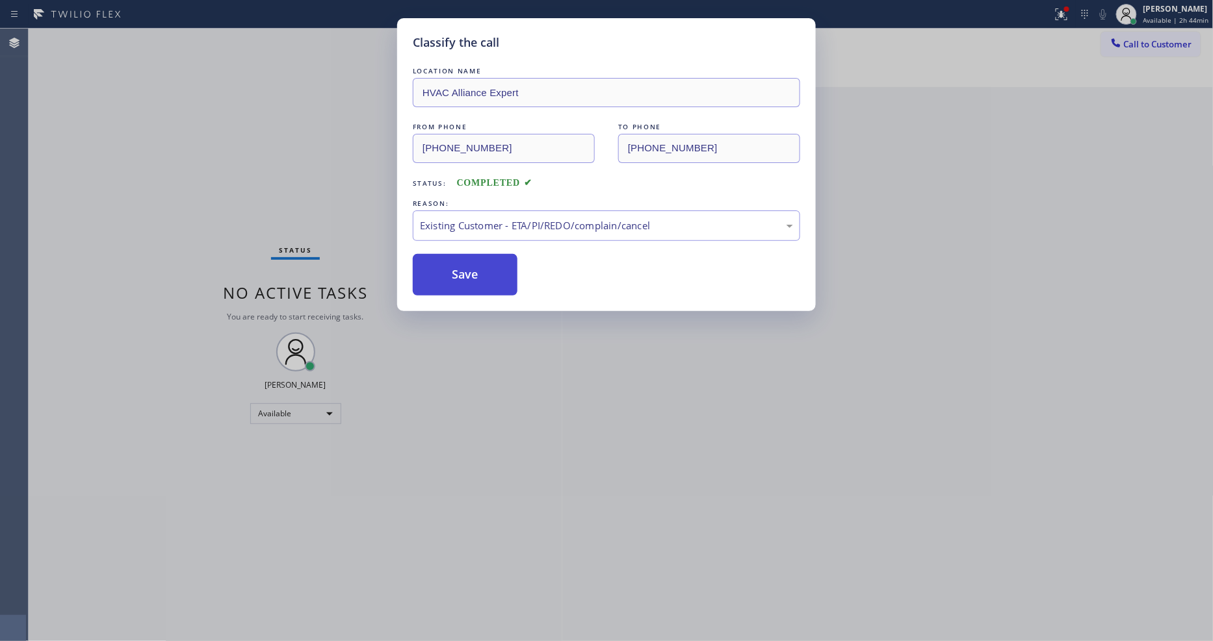
click at [459, 273] on button "Save" at bounding box center [465, 275] width 105 height 42
click at [459, 272] on button "Save" at bounding box center [465, 275] width 105 height 42
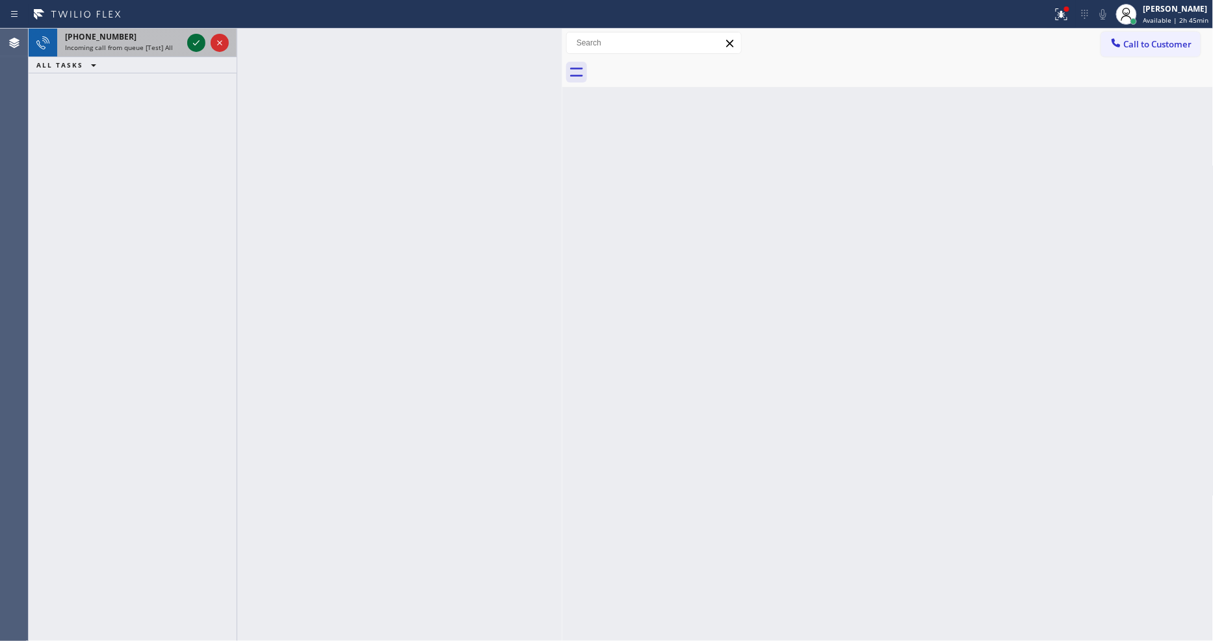
click at [187, 49] on div at bounding box center [196, 43] width 18 height 16
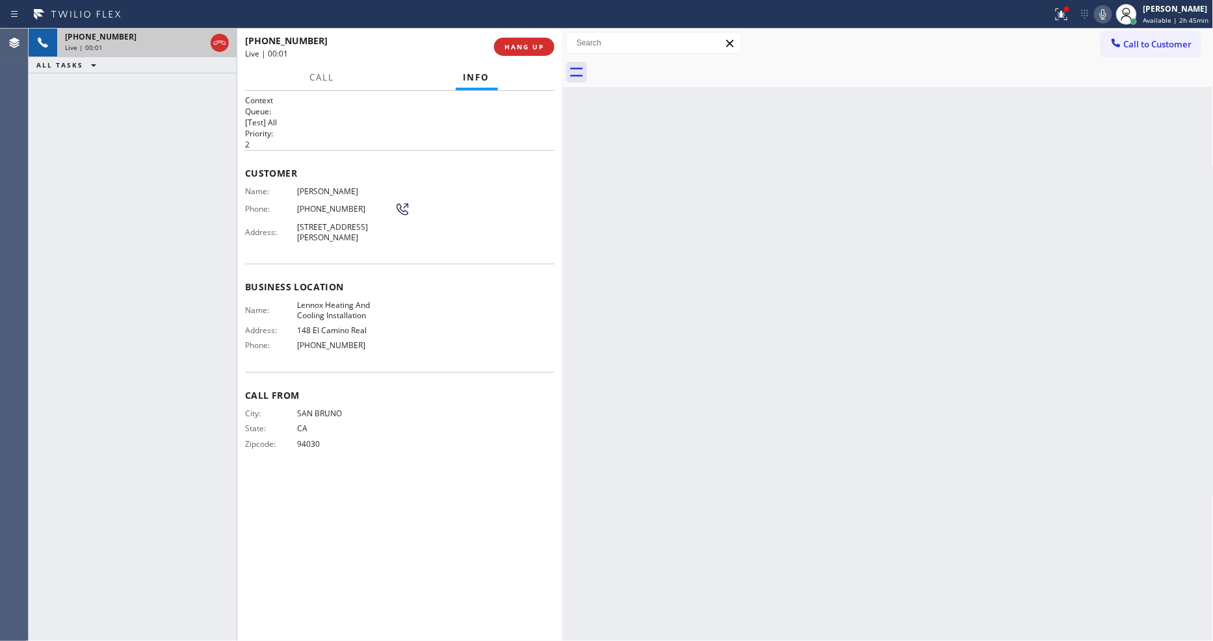
click at [537, 40] on button "HANG UP" at bounding box center [524, 47] width 60 height 18
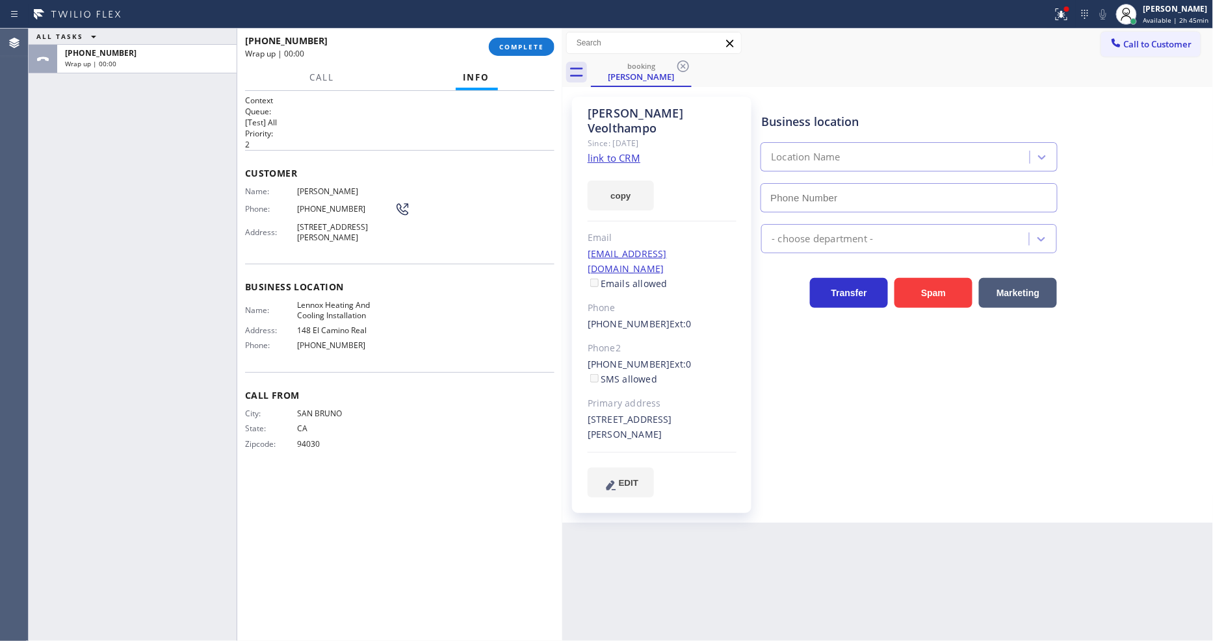
type input "[PHONE_NUMBER]"
click at [614, 151] on link "link to CRM" at bounding box center [614, 157] width 53 height 13
click at [534, 47] on span "COMPLETE" at bounding box center [521, 46] width 45 height 9
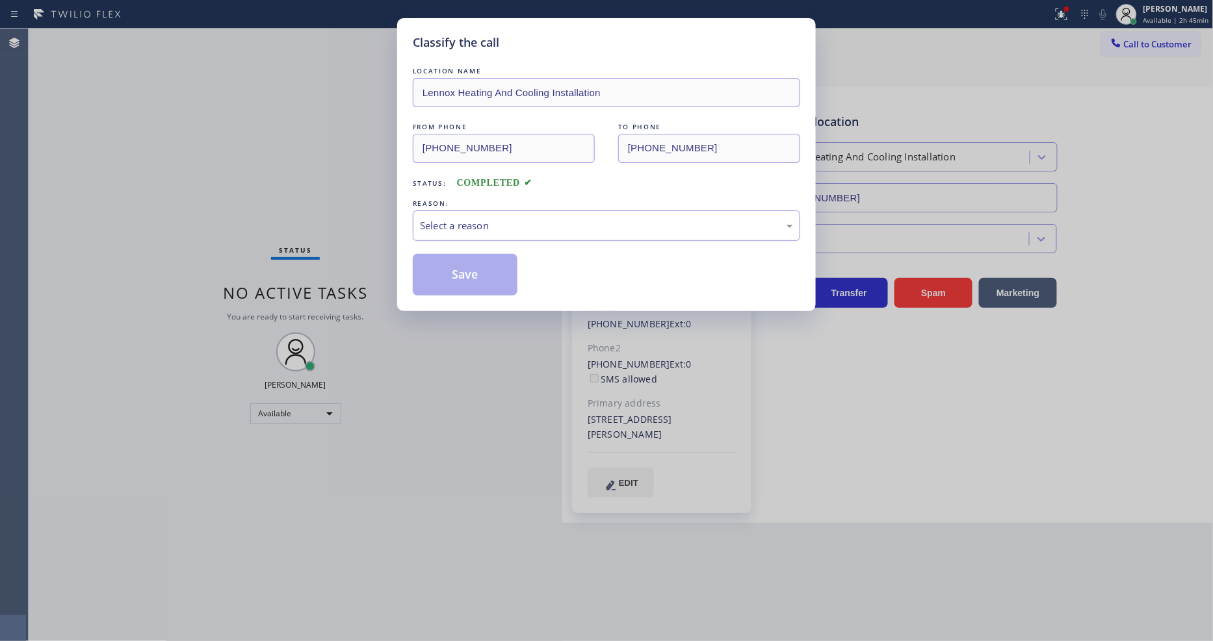
click at [469, 211] on div "Select a reason" at bounding box center [606, 226] width 387 height 31
click at [469, 260] on button "Save" at bounding box center [465, 275] width 105 height 42
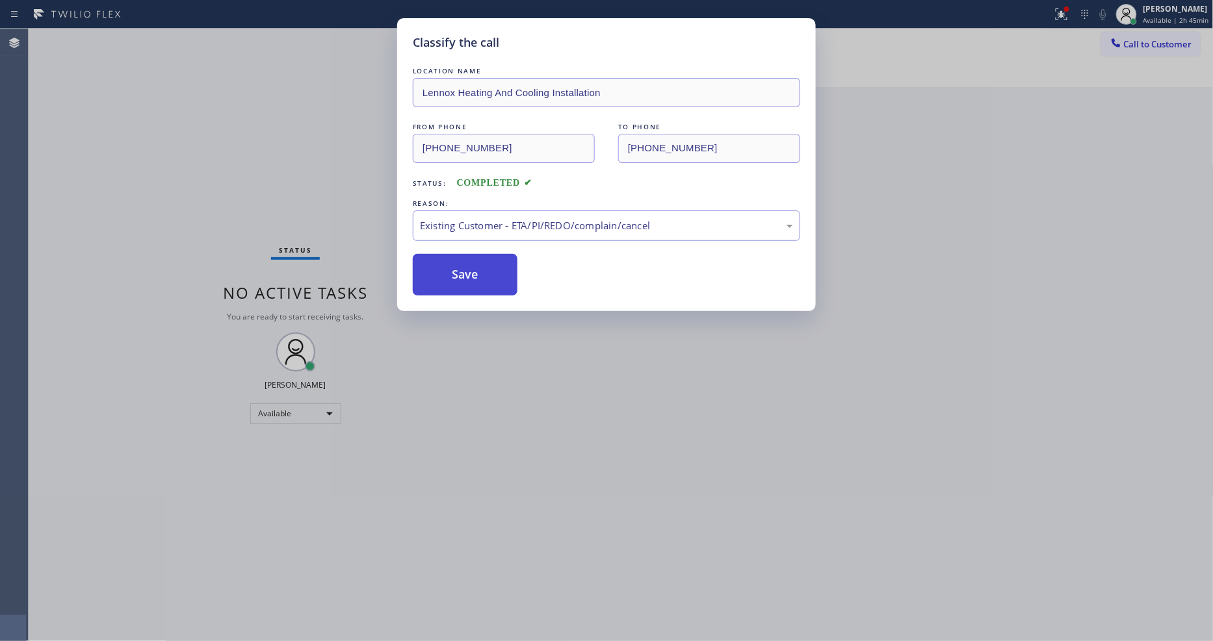
click at [469, 260] on button "Save" at bounding box center [465, 275] width 105 height 42
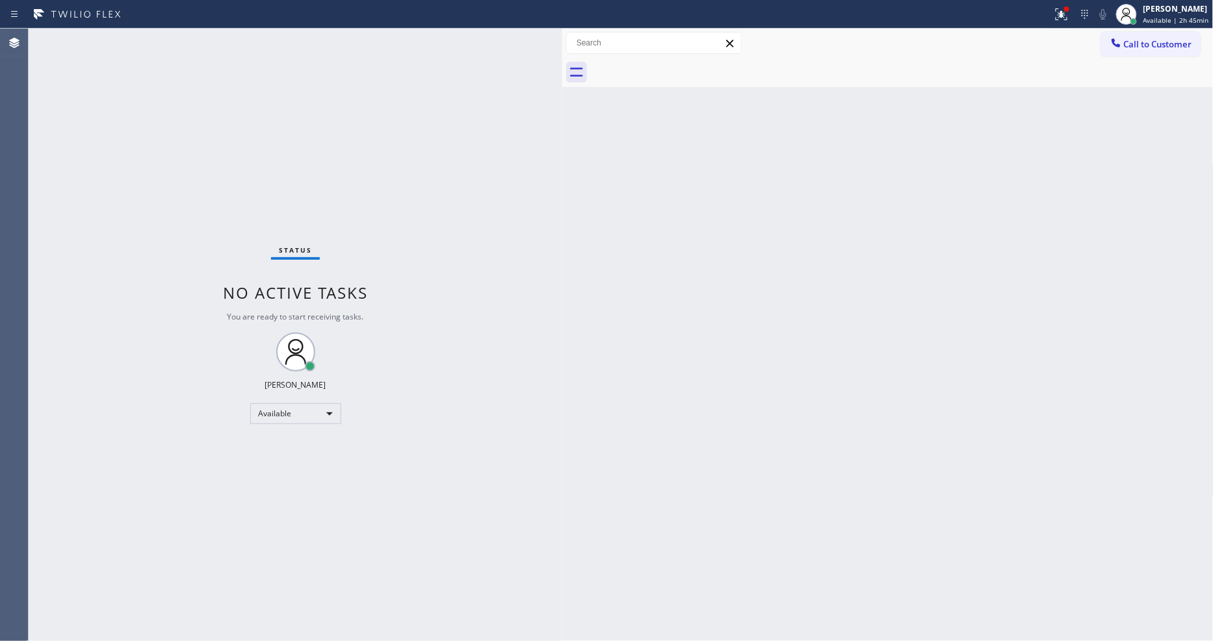
click at [146, 34] on div "Status No active tasks You are ready to start receiving tasks. [PERSON_NAME] Av…" at bounding box center [296, 335] width 534 height 613
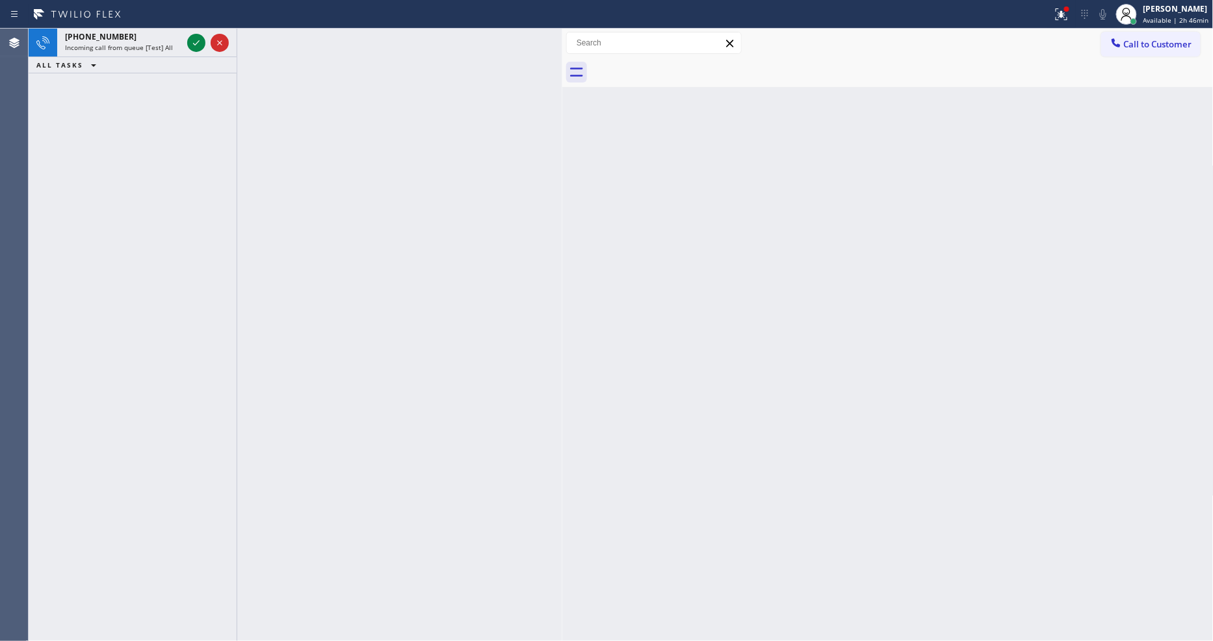
click at [146, 33] on div "[PHONE_NUMBER]" at bounding box center [123, 36] width 117 height 11
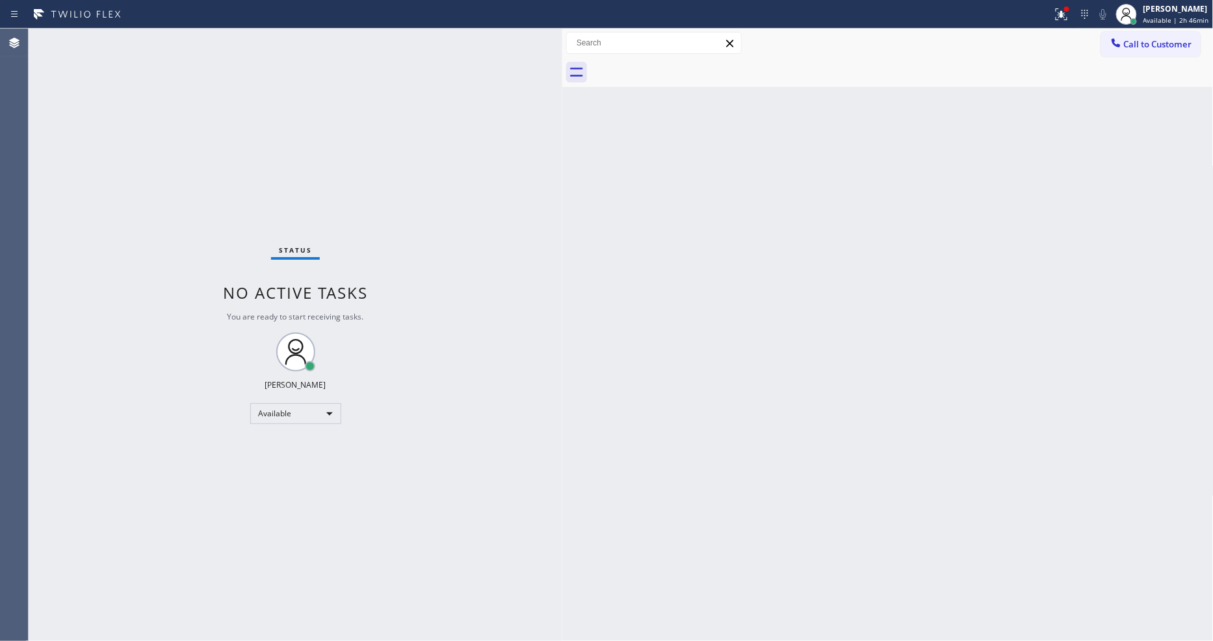
click at [170, 43] on div "Status No active tasks You are ready to start receiving tasks. [PERSON_NAME] Av…" at bounding box center [296, 335] width 534 height 613
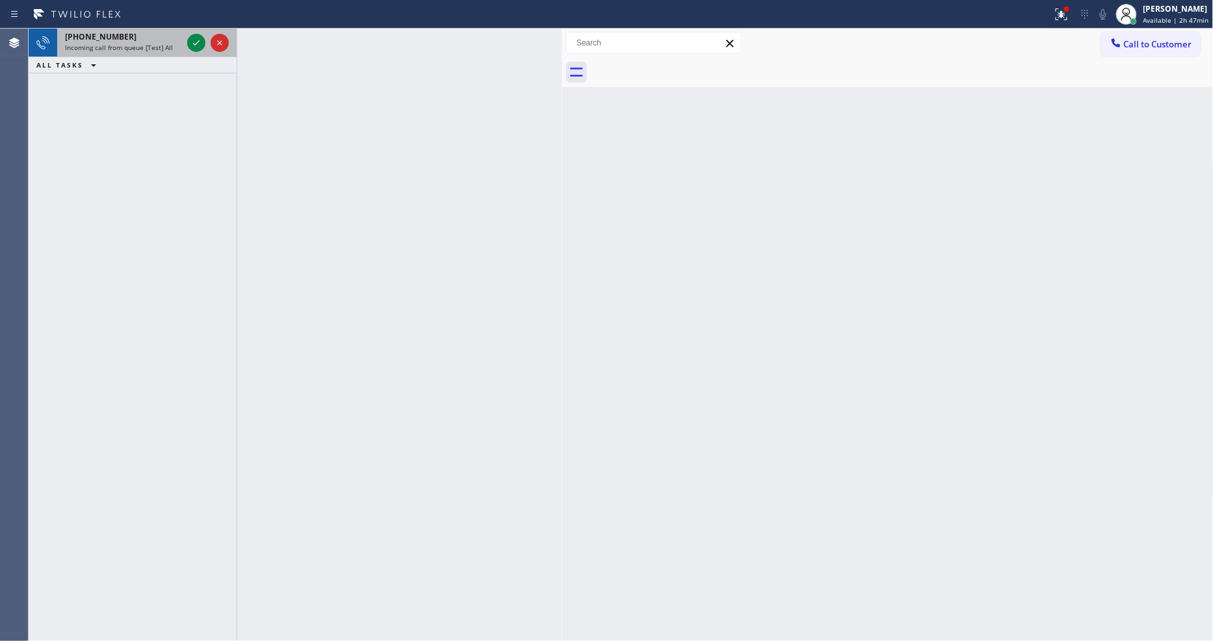
click at [170, 42] on div "[PHONE_NUMBER]" at bounding box center [123, 36] width 117 height 11
click at [146, 32] on div "[PHONE_NUMBER]" at bounding box center [123, 36] width 117 height 11
drag, startPoint x: 174, startPoint y: 37, endPoint x: 183, endPoint y: 39, distance: 8.7
click at [174, 37] on div "[PHONE_NUMBER]" at bounding box center [123, 36] width 117 height 11
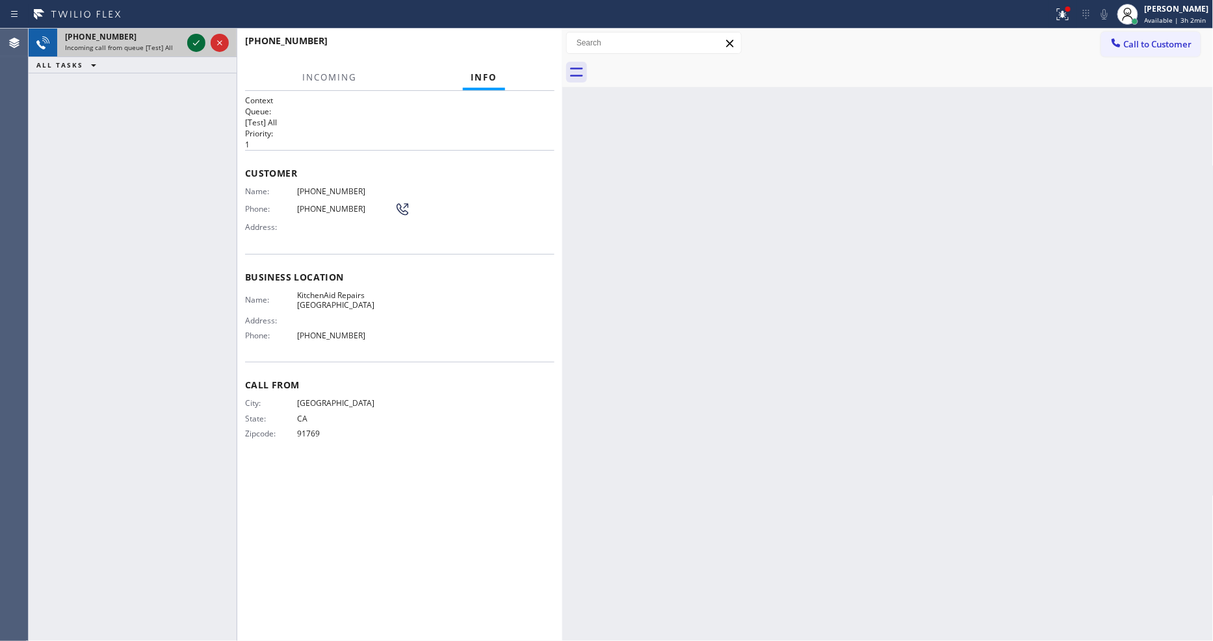
click at [195, 41] on icon at bounding box center [196, 43] width 16 height 16
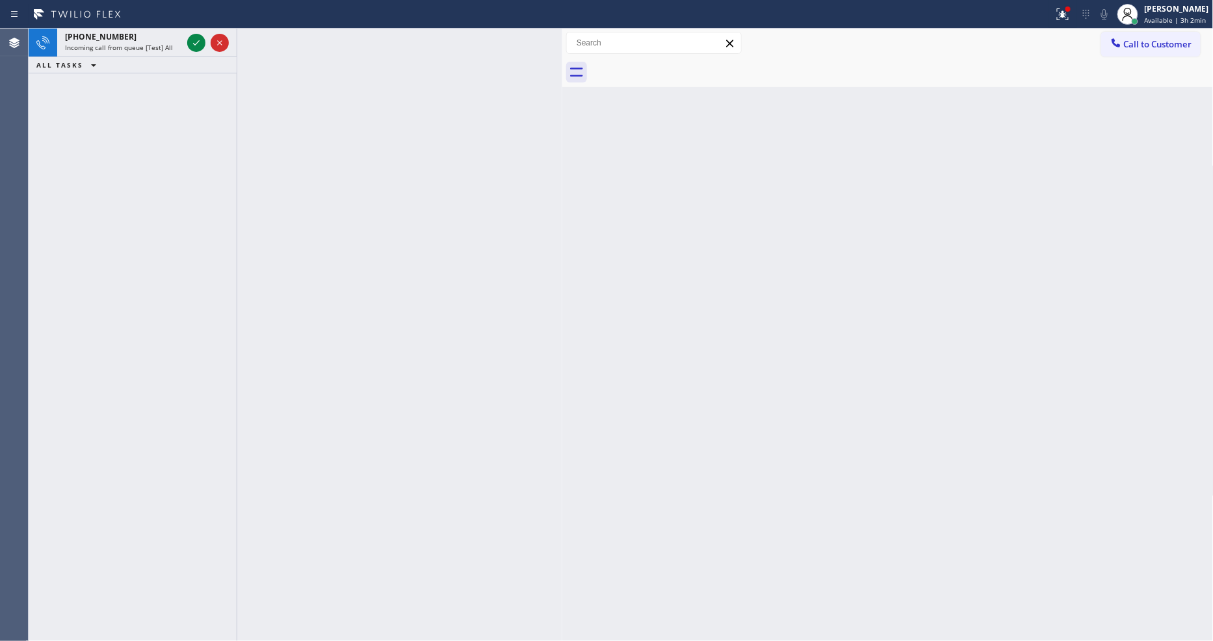
click at [196, 40] on icon at bounding box center [196, 43] width 16 height 16
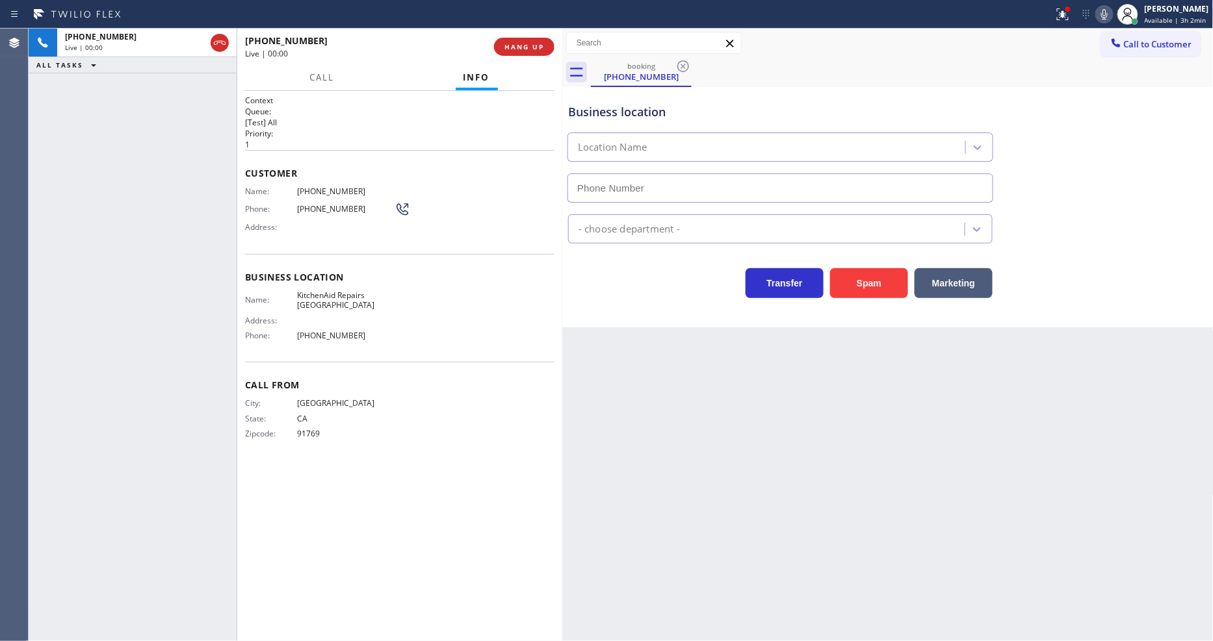
type input "[PHONE_NUMBER]"
drag, startPoint x: 906, startPoint y: 356, endPoint x: 403, endPoint y: 285, distance: 508.1
click at [906, 356] on div "Back to Dashboard Change Sender ID Customers Technicians Select a contact Outbo…" at bounding box center [887, 335] width 651 height 613
click at [307, 291] on span "KitchenAid Repairs [GEOGRAPHIC_DATA]" at bounding box center [345, 301] width 97 height 20
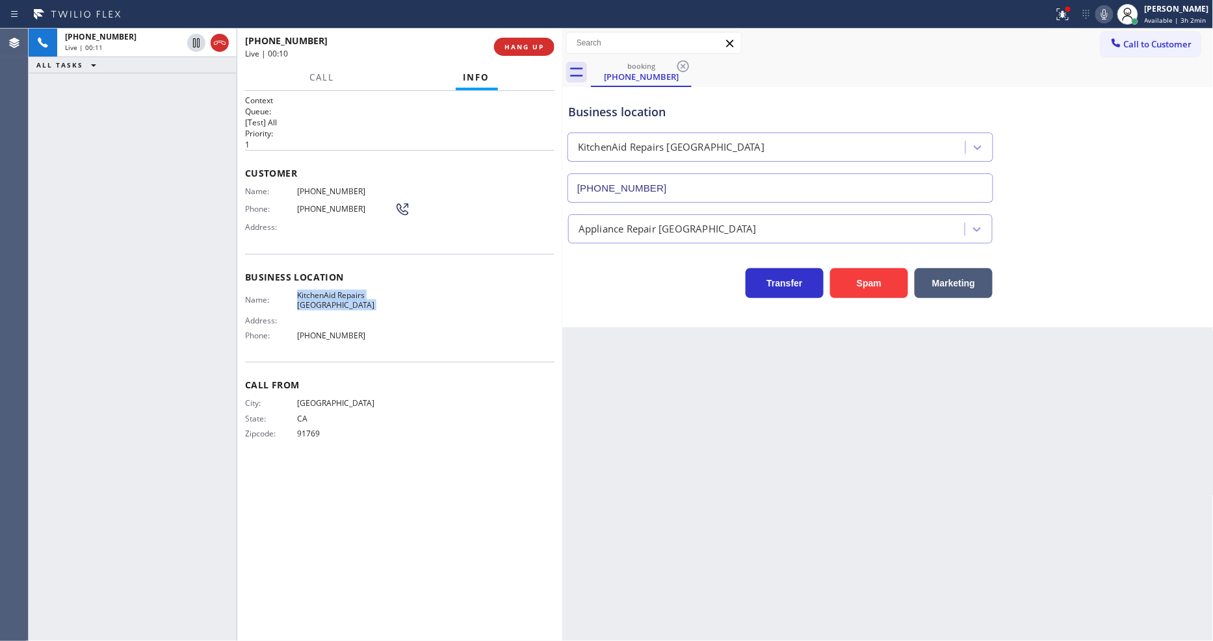
click at [307, 291] on span "KitchenAid Repairs [GEOGRAPHIC_DATA]" at bounding box center [345, 301] width 97 height 20
click at [322, 190] on span "[PHONE_NUMBER]" at bounding box center [345, 192] width 97 height 10
click at [329, 187] on span "[PHONE_NUMBER]" at bounding box center [345, 192] width 97 height 10
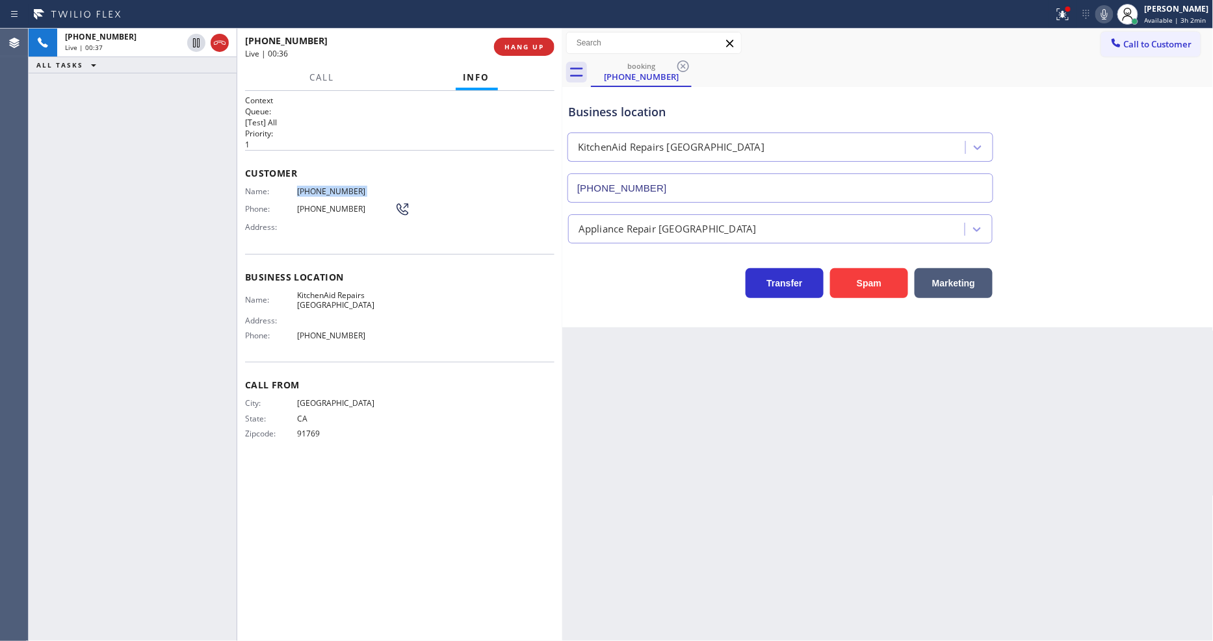
click at [329, 187] on span "[PHONE_NUMBER]" at bounding box center [345, 192] width 97 height 10
click at [1066, 27] on button at bounding box center [1062, 14] width 29 height 29
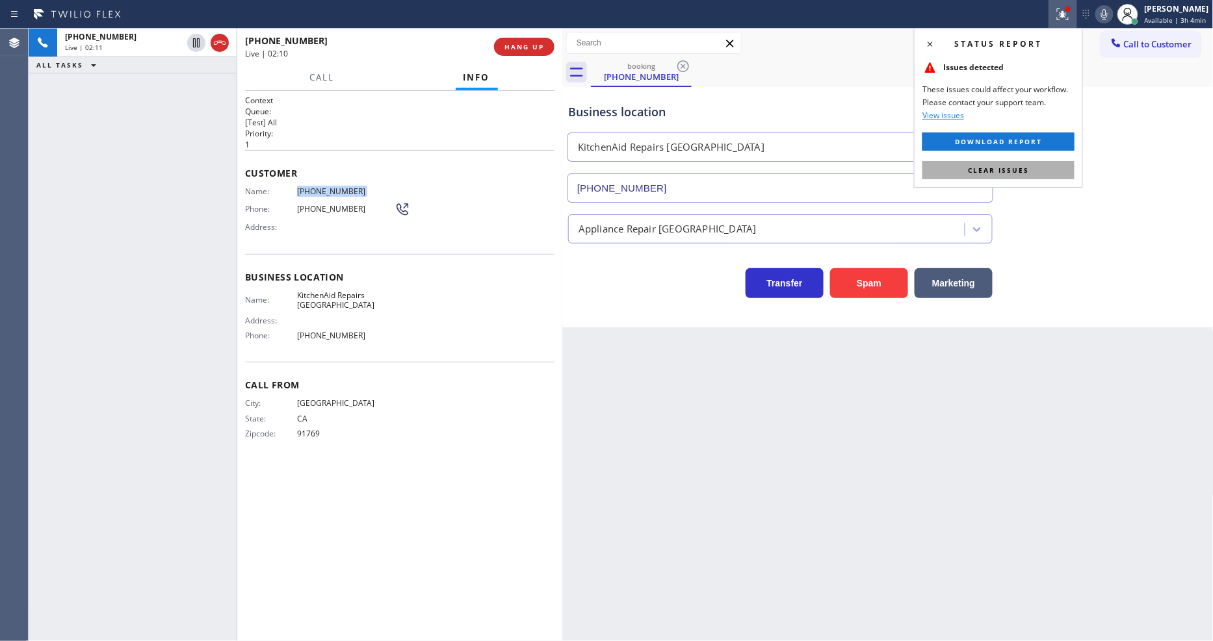
click at [1050, 177] on button "Clear issues" at bounding box center [998, 170] width 152 height 18
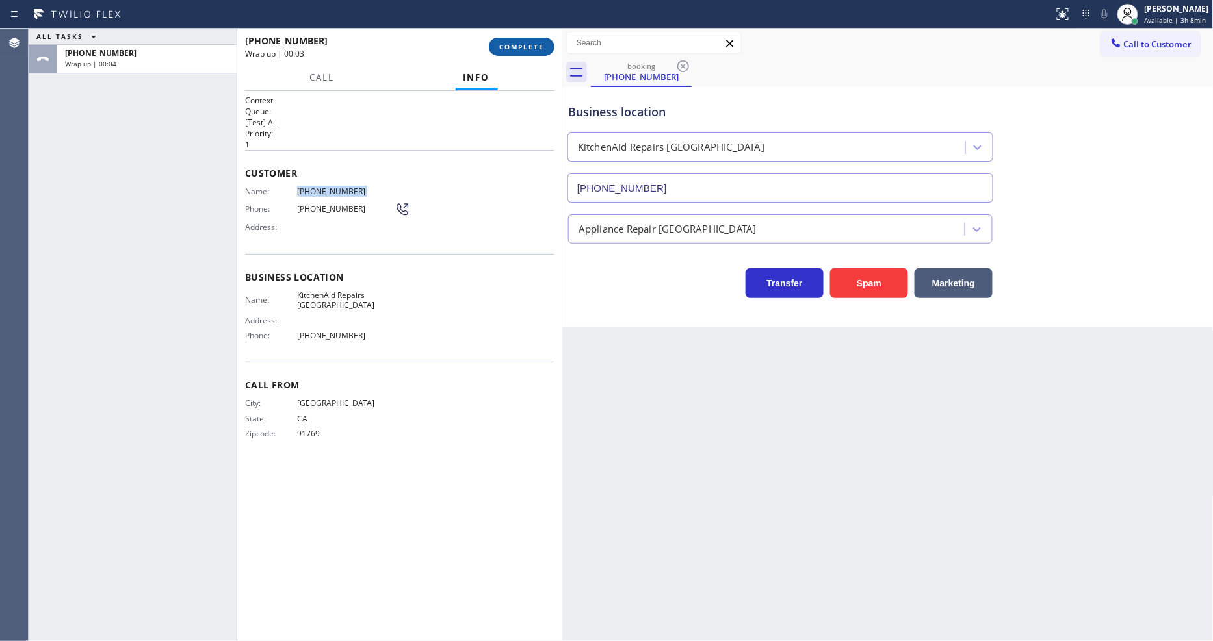
click at [520, 45] on span "COMPLETE" at bounding box center [521, 46] width 45 height 9
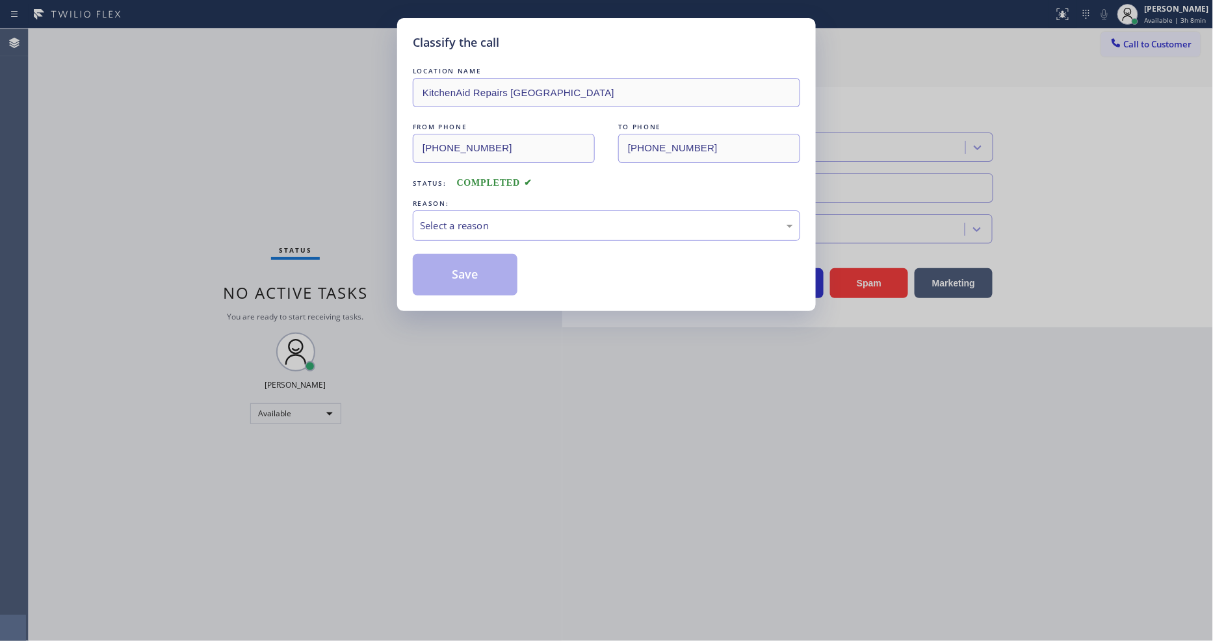
click at [430, 224] on div "Select a reason" at bounding box center [606, 225] width 373 height 15
click at [420, 304] on div "Classify the call LOCATION NAME KitchenAid Repairs [GEOGRAPHIC_DATA] FROM PHONE…" at bounding box center [606, 164] width 419 height 293
click at [438, 278] on button "Save" at bounding box center [465, 275] width 105 height 42
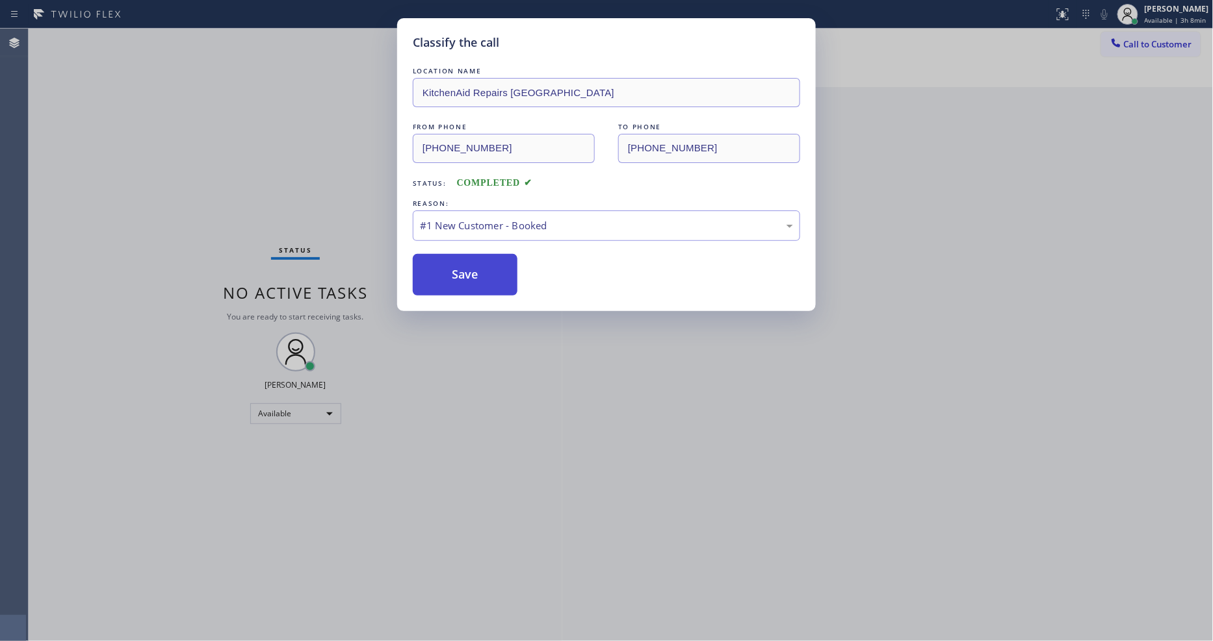
click at [438, 278] on button "Save" at bounding box center [465, 275] width 105 height 42
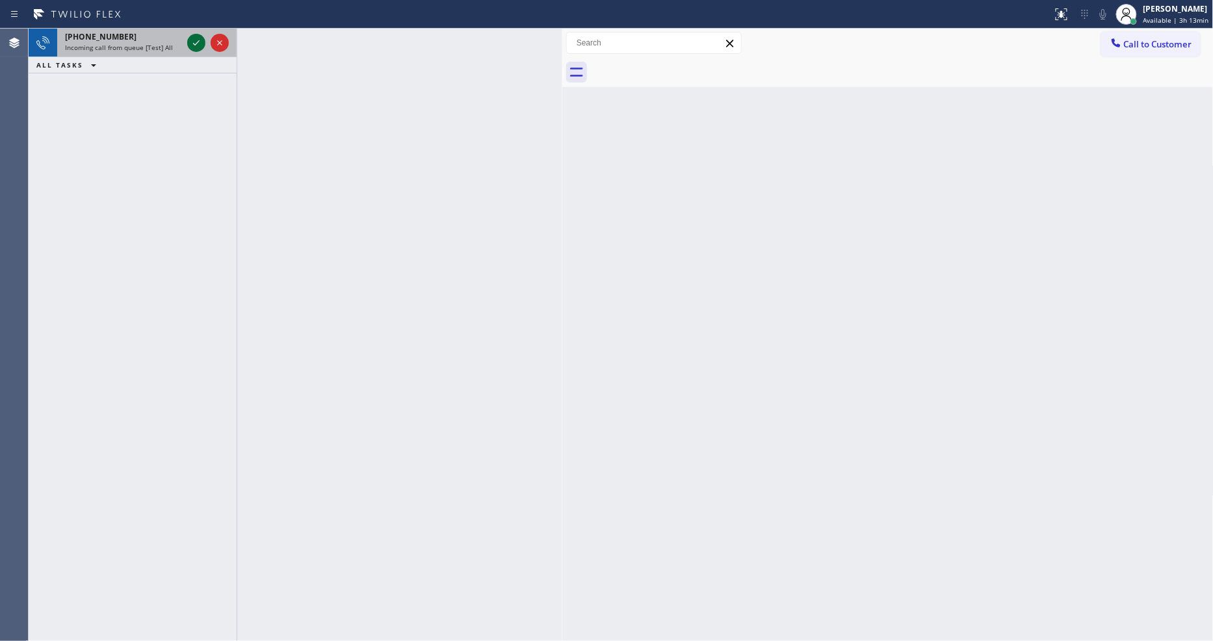
drag, startPoint x: 172, startPoint y: 44, endPoint x: 192, endPoint y: 40, distance: 21.2
click at [172, 44] on div "Incoming call from queue [Test] All" at bounding box center [123, 47] width 117 height 9
click at [140, 50] on span "Incoming call from queue [Test] All" at bounding box center [119, 47] width 108 height 9
click at [192, 41] on icon at bounding box center [196, 43] width 16 height 16
click at [164, 43] on div "[PHONE_NUMBER] Incoming call from queue [Test] All" at bounding box center [120, 43] width 127 height 29
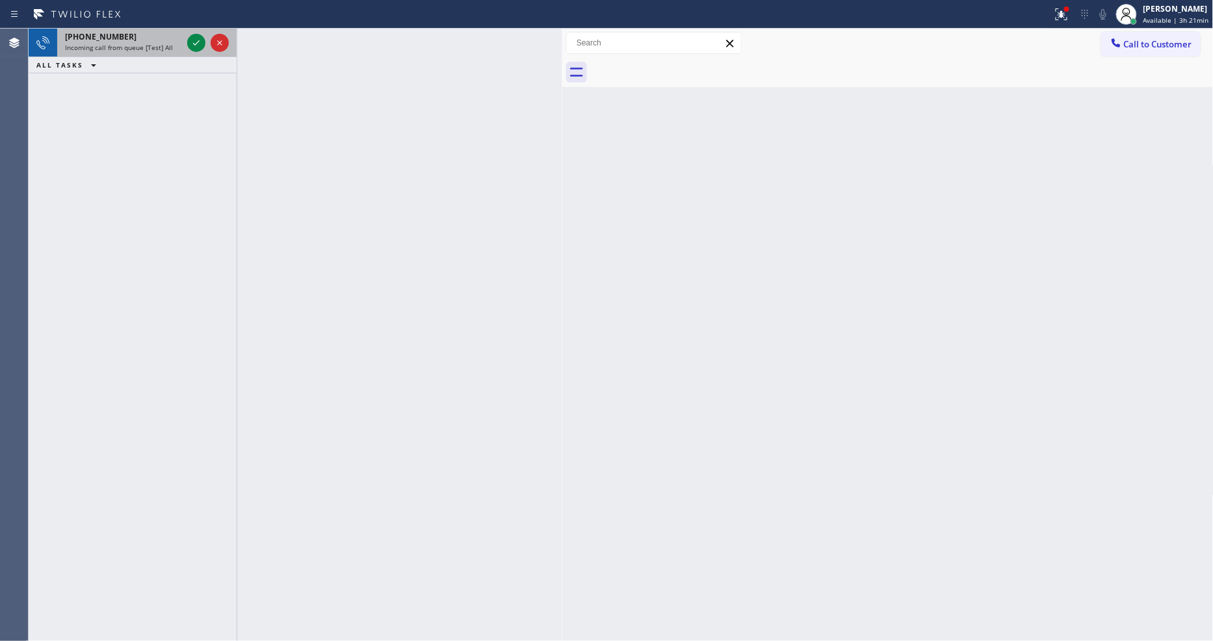
click at [148, 34] on div "[PHONE_NUMBER]" at bounding box center [123, 36] width 117 height 11
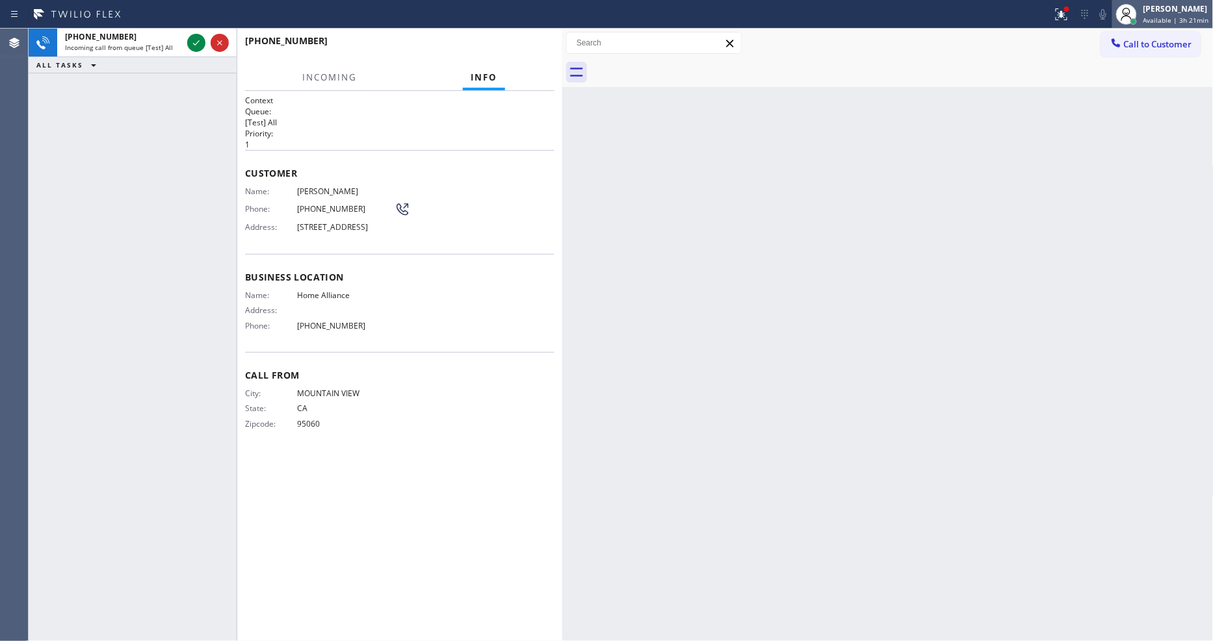
click at [1167, 13] on div "[PERSON_NAME]" at bounding box center [1176, 8] width 66 height 11
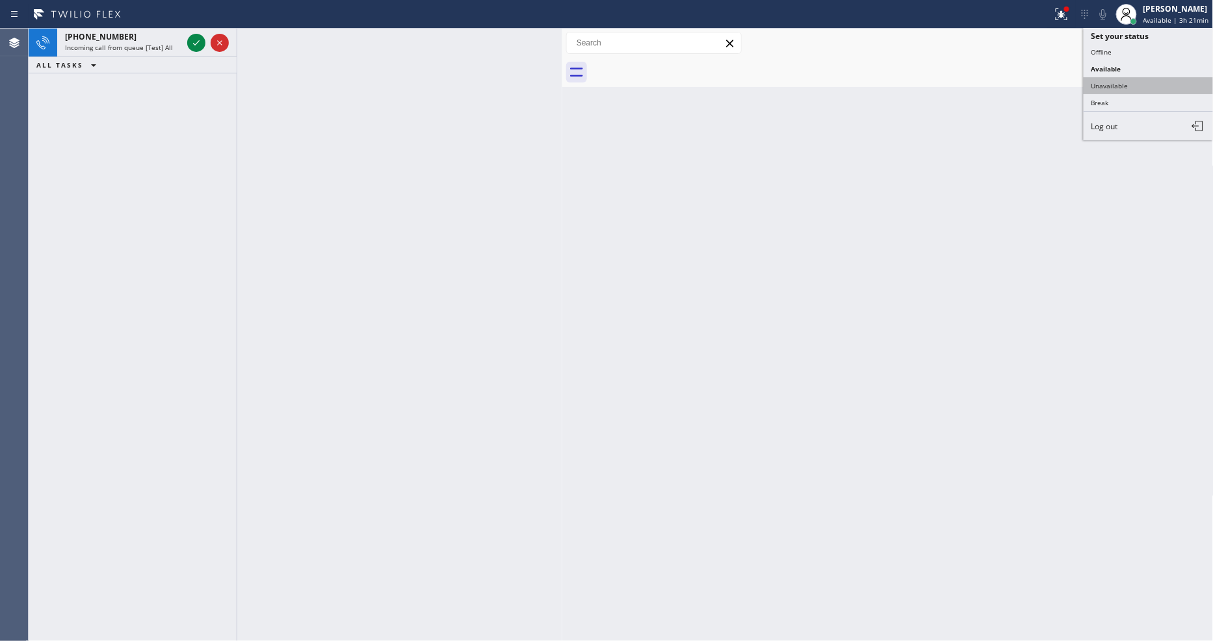
click at [1148, 83] on button "Unavailable" at bounding box center [1148, 85] width 130 height 17
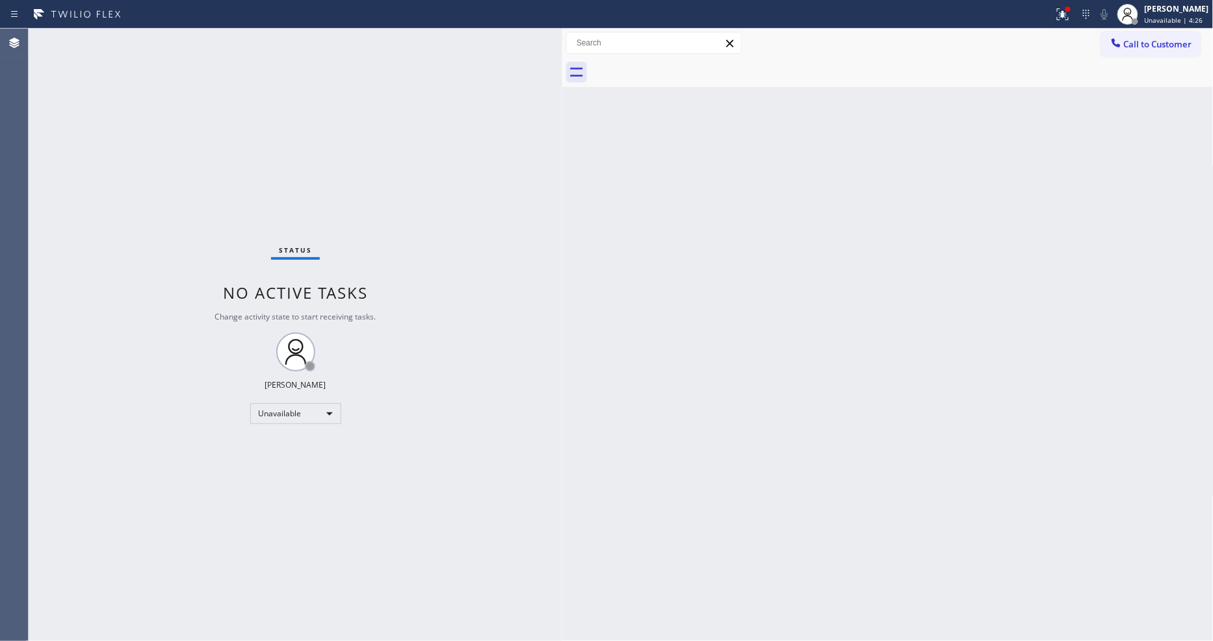
drag, startPoint x: 1211, startPoint y: 11, endPoint x: 1144, endPoint y: 49, distance: 76.8
click at [1211, 11] on div "[PERSON_NAME] Unavailable | 4:26" at bounding box center [1177, 14] width 71 height 23
click at [1133, 68] on button "Available" at bounding box center [1148, 68] width 130 height 17
click at [289, 411] on div "Unavailable" at bounding box center [295, 414] width 91 height 21
click at [281, 446] on li "Available" at bounding box center [294, 449] width 88 height 16
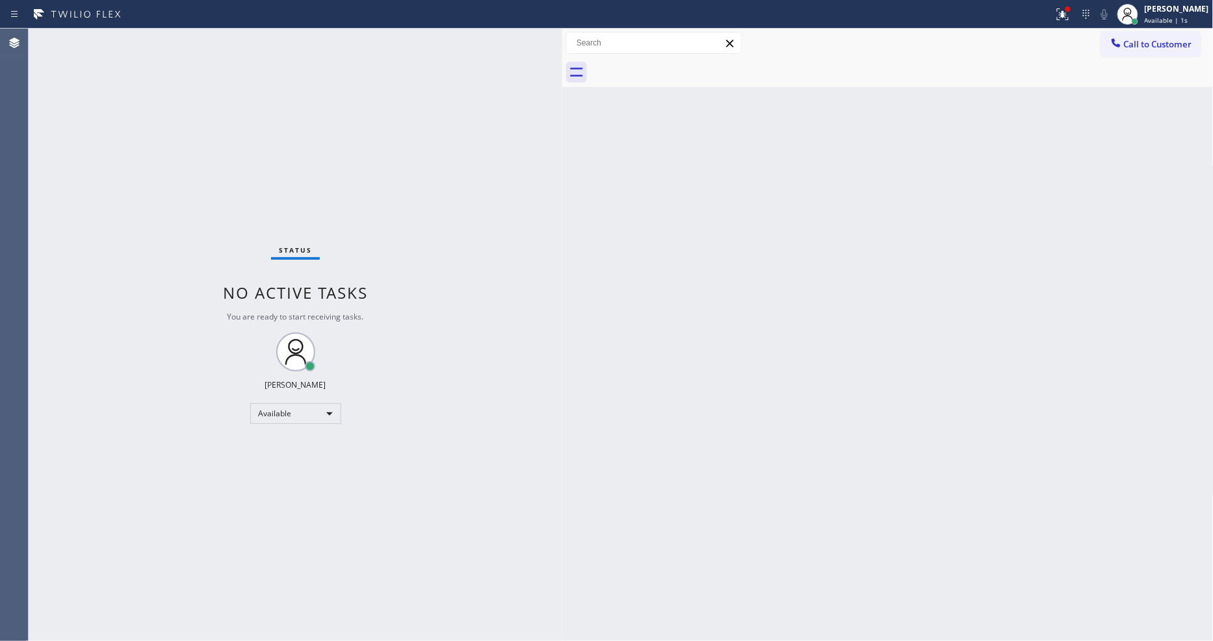
click at [152, 39] on div "Status No active tasks You are ready to start receiving tasks. [PERSON_NAME] Av…" at bounding box center [296, 335] width 534 height 613
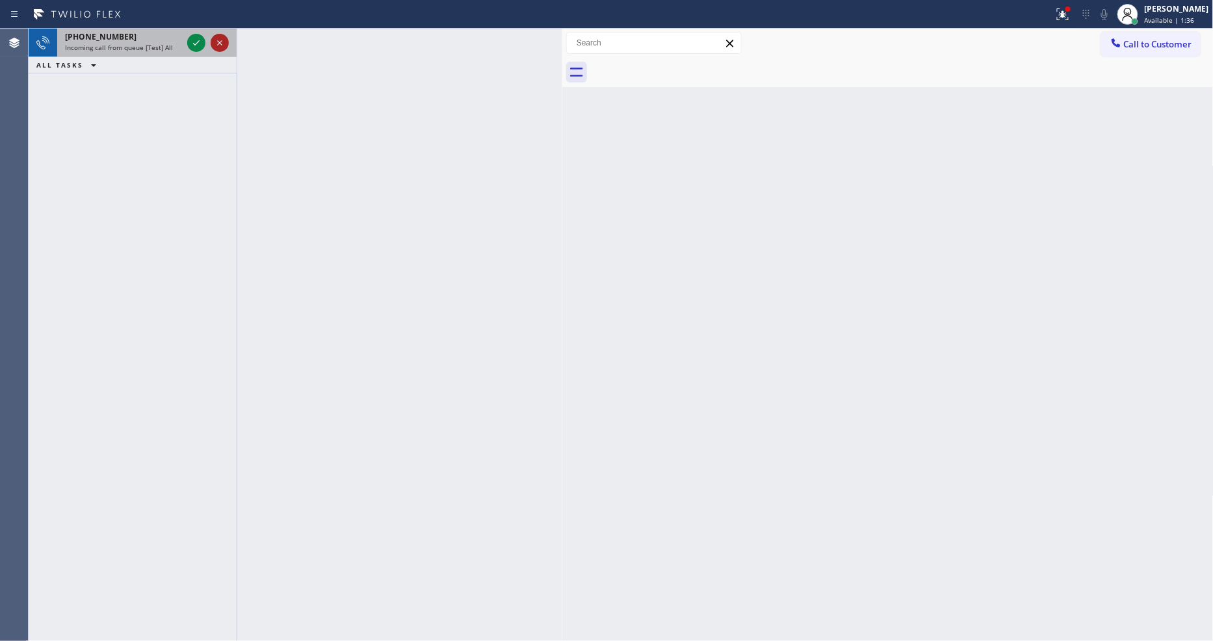
click at [175, 43] on div "Incoming call from queue [Test] All" at bounding box center [123, 47] width 117 height 9
click at [177, 40] on div "[PHONE_NUMBER]" at bounding box center [123, 36] width 117 height 11
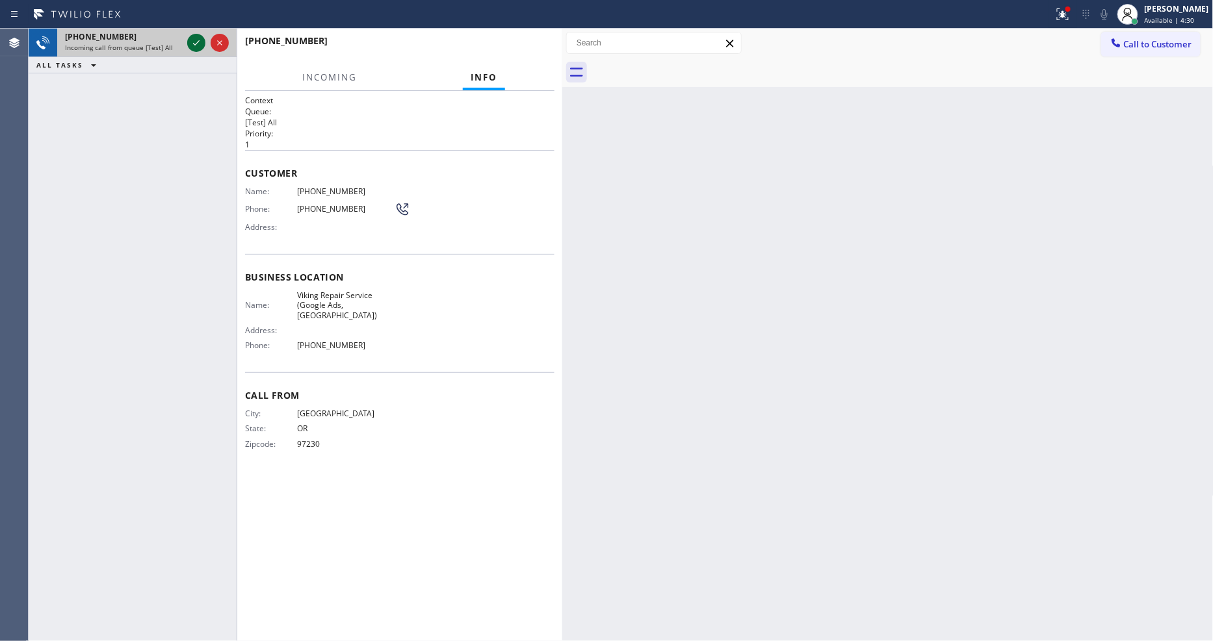
drag, startPoint x: 187, startPoint y: 41, endPoint x: 196, endPoint y: 40, distance: 8.5
click at [192, 40] on div at bounding box center [196, 43] width 18 height 16
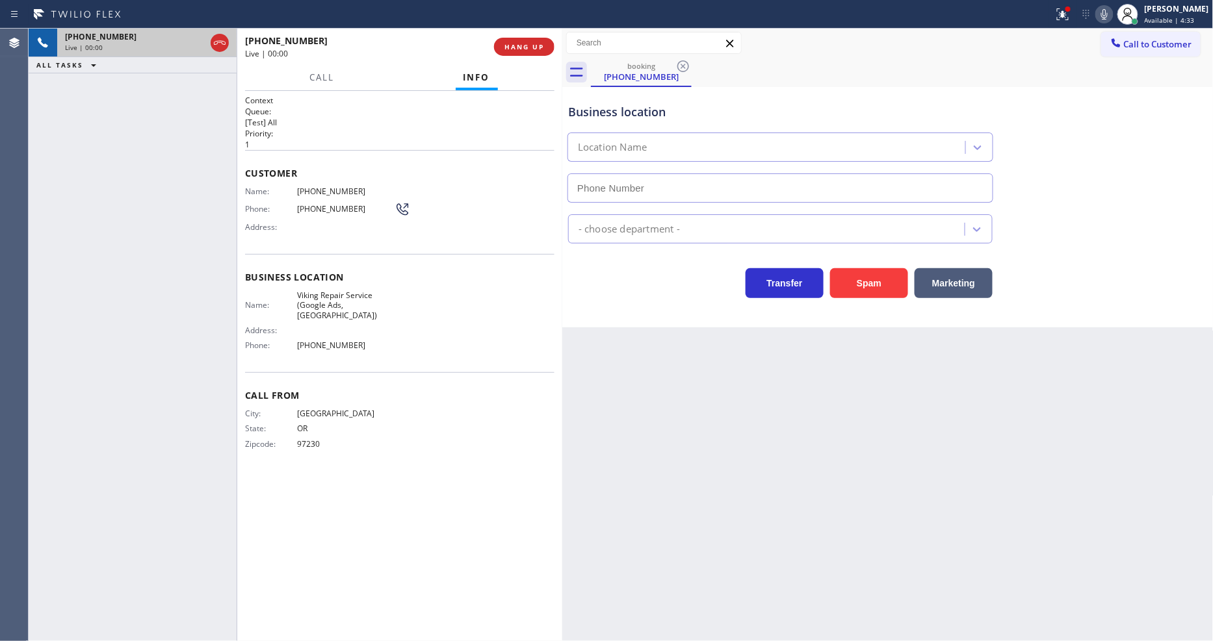
type input "[PHONE_NUMBER]"
click at [308, 293] on span "Viking Repair Service (Google Ads, [GEOGRAPHIC_DATA])" at bounding box center [345, 306] width 97 height 30
click at [328, 187] on span "[PHONE_NUMBER]" at bounding box center [345, 192] width 97 height 10
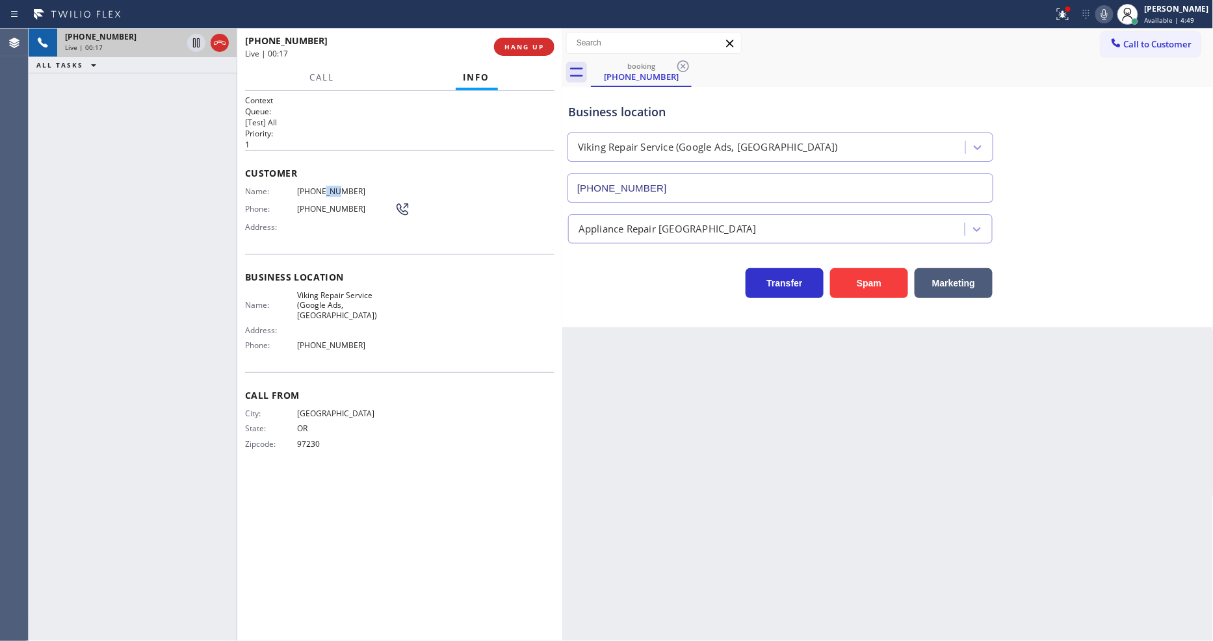
click at [328, 187] on span "[PHONE_NUMBER]" at bounding box center [345, 192] width 97 height 10
click at [306, 187] on span "[PHONE_NUMBER]" at bounding box center [345, 192] width 97 height 10
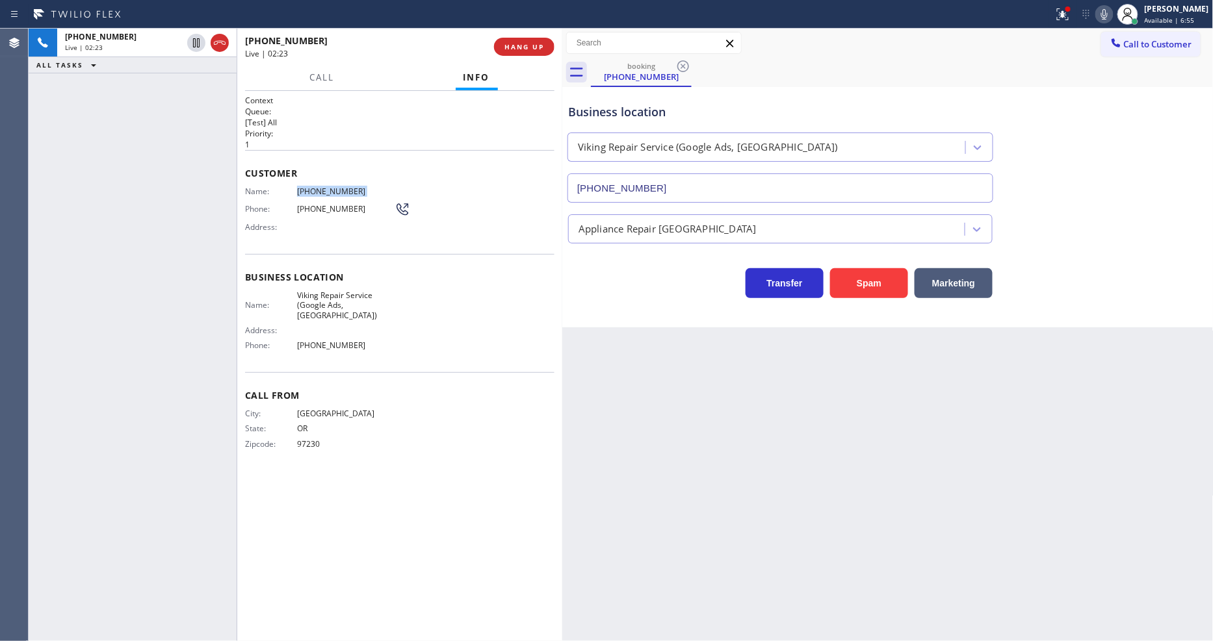
drag, startPoint x: 194, startPoint y: 43, endPoint x: 239, endPoint y: 43, distance: 45.5
click at [194, 43] on icon at bounding box center [196, 43] width 16 height 16
click at [1112, 16] on icon at bounding box center [1104, 14] width 16 height 16
click at [189, 40] on icon at bounding box center [196, 43] width 16 height 16
click at [1112, 13] on icon at bounding box center [1104, 14] width 16 height 16
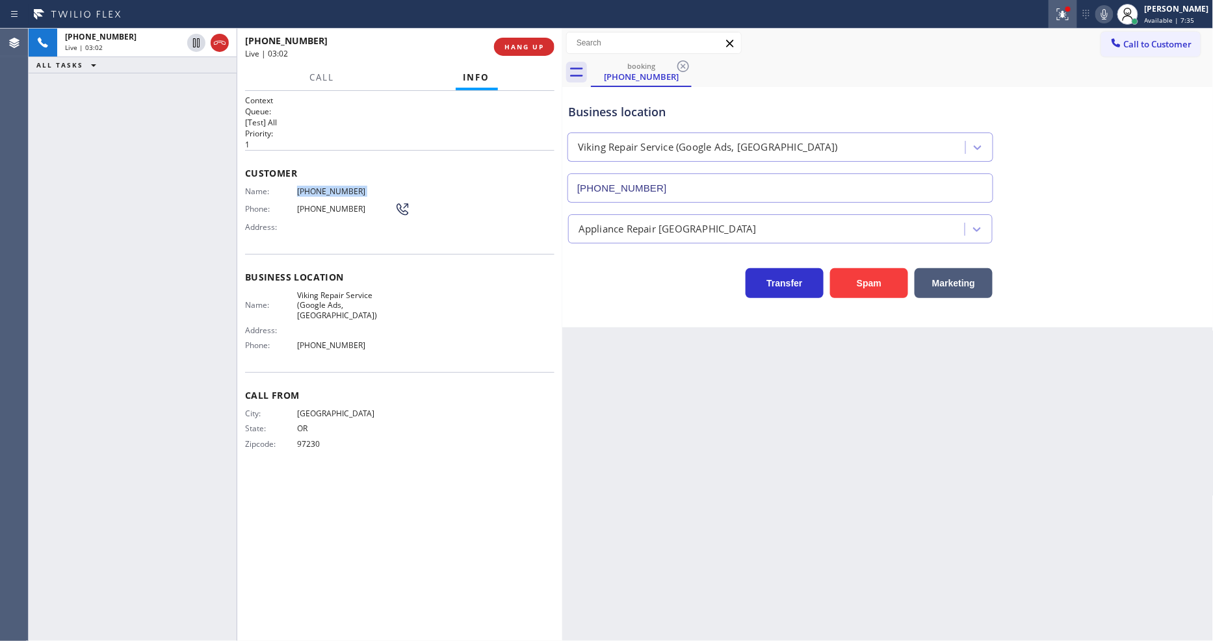
click at [1070, 18] on icon at bounding box center [1063, 14] width 16 height 16
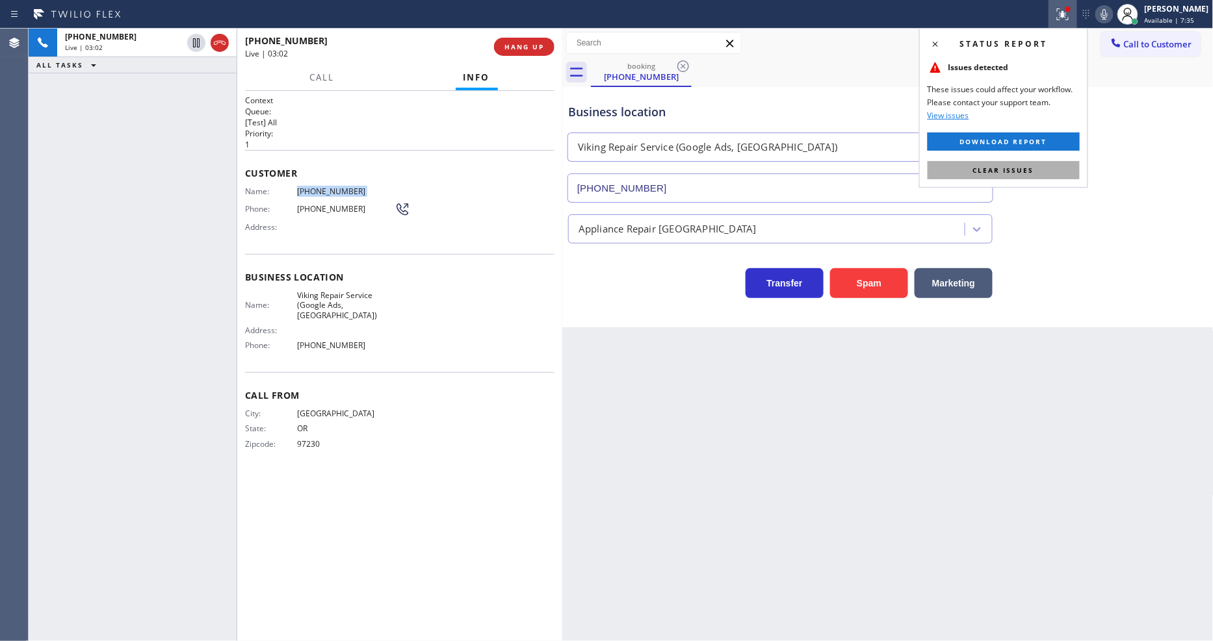
click at [1036, 170] on button "Clear issues" at bounding box center [1003, 170] width 152 height 18
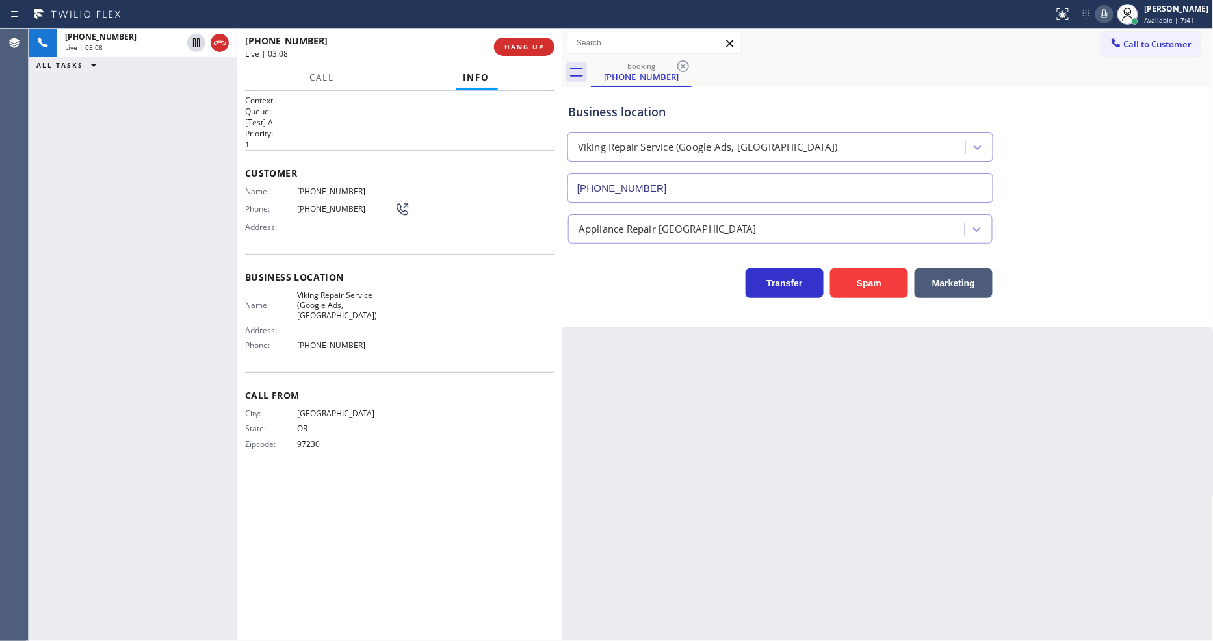
click at [835, 463] on div "Back to Dashboard Change Sender ID Customers Technicians Select a contact Outbo…" at bounding box center [887, 335] width 651 height 613
click at [316, 299] on span "Viking Repair Service (Google Ads, [GEOGRAPHIC_DATA])" at bounding box center [345, 306] width 97 height 30
click at [523, 49] on span "HANG UP" at bounding box center [524, 46] width 40 height 9
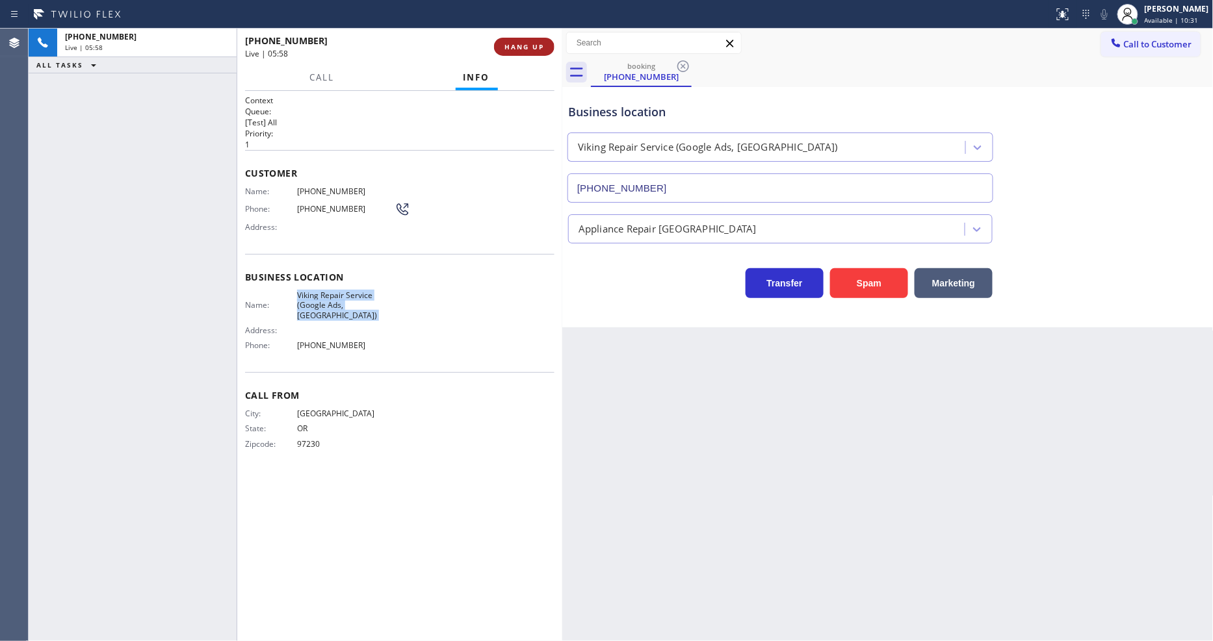
click at [523, 49] on span "HANG UP" at bounding box center [524, 46] width 40 height 9
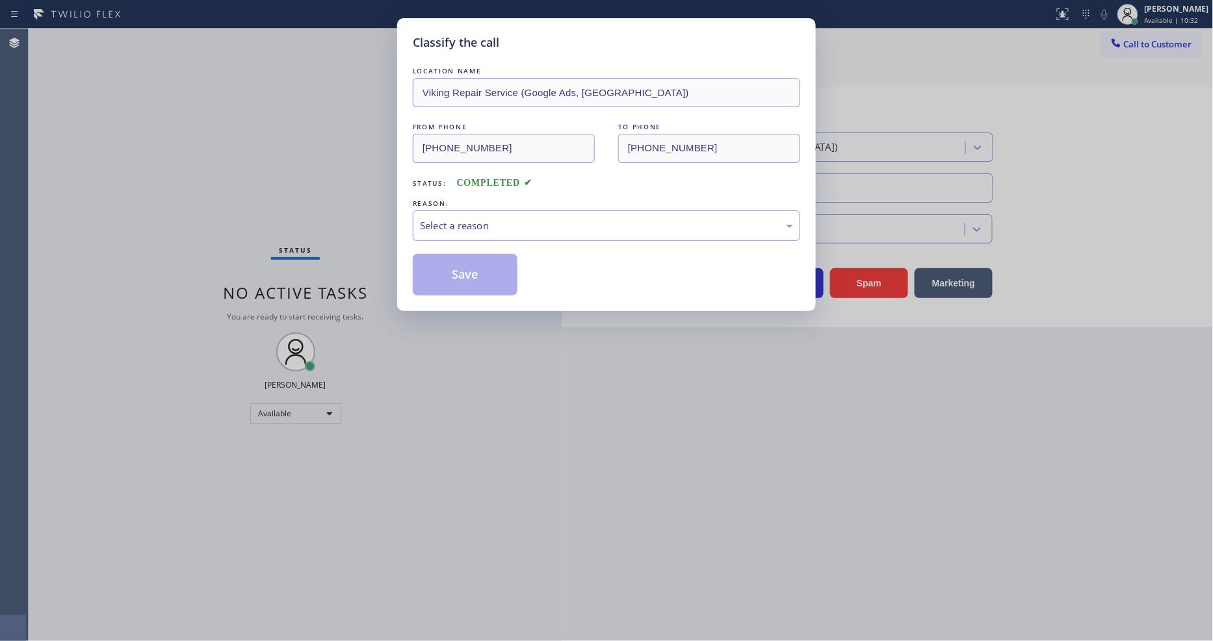
click at [494, 222] on div "Select a reason" at bounding box center [606, 225] width 373 height 15
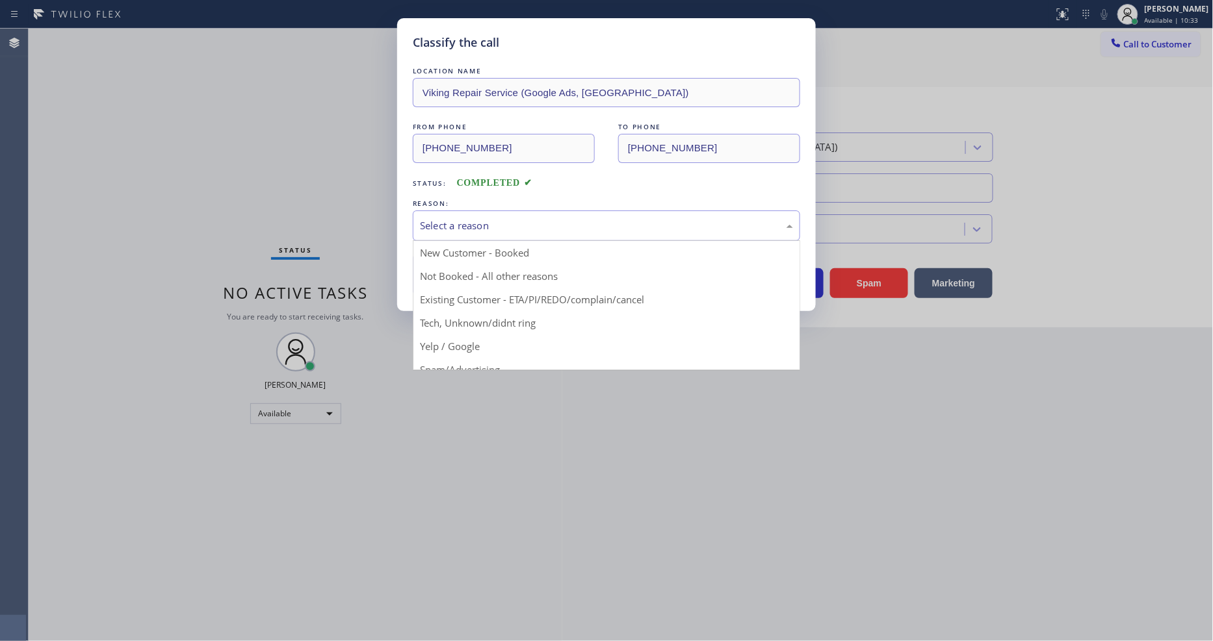
click at [459, 274] on button "Save" at bounding box center [465, 275] width 105 height 42
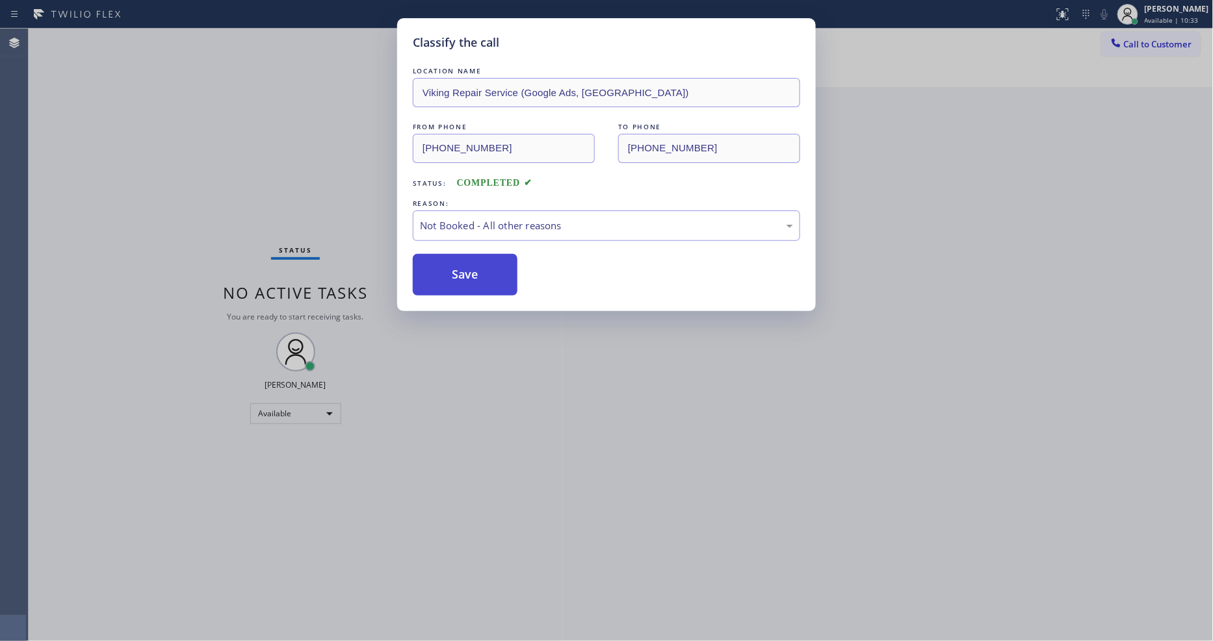
click at [459, 274] on button "Save" at bounding box center [465, 275] width 105 height 42
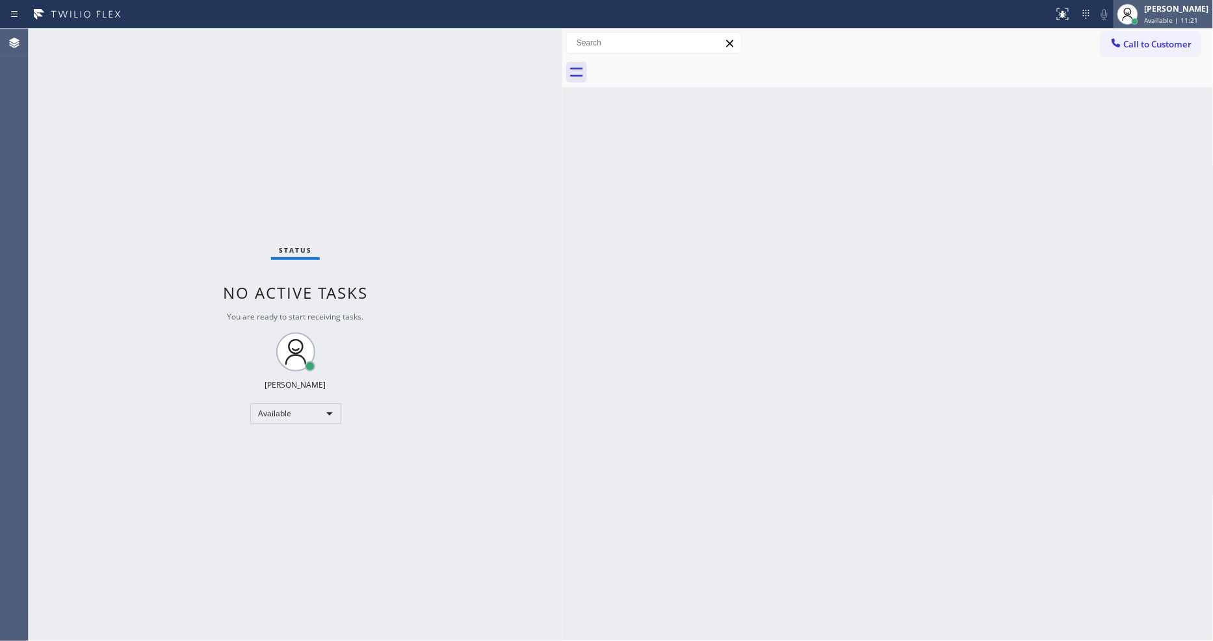
click at [1180, 14] on div "[PERSON_NAME] Available | 11:21" at bounding box center [1177, 14] width 71 height 23
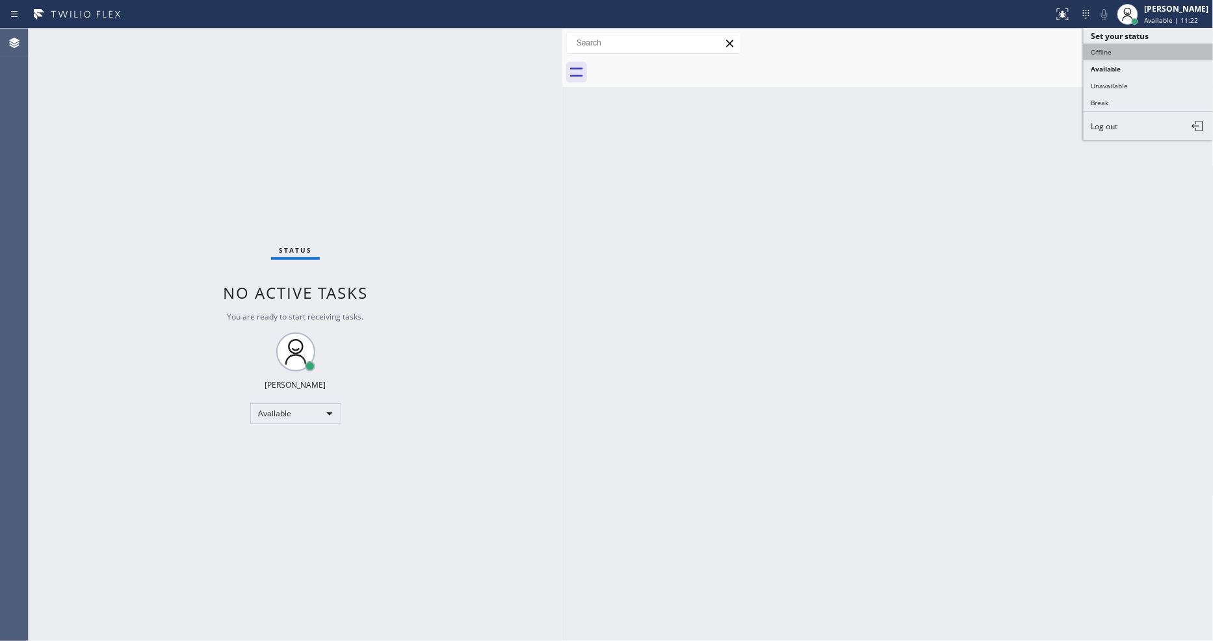
click at [1132, 47] on button "Offline" at bounding box center [1148, 52] width 130 height 17
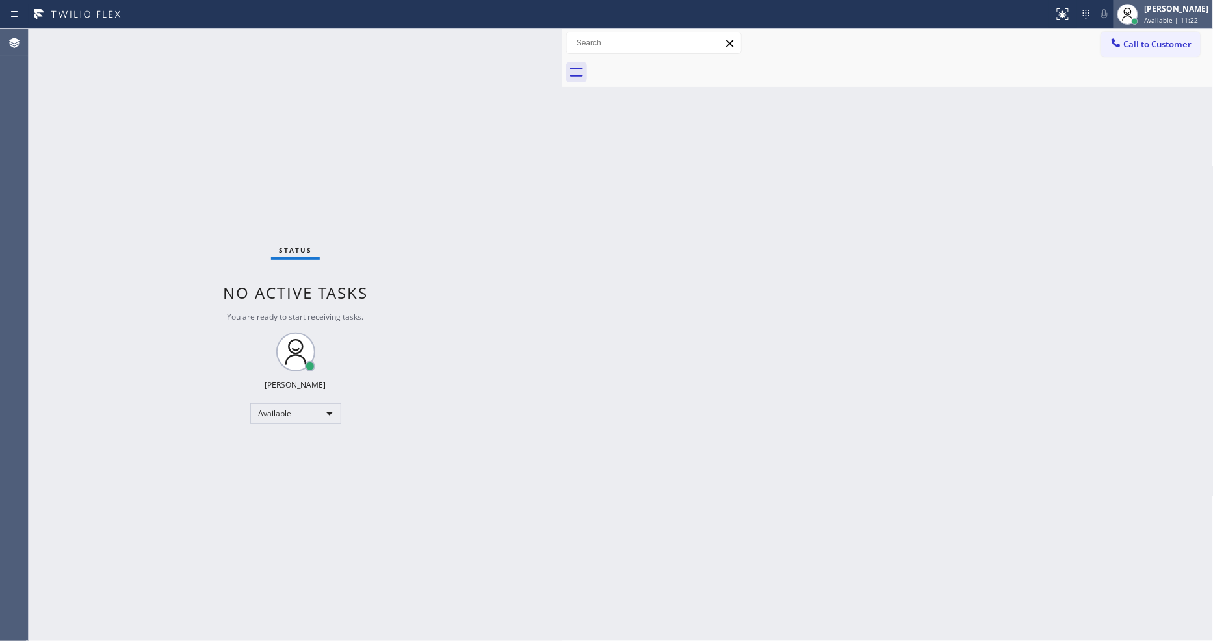
click at [1169, 16] on span "Available | 11:22" at bounding box center [1171, 20] width 54 height 9
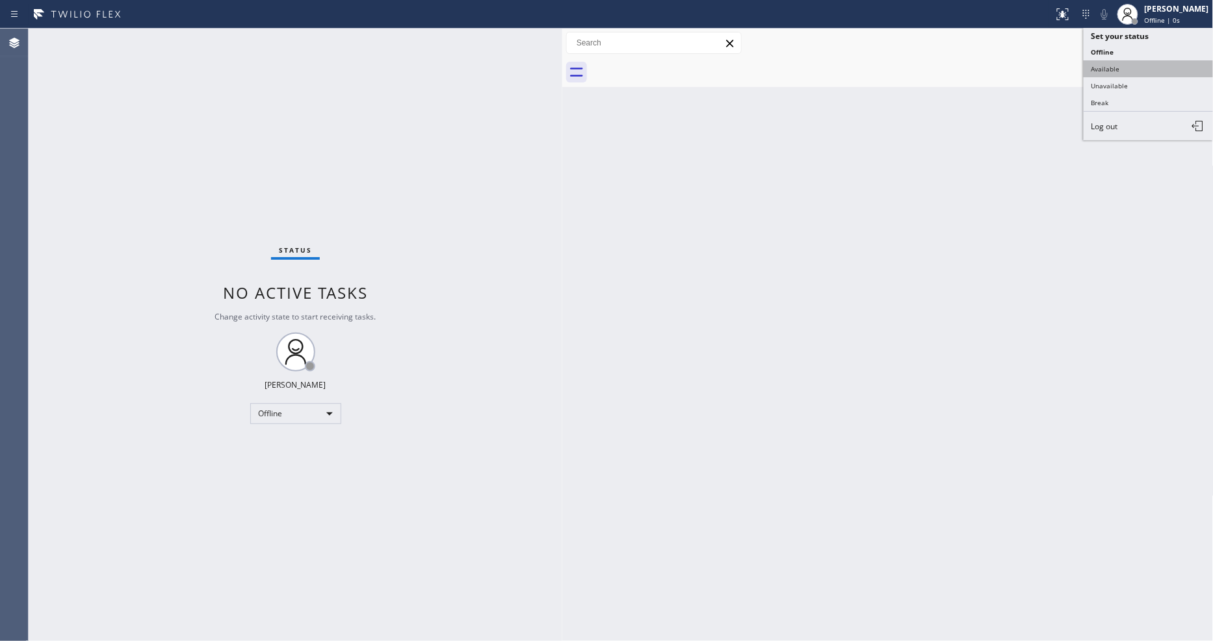
click at [1116, 70] on button "Available" at bounding box center [1148, 68] width 130 height 17
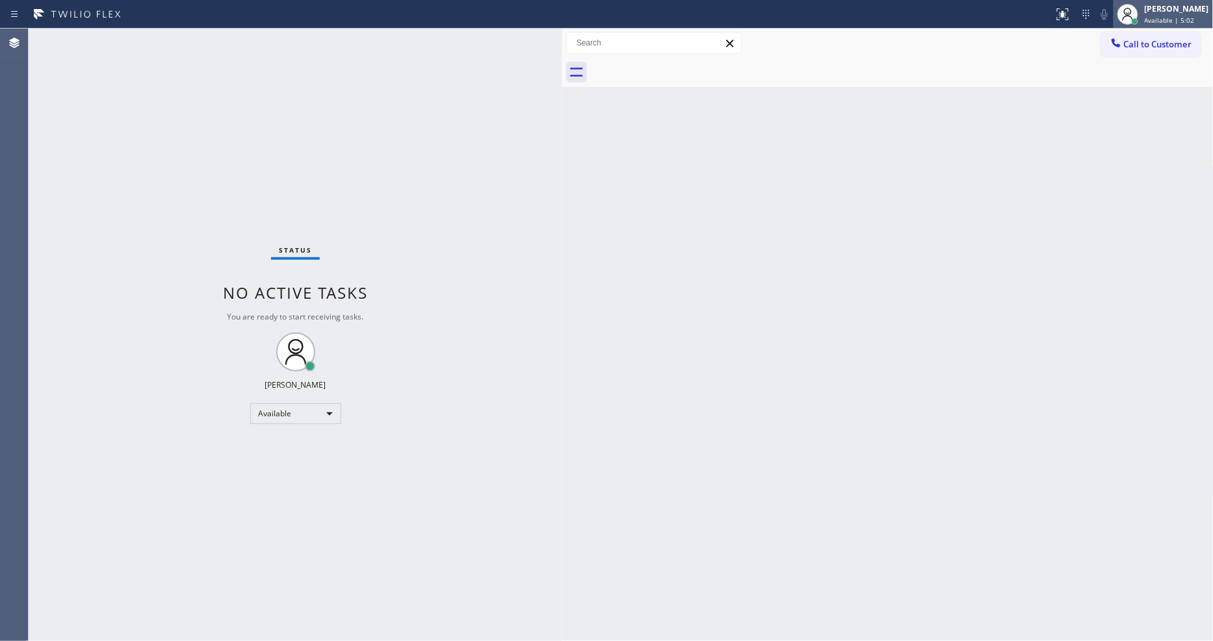
click at [1168, 10] on div "[PERSON_NAME]" at bounding box center [1176, 8] width 64 height 11
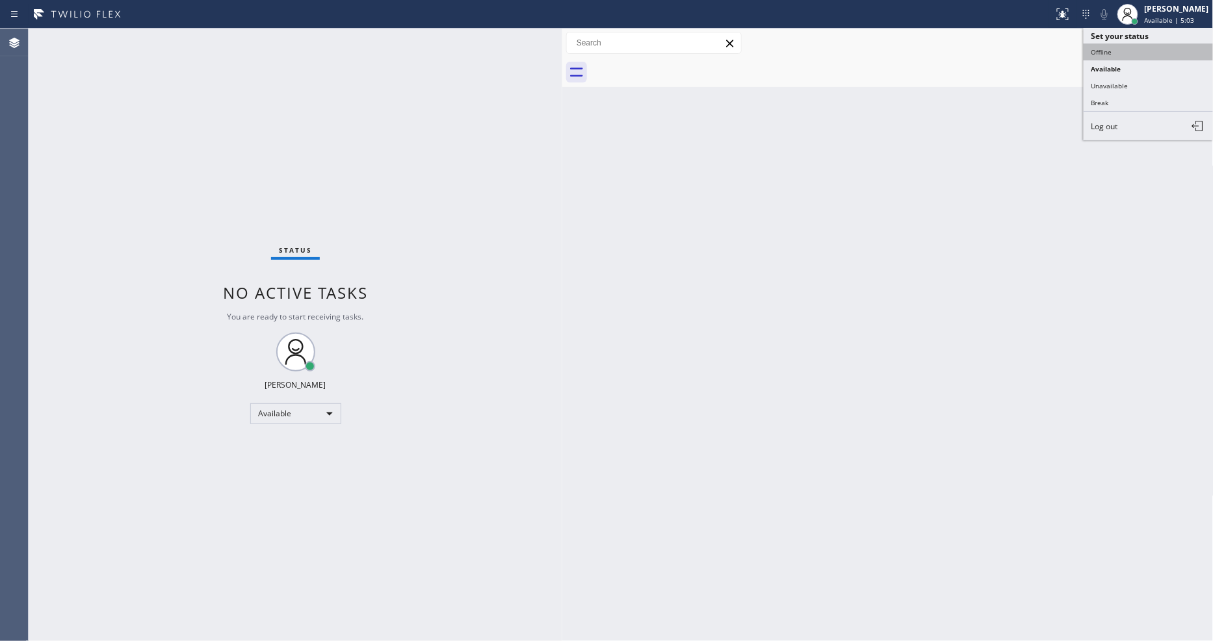
click at [1145, 44] on button "Offline" at bounding box center [1148, 52] width 130 height 17
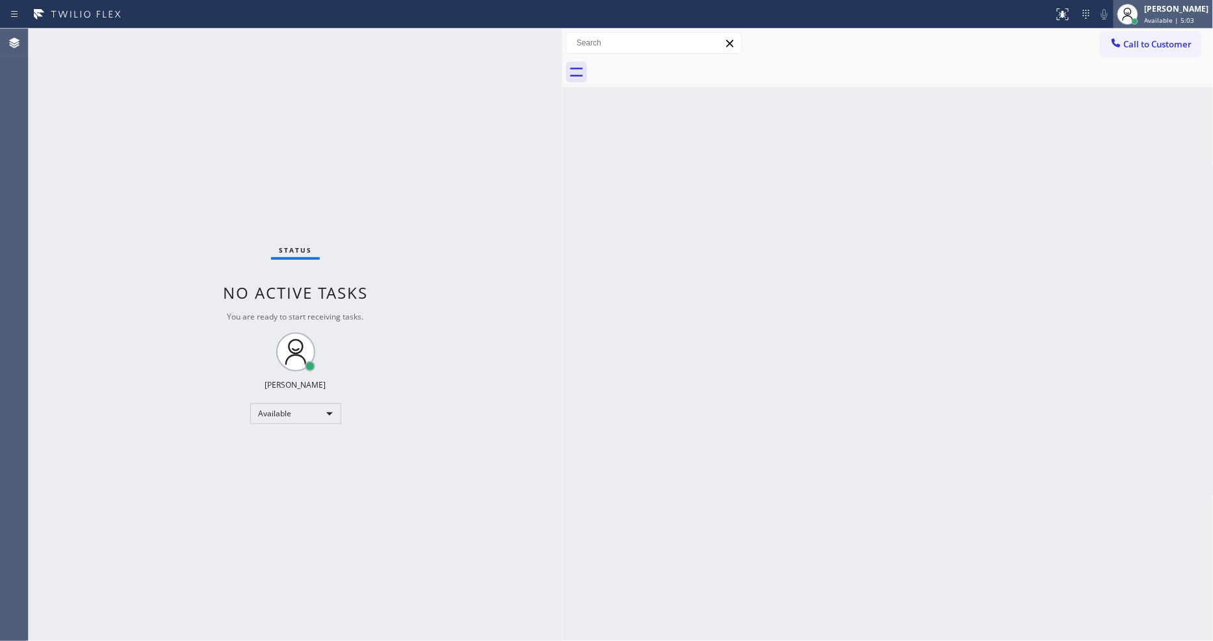
click at [1175, 16] on span "Available | 5:03" at bounding box center [1169, 20] width 50 height 9
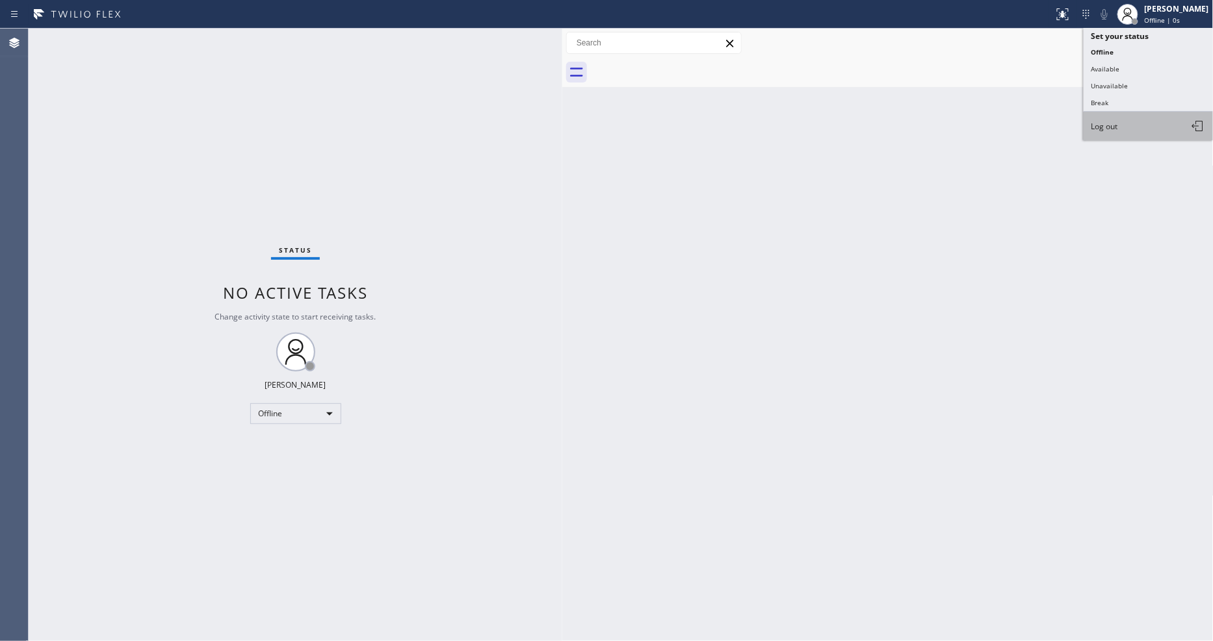
click at [1154, 131] on button "Log out" at bounding box center [1148, 126] width 130 height 29
